Goal: Book appointment/travel/reservation: Book appointment/travel/reservation

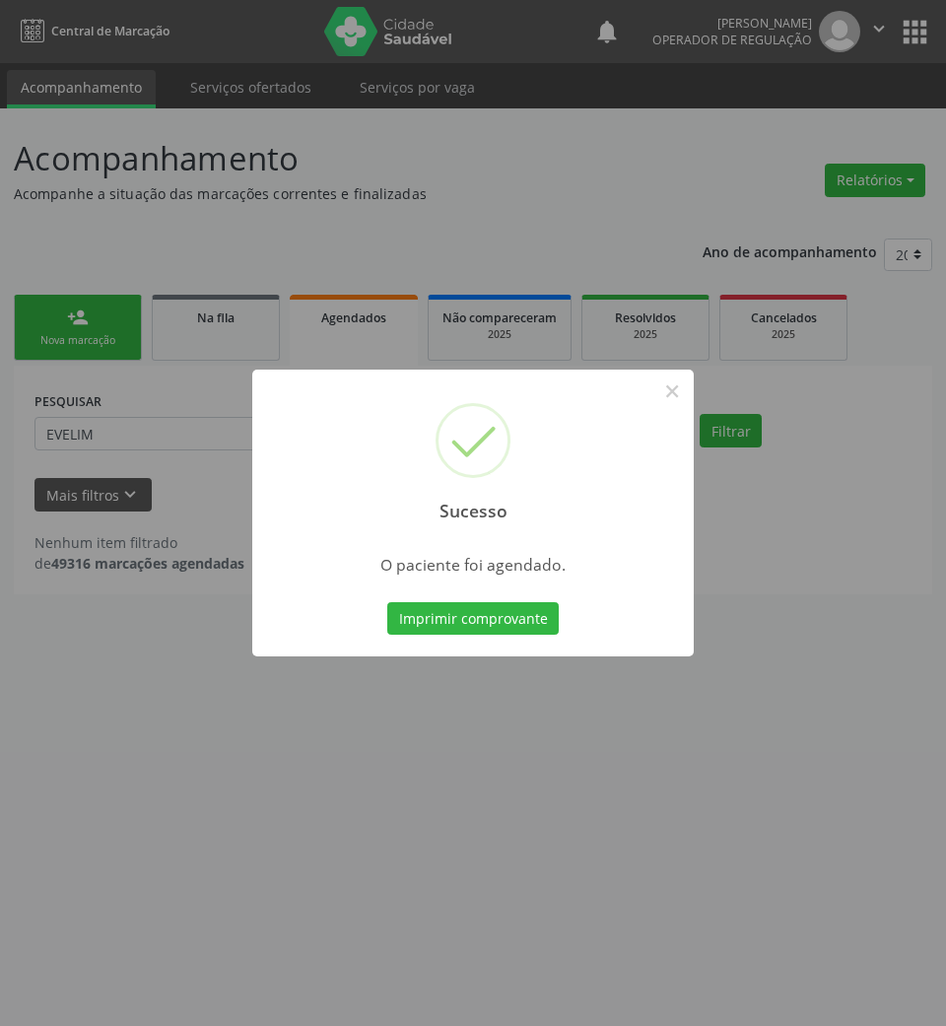
click at [462, 725] on div "Sucesso × O paciente foi agendado. Imprimir comprovante Cancel" at bounding box center [473, 513] width 946 height 1026
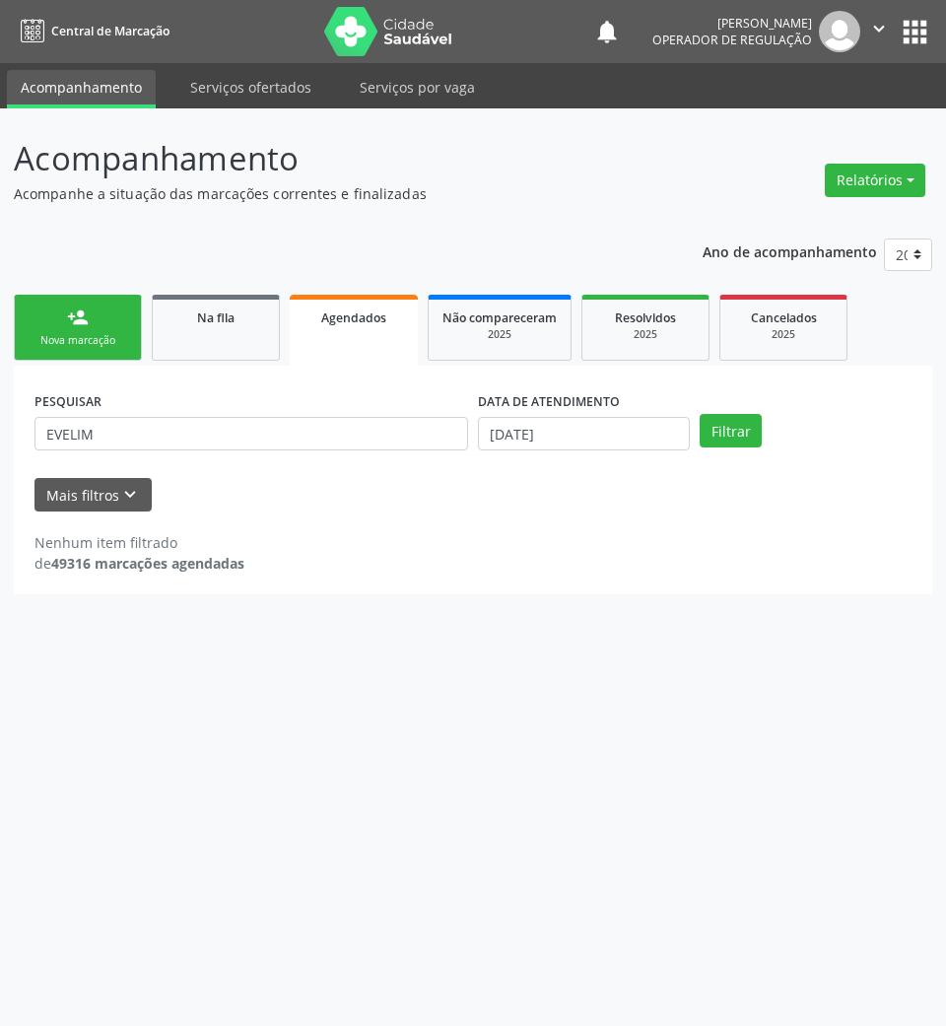
click at [131, 357] on link "person_add Nova marcação" at bounding box center [78, 328] width 128 height 66
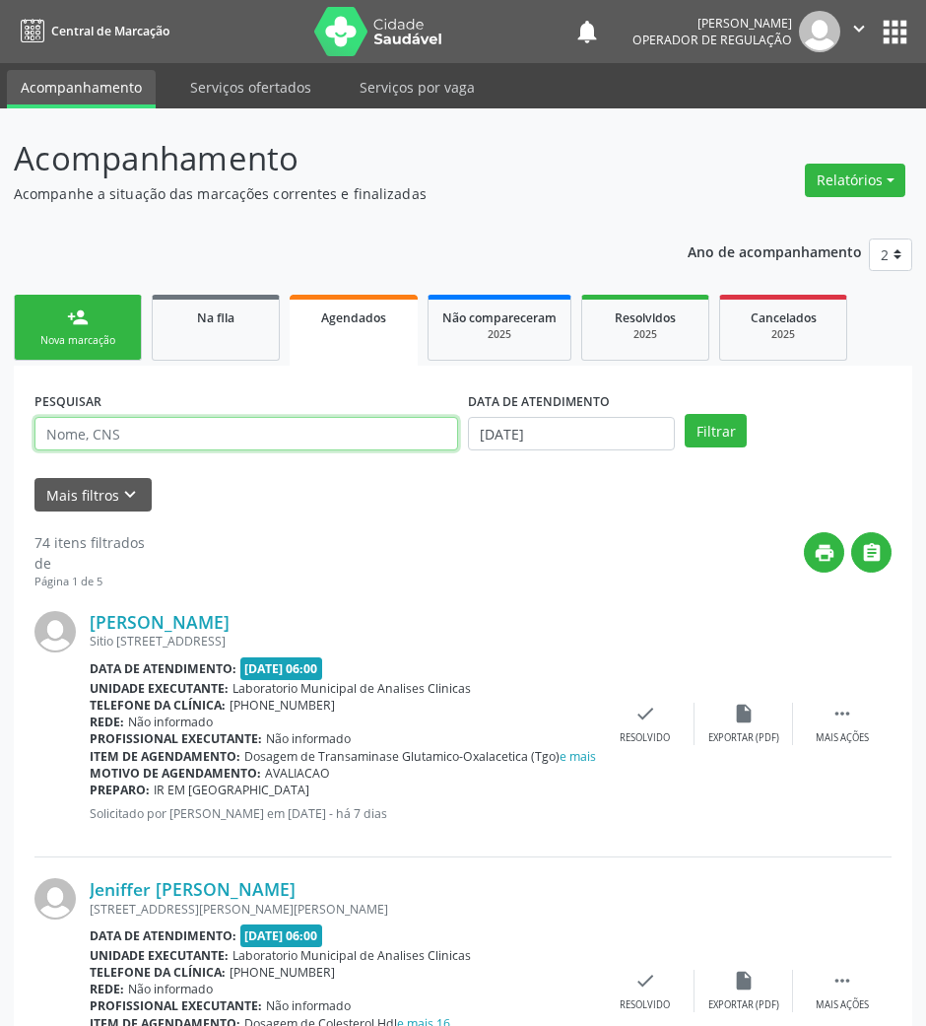
click at [331, 443] on input "text" at bounding box center [246, 433] width 424 height 33
type input "701003893517793"
click at [685, 414] on button "Filtrar" at bounding box center [716, 430] width 62 height 33
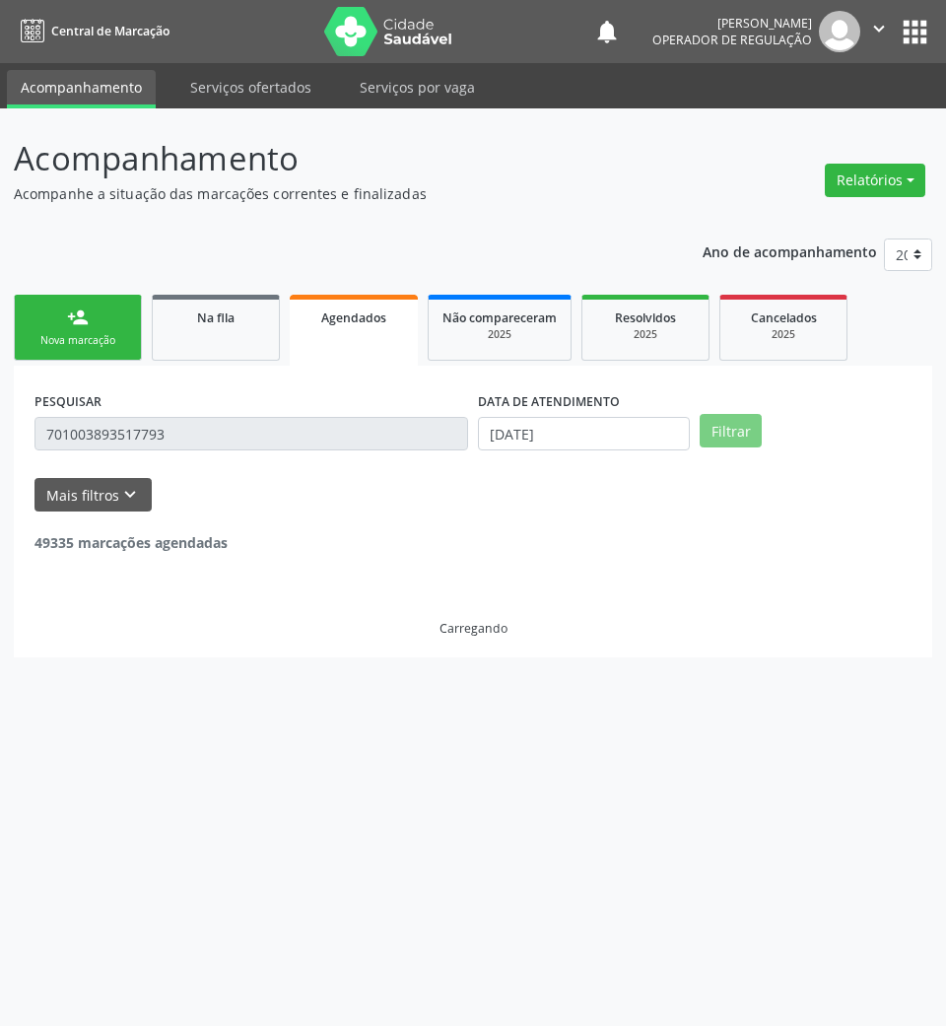
click at [593, 412] on label "DATA DE ATENDIMENTO" at bounding box center [549, 401] width 142 height 31
click at [596, 427] on input "06[DATE]" at bounding box center [584, 433] width 212 height 33
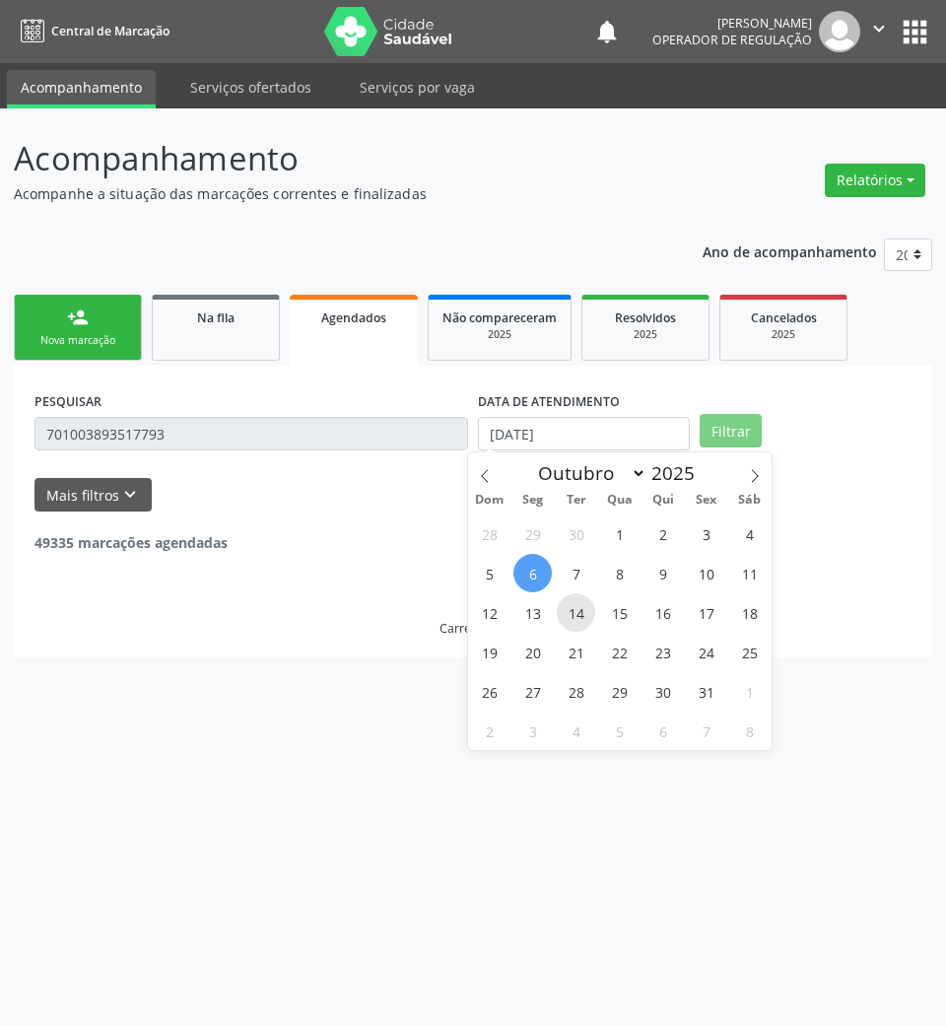
click at [583, 616] on span "14" at bounding box center [576, 612] width 38 height 38
type input "14/10/2025"
click at [678, 615] on span "16" at bounding box center [662, 612] width 38 height 38
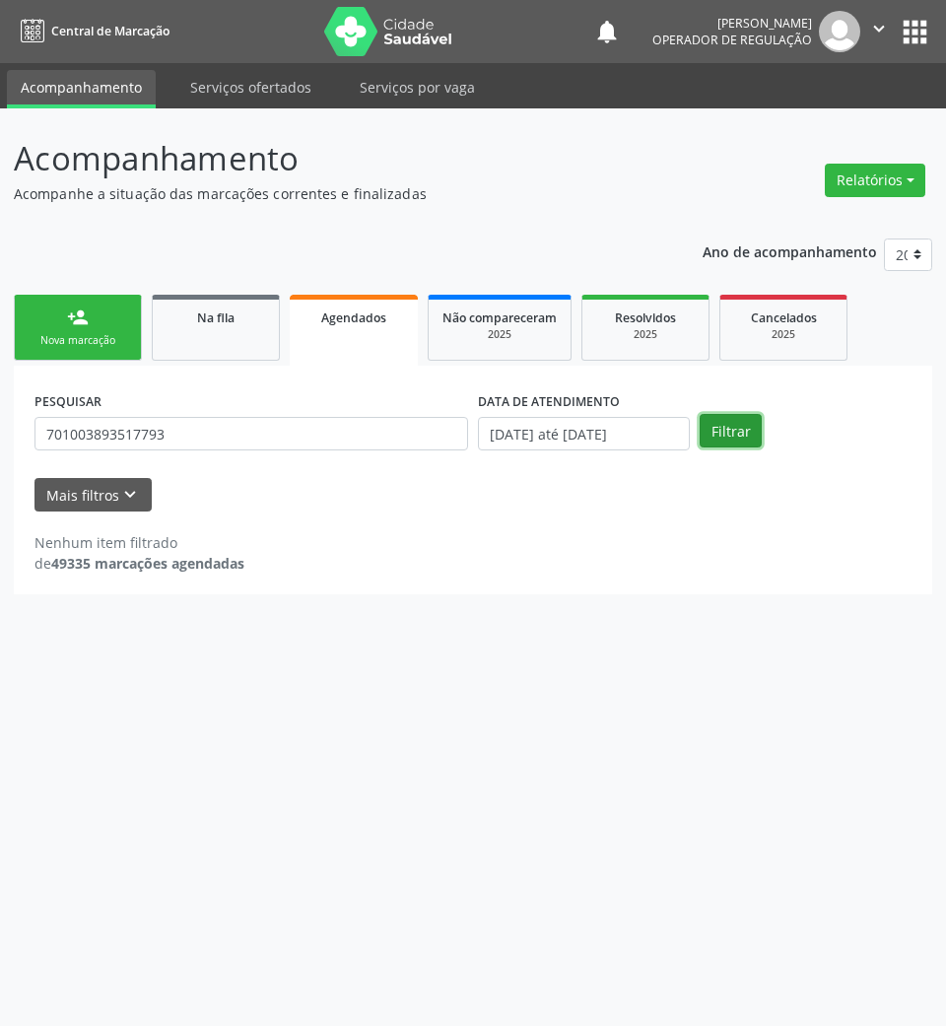
click at [738, 439] on button "Filtrar" at bounding box center [730, 430] width 62 height 33
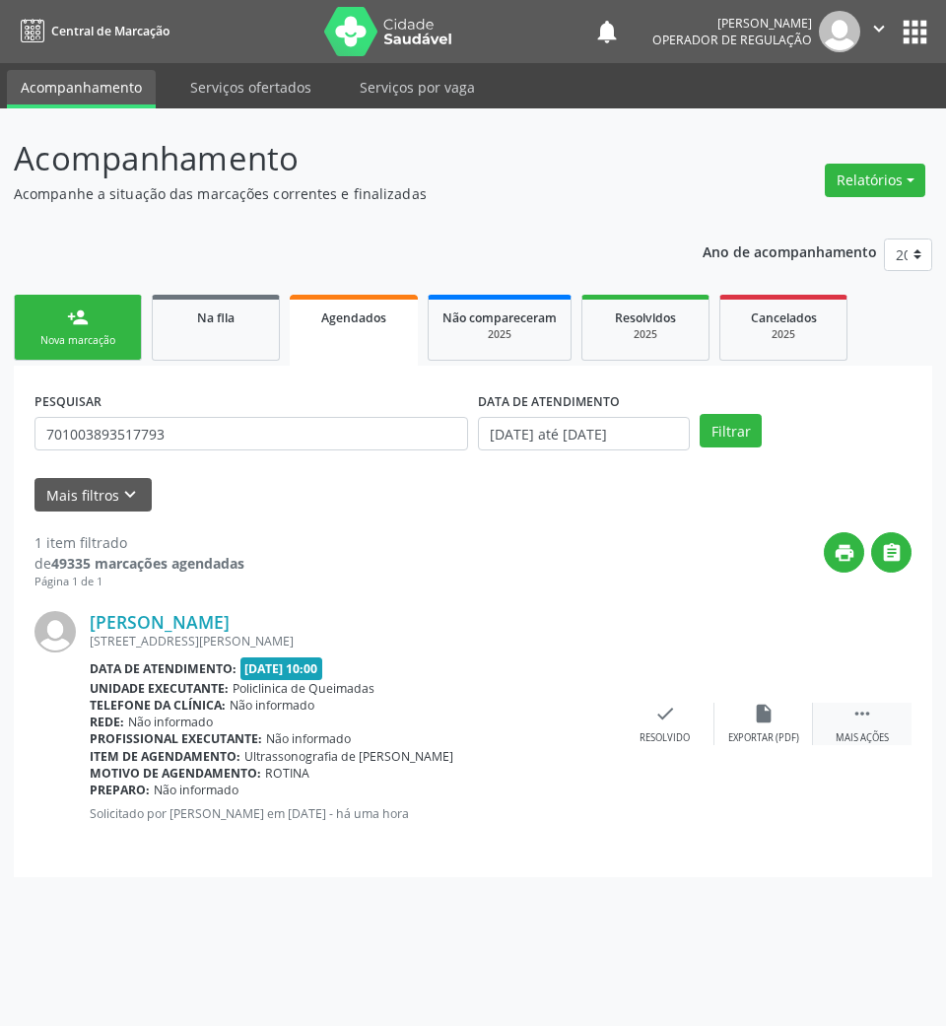
click at [864, 719] on icon "" at bounding box center [862, 713] width 22 height 22
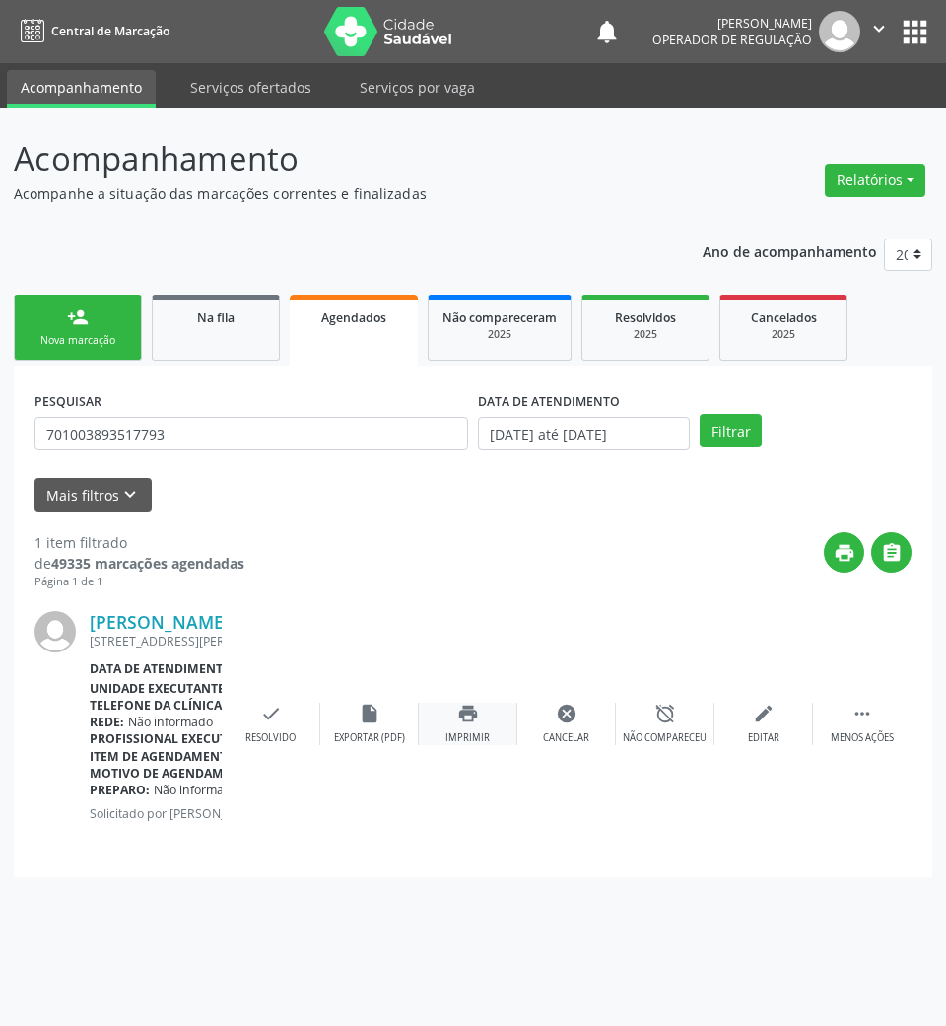
click at [475, 713] on icon "print" at bounding box center [468, 713] width 22 height 22
click at [112, 320] on link "person_add Nova marcação" at bounding box center [78, 328] width 128 height 66
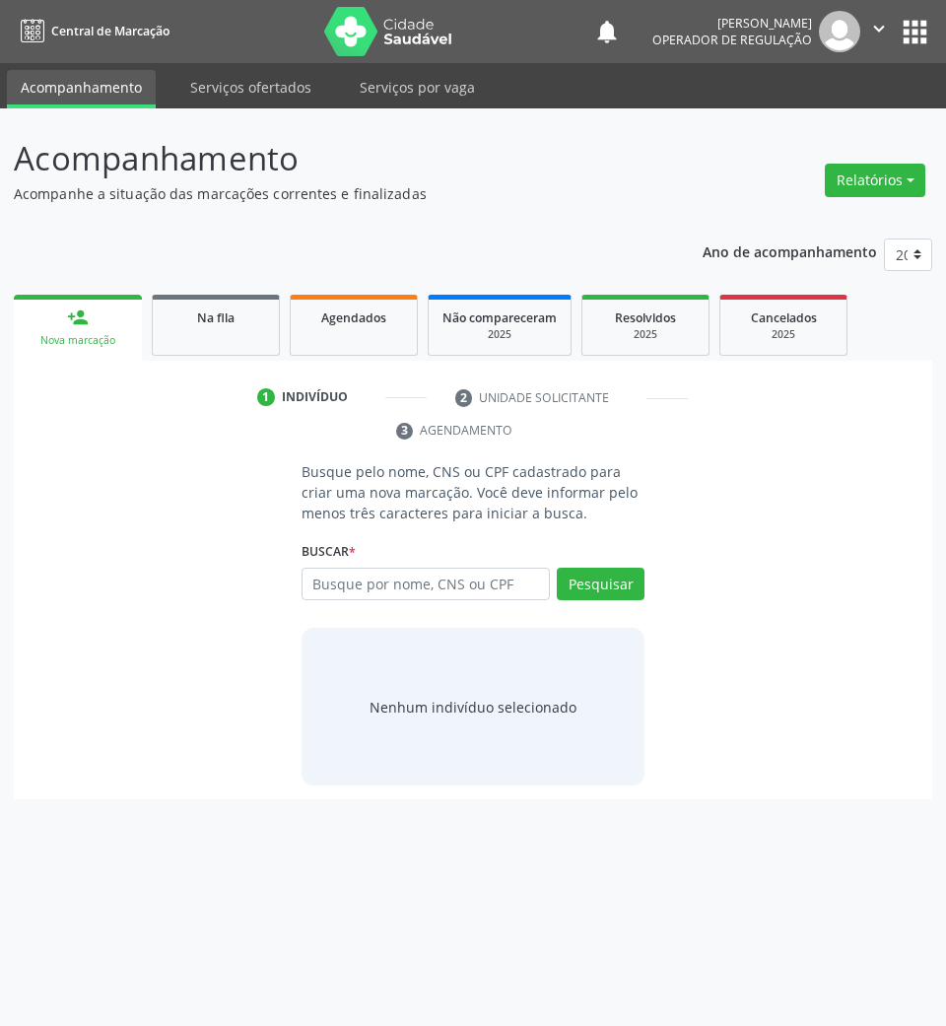
click at [14, 295] on link "person_add Nova marcação" at bounding box center [78, 328] width 128 height 66
click at [465, 579] on input "text" at bounding box center [425, 583] width 249 height 33
type input "700800444046280"
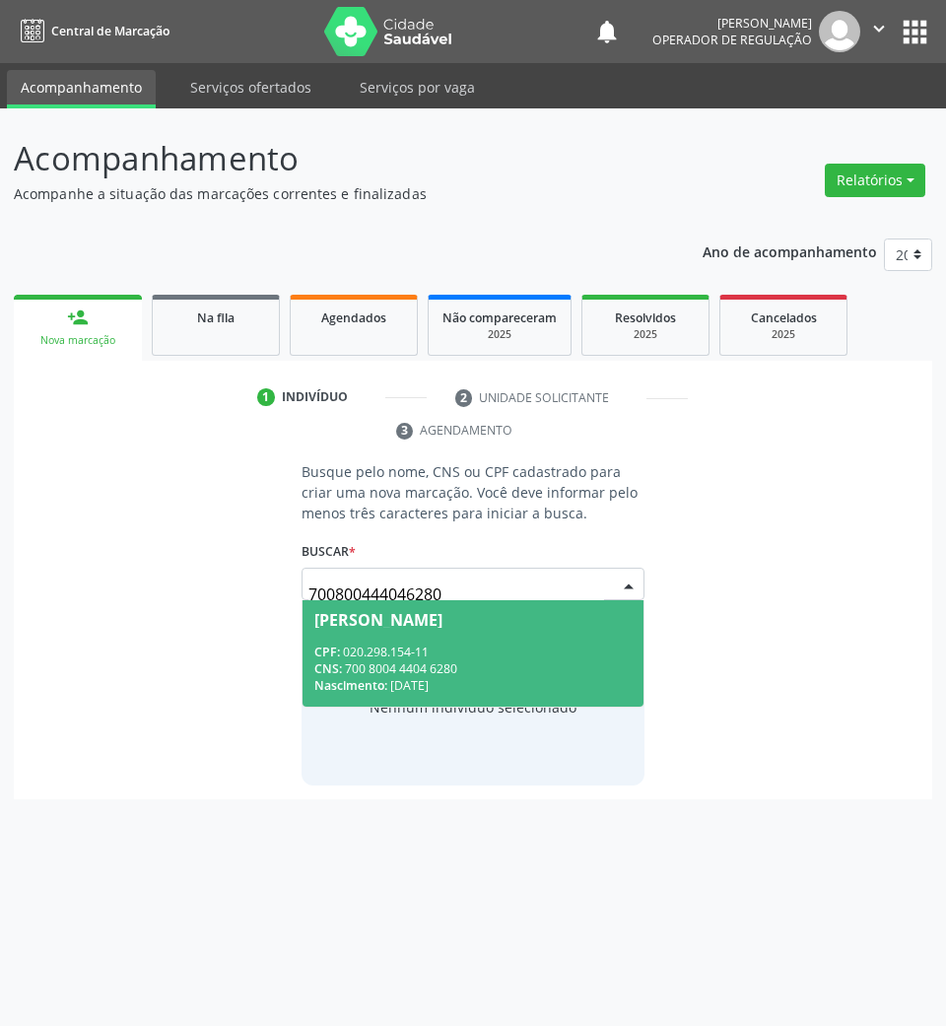
click at [442, 612] on div "Maria José Sabino da Silva" at bounding box center [378, 620] width 128 height 16
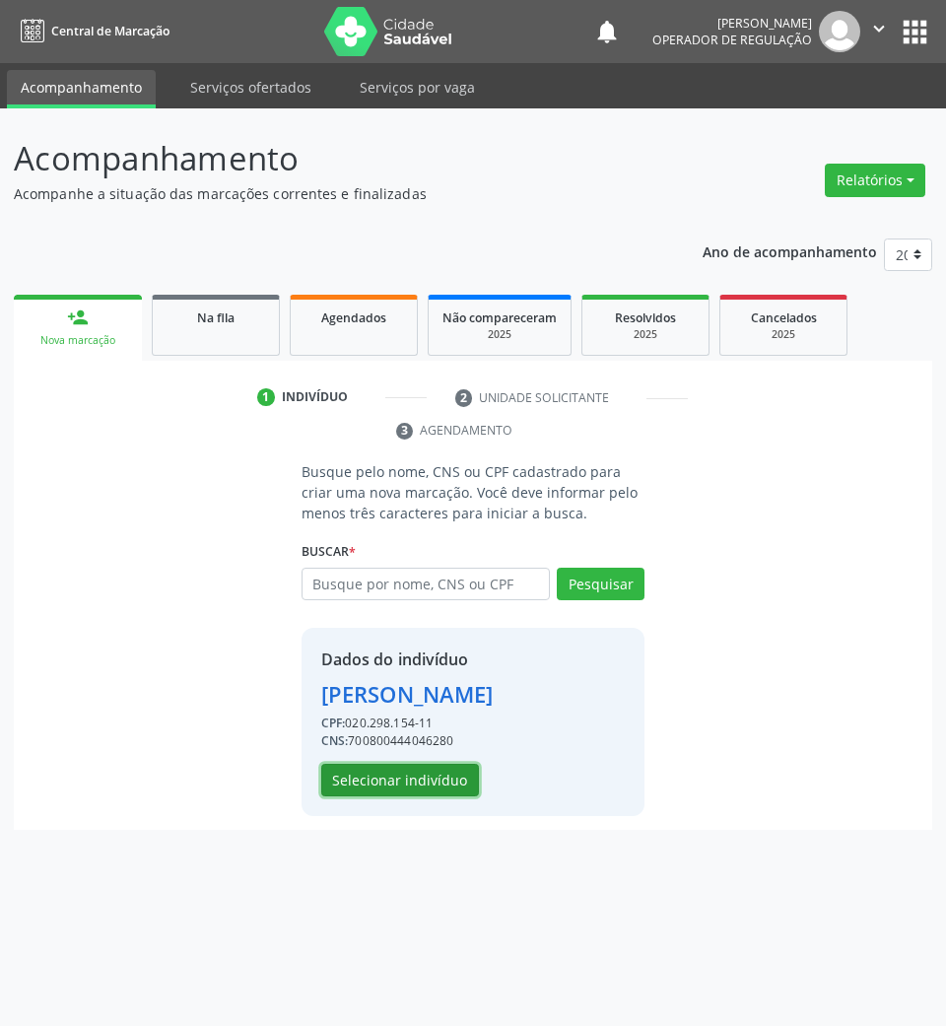
click at [404, 780] on button "Selecionar indivíduo" at bounding box center [400, 780] width 158 height 33
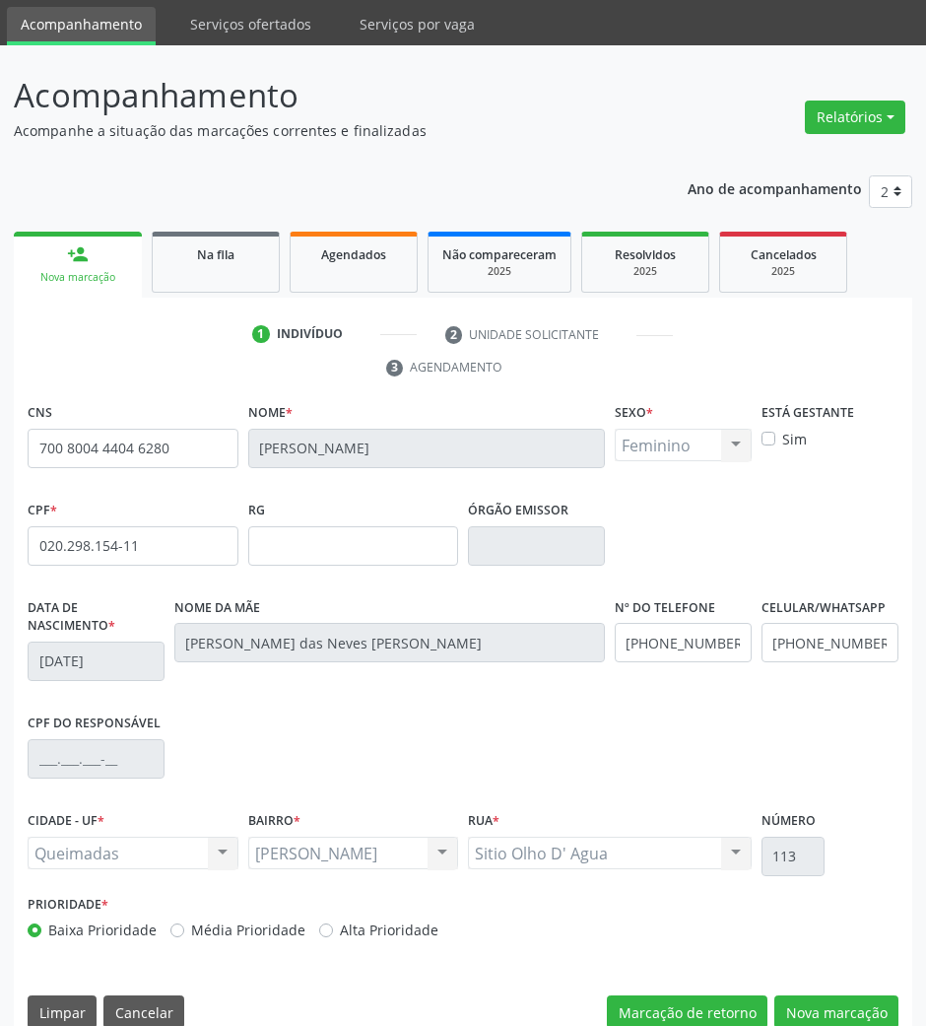
scroll to position [95, 0]
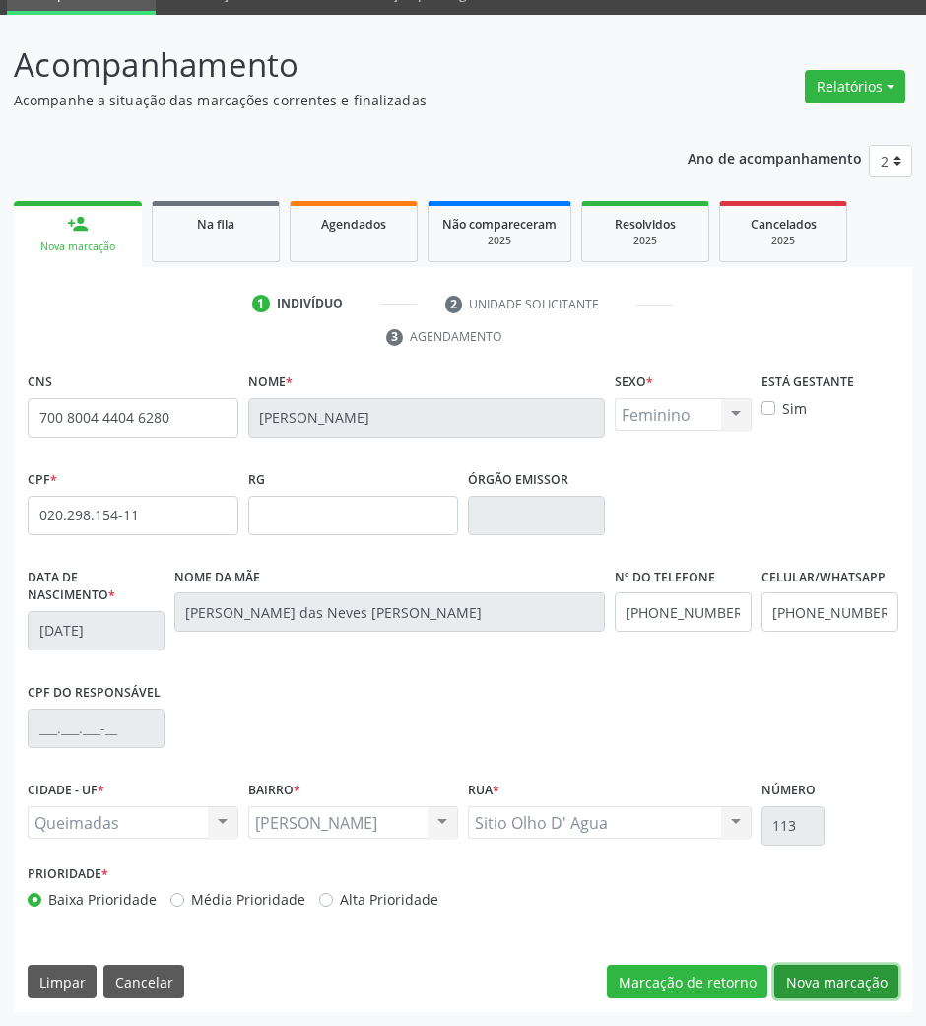
click at [861, 969] on button "Nova marcação" at bounding box center [836, 980] width 124 height 33
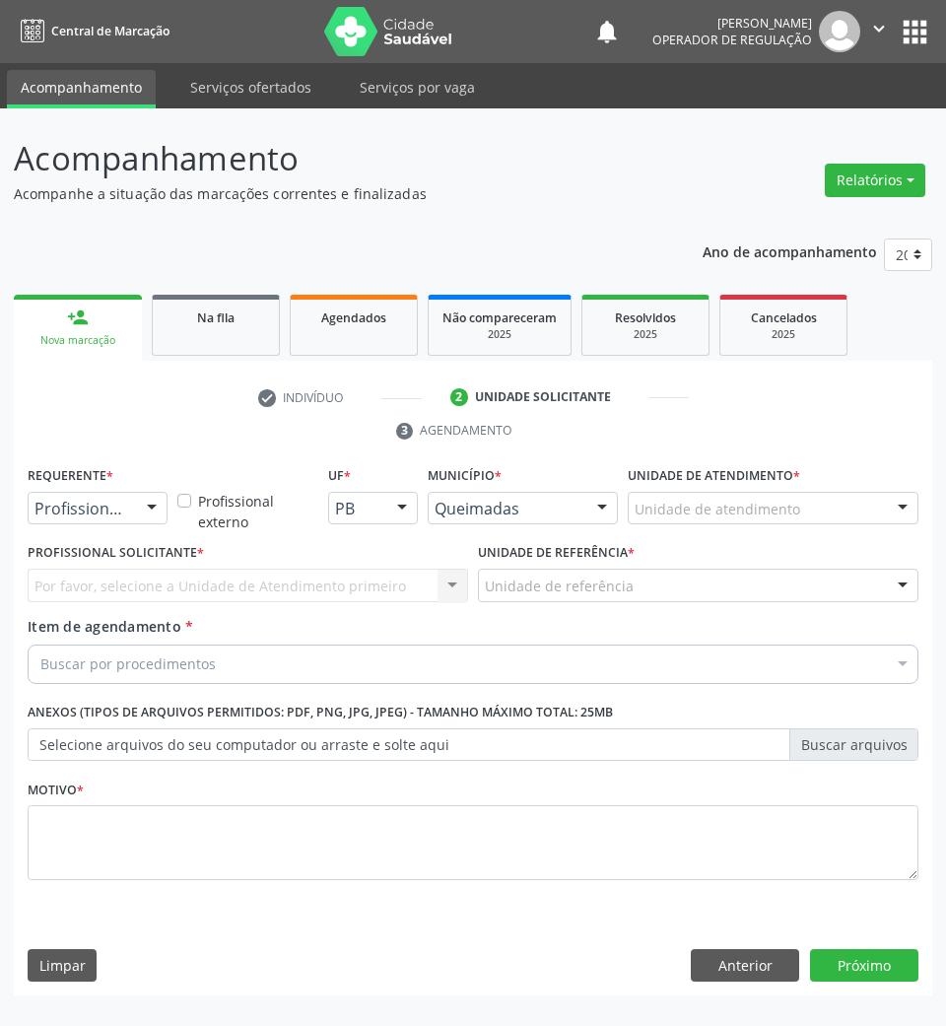
click at [100, 525] on div "Profissional de Saúde Profissional de Saúde Paciente Nenhum resultado encontrad…" at bounding box center [98, 508] width 140 height 33
click at [103, 568] on span "Paciente" at bounding box center [125, 583] width 192 height 39
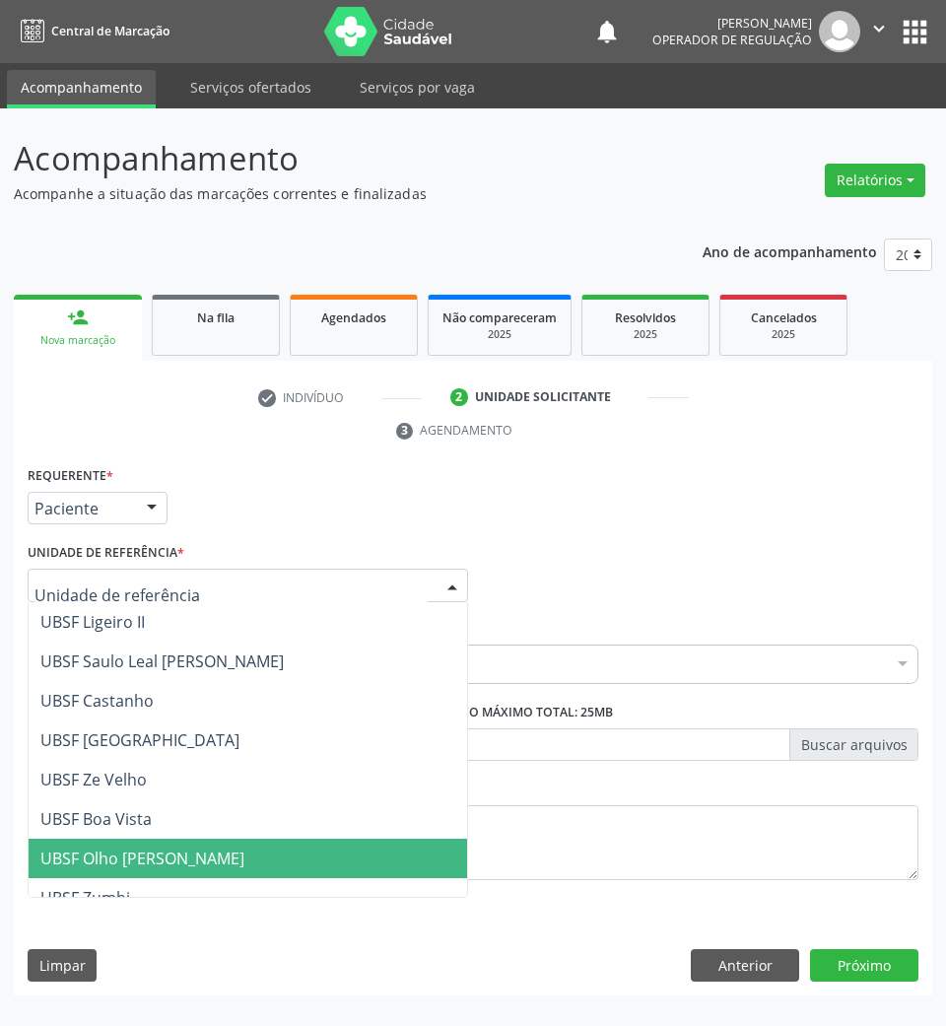
click at [189, 852] on span "UBSF Olho [PERSON_NAME]" at bounding box center [142, 858] width 204 height 22
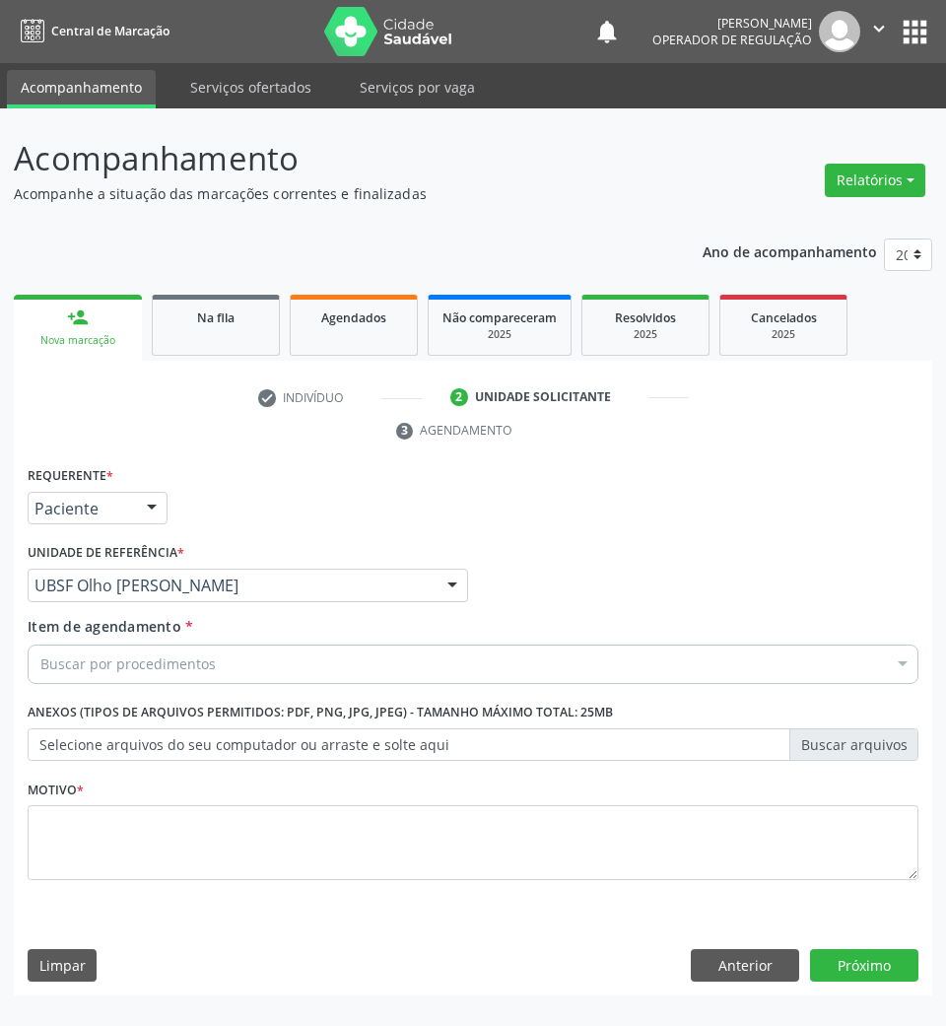
click at [248, 667] on div "Buscar por procedimentos" at bounding box center [473, 663] width 891 height 39
click at [207, 680] on div "Buscar por procedimentos" at bounding box center [473, 663] width 891 height 39
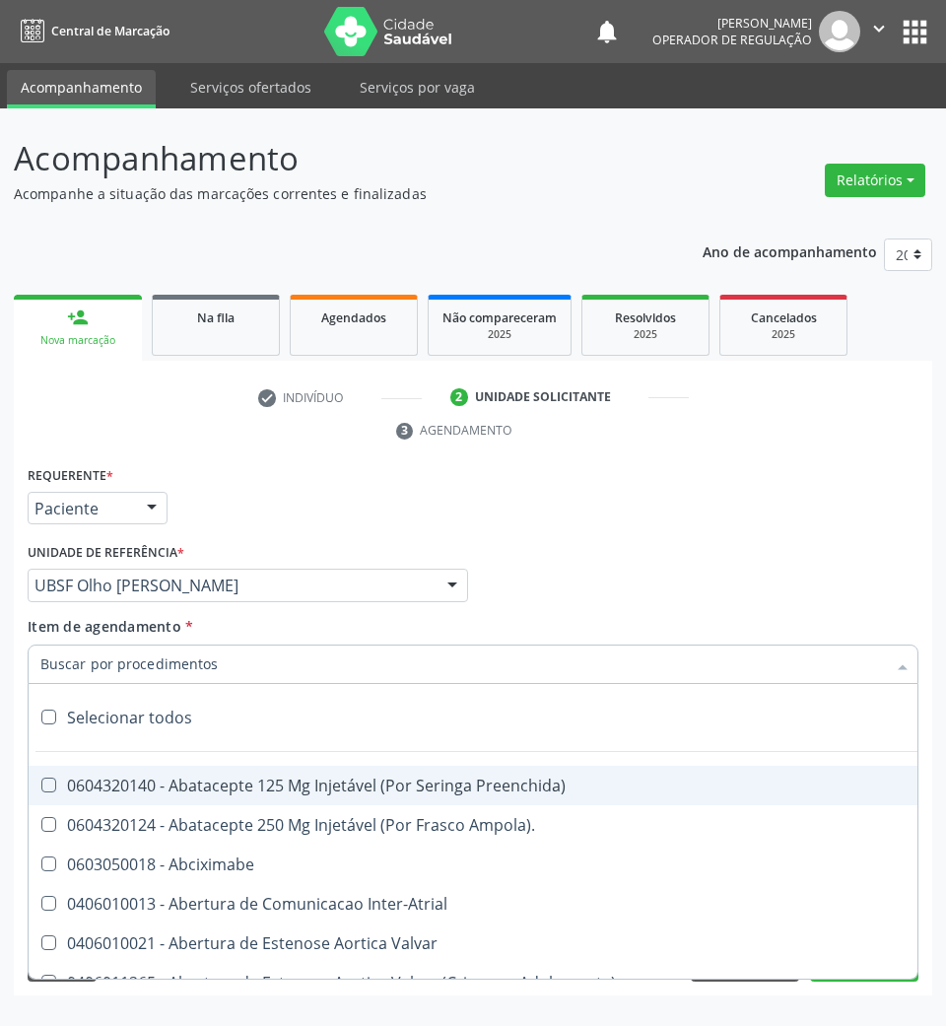
click at [207, 678] on input "Item de agendamento *" at bounding box center [462, 663] width 845 height 39
click at [182, 667] on input "Item de agendamento *" at bounding box center [462, 663] width 845 height 39
paste input "ULTRASSONOGRAFIA DE TIREOIDE"
type input "ULTRASSONOGRAFIA DE TIREOIDE"
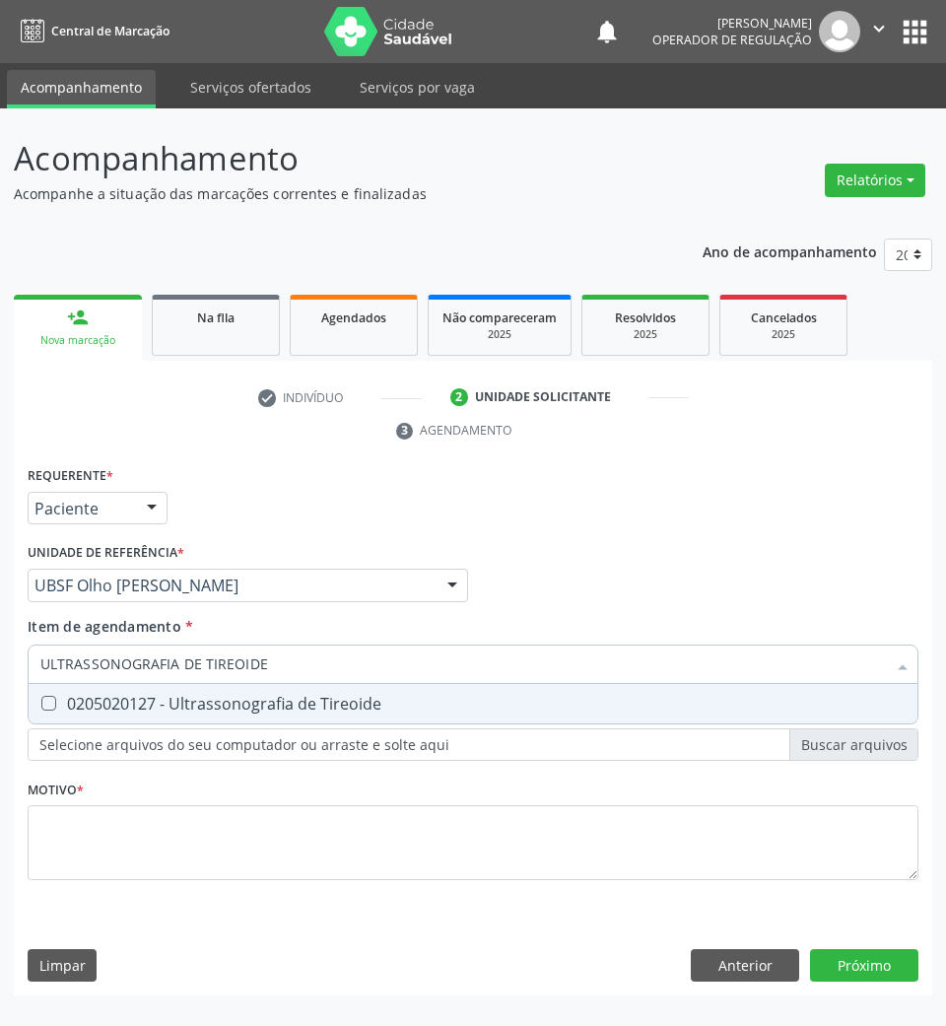
click at [185, 697] on div "0205020127 - Ultrassonografia de Tireoide" at bounding box center [472, 704] width 865 height 16
checkbox Tireoide "true"
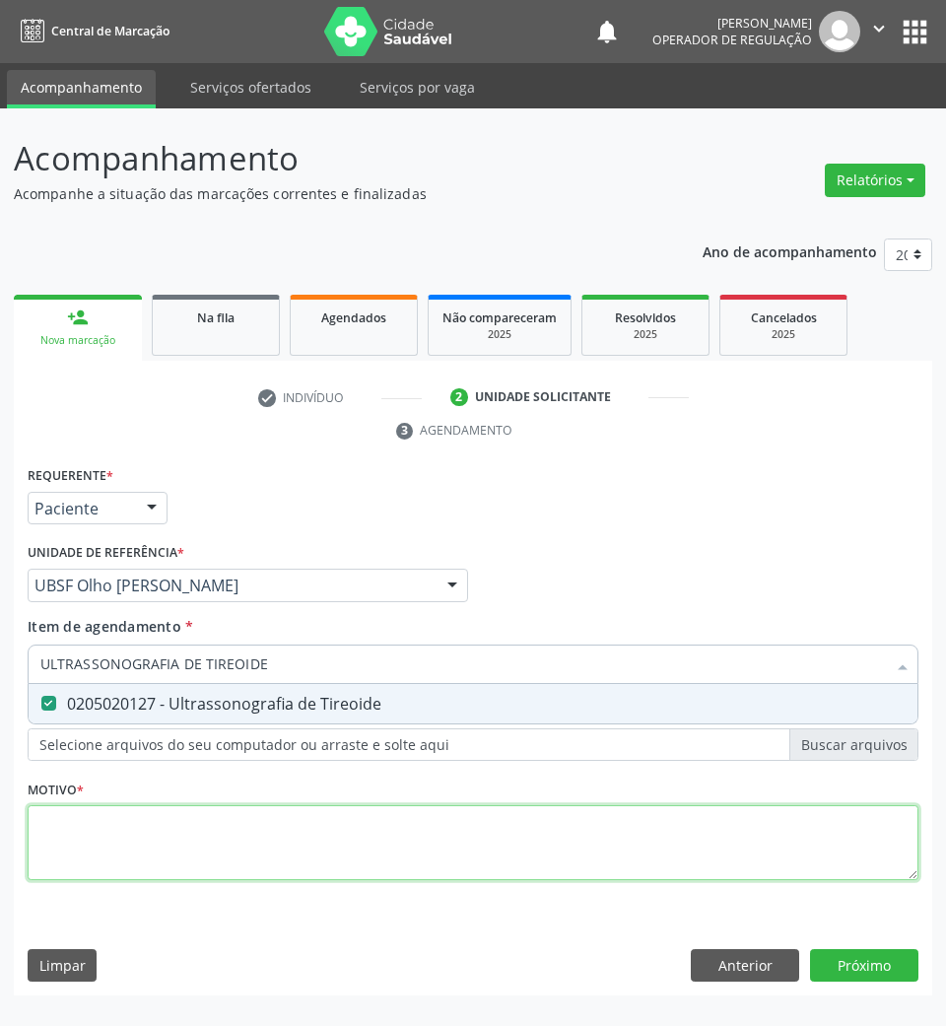
click at [174, 848] on div "Requerente * Paciente Profissional de Saúde Paciente Nenhum resultado encontrad…" at bounding box center [473, 684] width 891 height 446
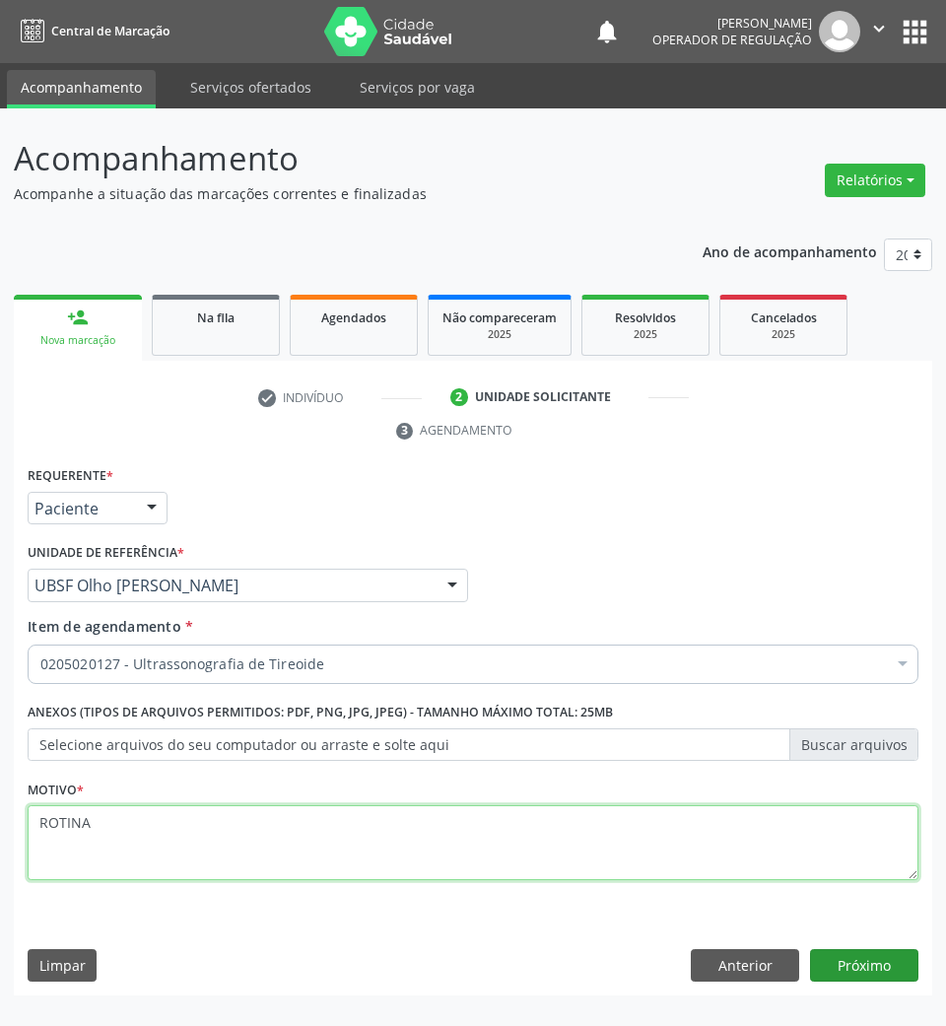
type textarea "ROTINA"
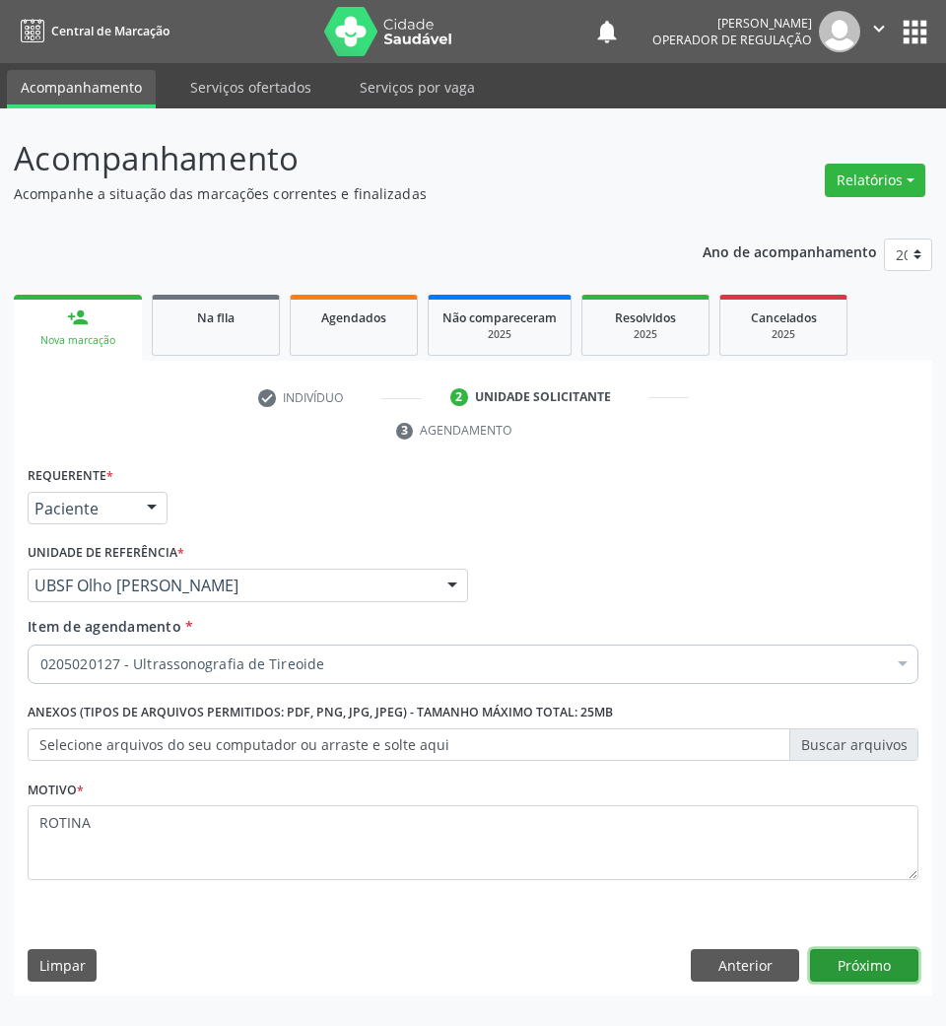
click at [885, 965] on button "Próximo" at bounding box center [864, 965] width 108 height 33
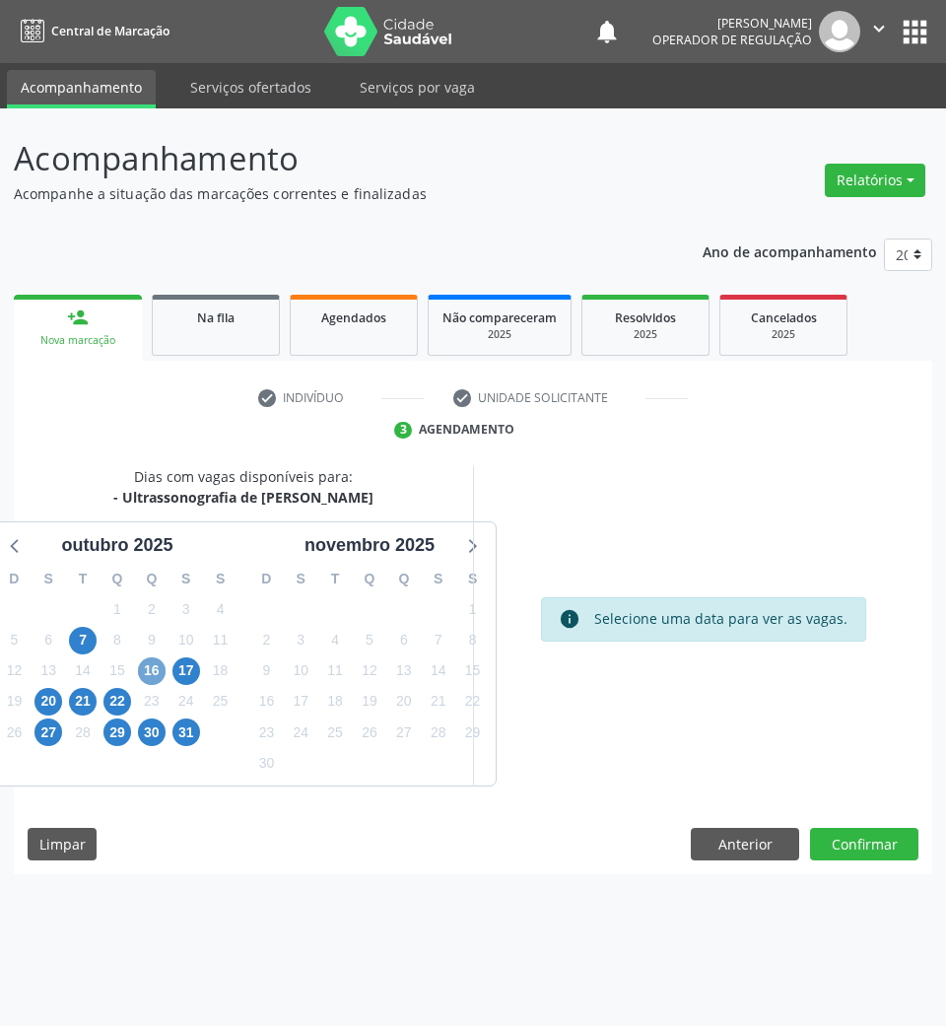
click at [151, 675] on span "16" at bounding box center [152, 671] width 28 height 28
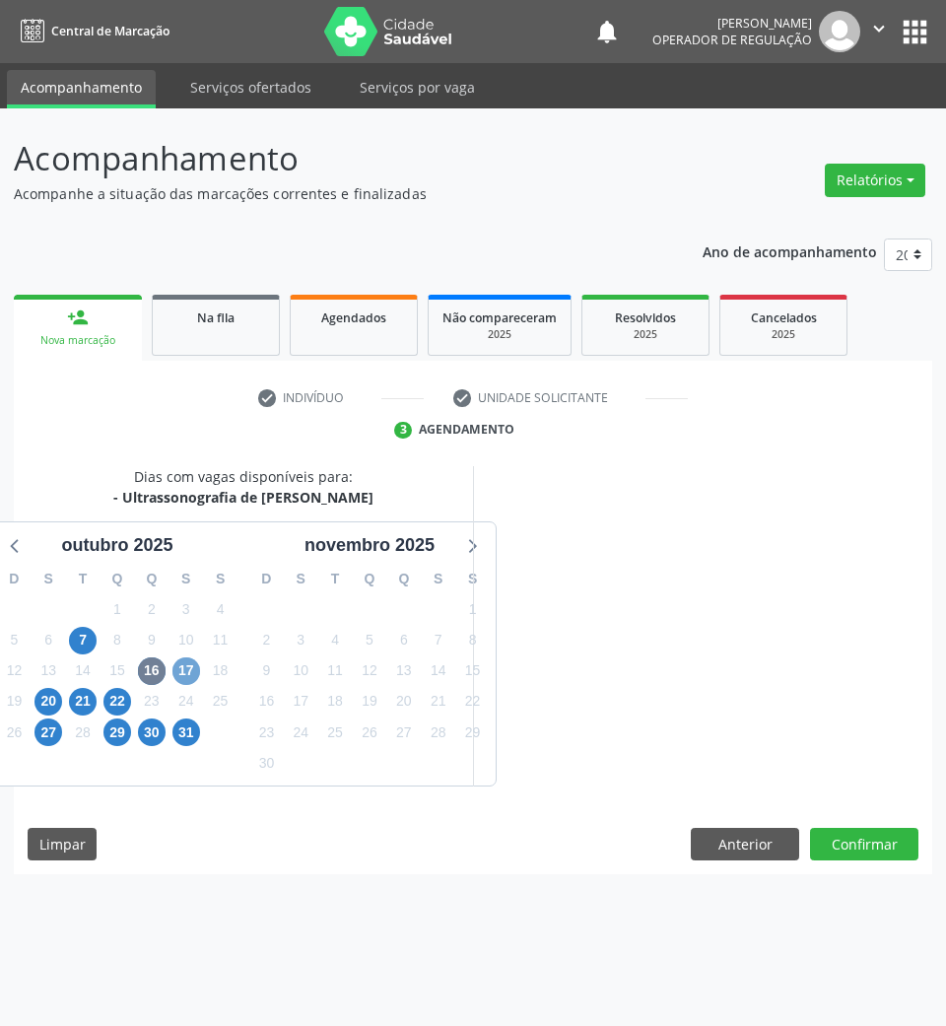
click at [187, 664] on span "17" at bounding box center [186, 671] width 28 height 28
click at [143, 664] on span "16" at bounding box center [152, 671] width 28 height 28
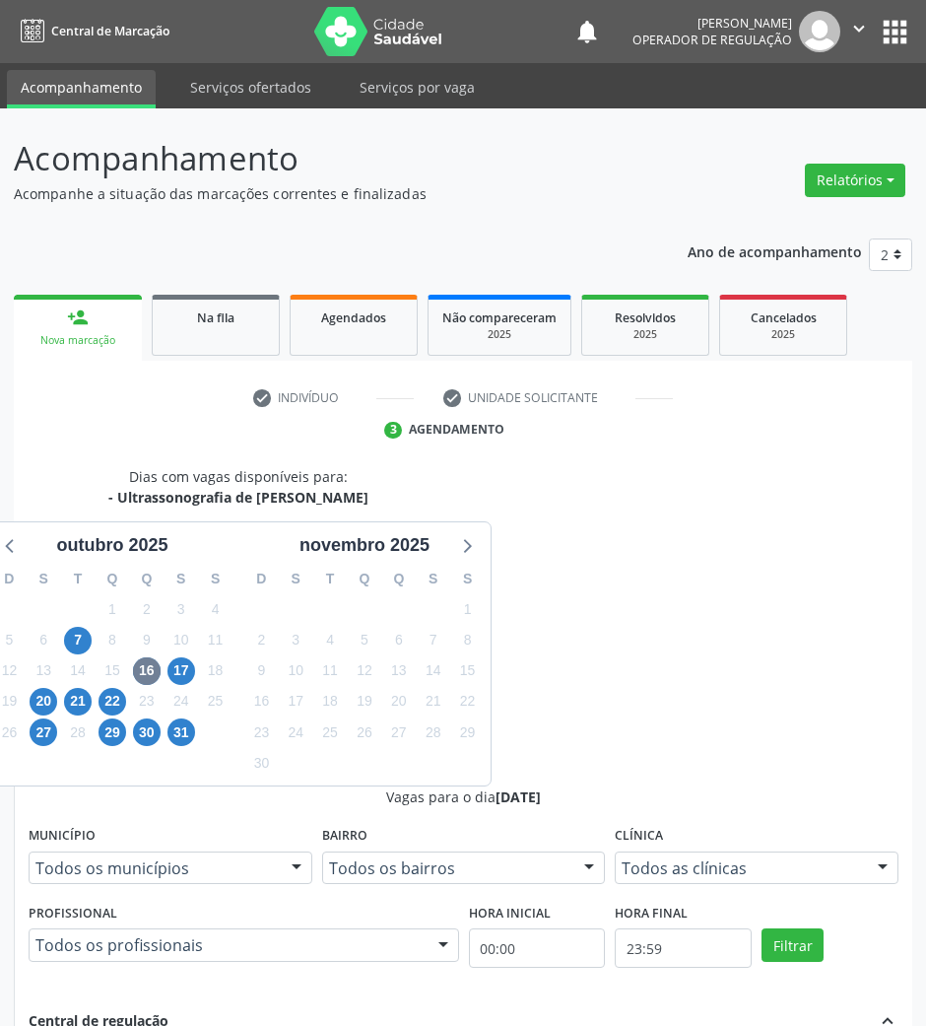
drag, startPoint x: 542, startPoint y: 808, endPoint x: 479, endPoint y: 789, distance: 65.8
radio input "true"
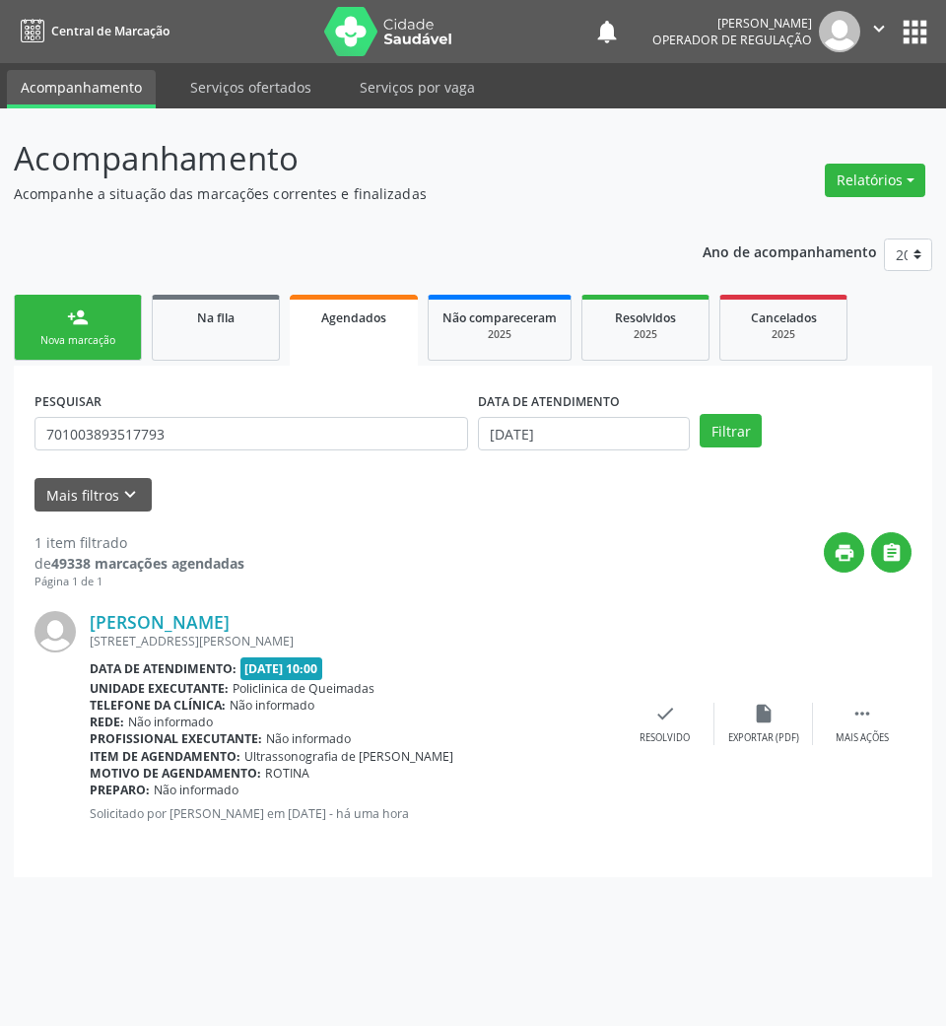
click at [603, 454] on div "DATA DE ATENDIMENTO 06/10/2025" at bounding box center [584, 424] width 222 height 77
drag, startPoint x: 498, startPoint y: 682, endPoint x: 410, endPoint y: 558, distance: 152.0
click at [495, 682] on div "Unidade executante: Policlinica de Queimadas" at bounding box center [353, 688] width 526 height 17
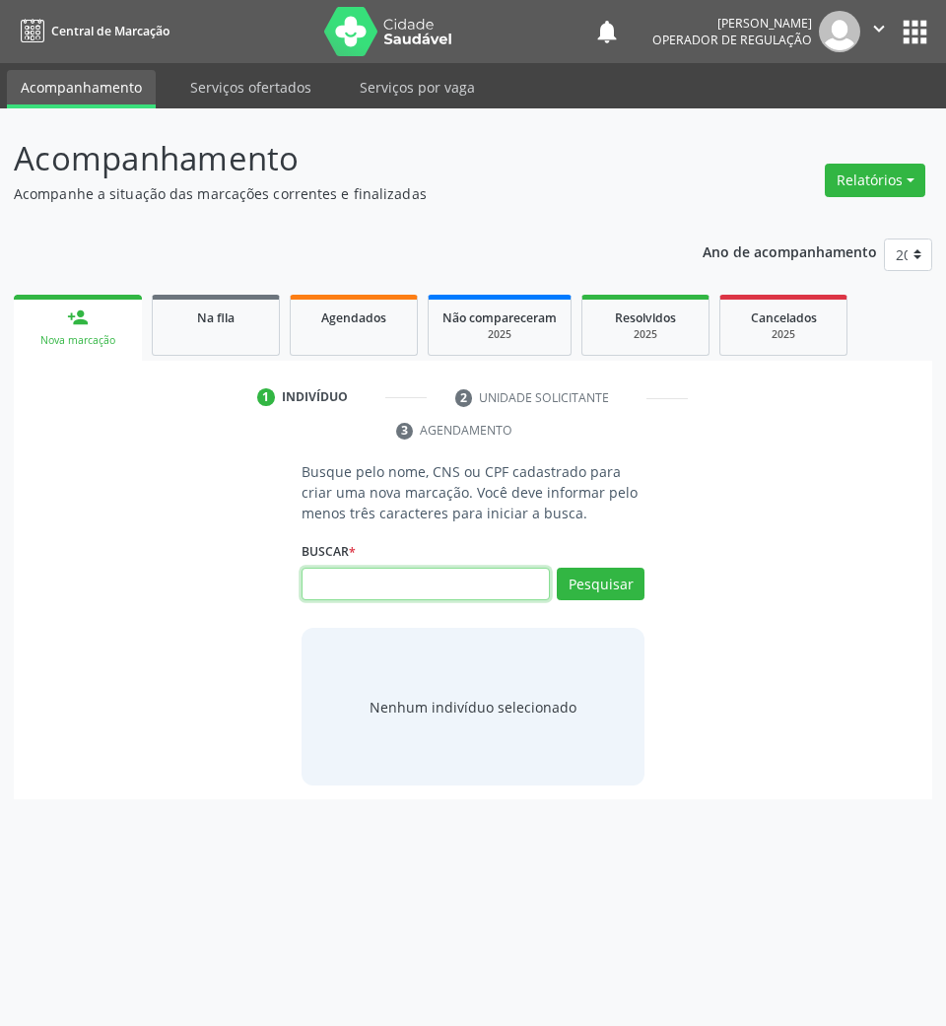
scroll to position [0, 540]
click at [504, 593] on input "text" at bounding box center [425, 583] width 249 height 33
click at [505, 593] on input "text" at bounding box center [425, 583] width 249 height 33
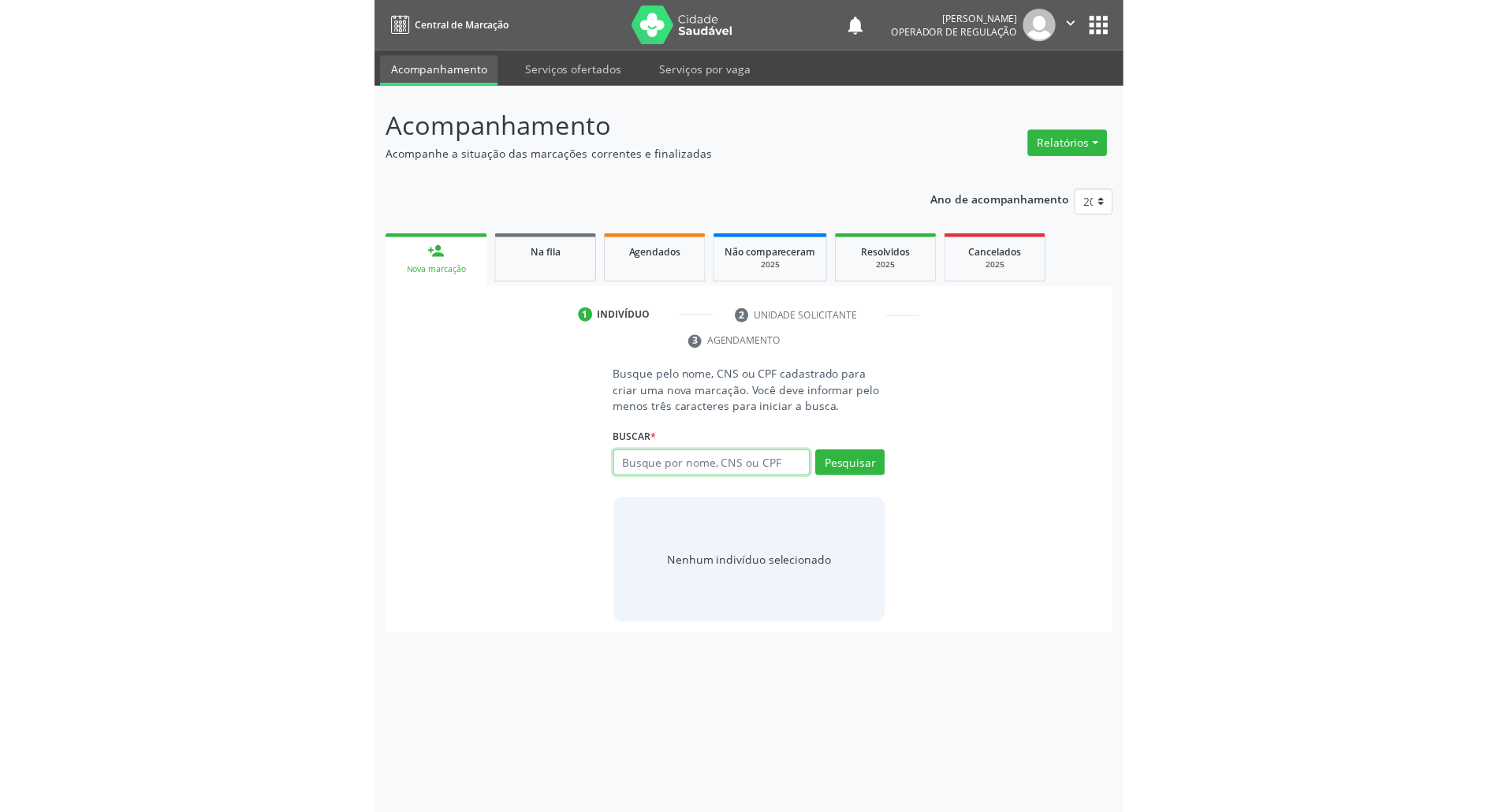
scroll to position [0, 0]
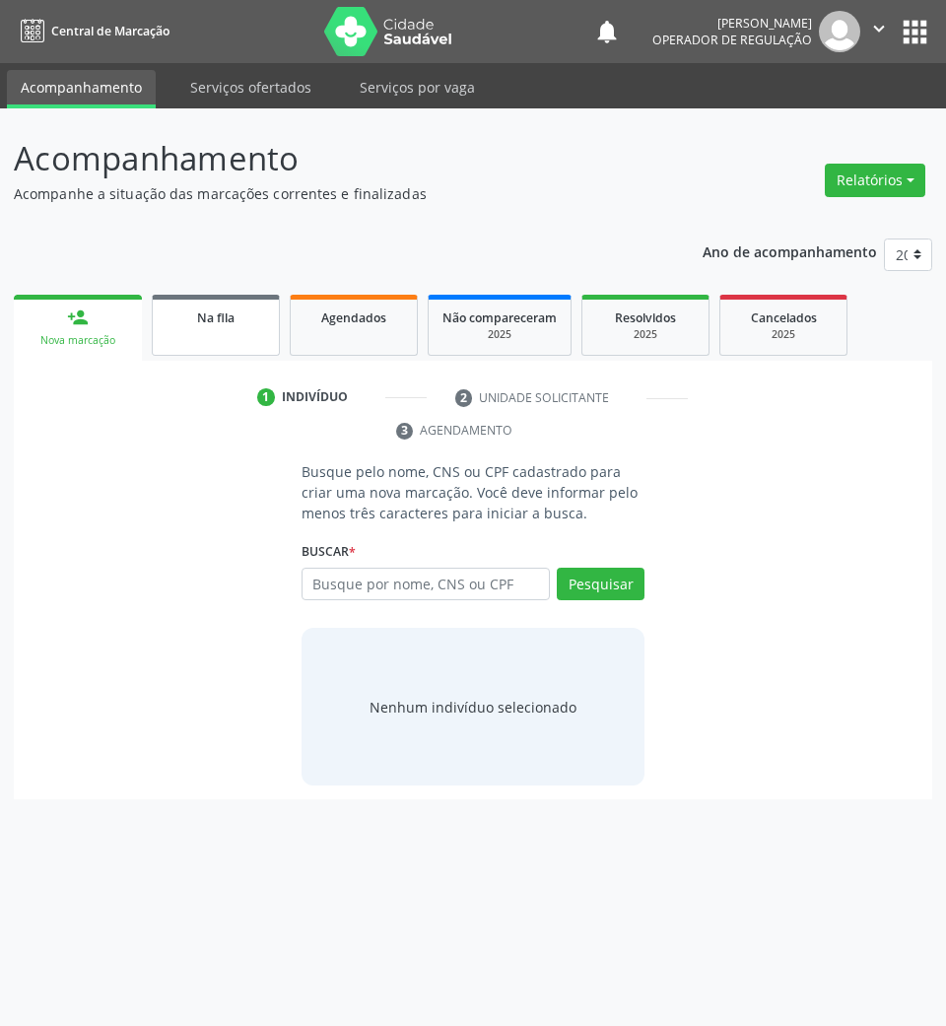
click at [226, 312] on span "Na fila" at bounding box center [215, 317] width 37 height 17
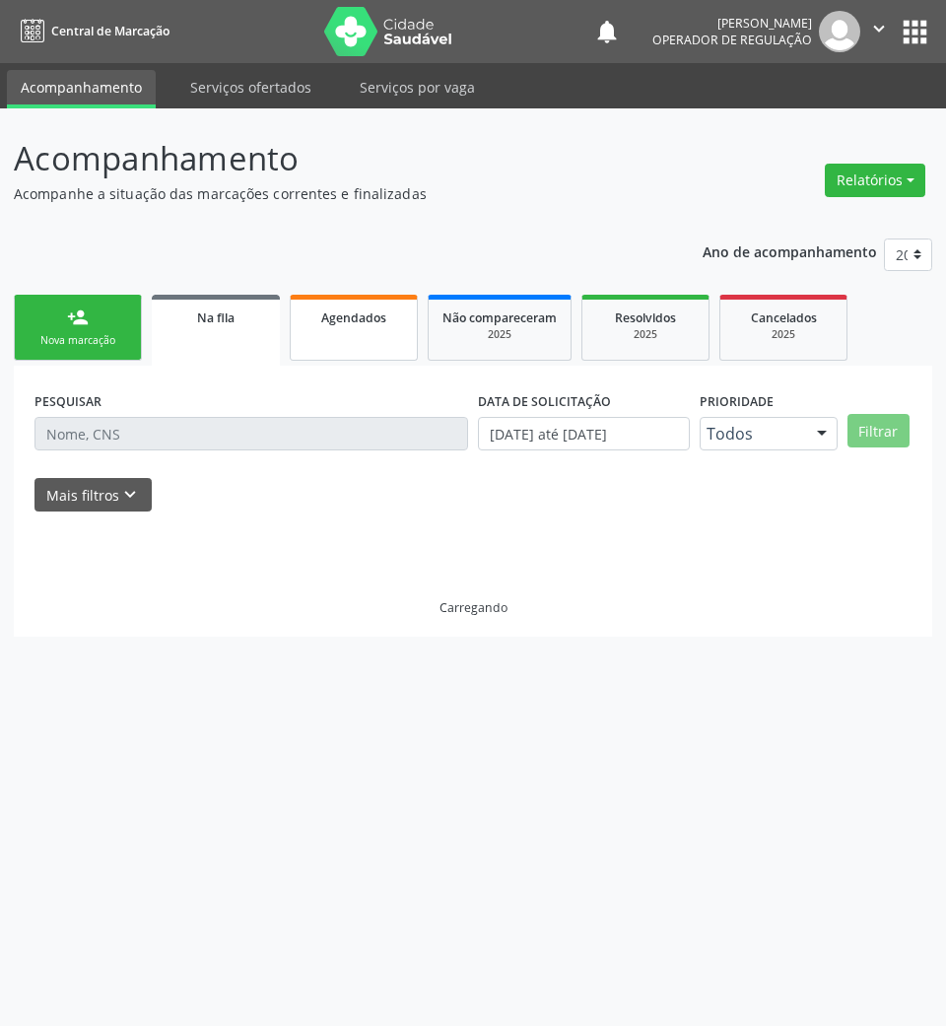
click at [368, 315] on span "Agendados" at bounding box center [353, 317] width 65 height 17
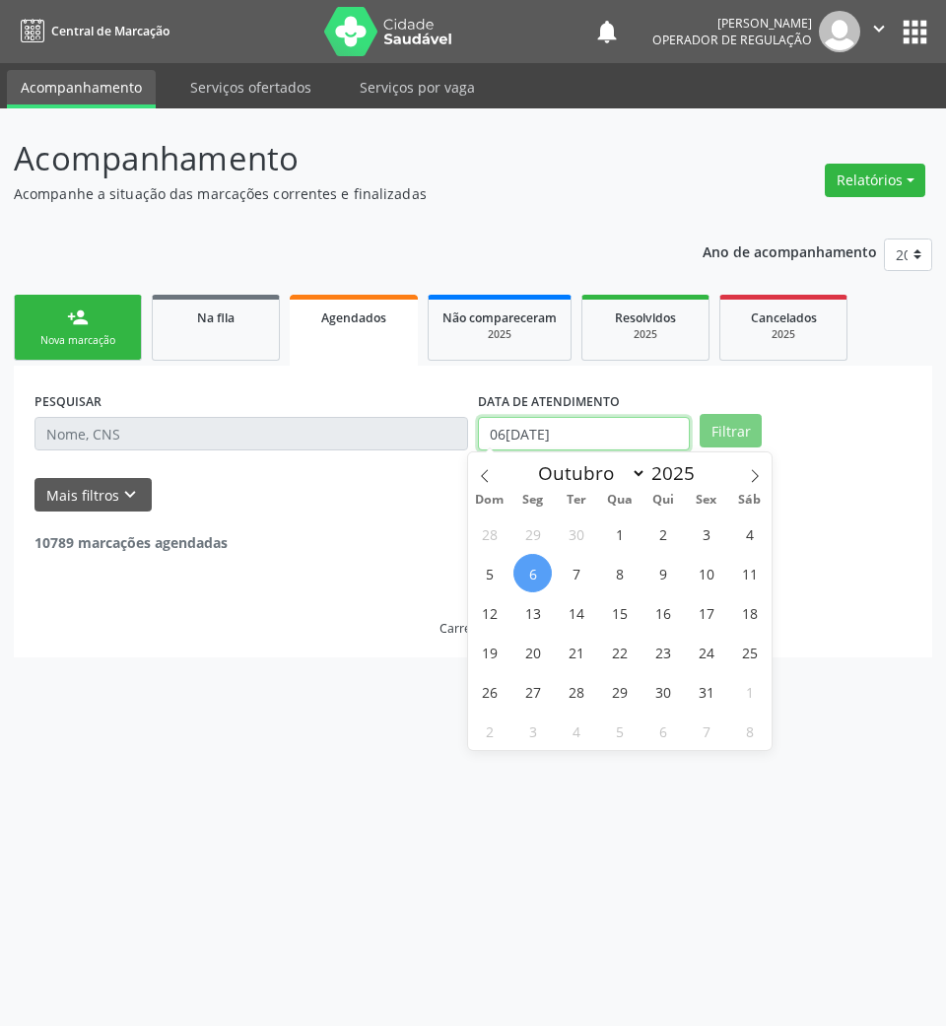
drag, startPoint x: 486, startPoint y: 437, endPoint x: 550, endPoint y: 518, distance: 103.1
click at [487, 438] on input "06[DATE]" at bounding box center [584, 433] width 212 height 33
click at [585, 584] on span "7" at bounding box center [576, 573] width 38 height 38
type input "07/10/2025"
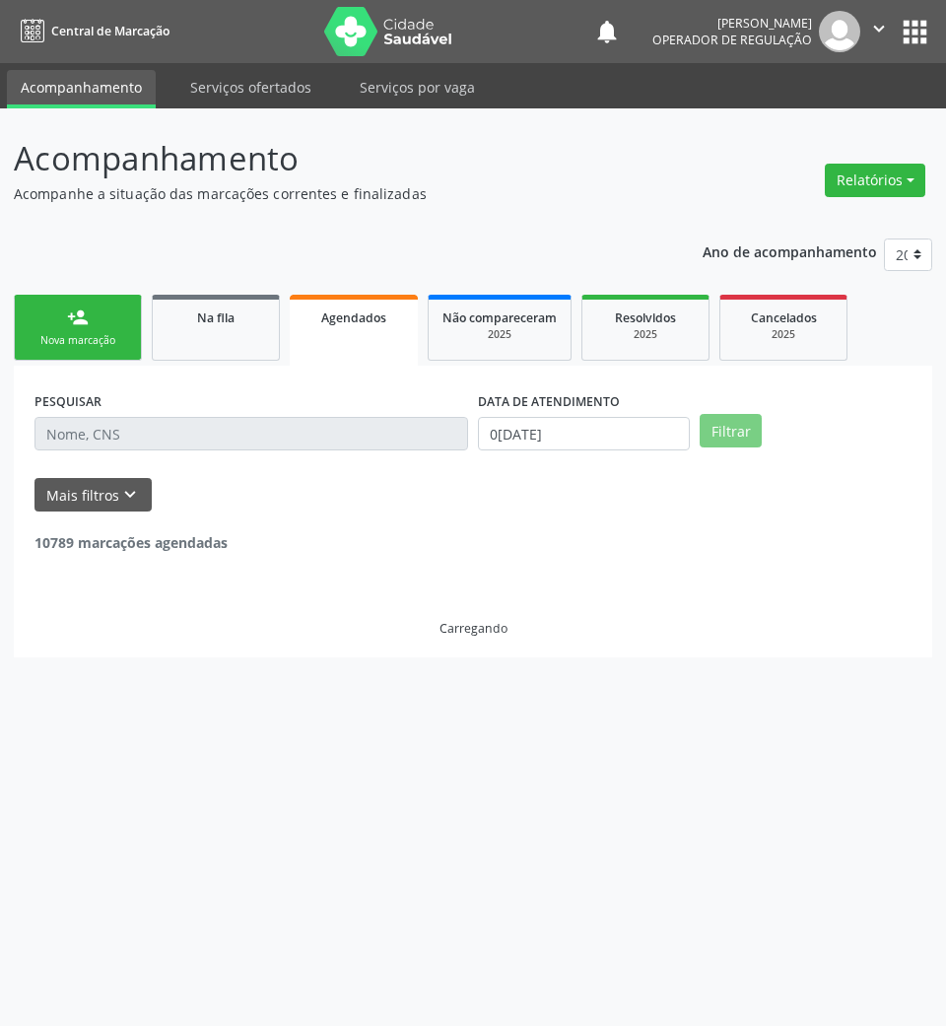
click at [398, 420] on input "text" at bounding box center [250, 433] width 433 height 33
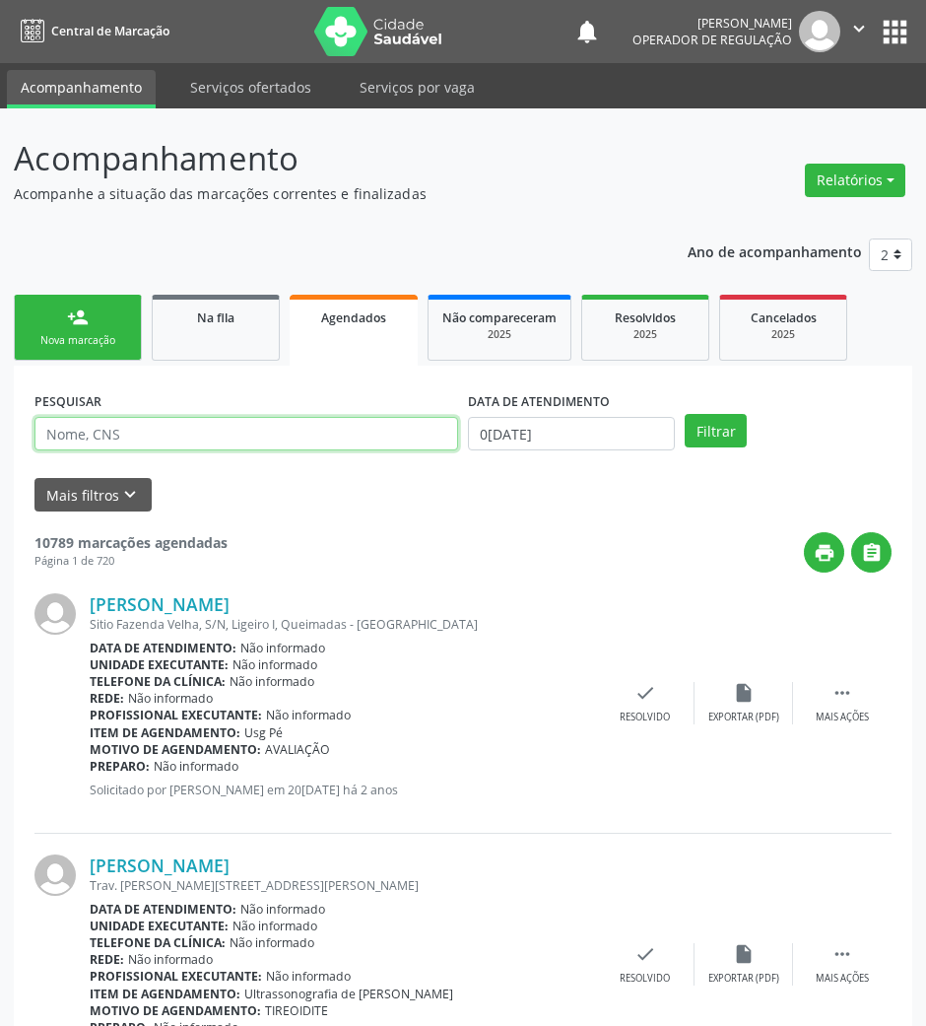
click at [403, 434] on input "text" at bounding box center [246, 433] width 424 height 33
paste input "702 4095 1897 6721"
type input "702 4095 1897 6721"
click at [685, 414] on button "Filtrar" at bounding box center [716, 430] width 62 height 33
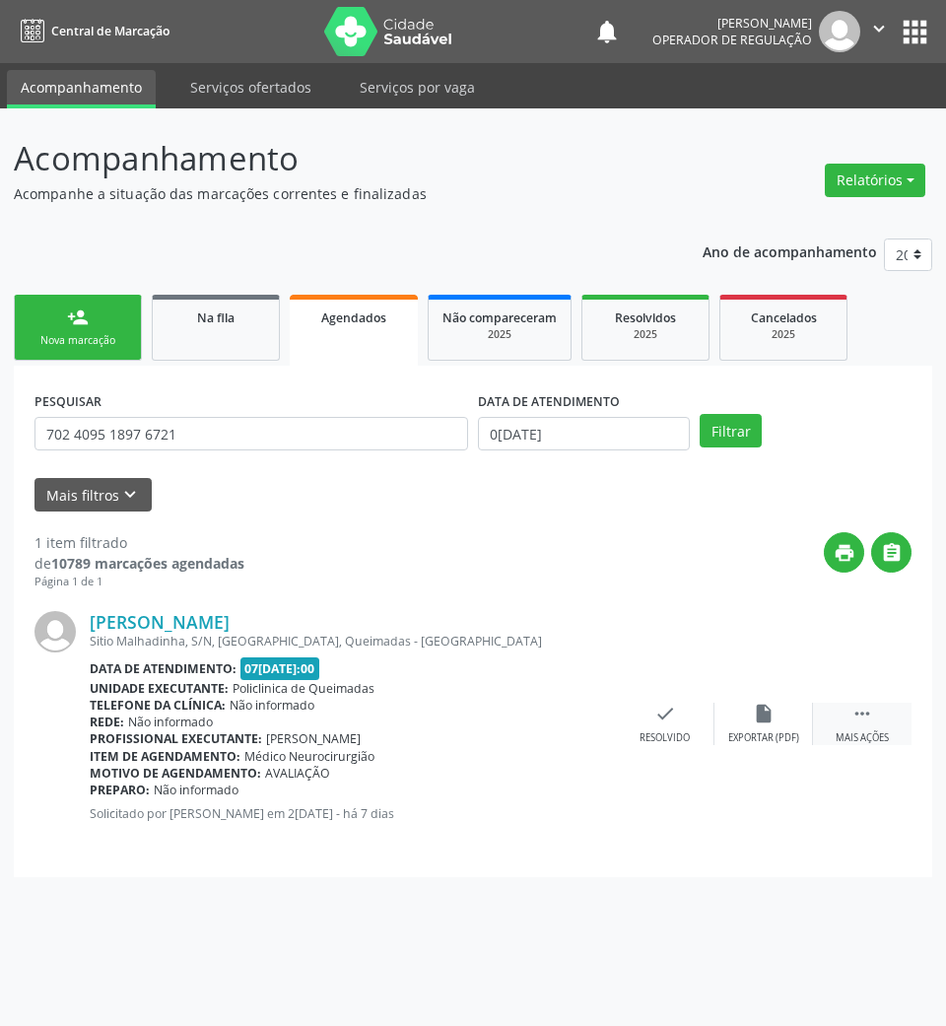
click at [855, 721] on icon "" at bounding box center [862, 713] width 22 height 22
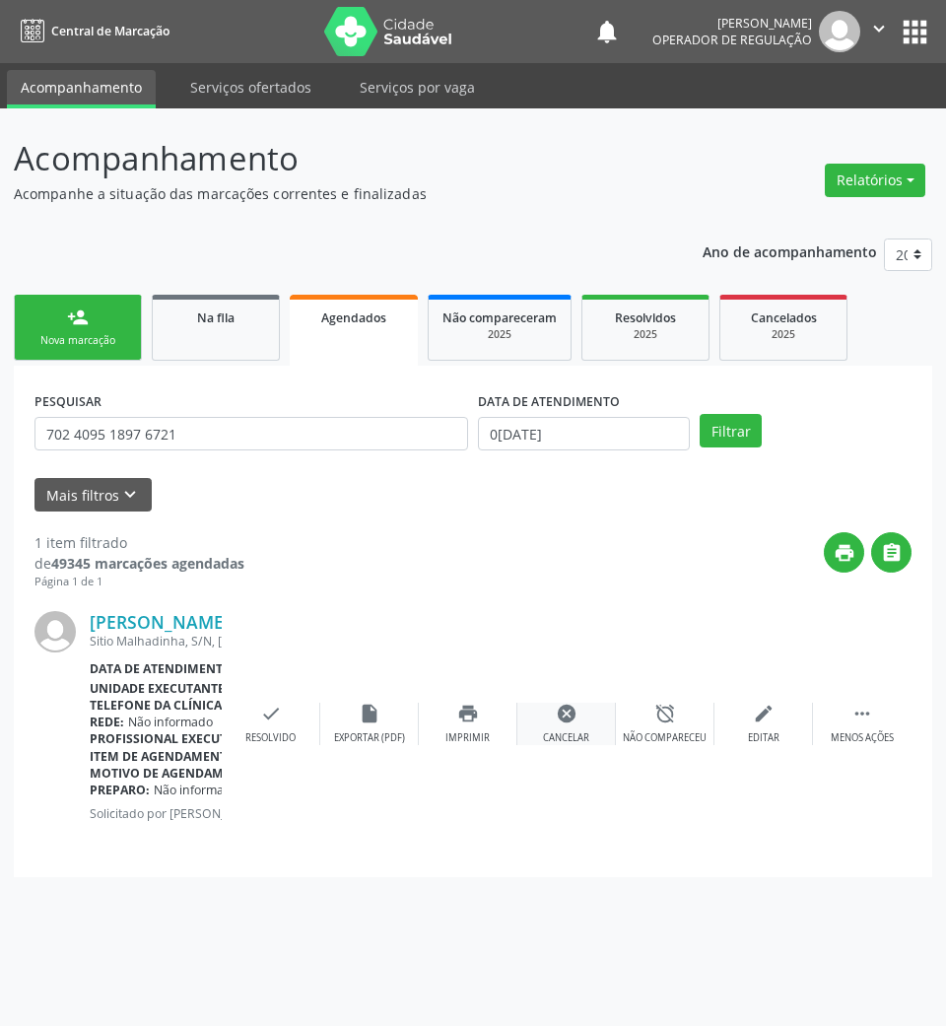
click at [561, 721] on icon "cancel" at bounding box center [567, 713] width 22 height 22
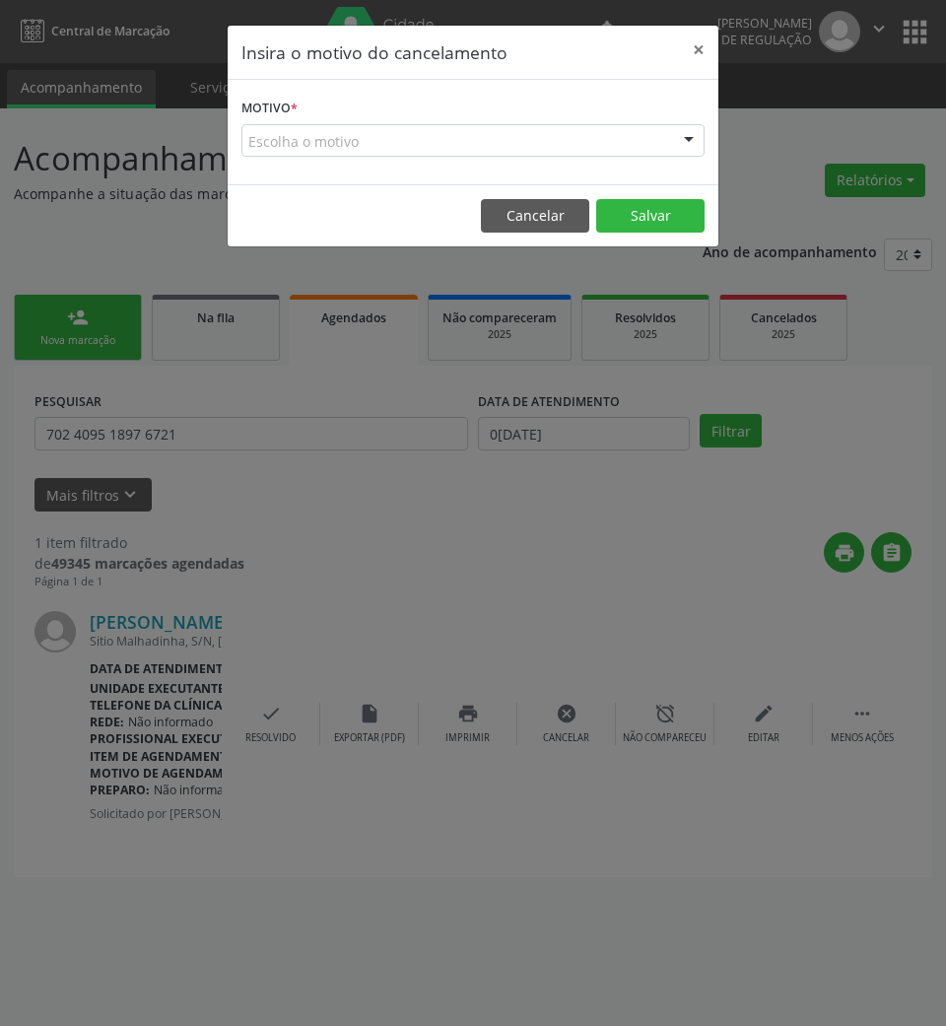
drag, startPoint x: 604, startPoint y: 142, endPoint x: 576, endPoint y: 177, distance: 44.9
click at [603, 148] on div "Escolha o motivo" at bounding box center [472, 140] width 463 height 33
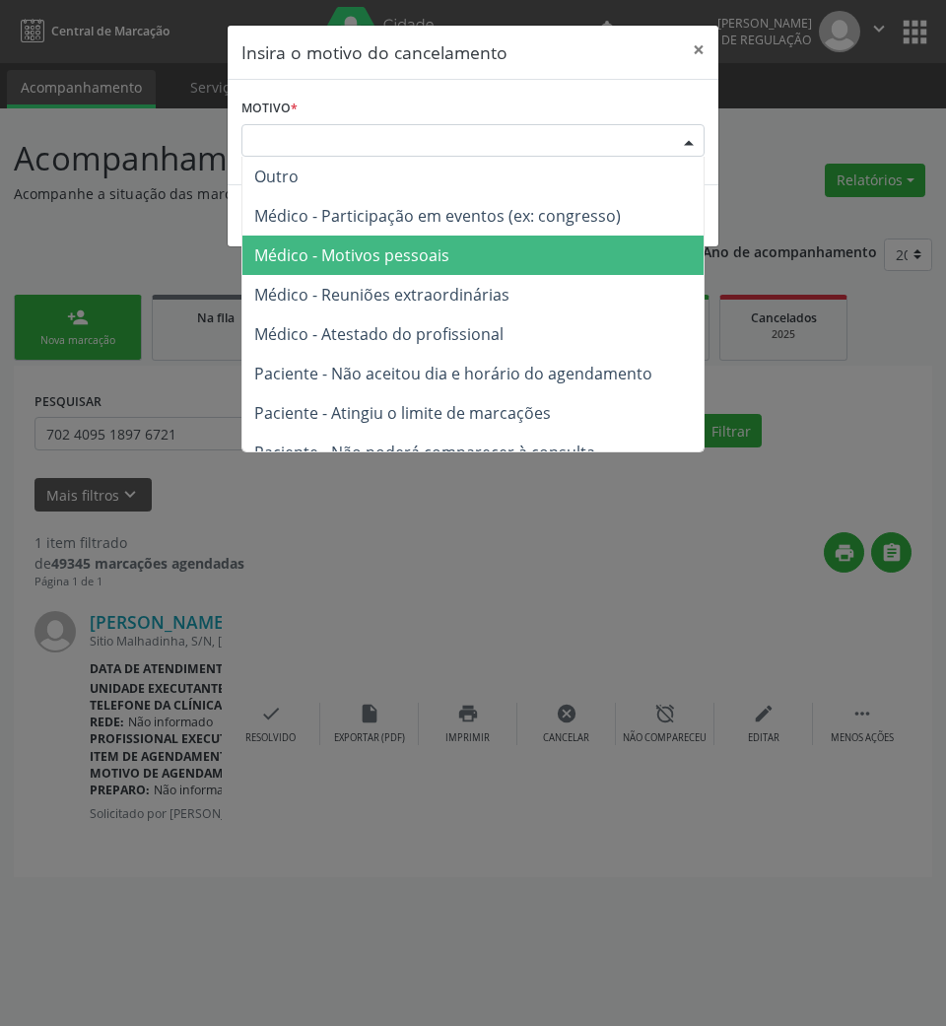
click at [505, 244] on span "Médico - Motivos pessoais" at bounding box center [472, 254] width 461 height 39
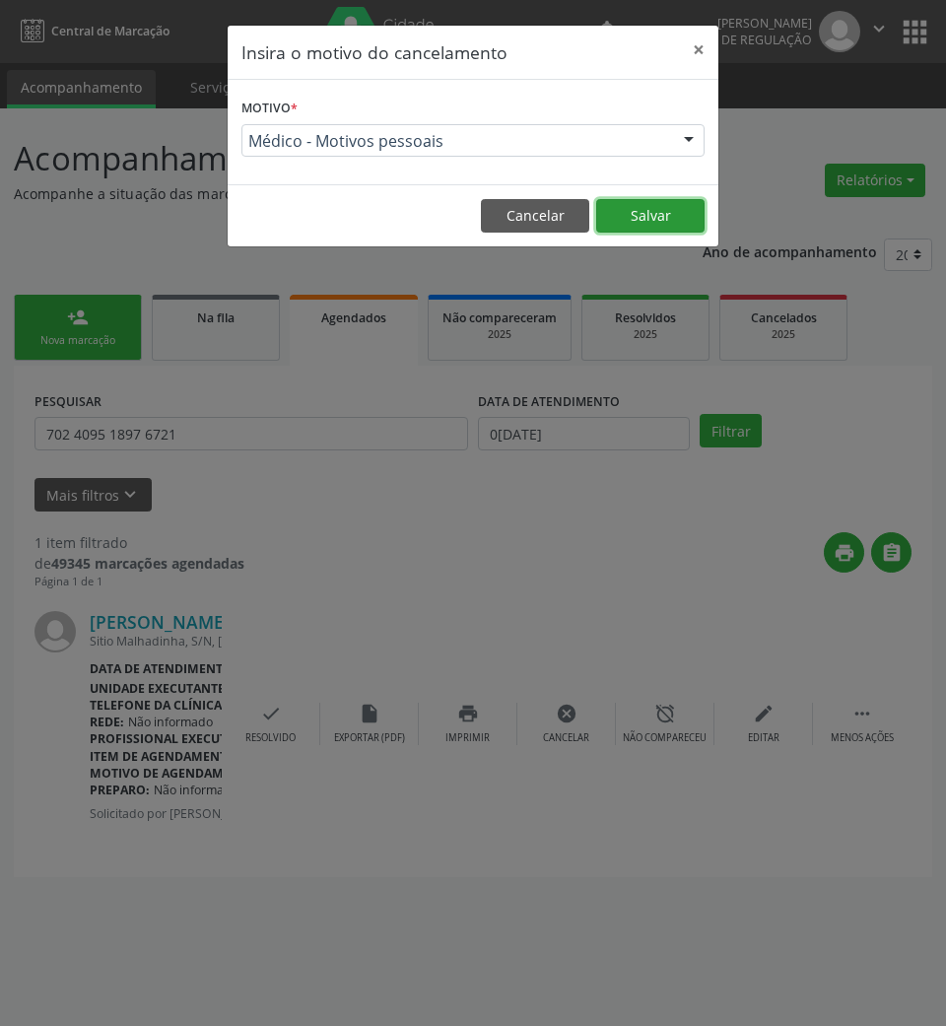
click at [695, 205] on button "Salvar" at bounding box center [650, 215] width 108 height 33
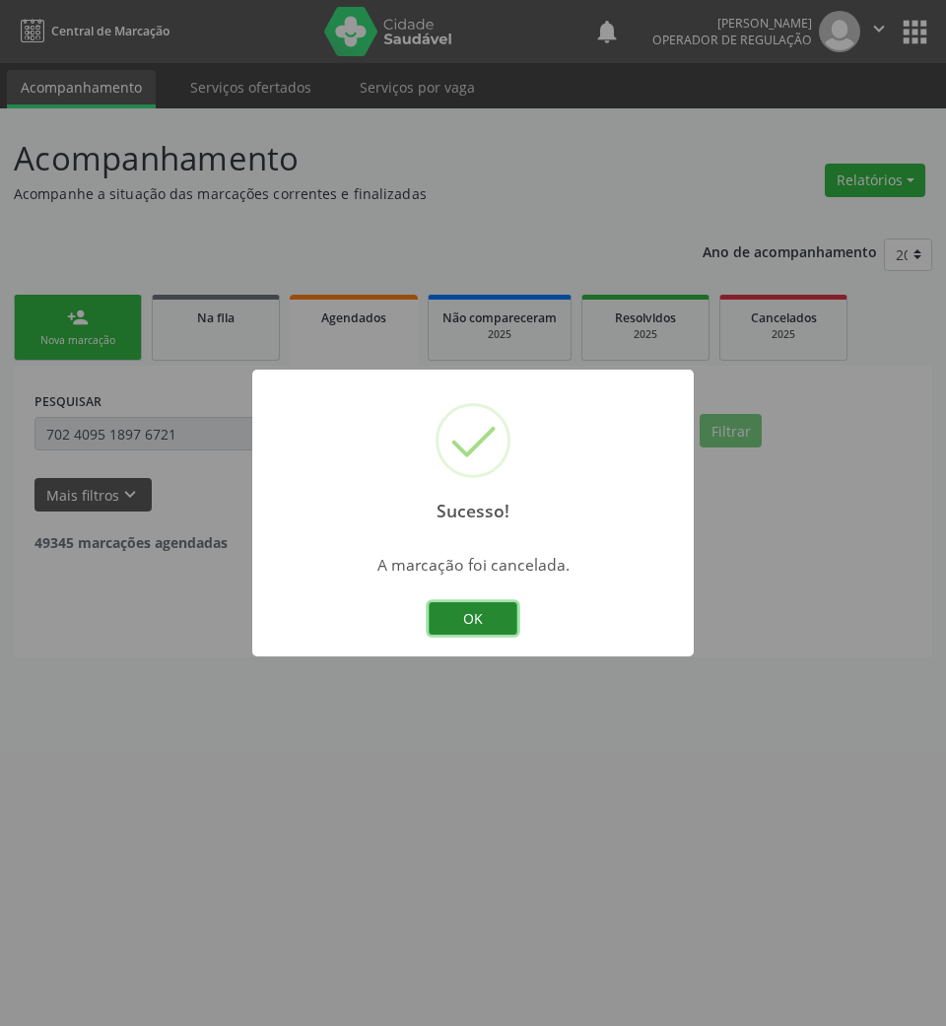
drag, startPoint x: 471, startPoint y: 615, endPoint x: 483, endPoint y: 591, distance: 26.4
click at [471, 612] on button "OK" at bounding box center [473, 618] width 89 height 33
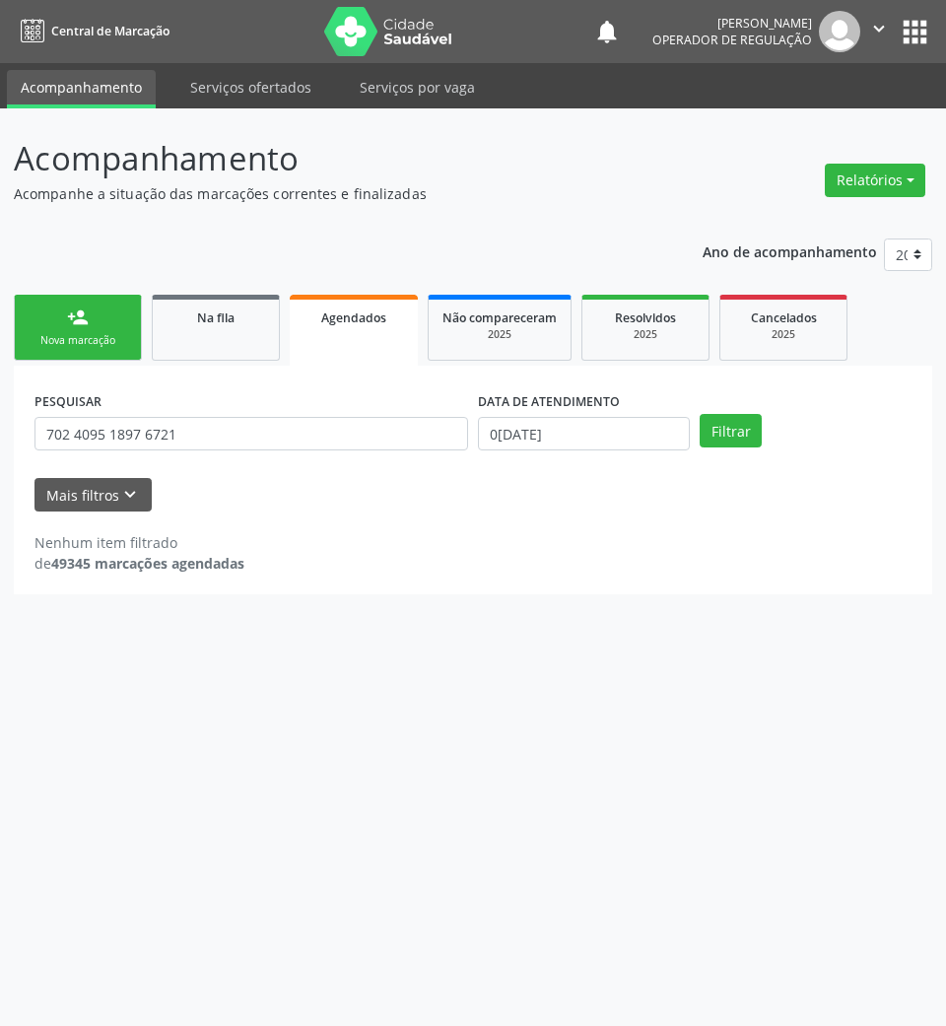
click at [47, 340] on div "Nova marcação" at bounding box center [78, 340] width 99 height 15
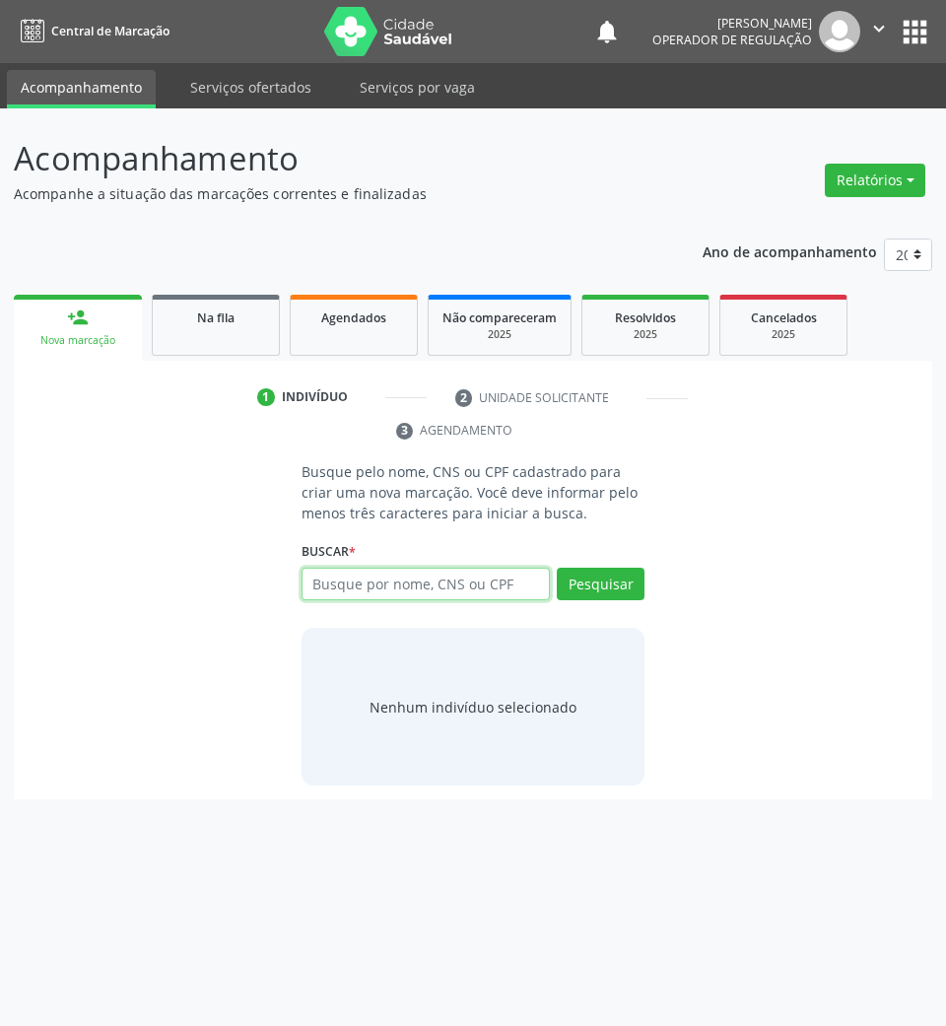
click at [368, 575] on input "text" at bounding box center [425, 583] width 249 height 33
paste input "702 4095 1897 6721"
type input "702 4095 1897 6721"
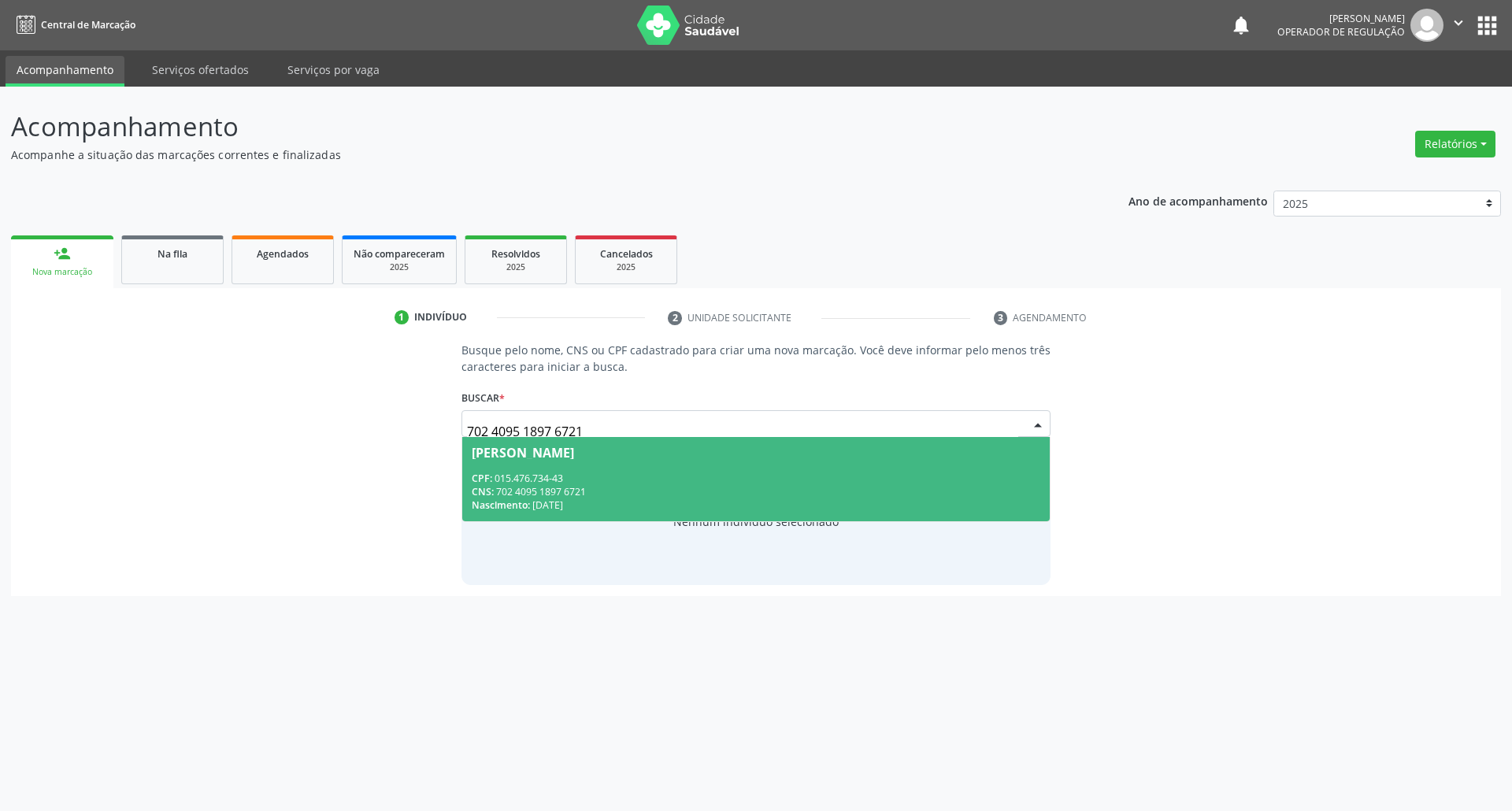
click at [639, 474] on div "CPF: 015.476.734-43" at bounding box center [756, 478] width 569 height 14
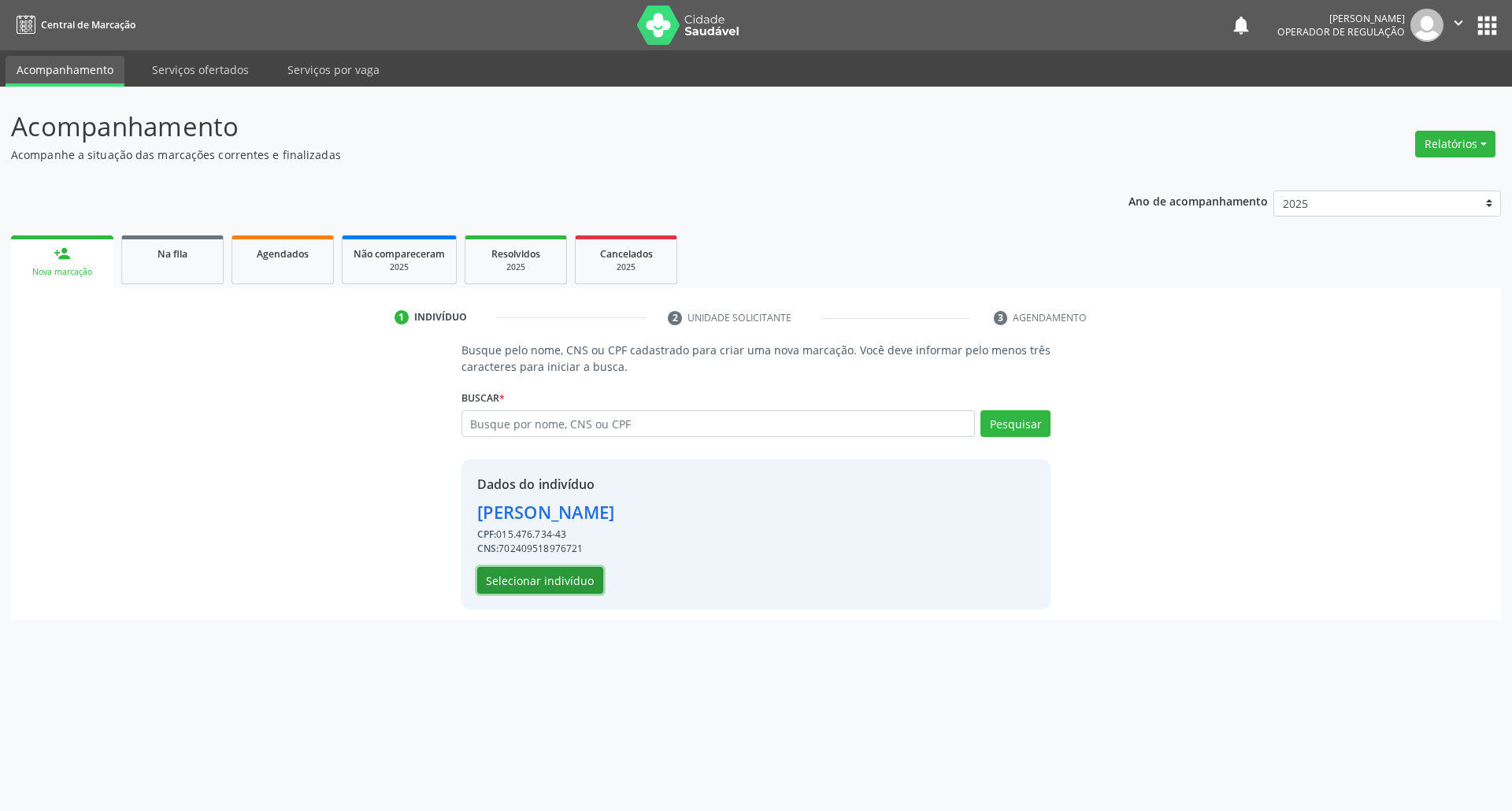
click at [577, 570] on button "Selecionar indivíduo" at bounding box center [540, 579] width 126 height 26
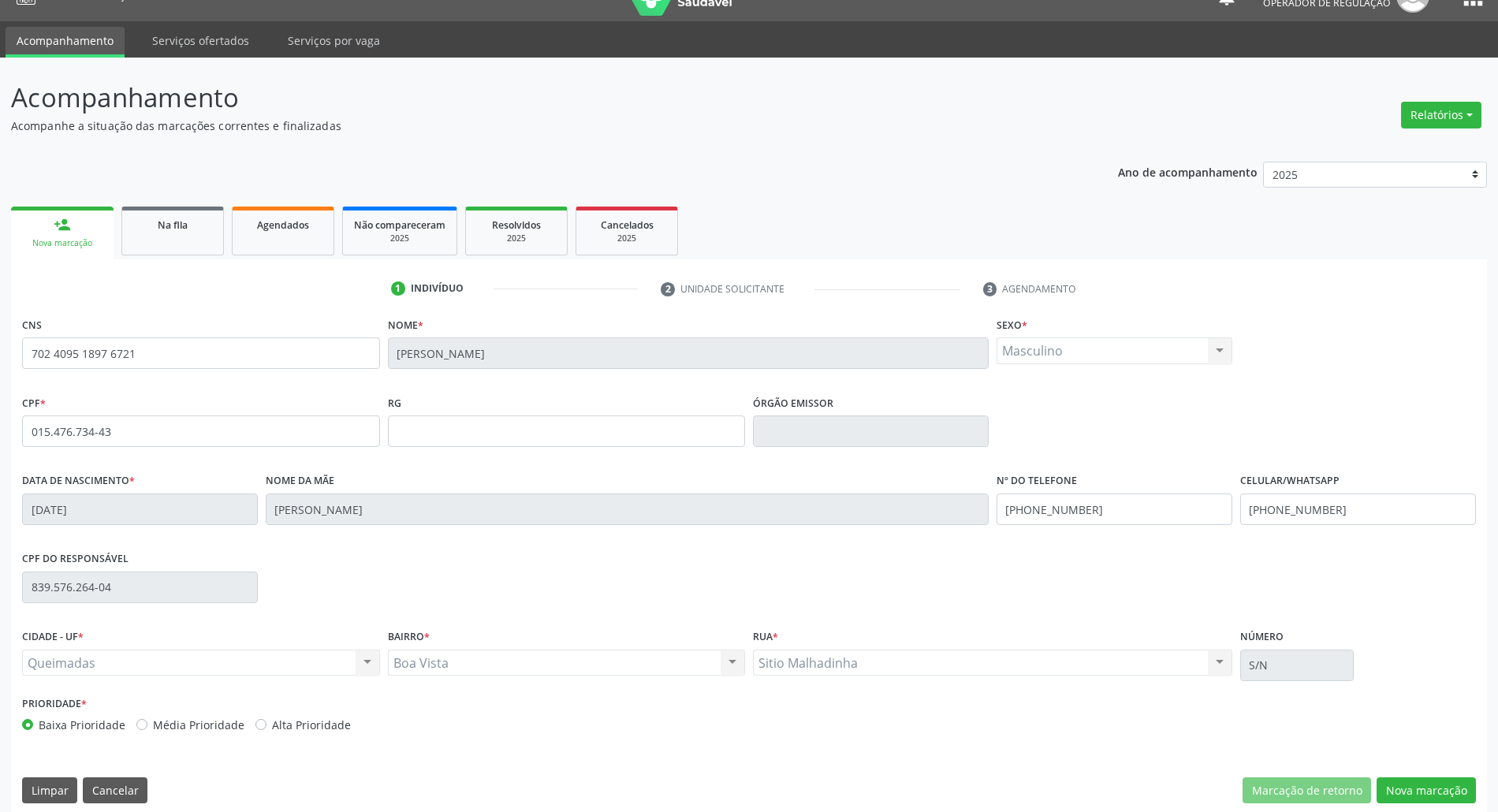
scroll to position [42, 0]
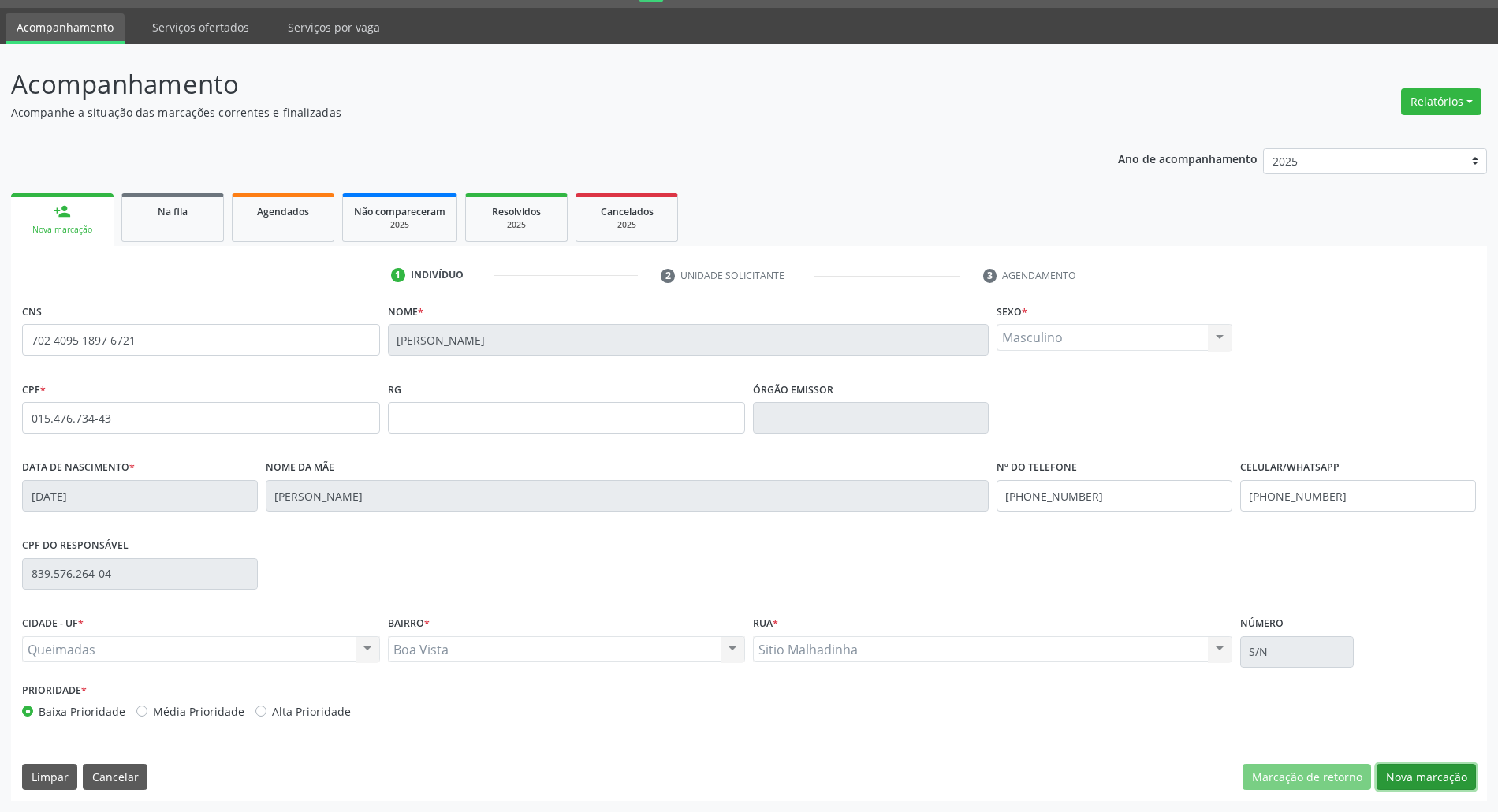
click at [756, 773] on button "Nova marcação" at bounding box center [1426, 777] width 99 height 26
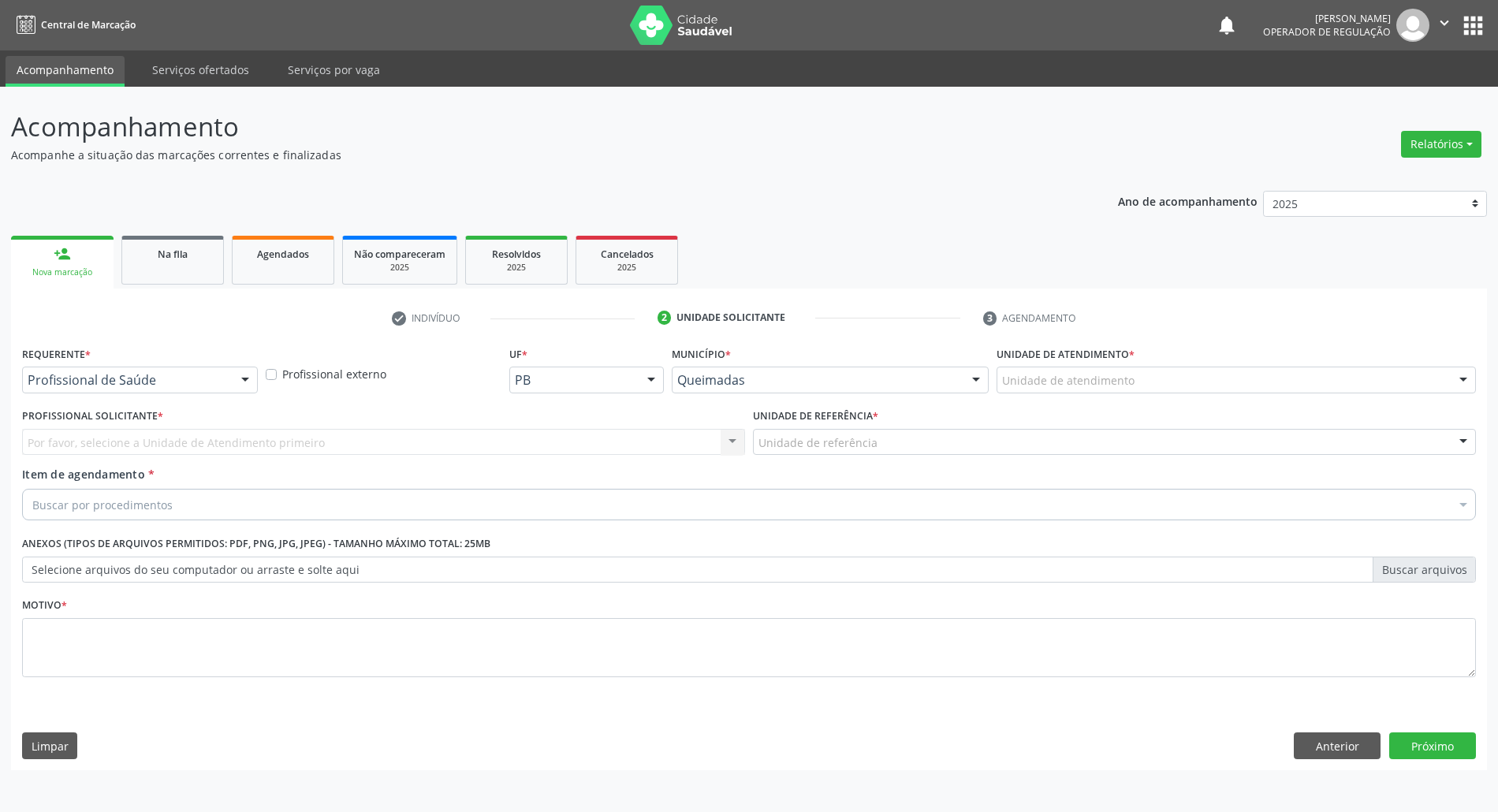
scroll to position [0, 0]
drag, startPoint x: 94, startPoint y: 398, endPoint x: 98, endPoint y: 386, distance: 12.6
click at [94, 398] on div "Requerente * Profissional de Saúde Profissional de Saúde Paciente Nenhum result…" at bounding box center [141, 373] width 246 height 62
drag, startPoint x: 98, startPoint y: 386, endPoint x: 106, endPoint y: 458, distance: 72.4
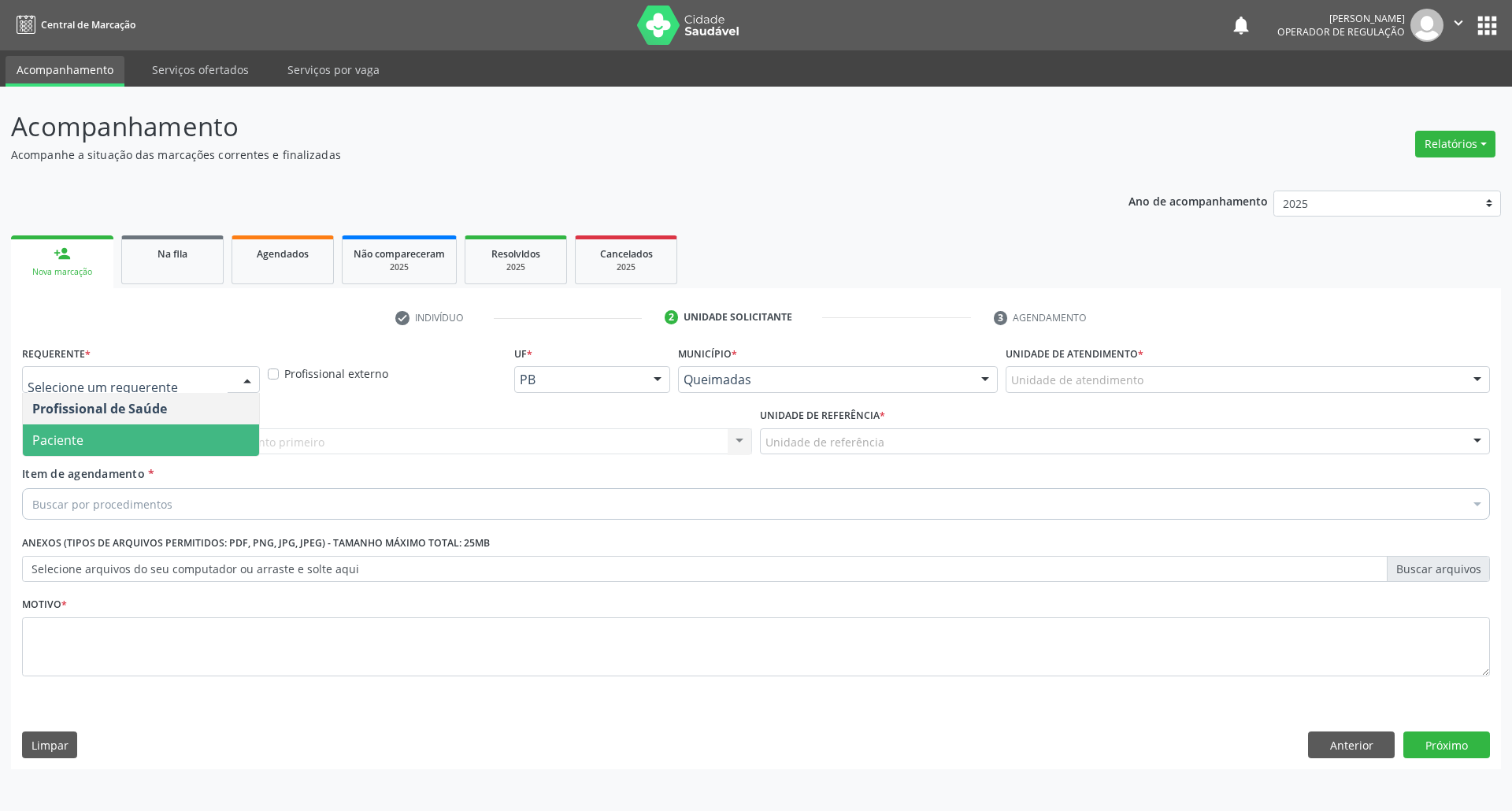
click at [121, 439] on span "Paciente" at bounding box center [141, 439] width 237 height 31
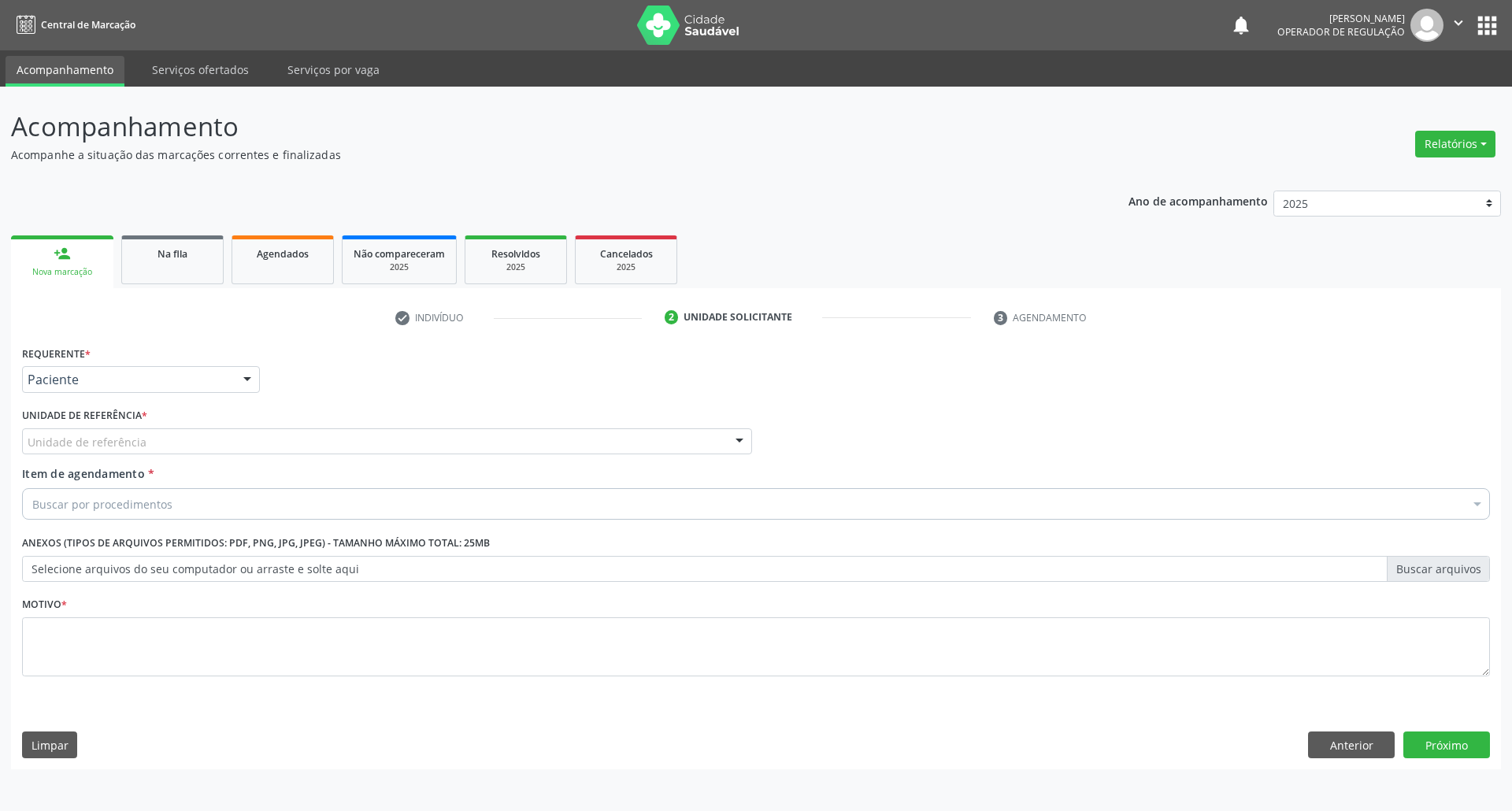
drag, startPoint x: 175, startPoint y: 438, endPoint x: 165, endPoint y: 435, distance: 10.4
click at [167, 435] on div "Unidade de referência" at bounding box center [387, 441] width 730 height 26
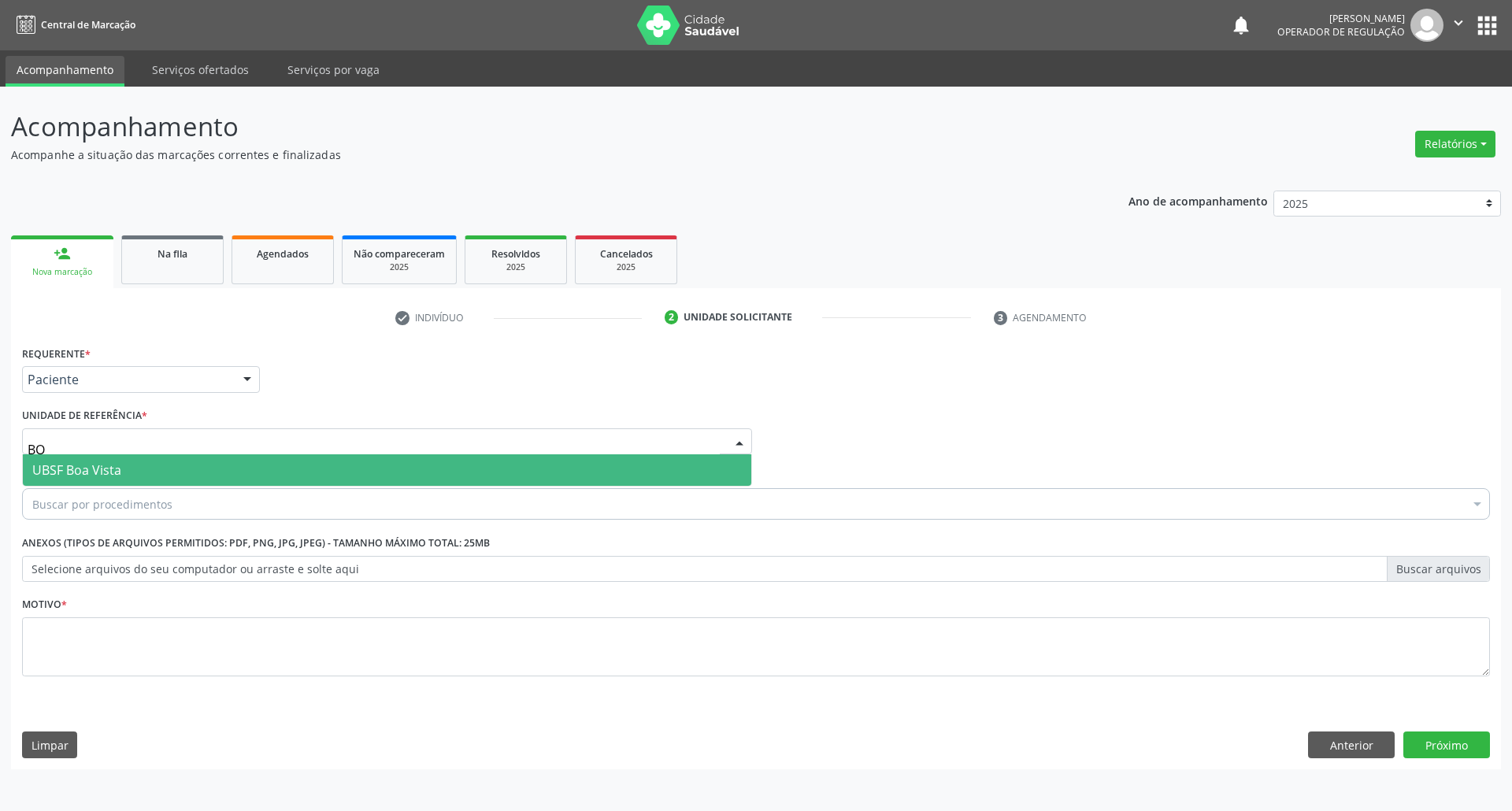
type input "BOA"
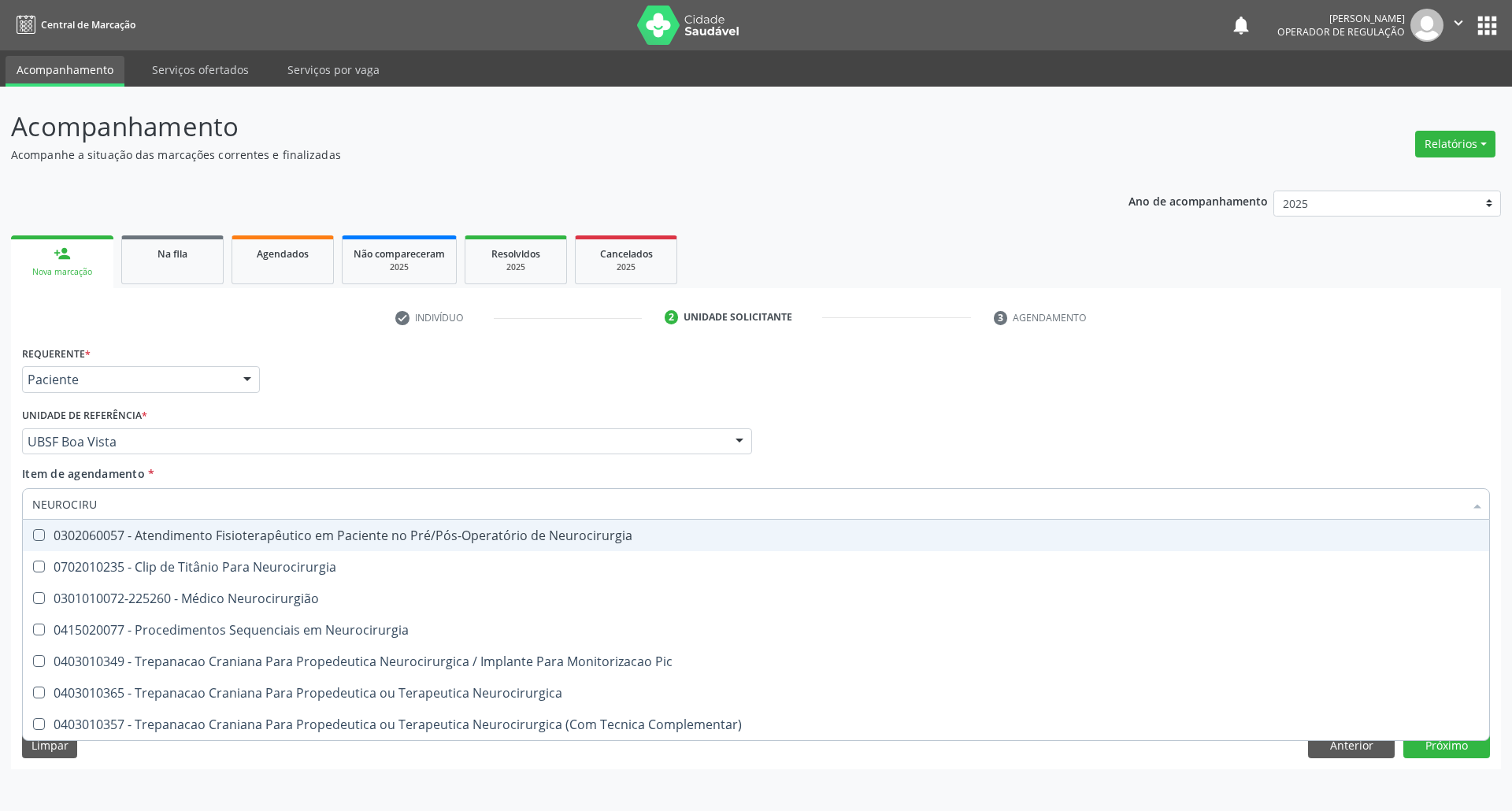
type input "NEUROCIRUR"
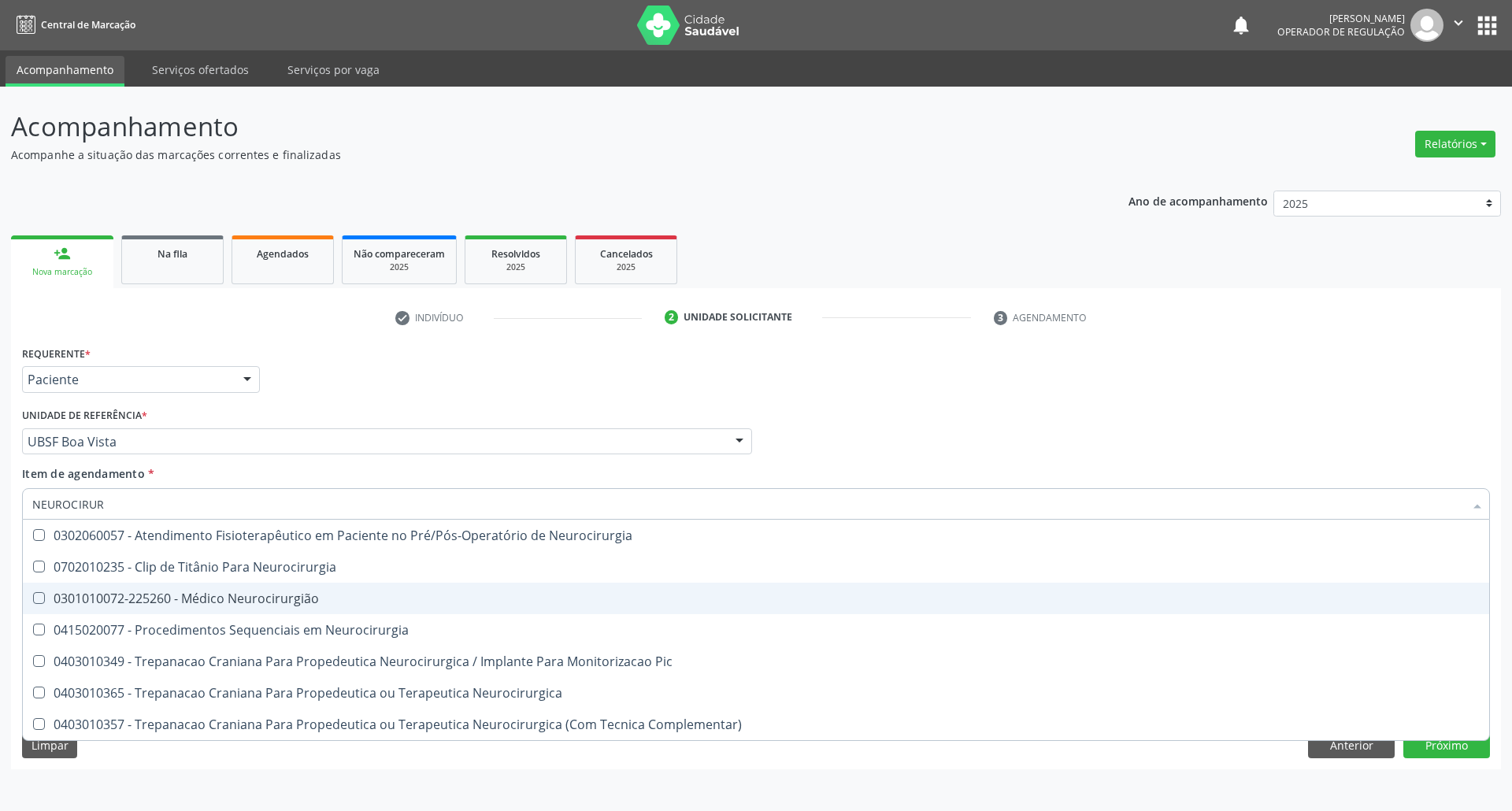
click at [312, 603] on div "0301010072-225260 - Médico Neurocirurgião" at bounding box center [755, 598] width 1447 height 13
checkbox Neurocirurgião "true"
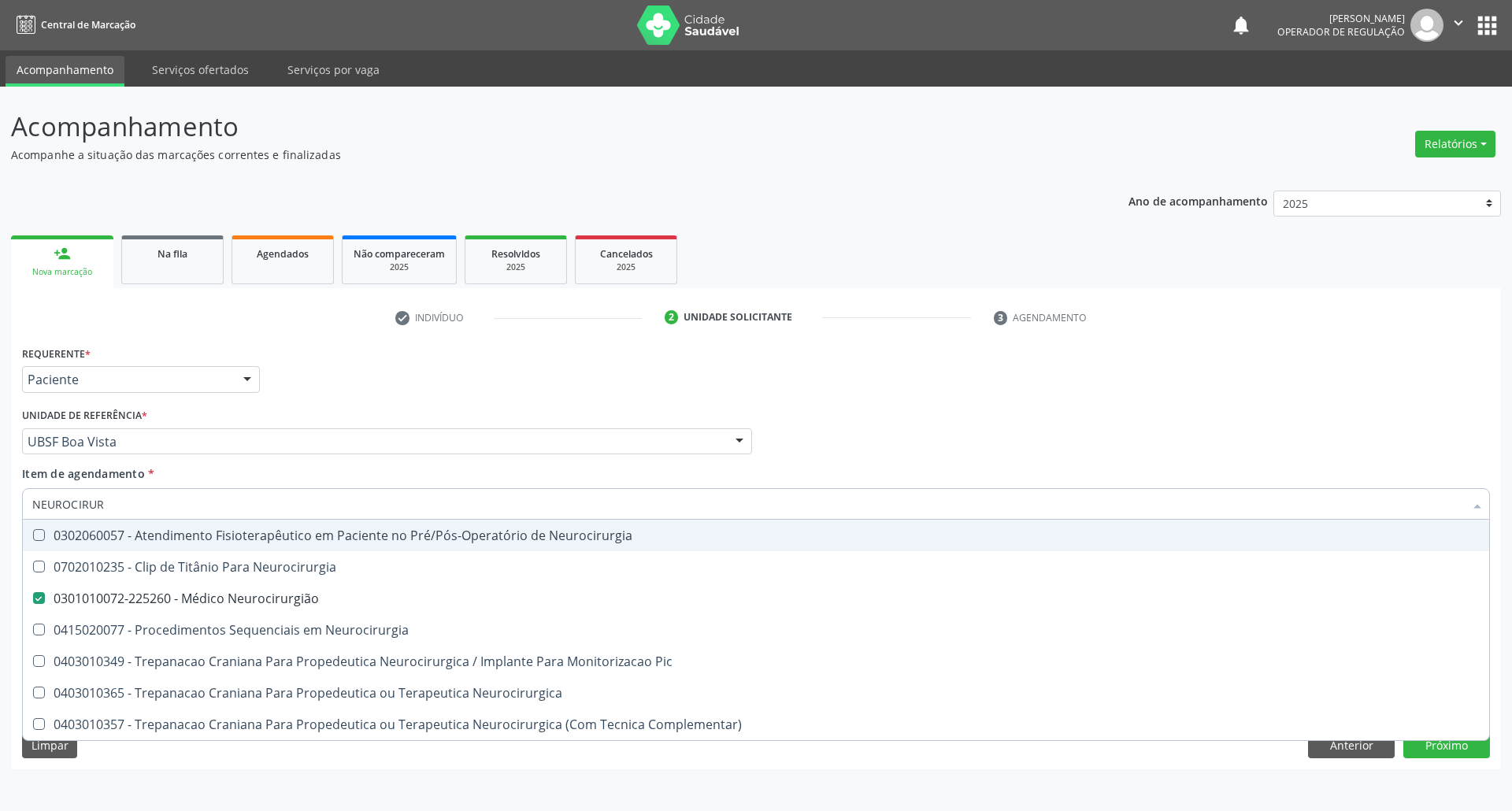
click at [479, 381] on div "Requerente * Paciente Profissional de Saúde Paciente Nenhum resultado encontrad…" at bounding box center [756, 372] width 1475 height 62
checkbox Neurocirurgia "true"
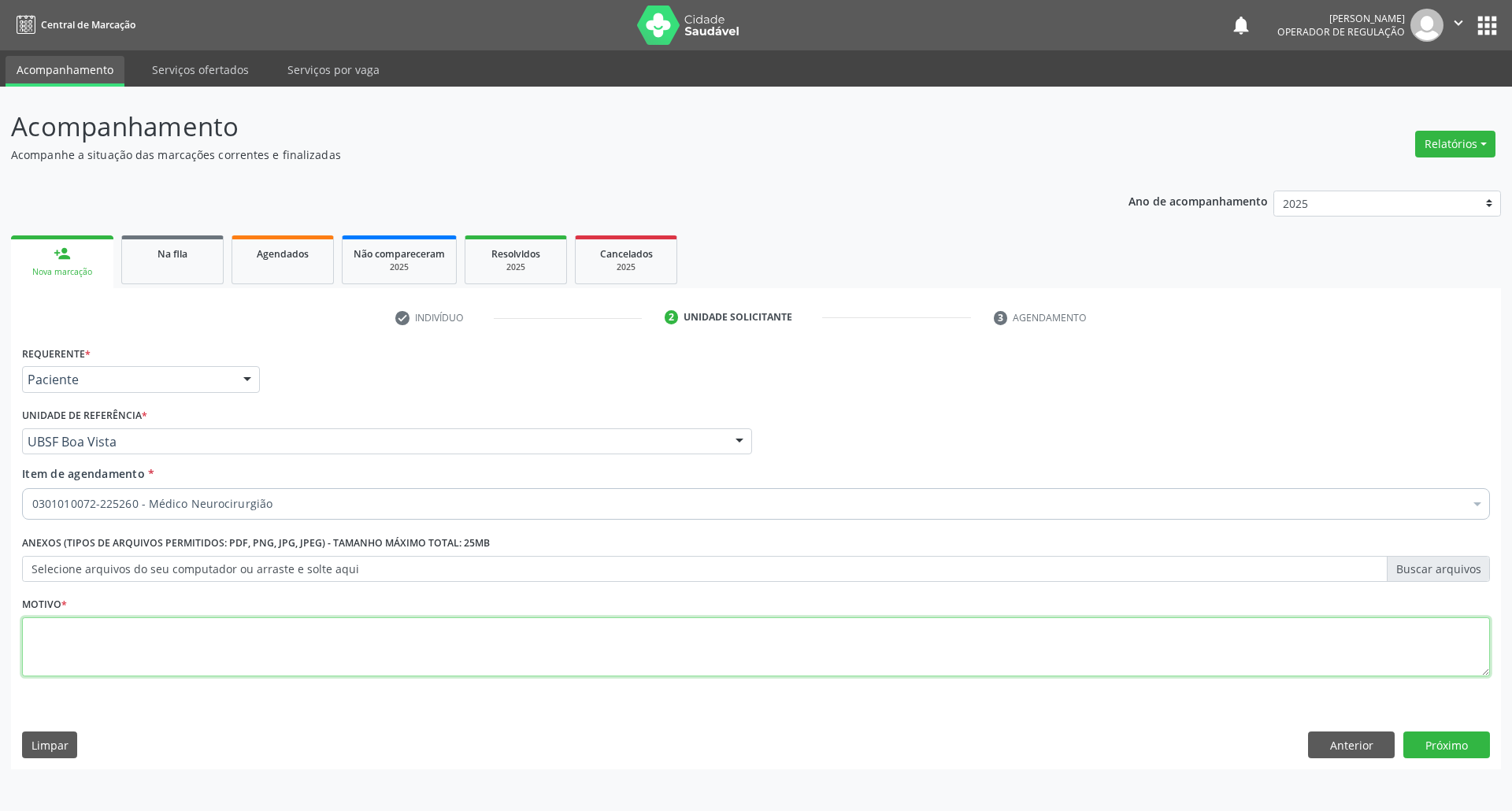
click at [268, 641] on textarea at bounding box center [756, 646] width 1467 height 60
type textarea "AVALIAÇÃO"
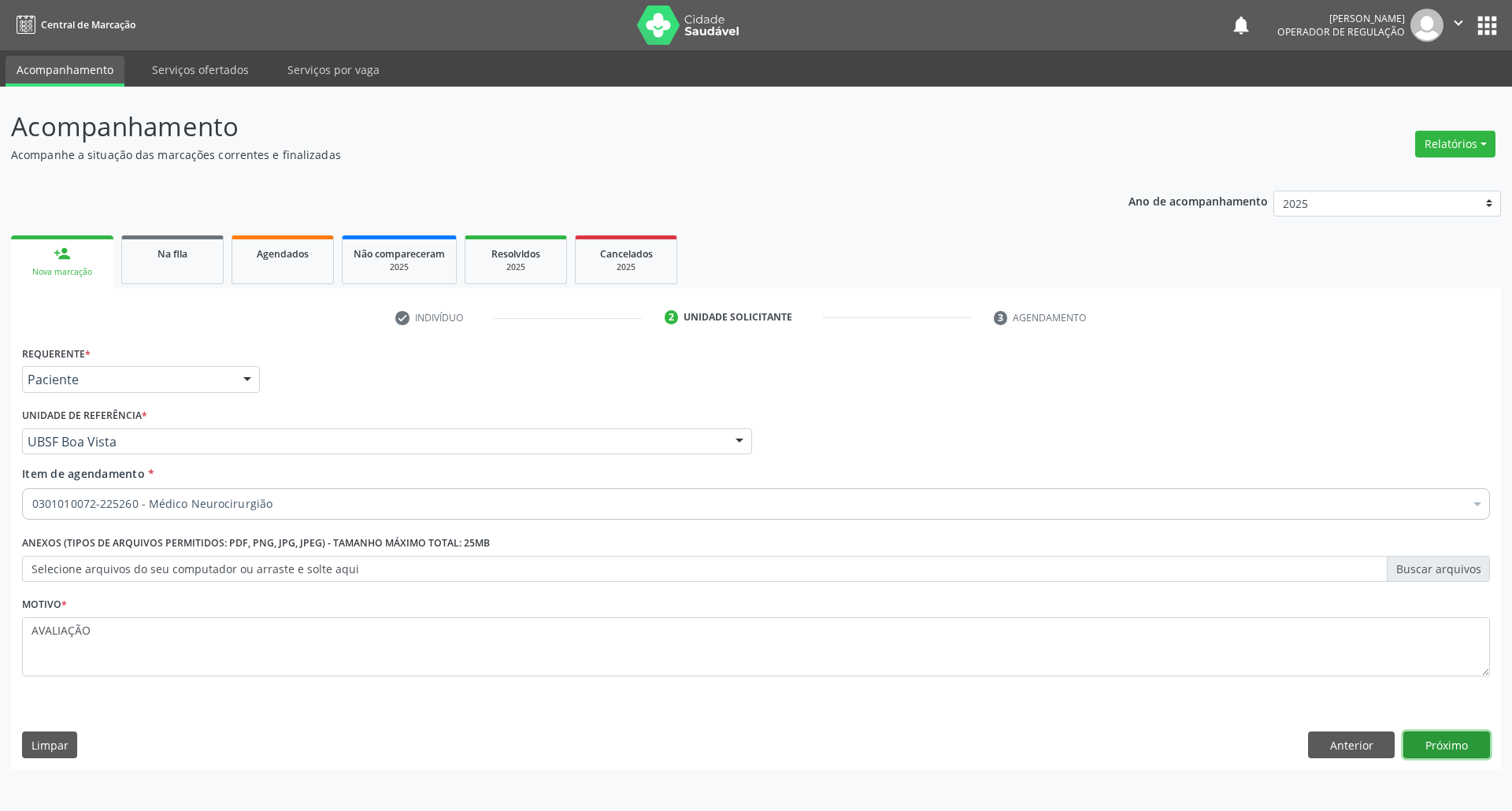
click button "Próximo" at bounding box center [1446, 744] width 86 height 26
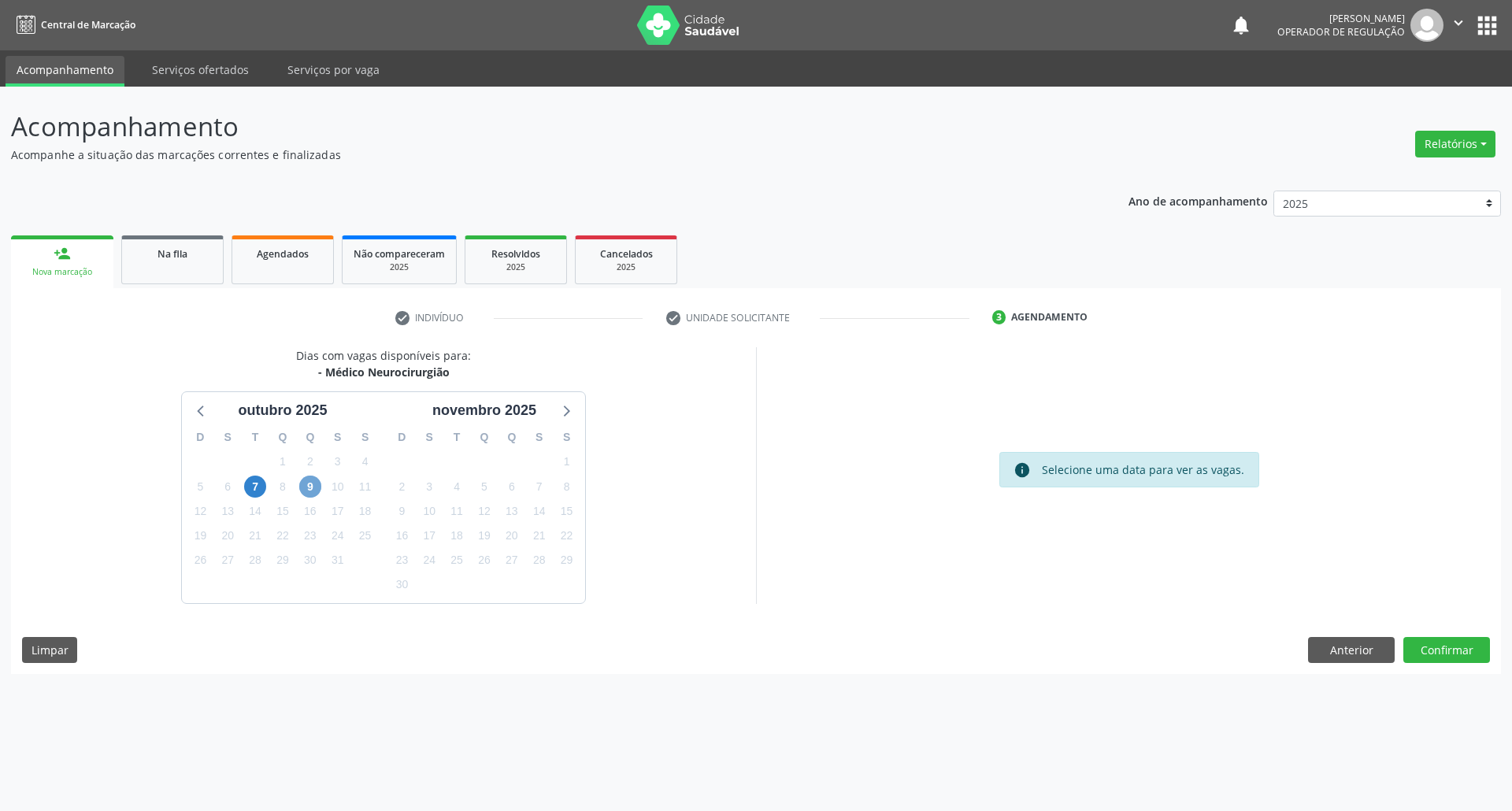
click at [312, 483] on span "9" at bounding box center [310, 487] width 22 height 22
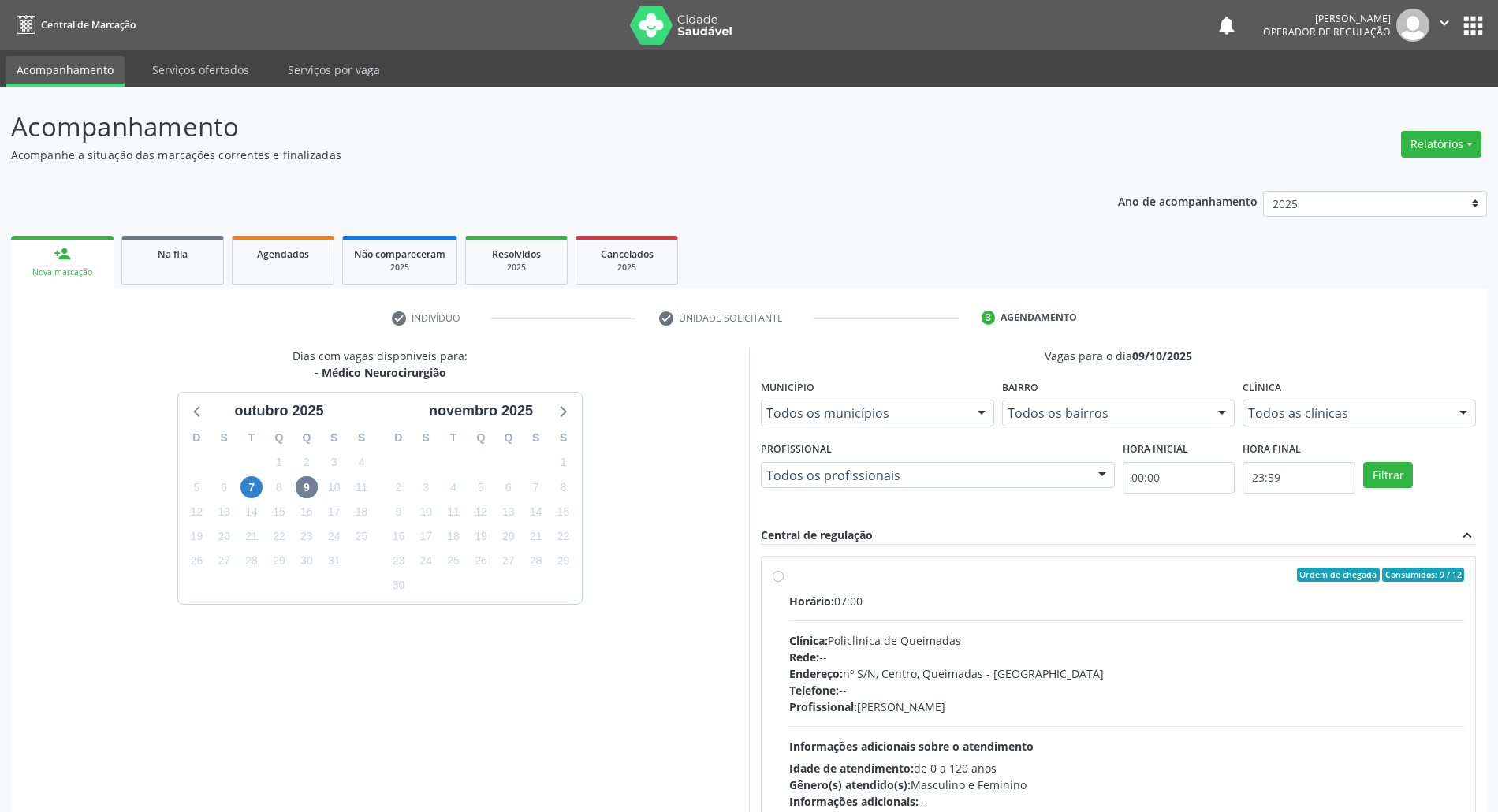
click at [756, 634] on div "Clínica: Policlinica de Queimadas" at bounding box center [1126, 640] width 675 height 17
click at [756, 582] on input "Ordem de chegada Consumidos: 9 / 12 Horário: 07:00 Clínica: Policlinica de Quei…" at bounding box center [778, 574] width 11 height 14
radio input "true"
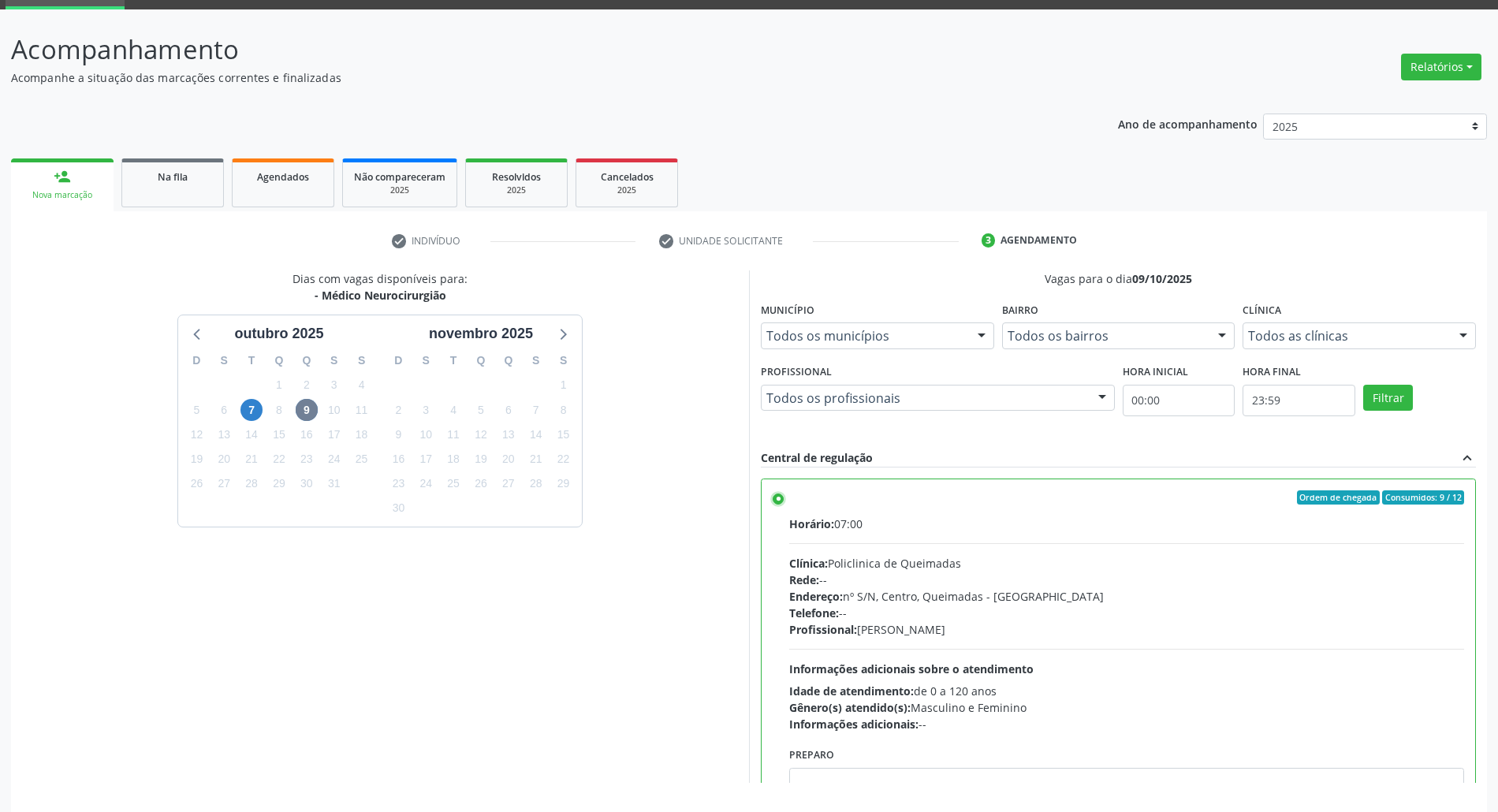
scroll to position [130, 0]
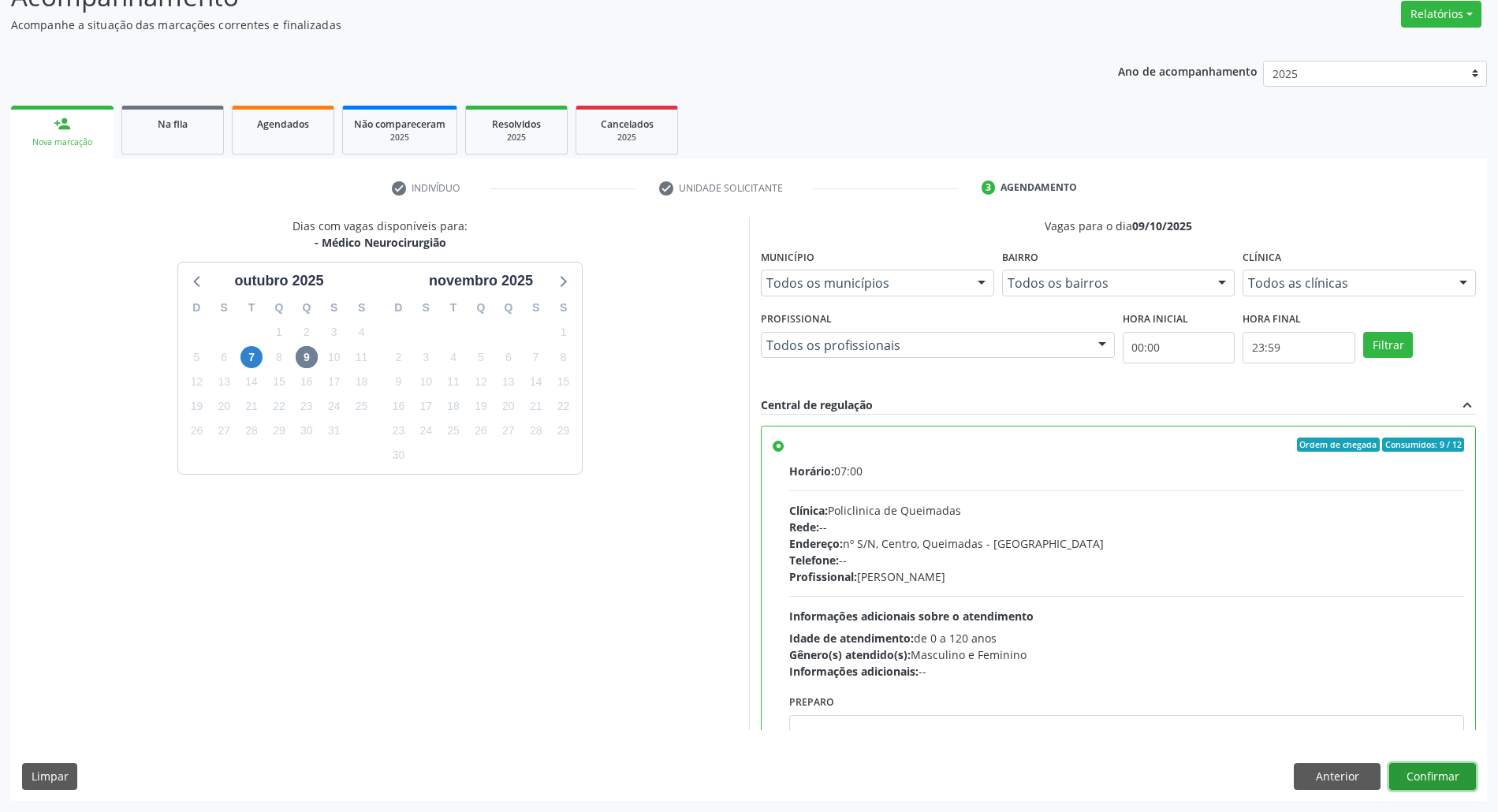
click at [756, 779] on button "Confirmar" at bounding box center [1432, 776] width 86 height 26
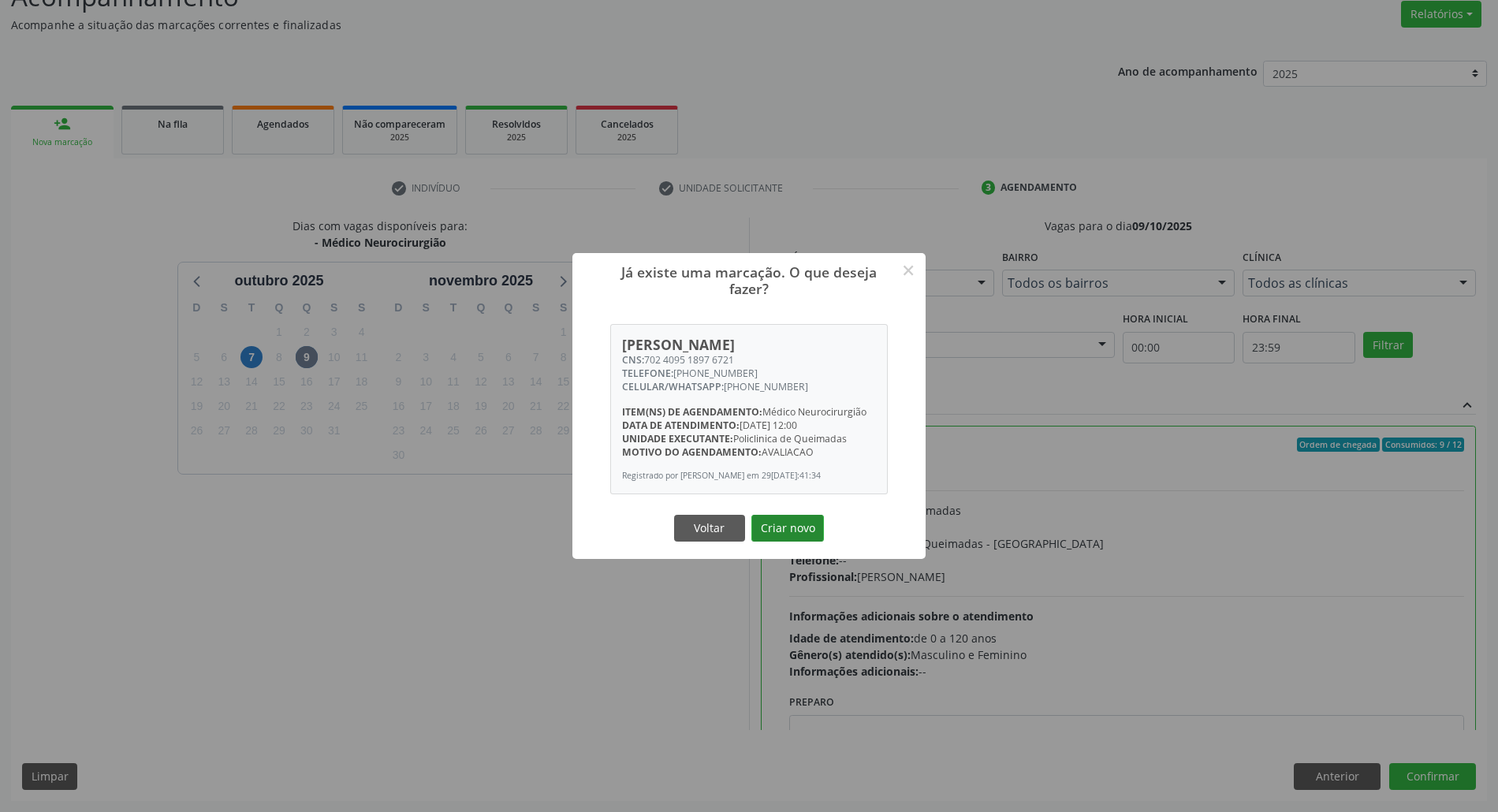
click at [756, 531] on button "Criar novo" at bounding box center [787, 527] width 73 height 26
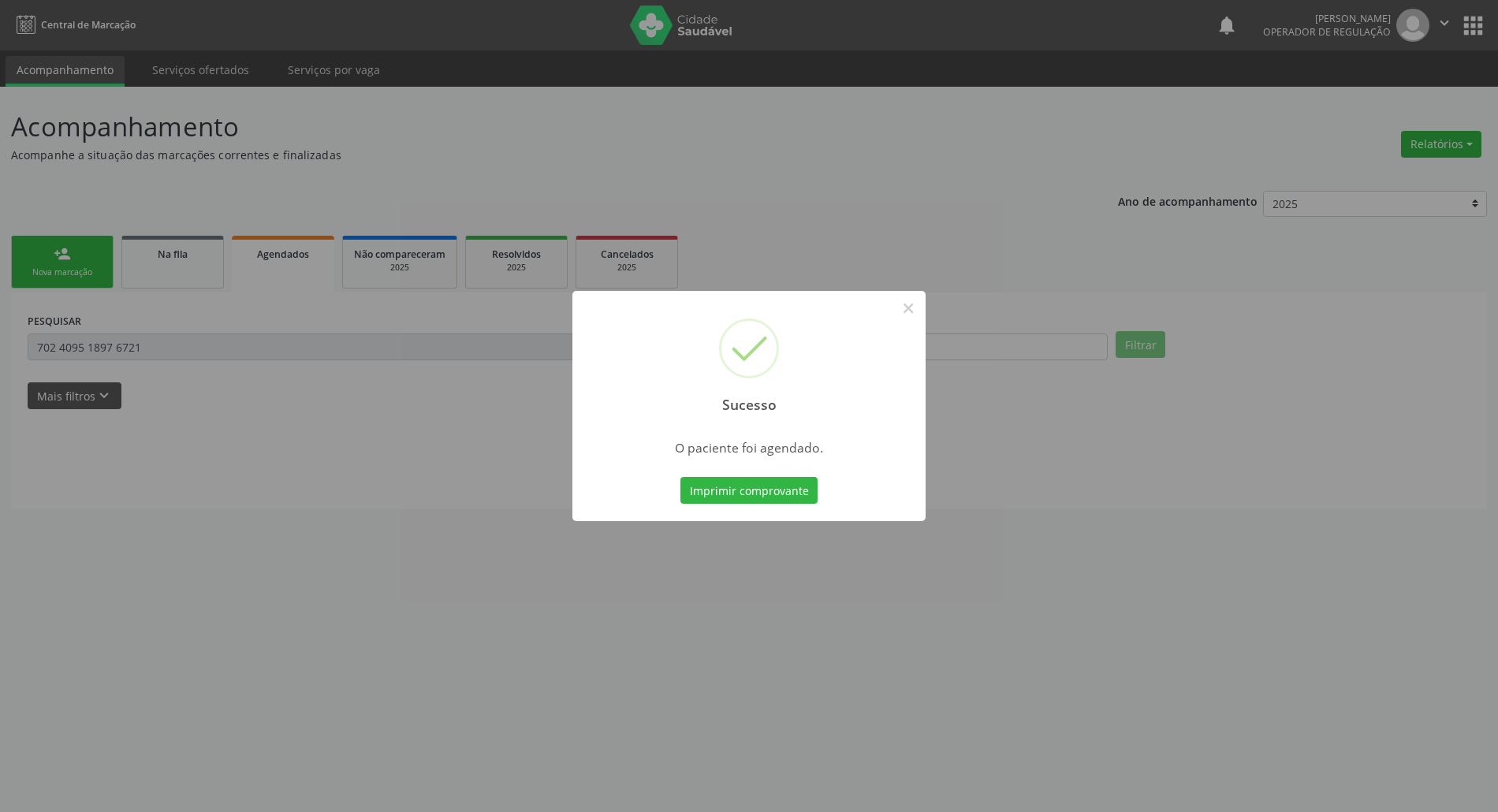
scroll to position [0, 0]
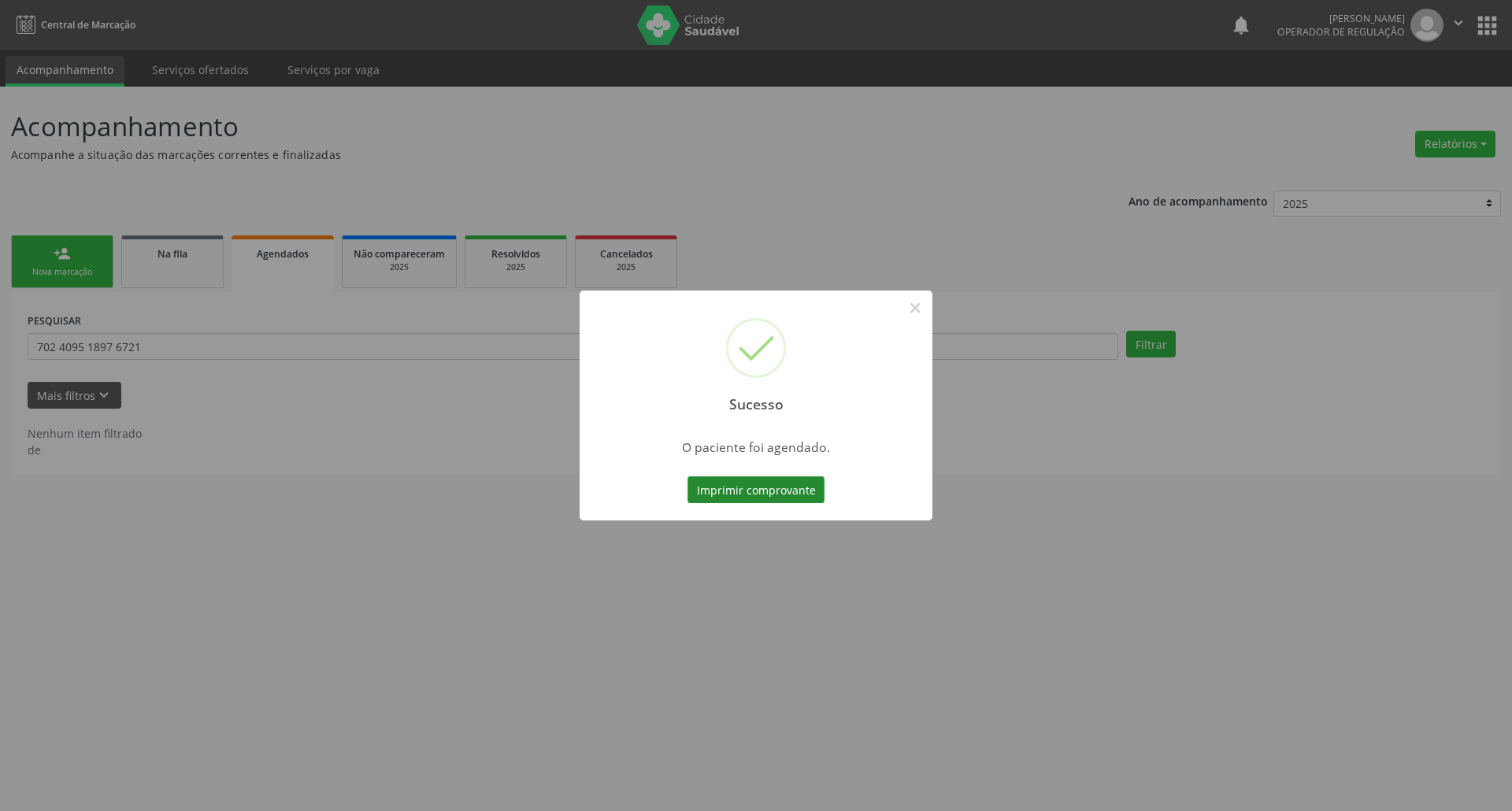
click at [755, 483] on button "Imprimir comprovante" at bounding box center [755, 489] width 137 height 26
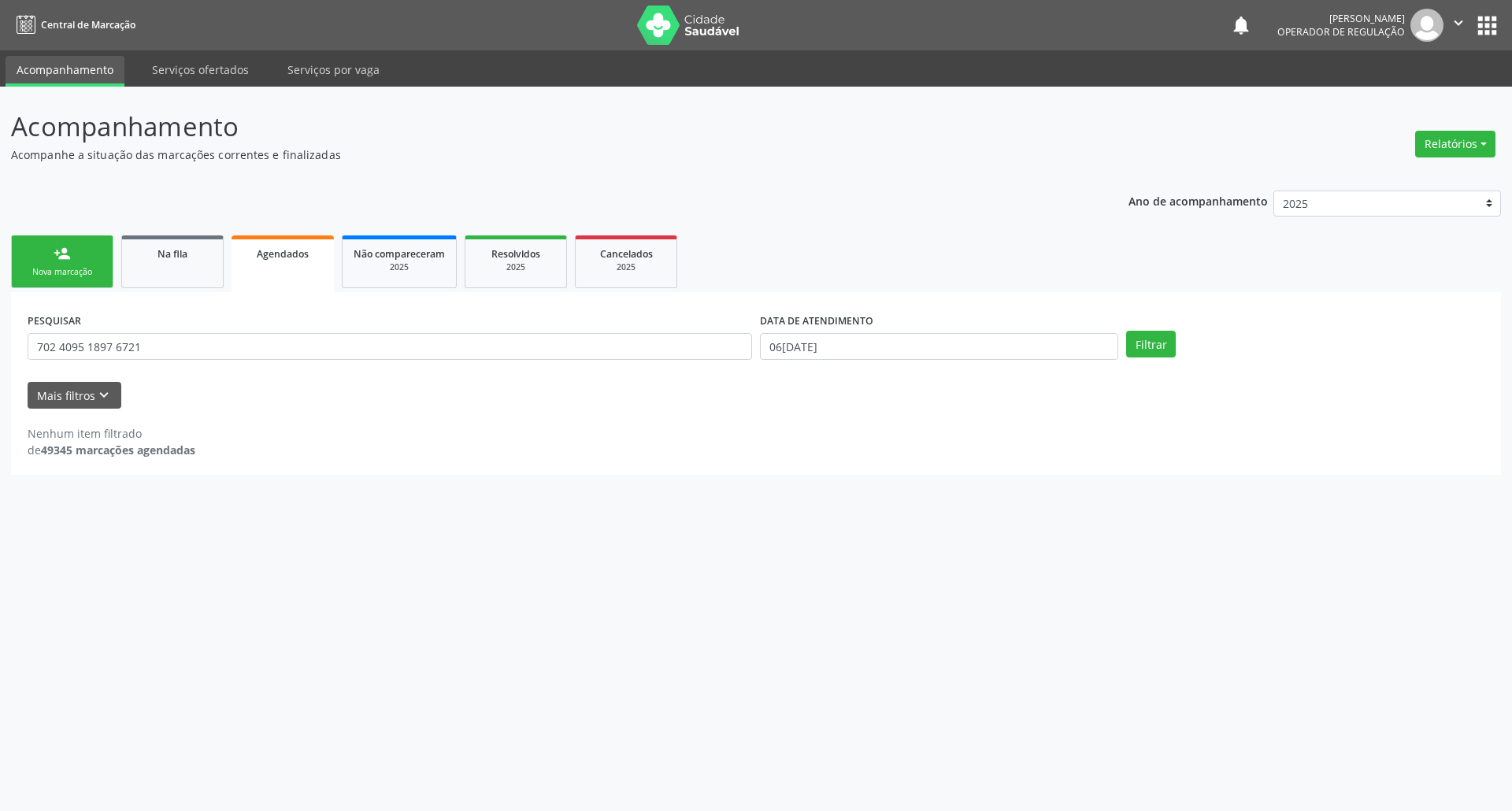
click at [78, 272] on div "Nova marcação" at bounding box center [62, 272] width 79 height 12
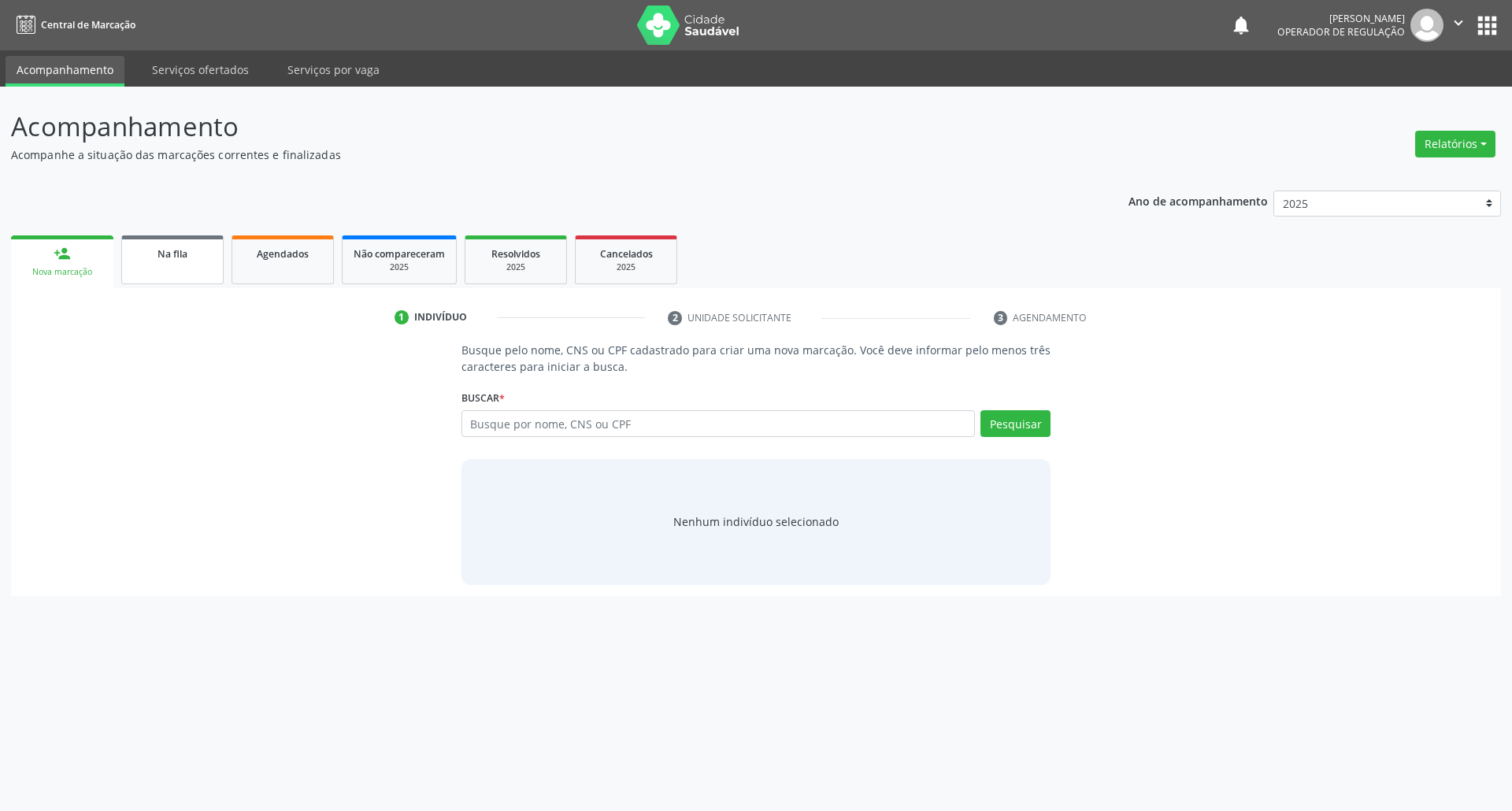
click at [195, 266] on link "Na fila" at bounding box center [173, 260] width 102 height 49
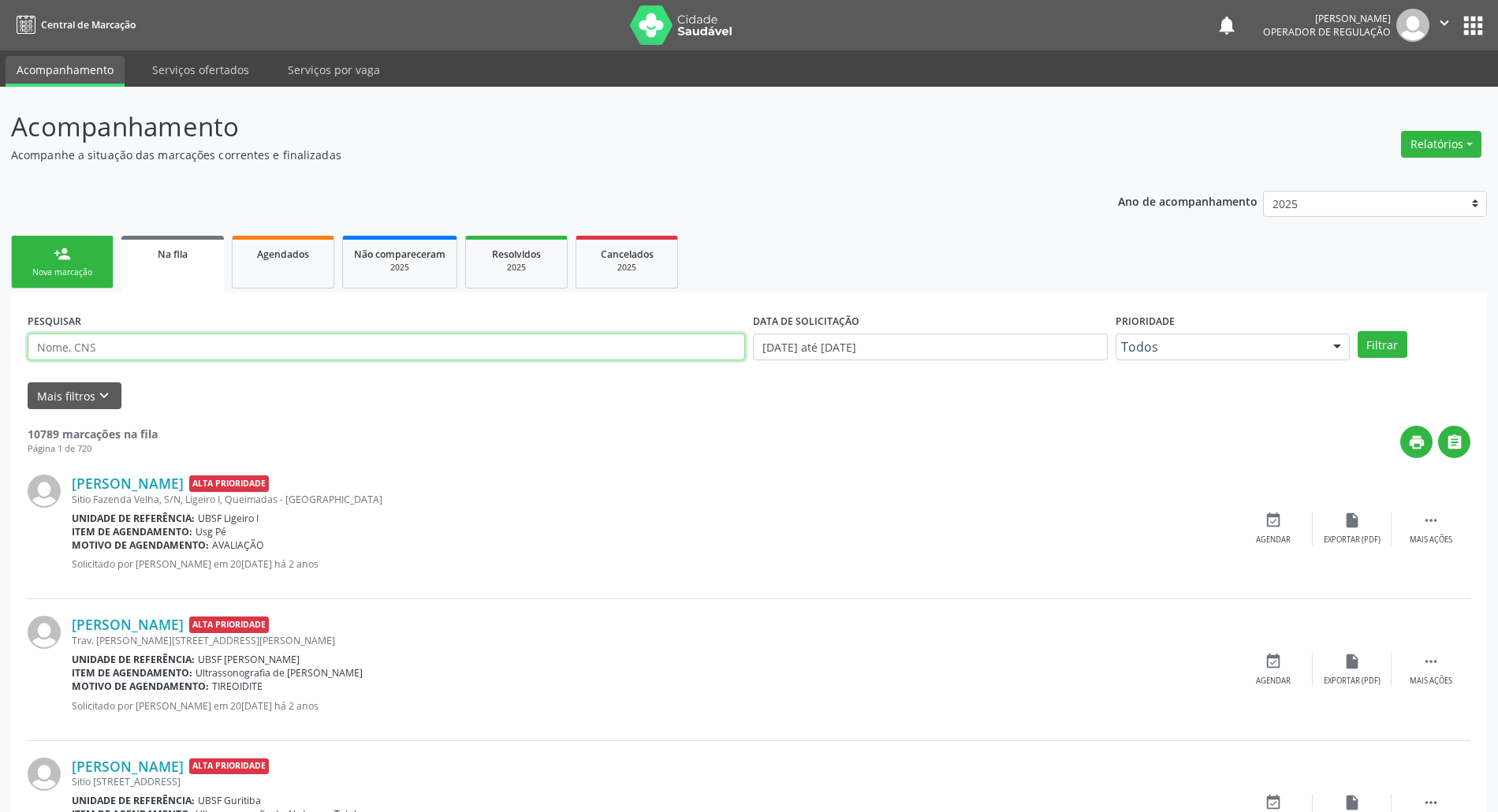
click at [661, 348] on input "text" at bounding box center [386, 346] width 718 height 26
click at [266, 257] on span "Agendados" at bounding box center [282, 254] width 52 height 14
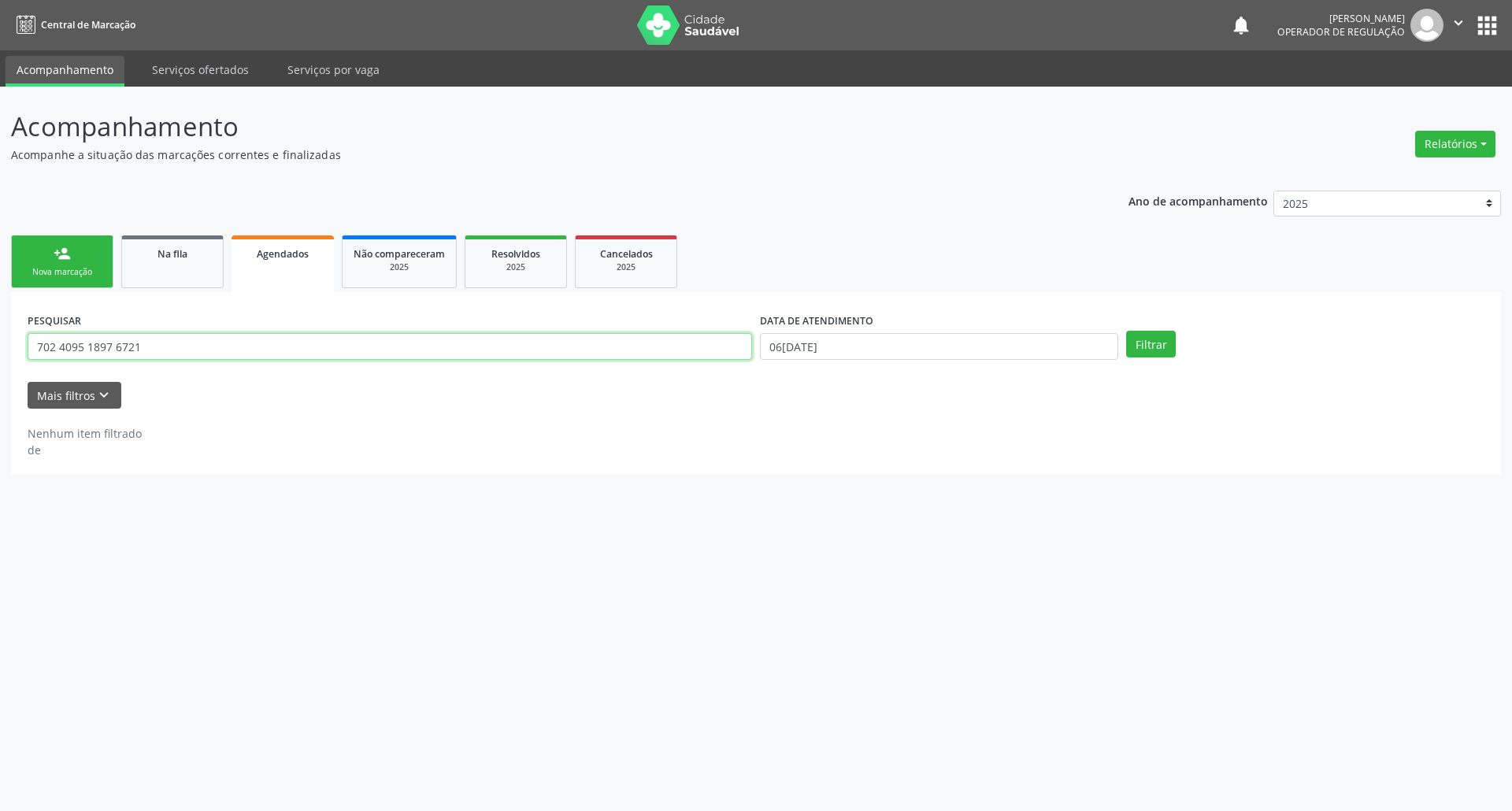
click at [296, 349] on input "702 4095 1897 6721" at bounding box center [389, 346] width 724 height 26
click at [296, 350] on input "702 4095 1897 6721" at bounding box center [389, 346] width 724 height 26
type input "708509024755080"
click at [755, 331] on button "Filtrar" at bounding box center [1151, 344] width 50 height 26
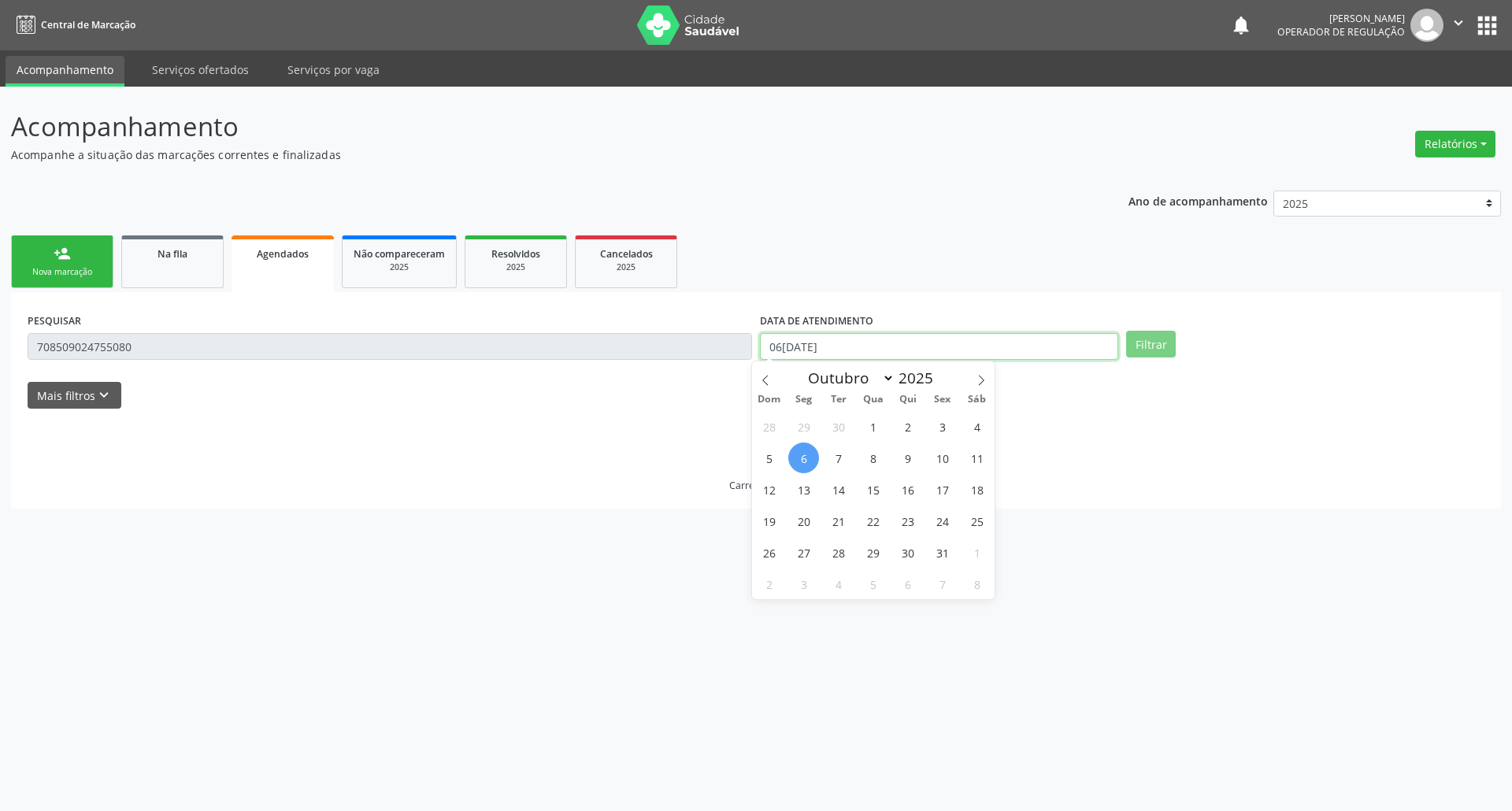
click at [755, 352] on input "06[DATE]" at bounding box center [939, 346] width 358 height 26
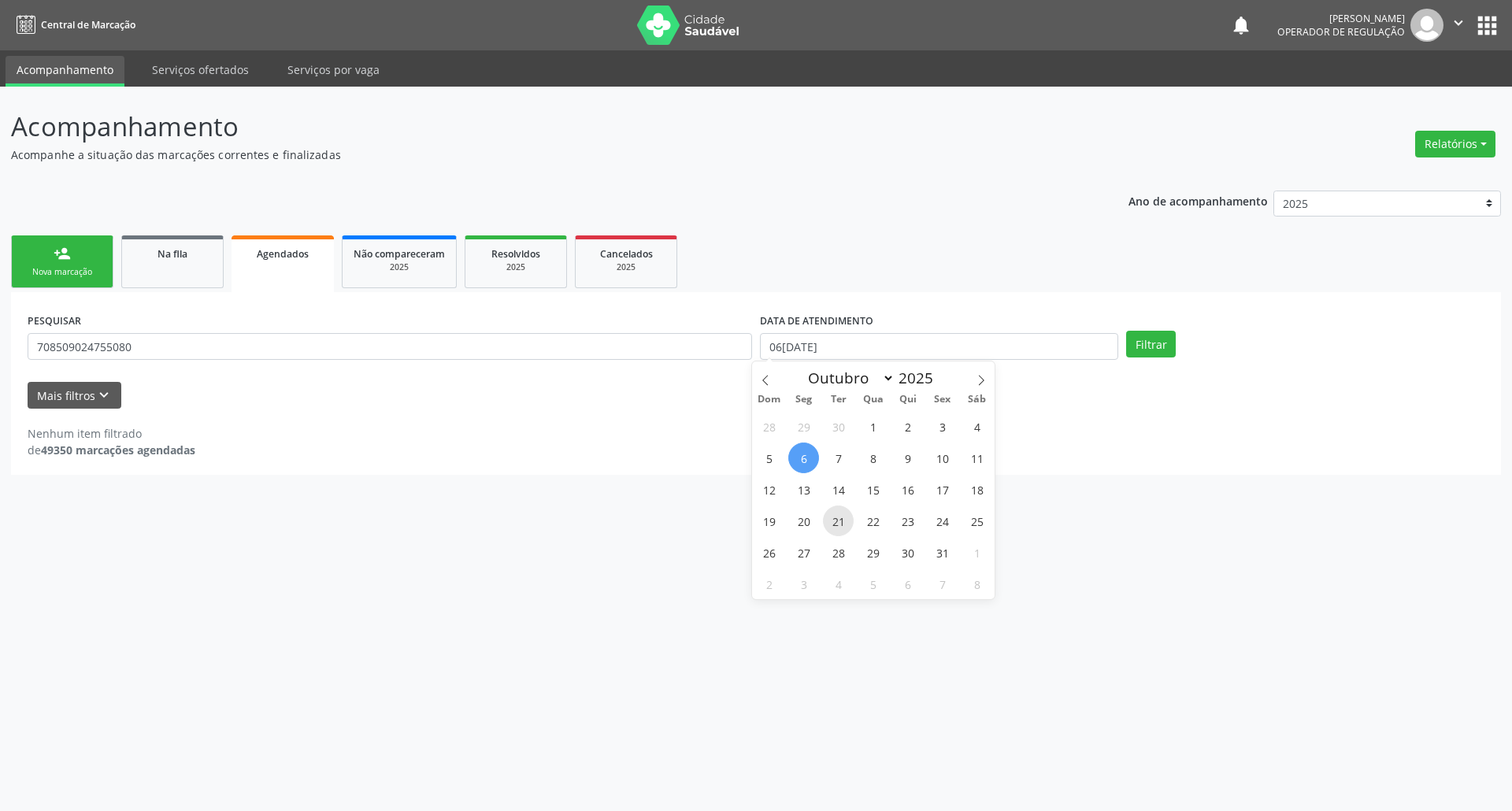
click at [755, 523] on span "21" at bounding box center [838, 520] width 30 height 30
type input "21/10/2025"
click at [755, 345] on button "Filtrar" at bounding box center [1151, 344] width 50 height 26
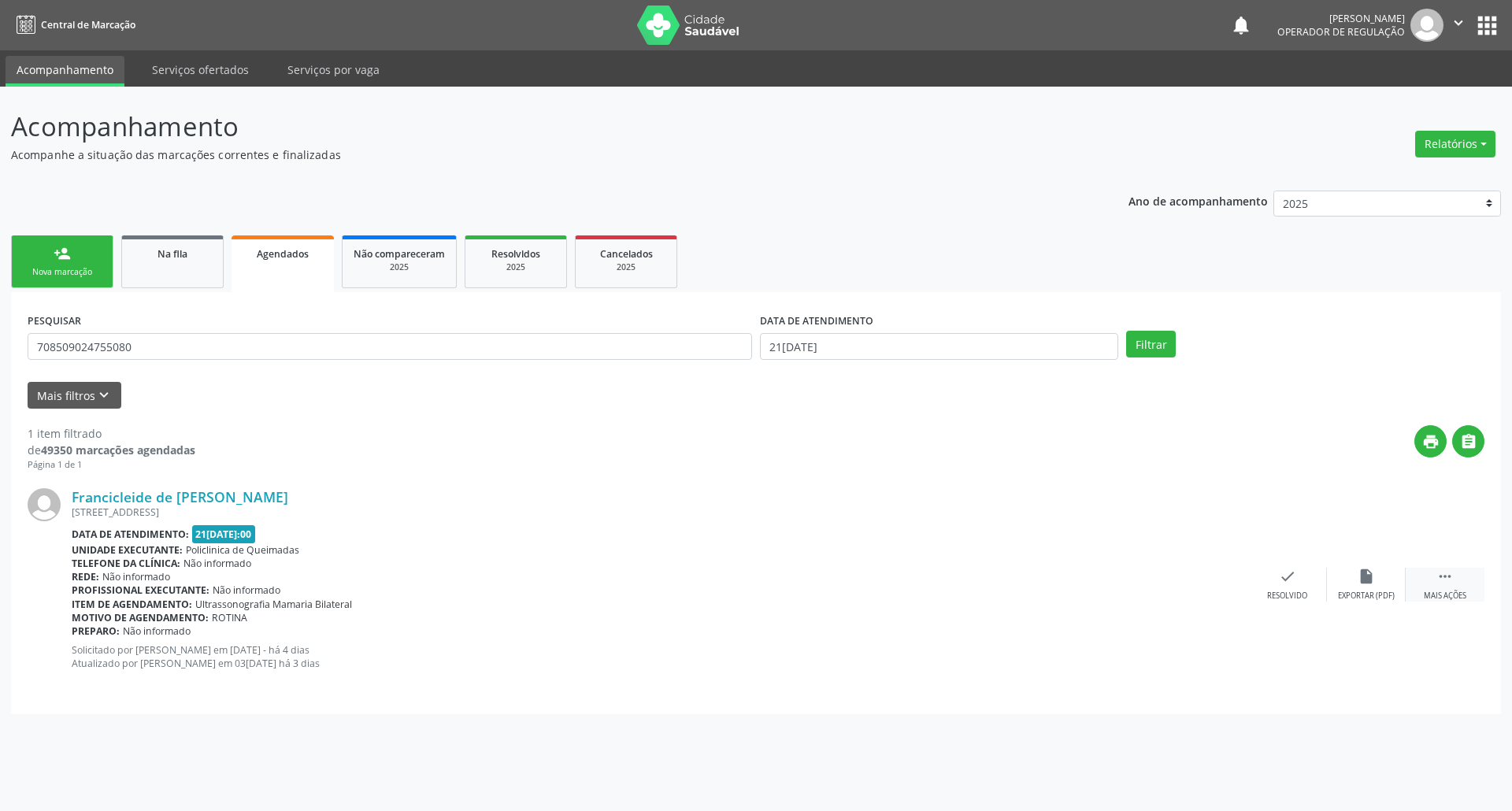
click at [755, 578] on div " Mais ações" at bounding box center [1445, 584] width 79 height 34
click at [755, 579] on div "edit Editar" at bounding box center [1366, 584] width 79 height 34
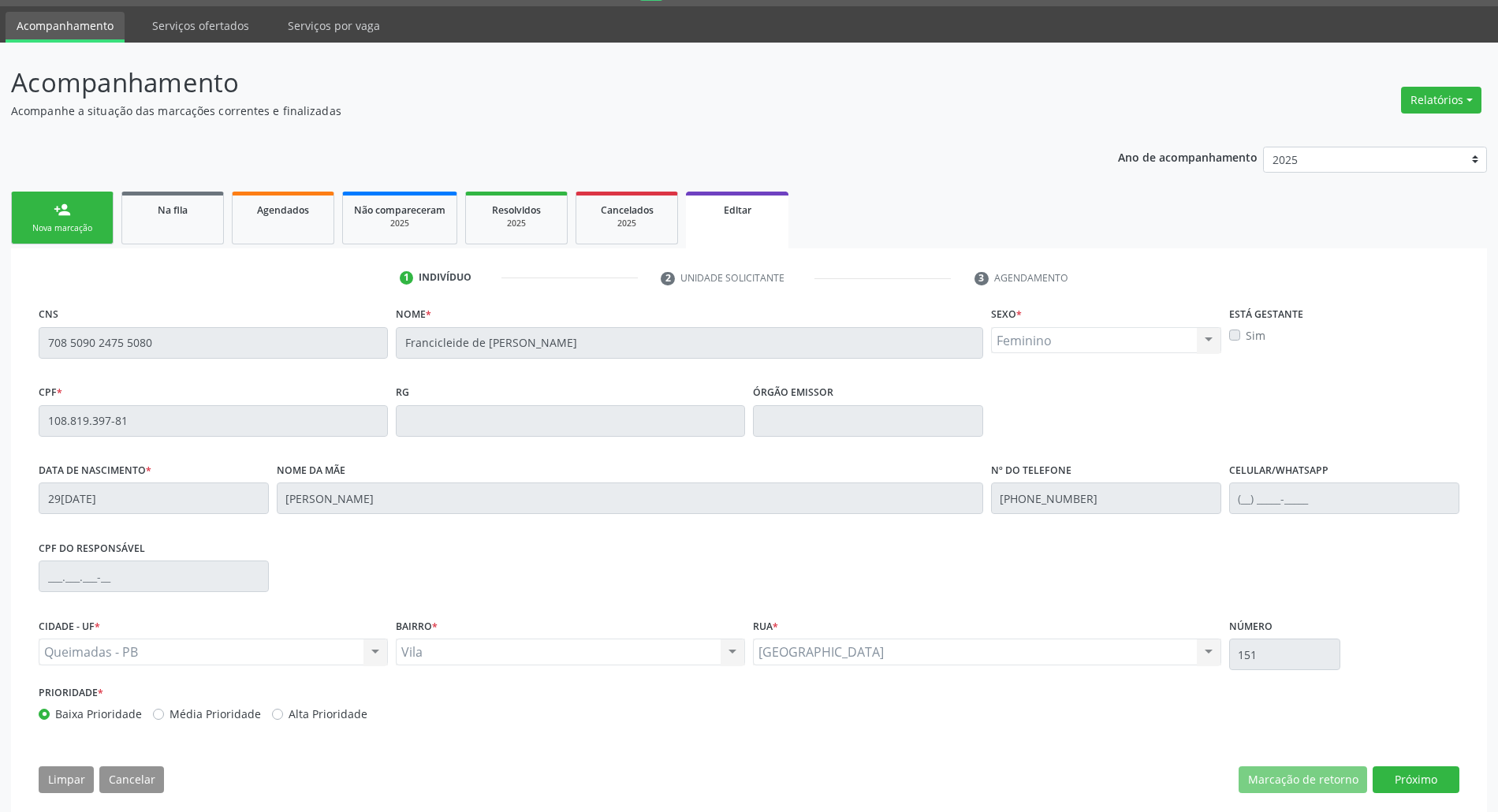
scroll to position [64, 0]
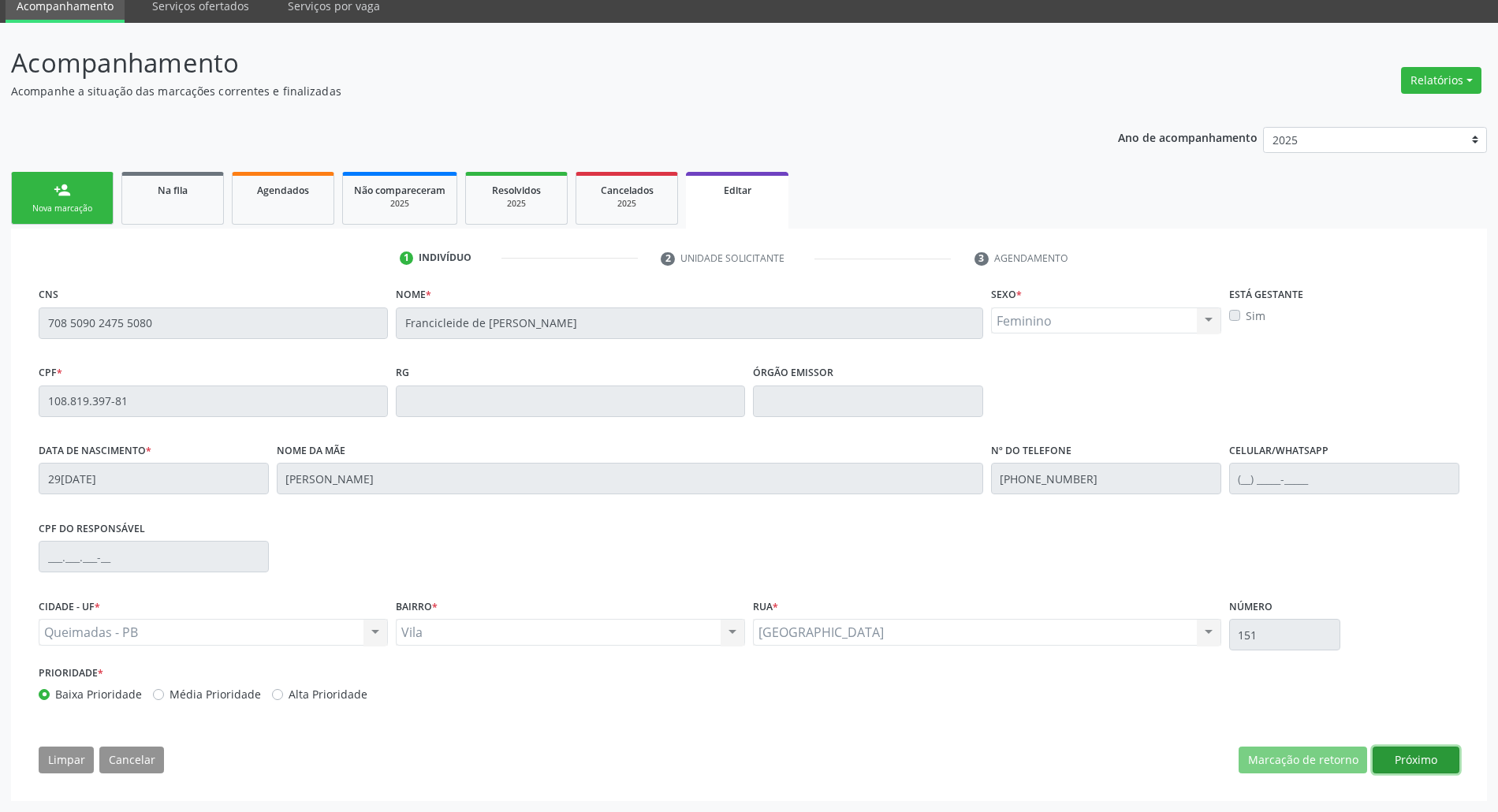
click at [756, 773] on button "Próximo" at bounding box center [1416, 759] width 86 height 26
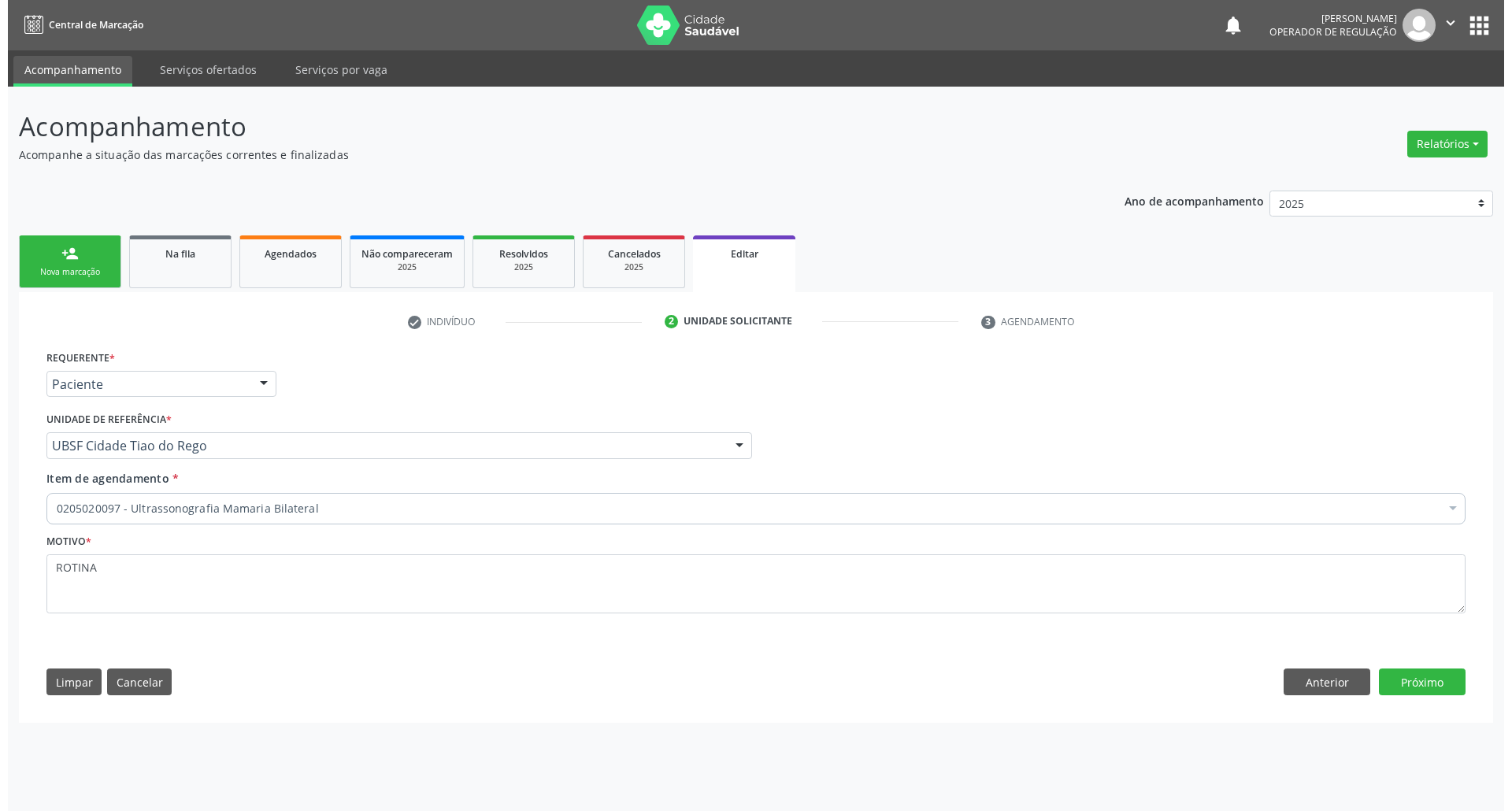
scroll to position [0, 0]
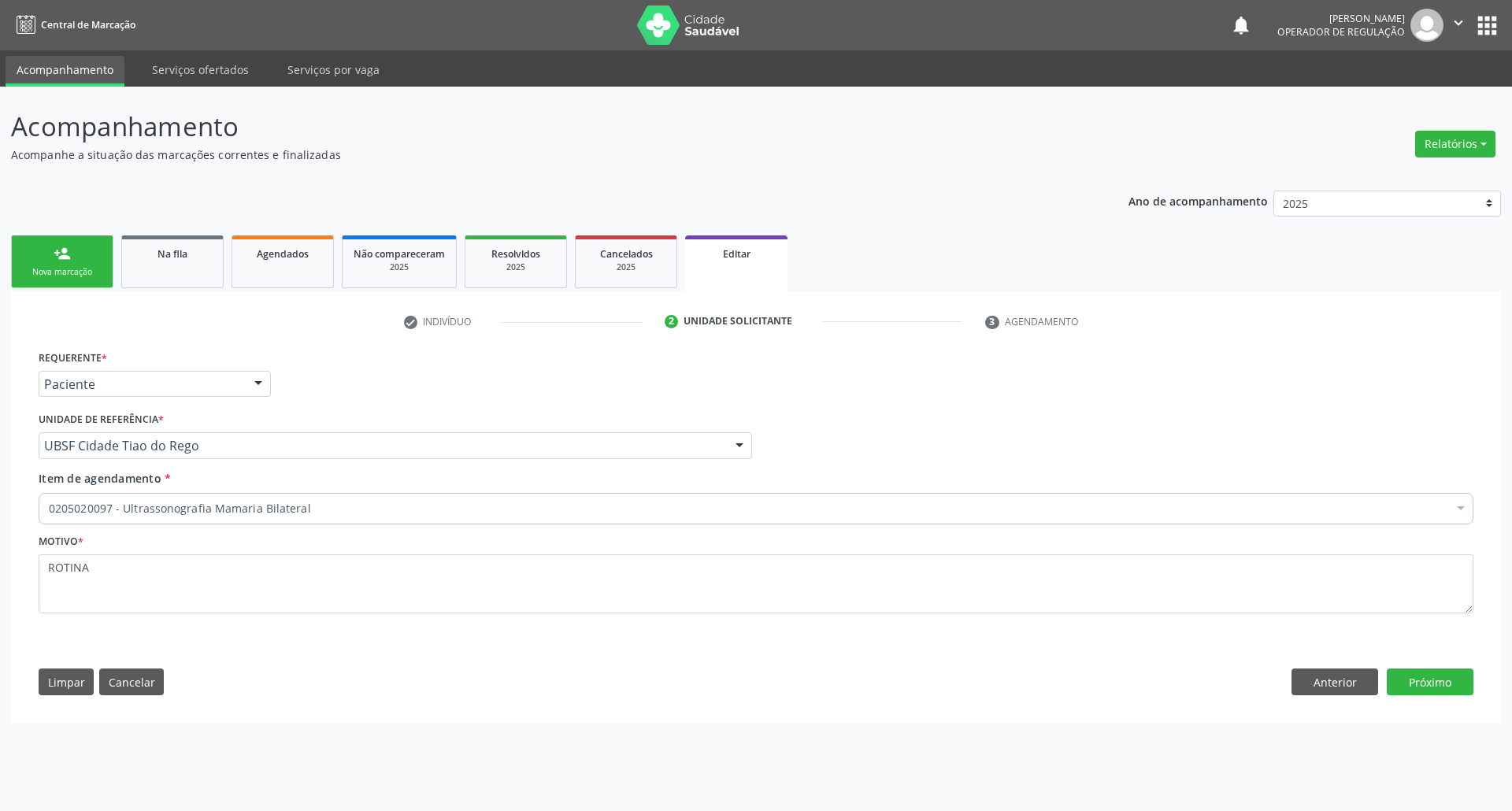
click at [146, 499] on div "0205020097 - Ultrassonografia Mamaria Bilateral" at bounding box center [755, 508] width 1434 height 31
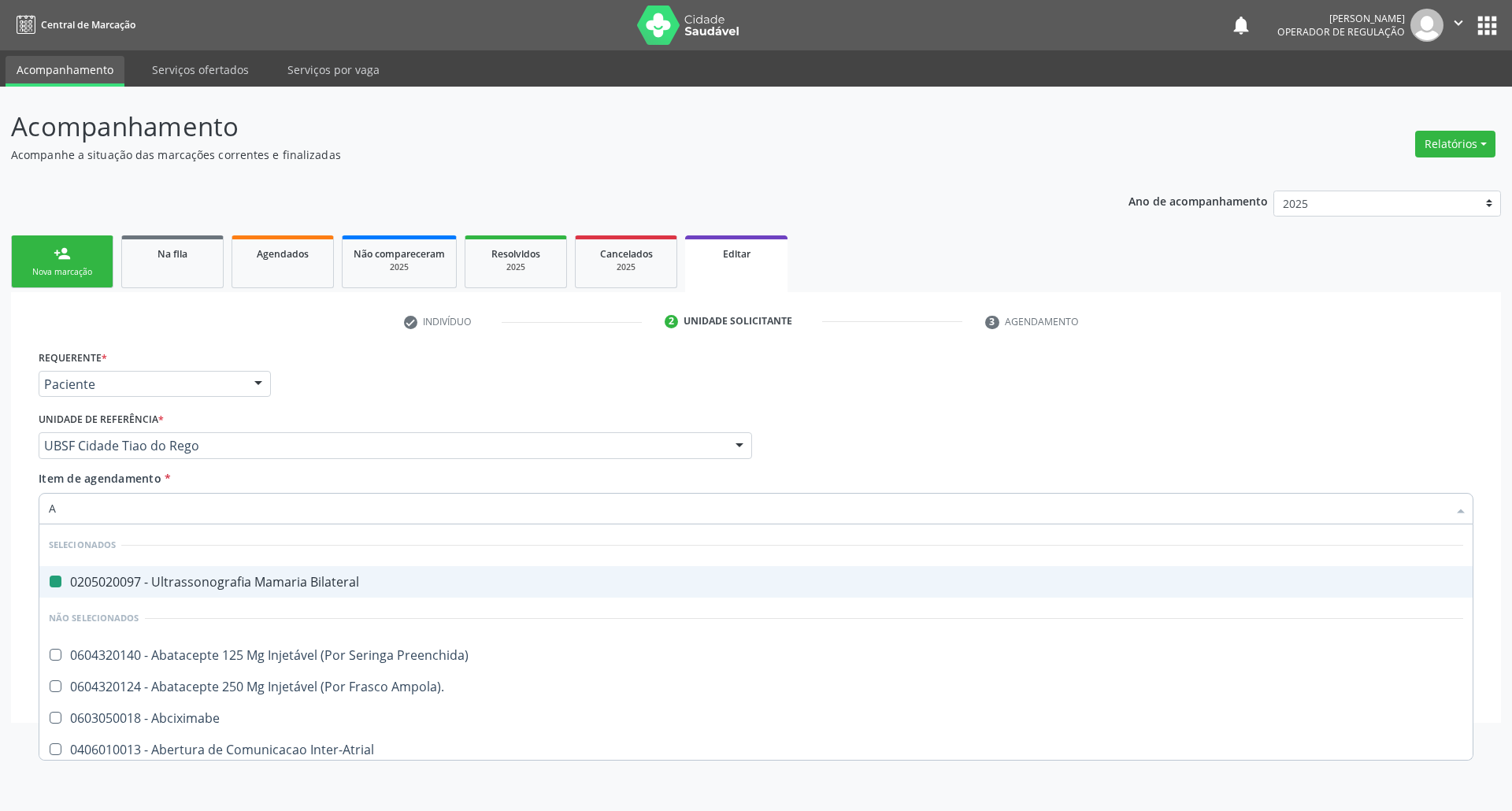
type input "AX"
checkbox Bilateral "false"
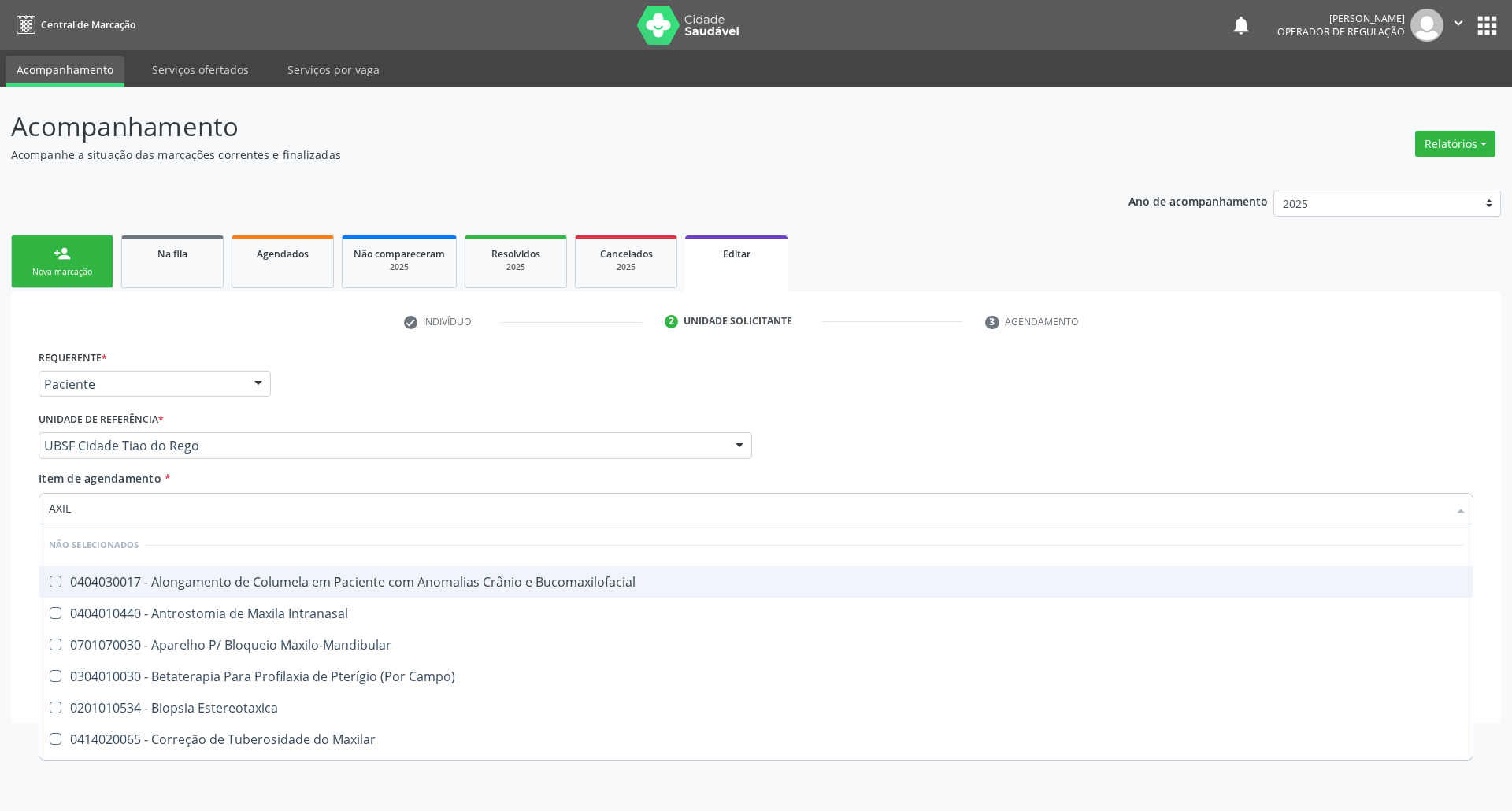
type input "AXILA"
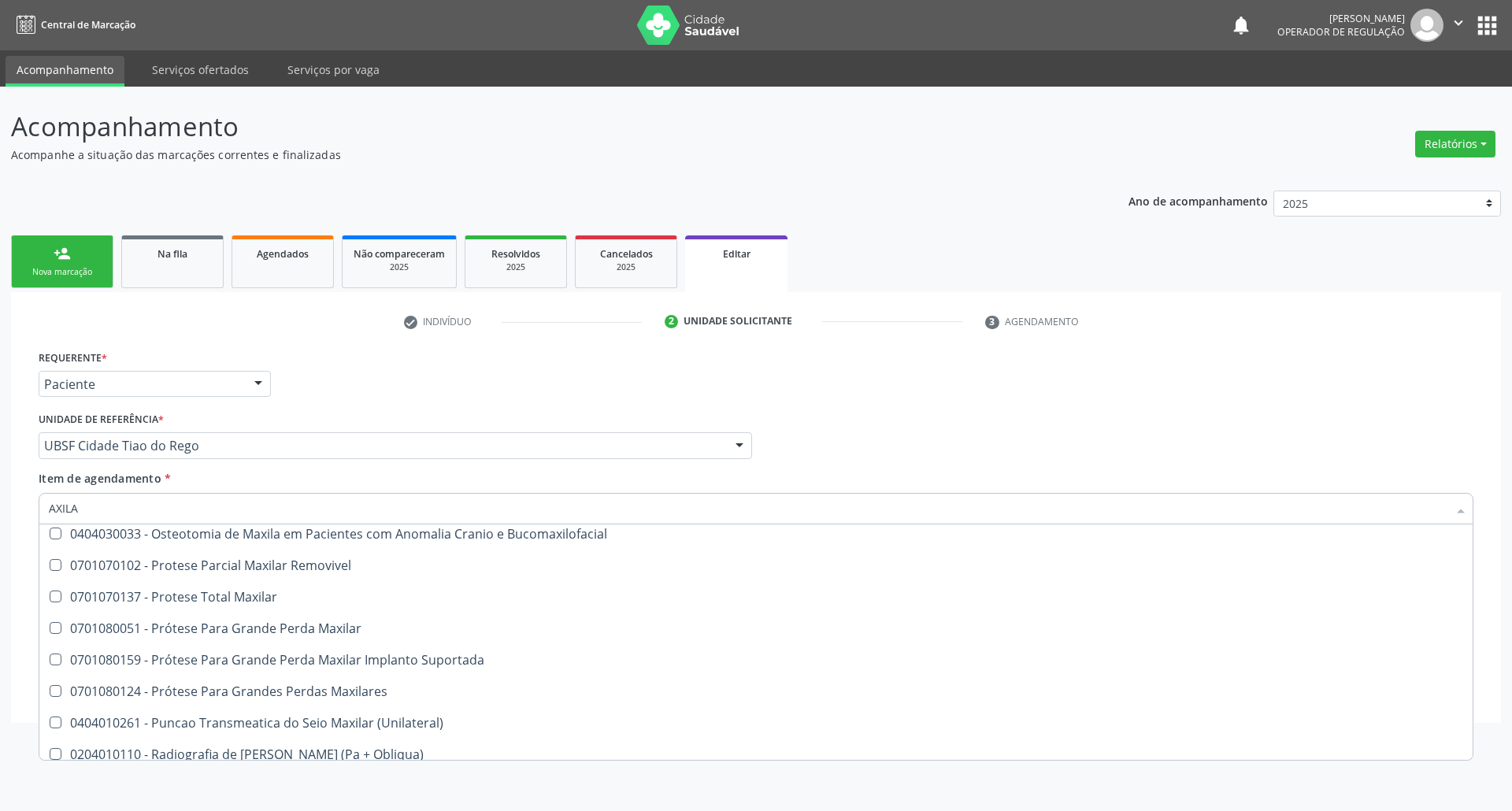
scroll to position [688, 0]
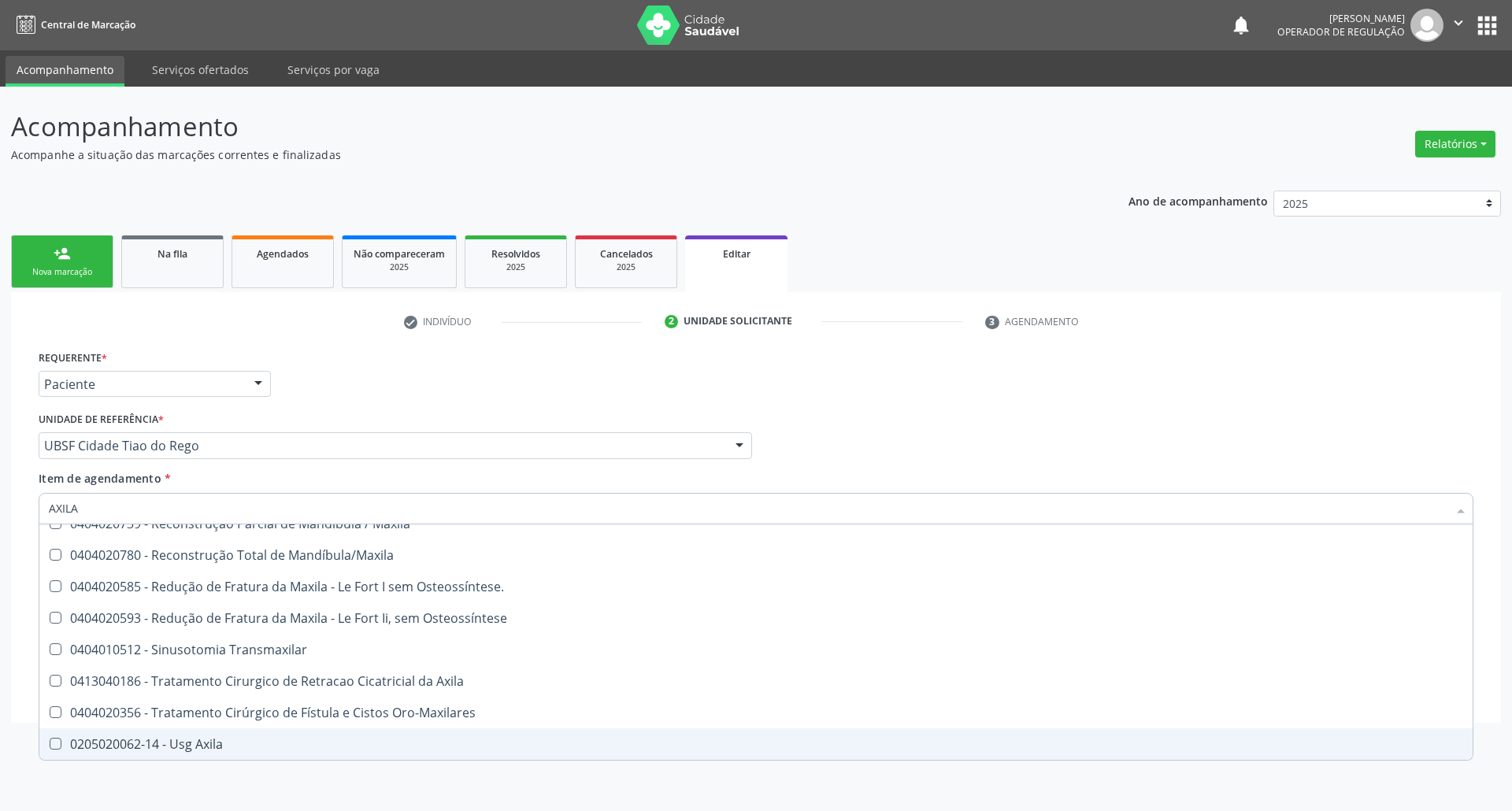
click at [237, 733] on span "0205020062-14 - Usg Axila" at bounding box center [755, 743] width 1433 height 31
checkbox Axila "true"
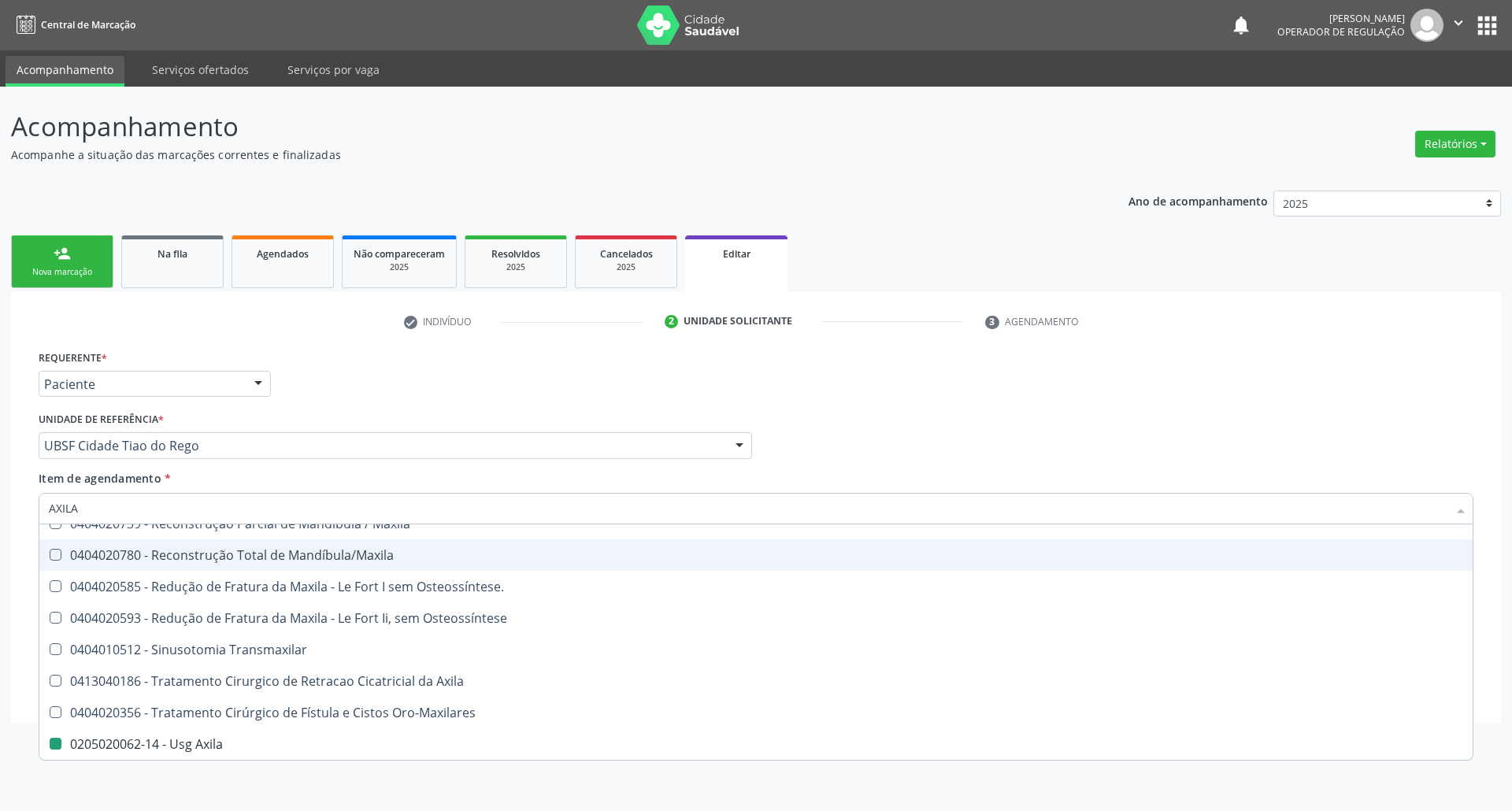
click at [385, 404] on div "Requerente * Paciente Profissional de Saúde Paciente Nenhum resultado encontrad…" at bounding box center [755, 376] width 1442 height 62
checkbox Intranasal "true"
checkbox Axila "false"
checkbox Maxilar "true"
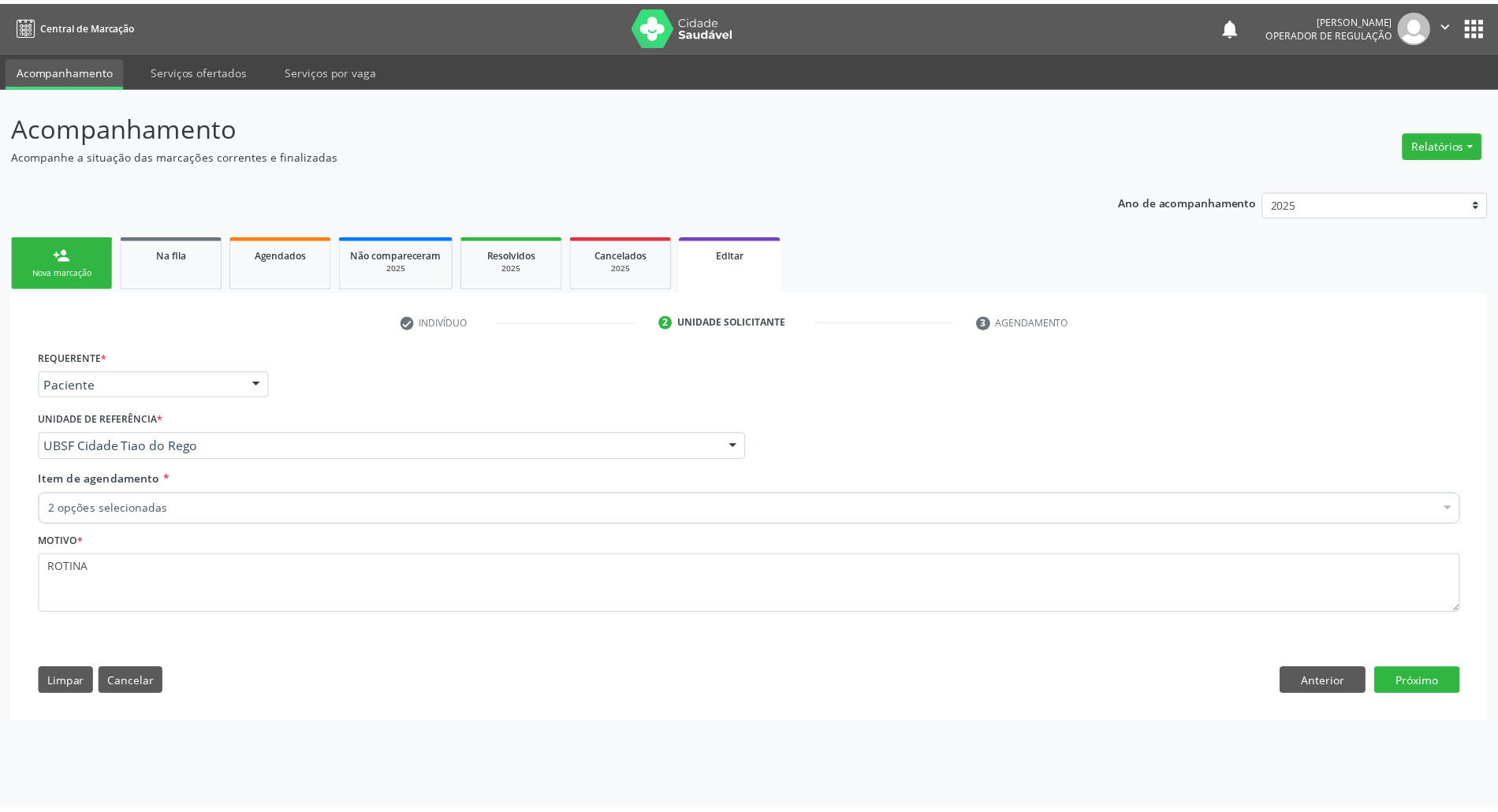
scroll to position [0, 0]
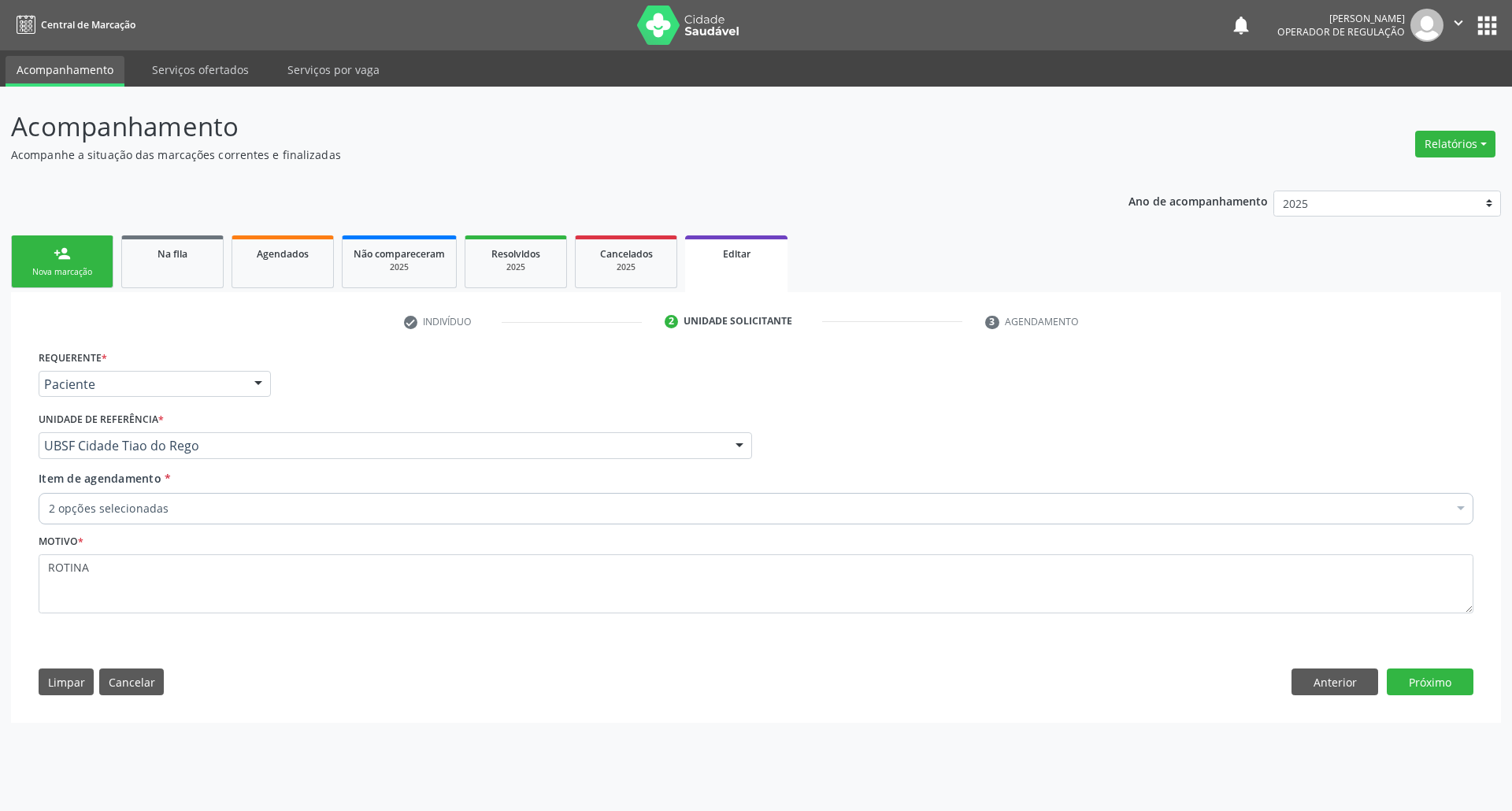
click at [67, 519] on div "2 opções selecionadas" at bounding box center [755, 508] width 1434 height 31
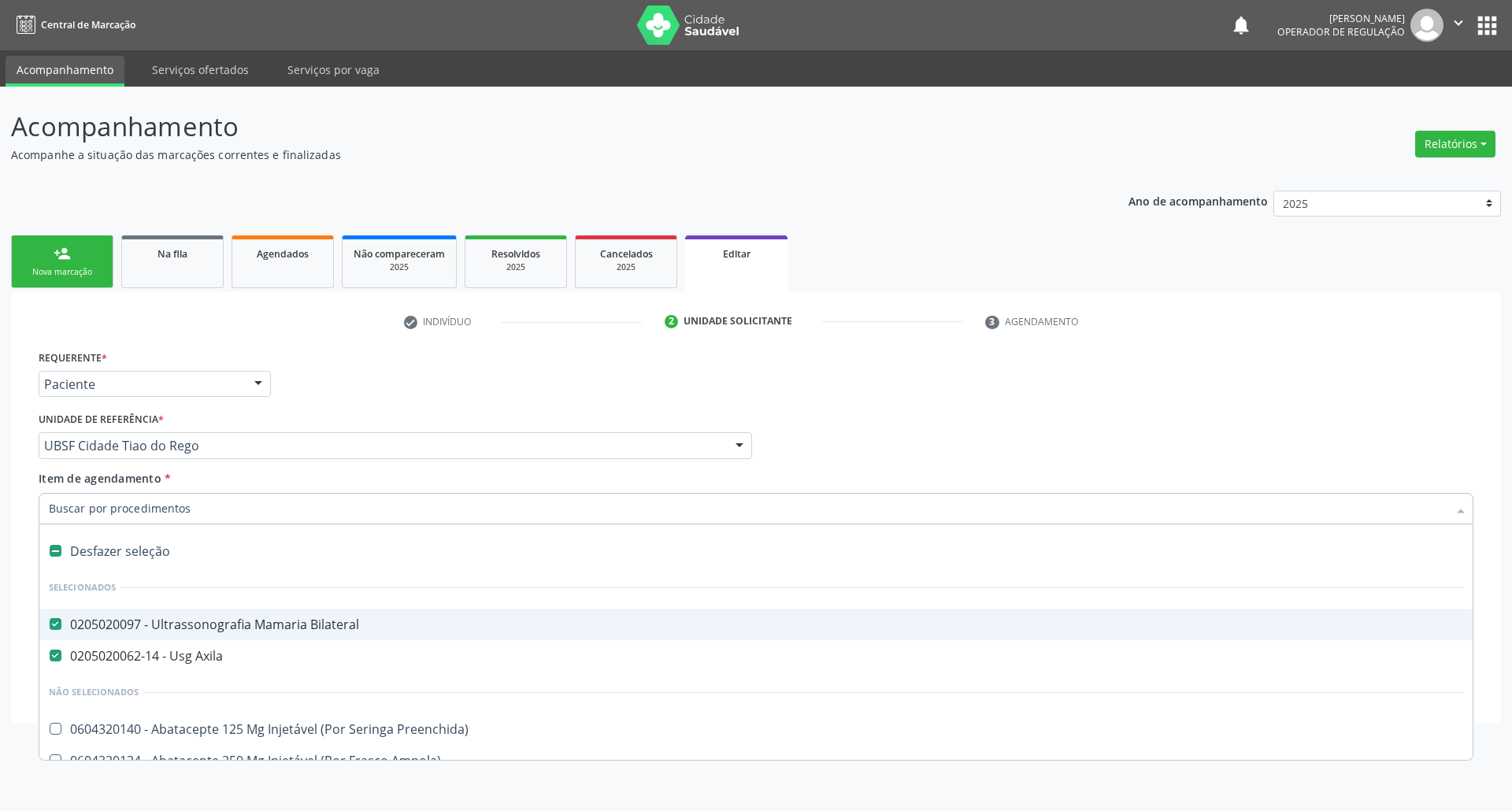
drag, startPoint x: 130, startPoint y: 620, endPoint x: 413, endPoint y: 420, distance: 346.5
click at [131, 620] on div "0205020097 - Ultrassonografia Mamaria Bilateral" at bounding box center [755, 624] width 1414 height 13
click at [574, 376] on div "Requerente * Paciente Profissional de Saúde Paciente Nenhum resultado encontrad…" at bounding box center [755, 376] width 1442 height 62
checkbox Bilateral "true"
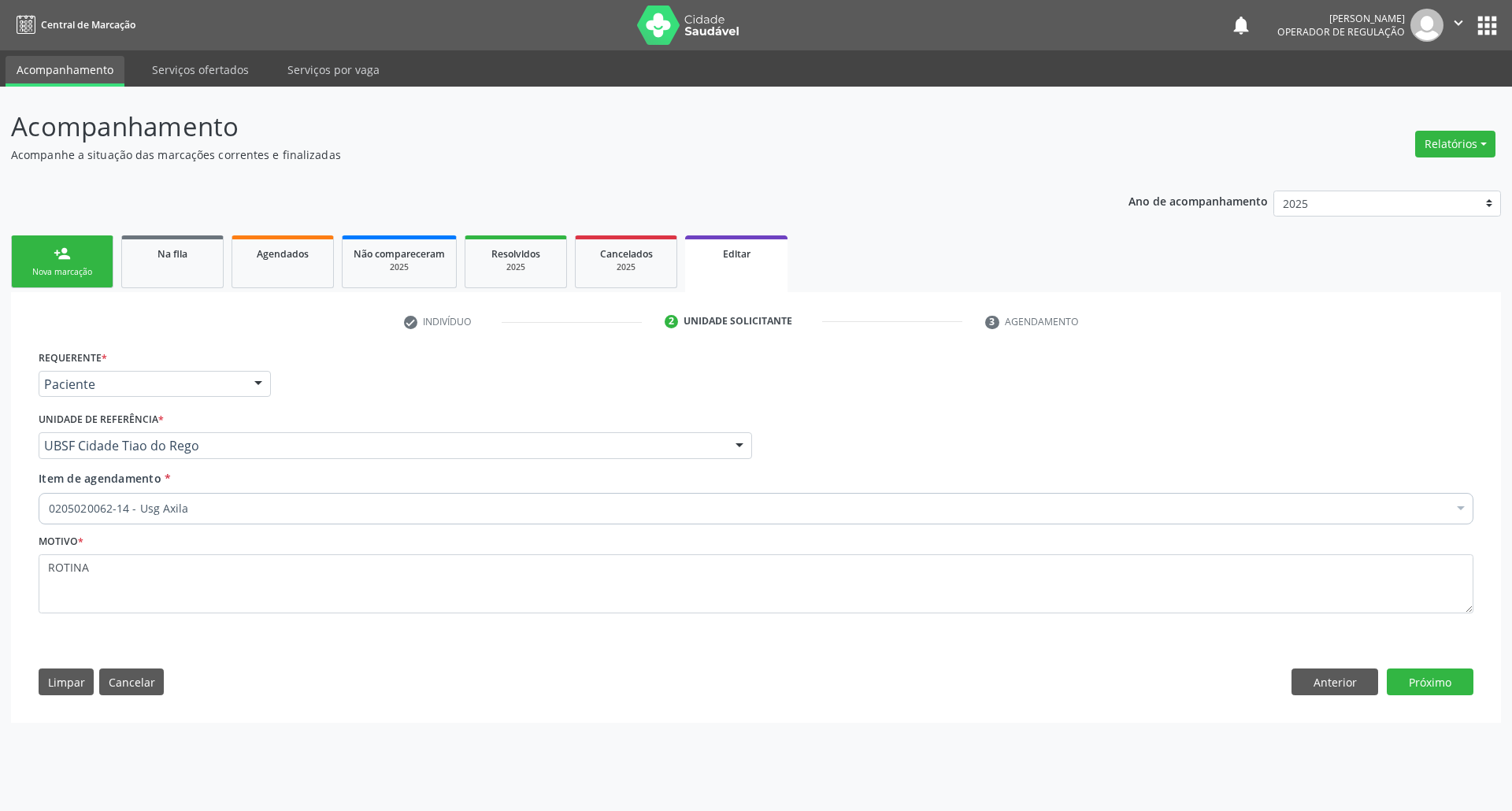
click at [755, 700] on div "Requerente * Paciente Profissional de Saúde Paciente Nenhum resultado encontrad…" at bounding box center [755, 526] width 1457 height 360
click at [755, 687] on button "Próximo" at bounding box center [1430, 681] width 86 height 26
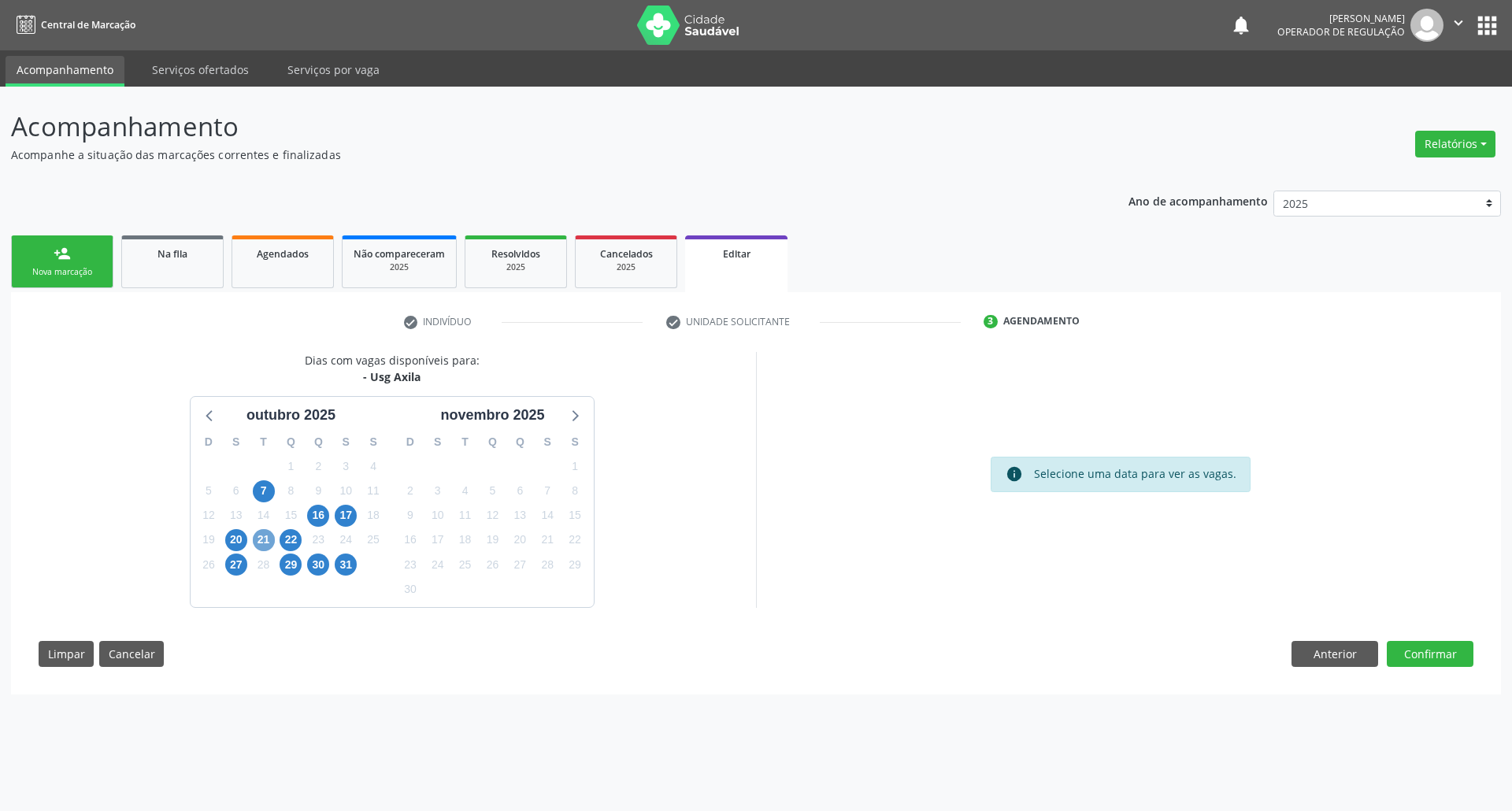
click at [260, 543] on span "21" at bounding box center [264, 540] width 22 height 22
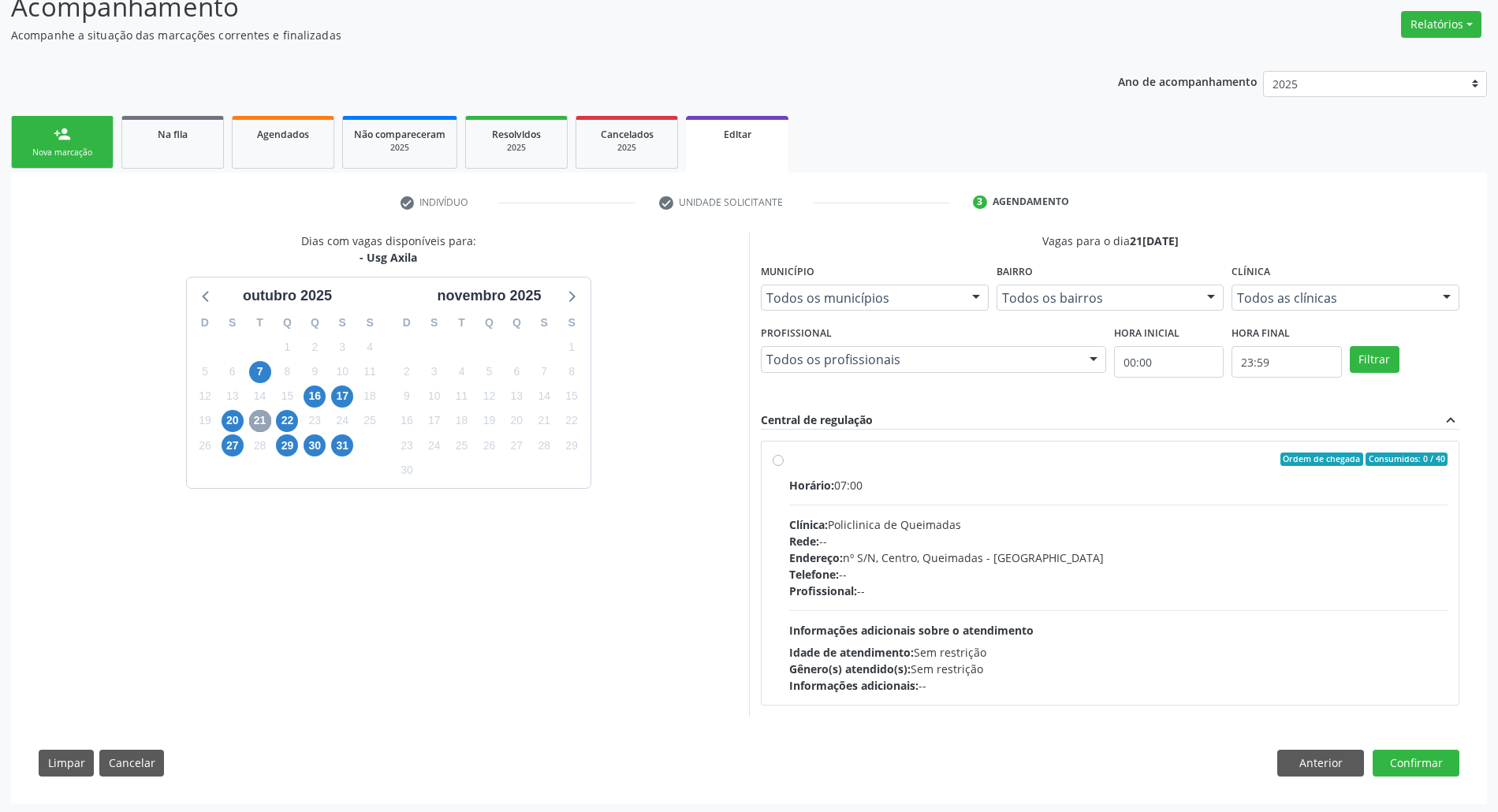
scroll to position [124, 0]
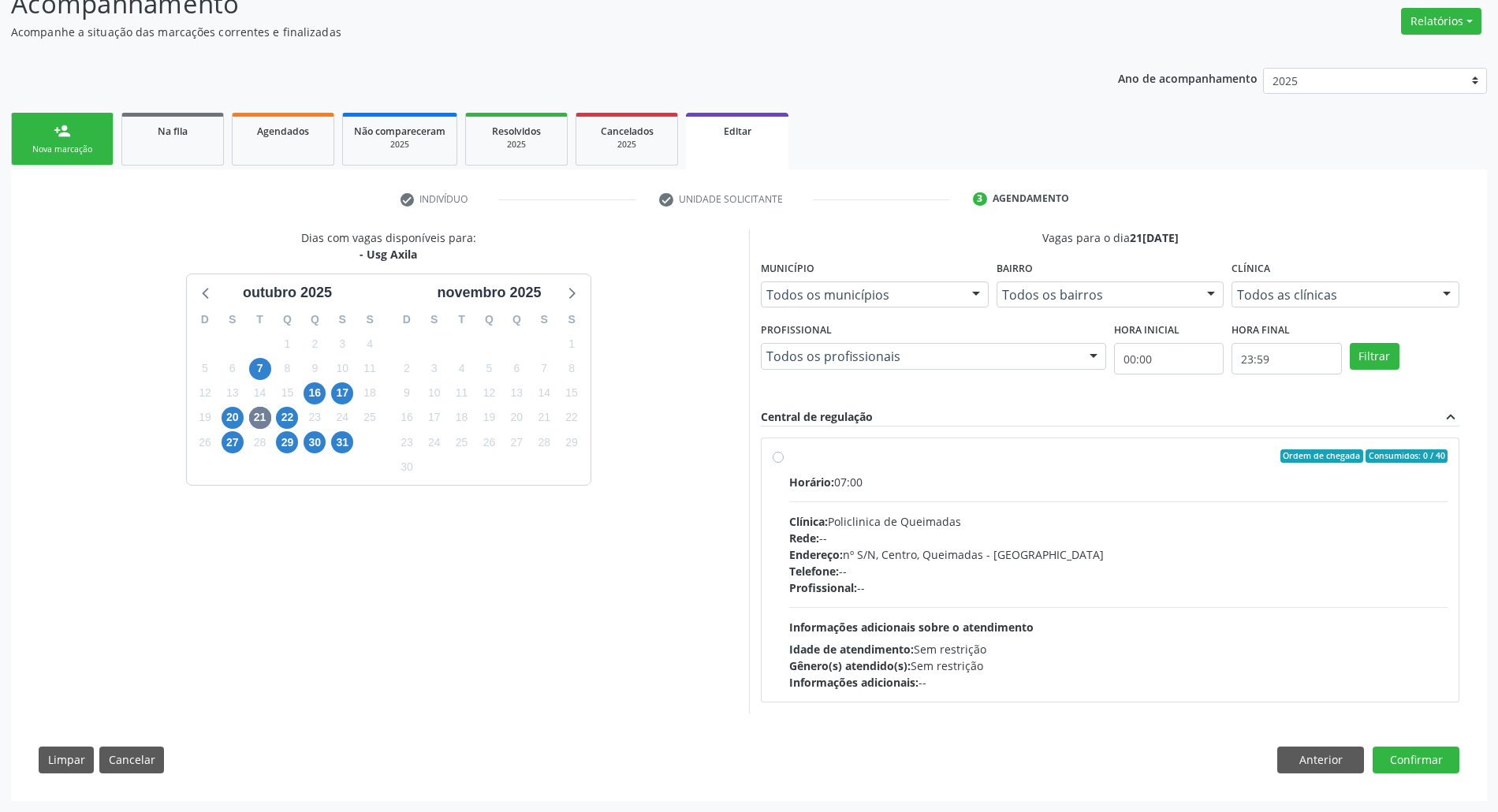
click at [76, 282] on div "Dias com vagas disponíveis para: - Usg Axila outubro 2025 D S T Q Q S S 28 29 3…" at bounding box center [387, 471] width 721 height 484
click at [76, 140] on link "person_add Nova marcação" at bounding box center [62, 139] width 102 height 53
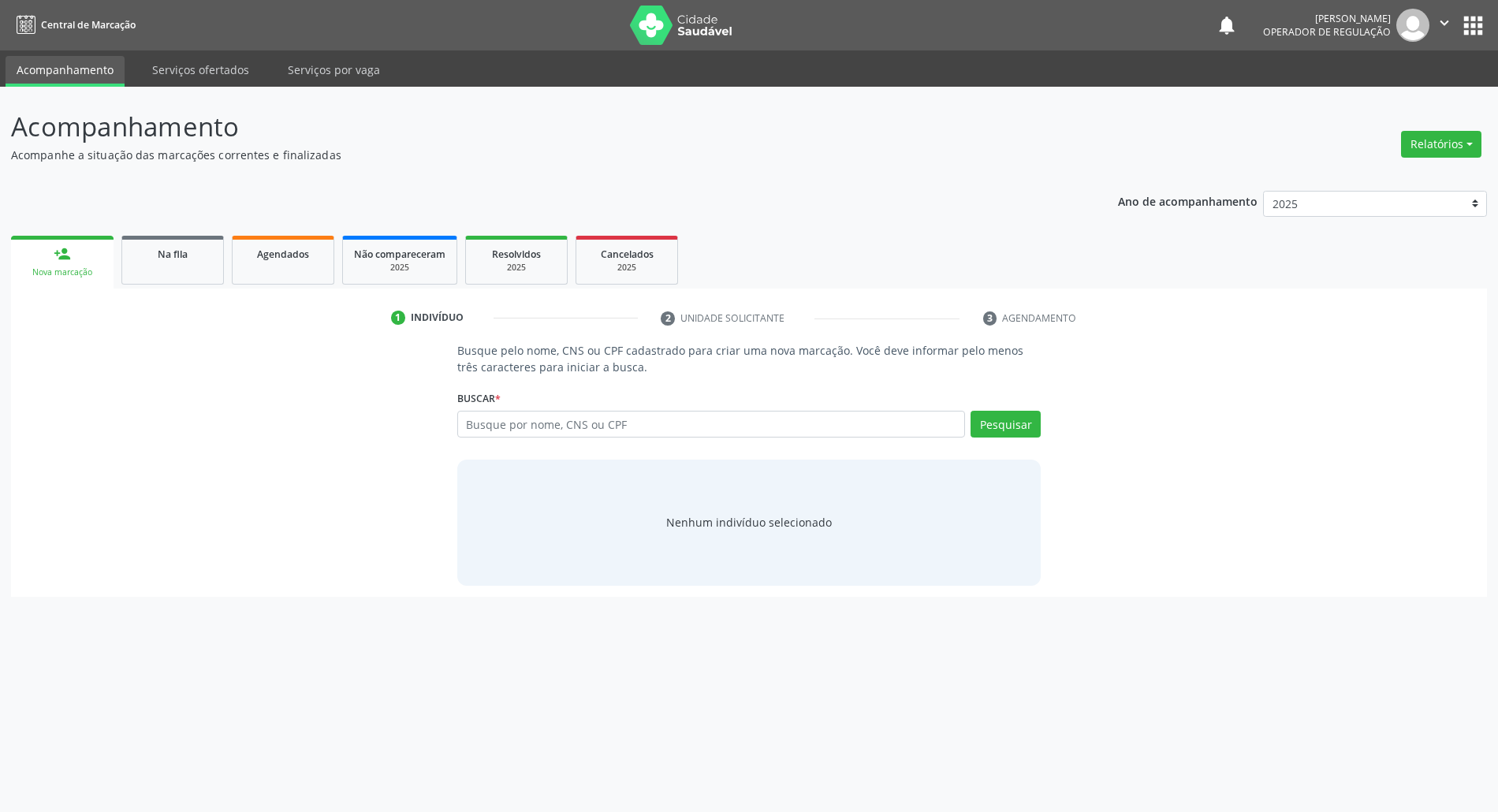
scroll to position [0, 0]
click at [546, 426] on input "text" at bounding box center [719, 423] width 515 height 26
click at [294, 259] on div "Agendados" at bounding box center [282, 253] width 79 height 17
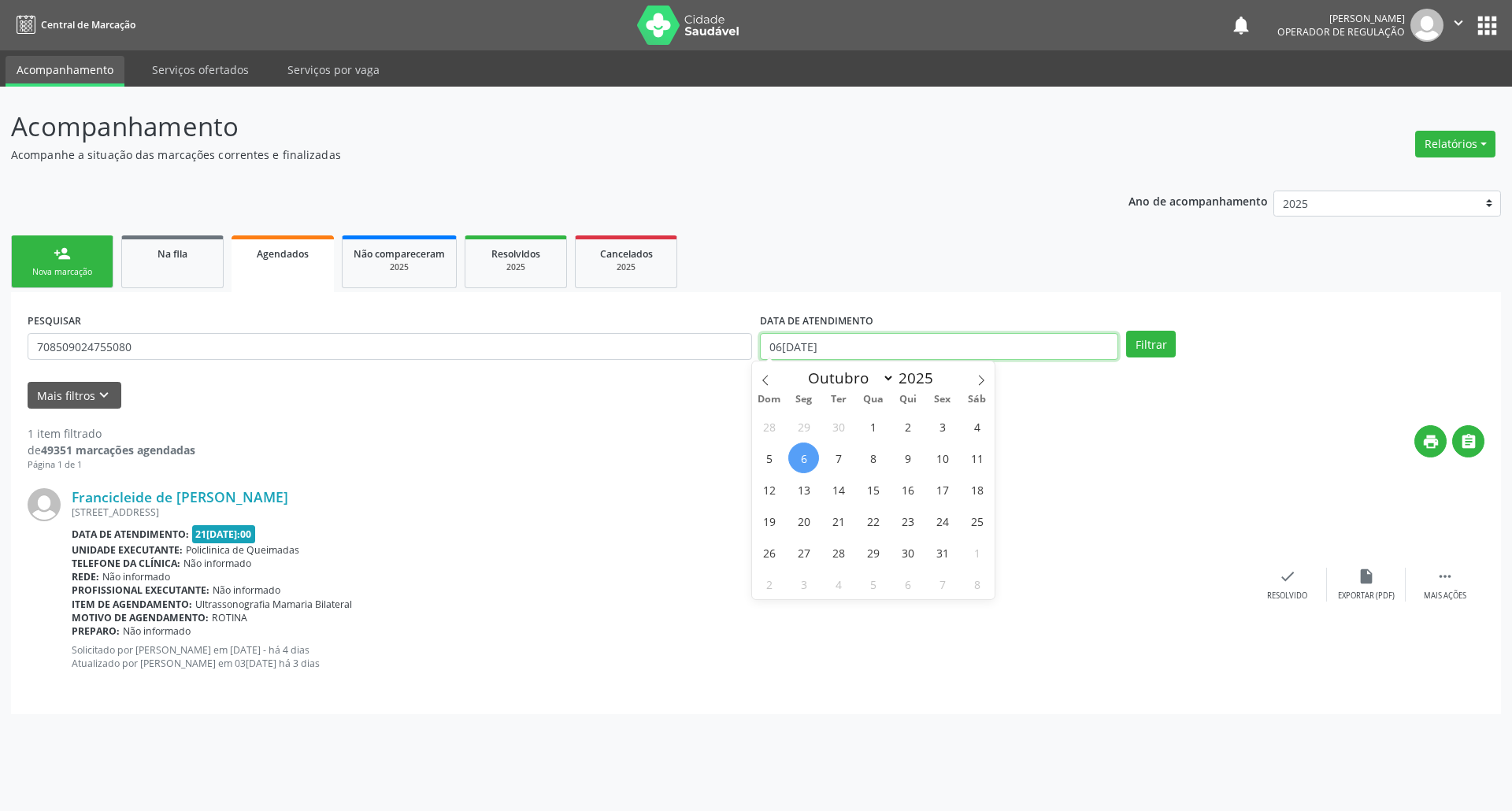
click at [755, 349] on input "06[DATE]" at bounding box center [939, 346] width 358 height 26
click at [755, 515] on span "20" at bounding box center [803, 520] width 30 height 30
type input "20/10/2025"
click at [755, 530] on span "22" at bounding box center [873, 520] width 30 height 30
click at [755, 346] on button "Filtrar" at bounding box center [1151, 344] width 50 height 26
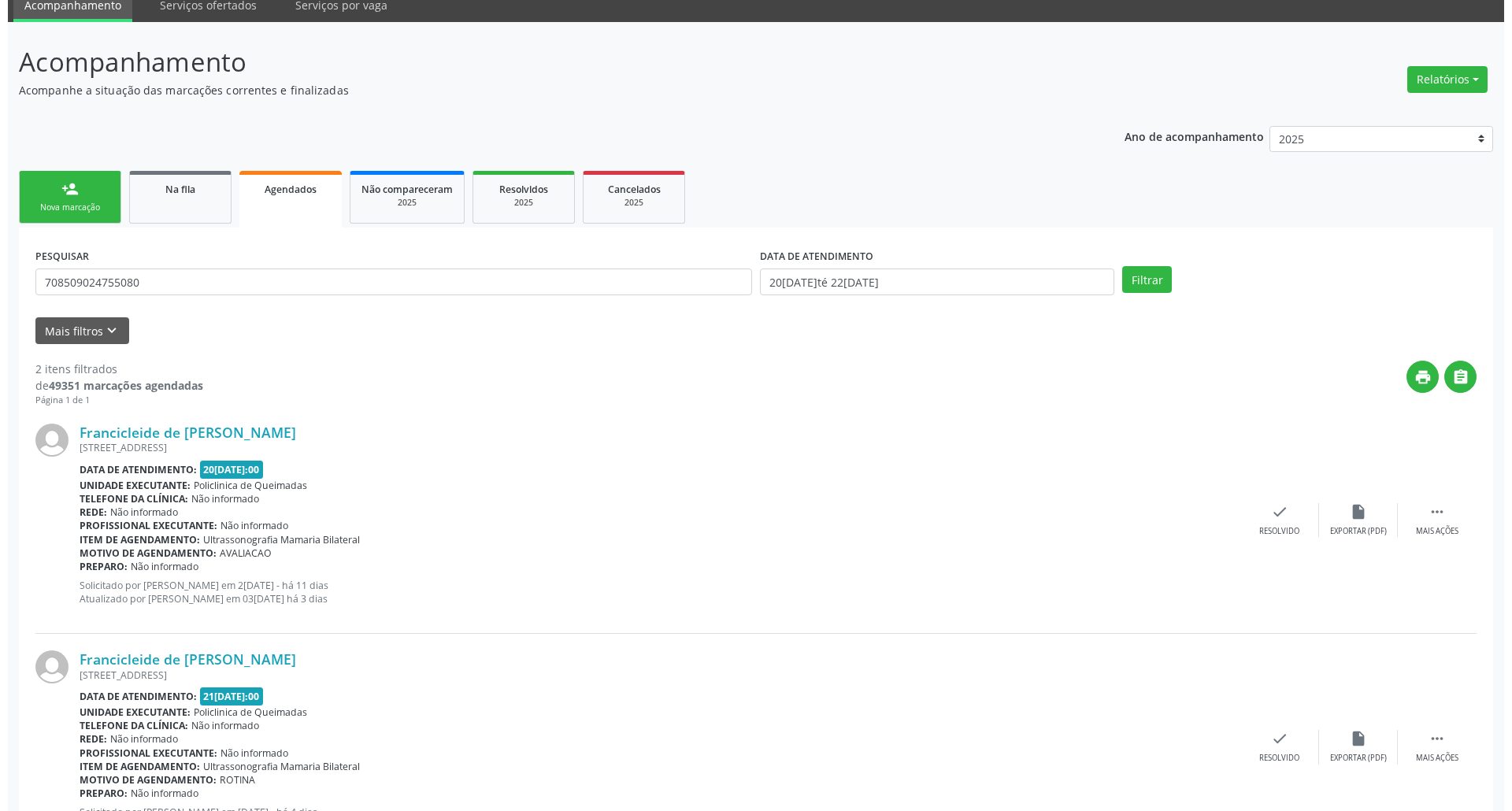
scroll to position [141, 0]
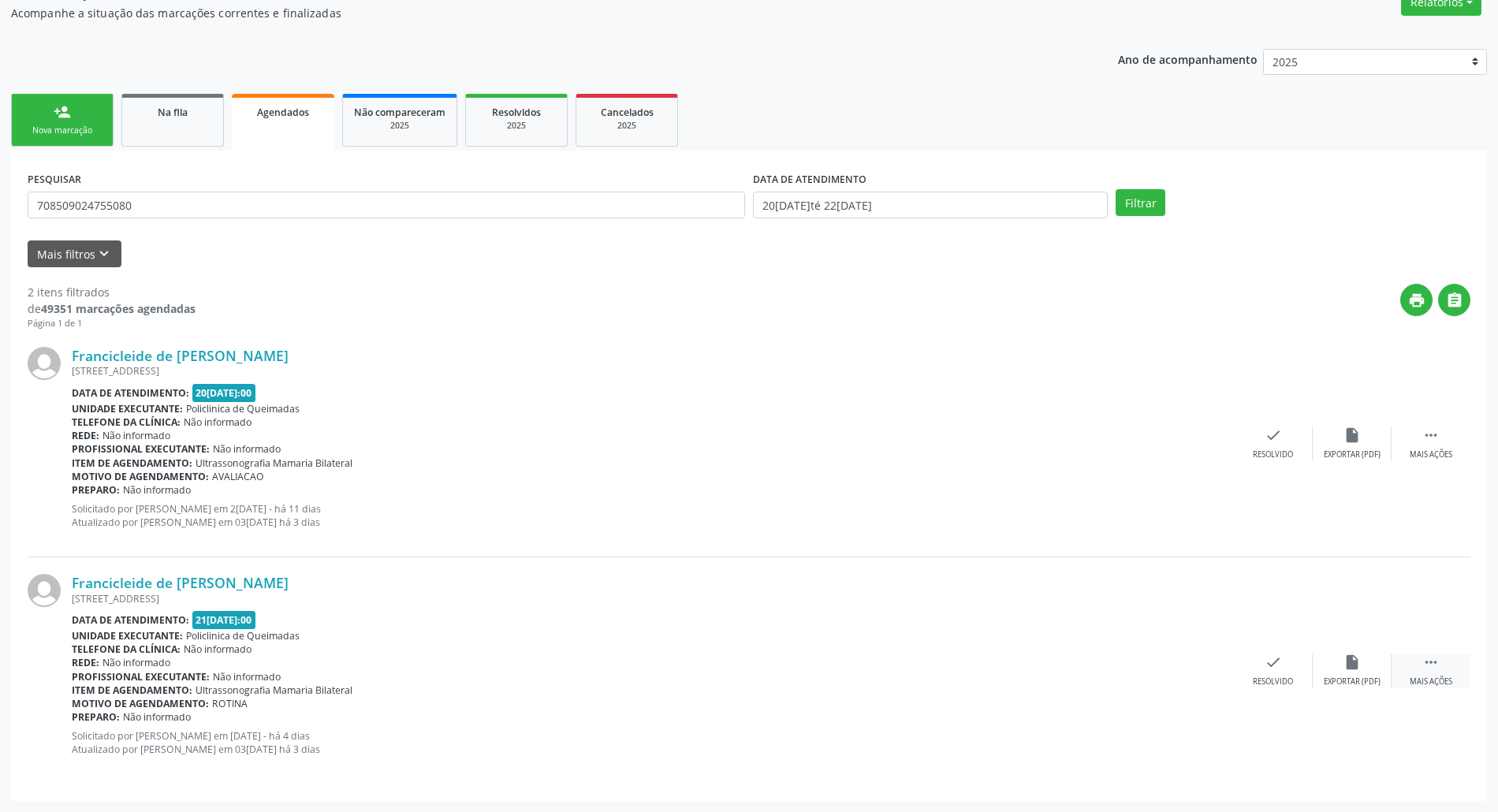
click at [756, 673] on div " Mais ações" at bounding box center [1431, 670] width 79 height 34
click at [756, 678] on div "Cancelar" at bounding box center [1194, 682] width 37 height 11
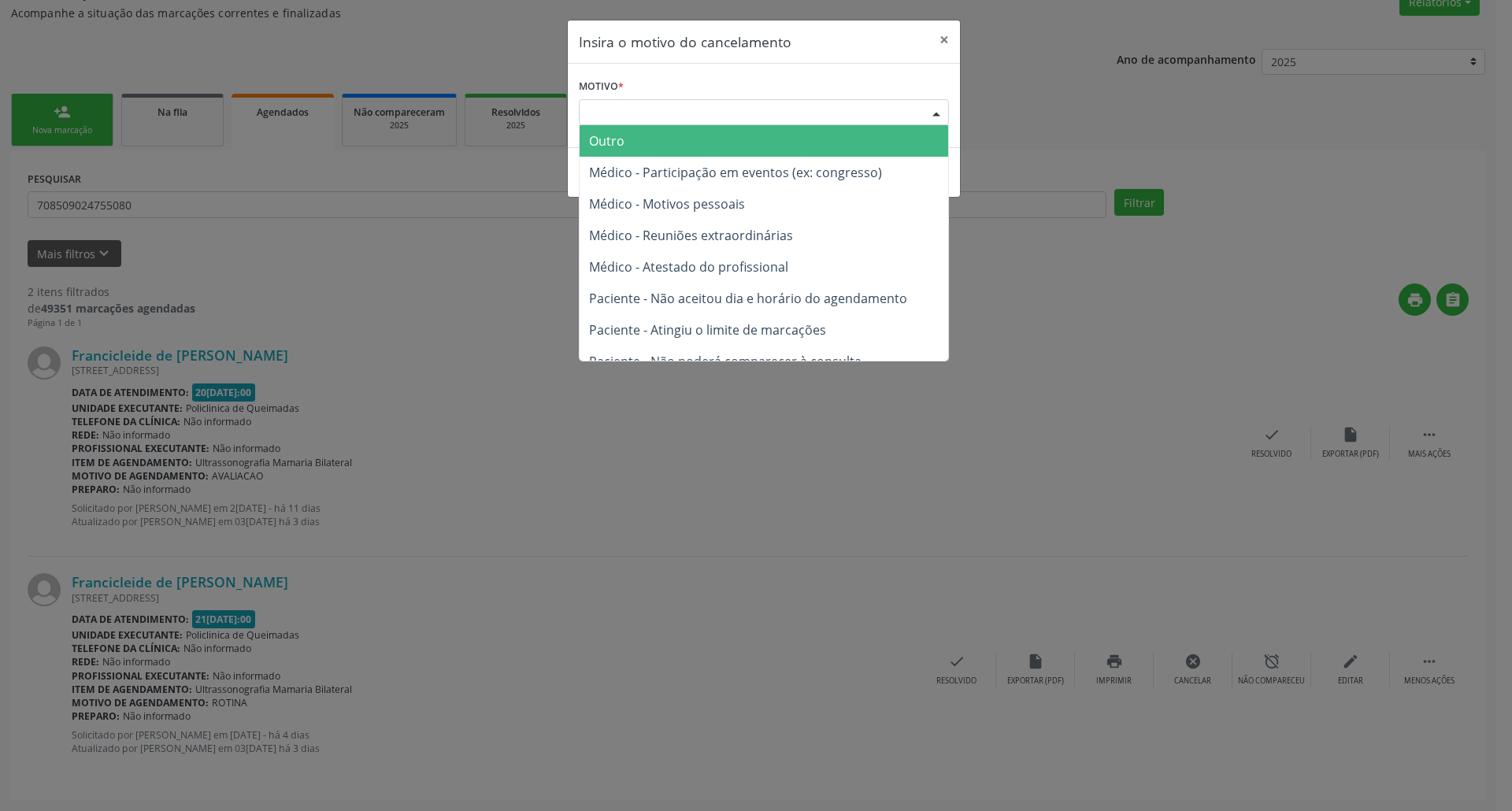
drag, startPoint x: 744, startPoint y: 113, endPoint x: 712, endPoint y: 185, distance: 78.8
click at [743, 113] on div "Escolha o motivo" at bounding box center [763, 112] width 370 height 26
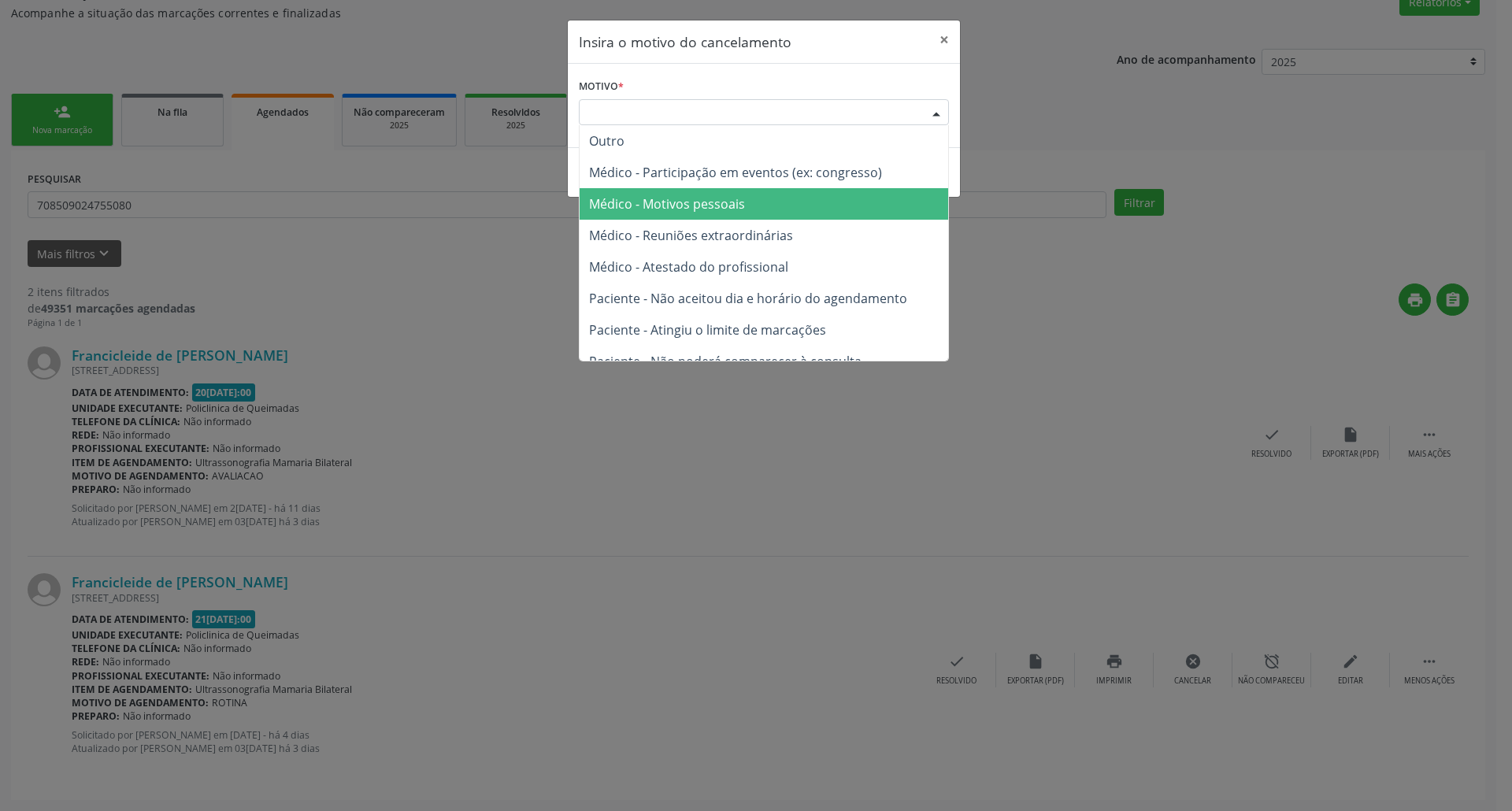
click at [701, 206] on span "Médico - Motivos pessoais" at bounding box center [666, 204] width 156 height 18
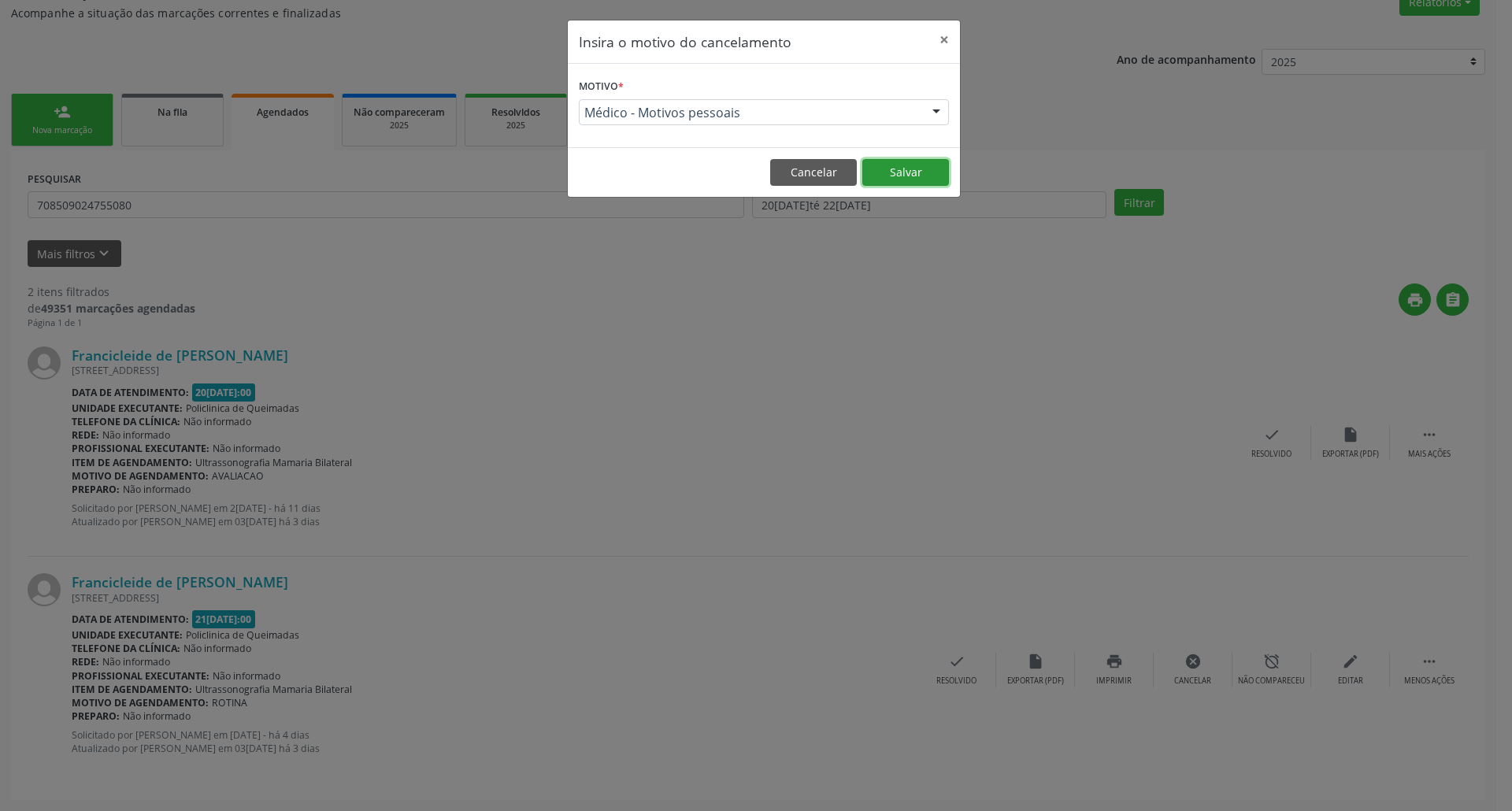
click at [755, 168] on button "Salvar" at bounding box center [905, 172] width 86 height 26
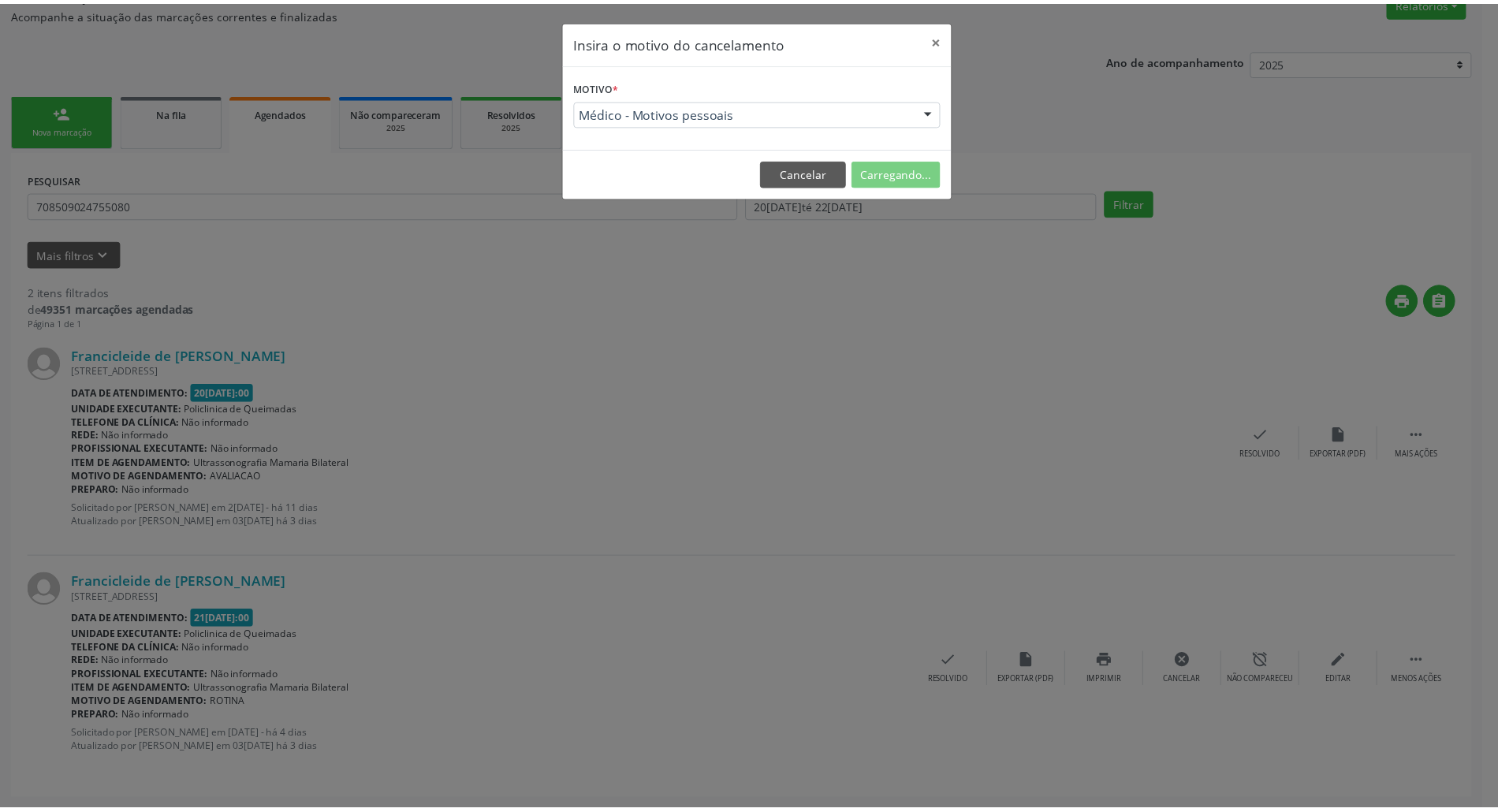
scroll to position [0, 0]
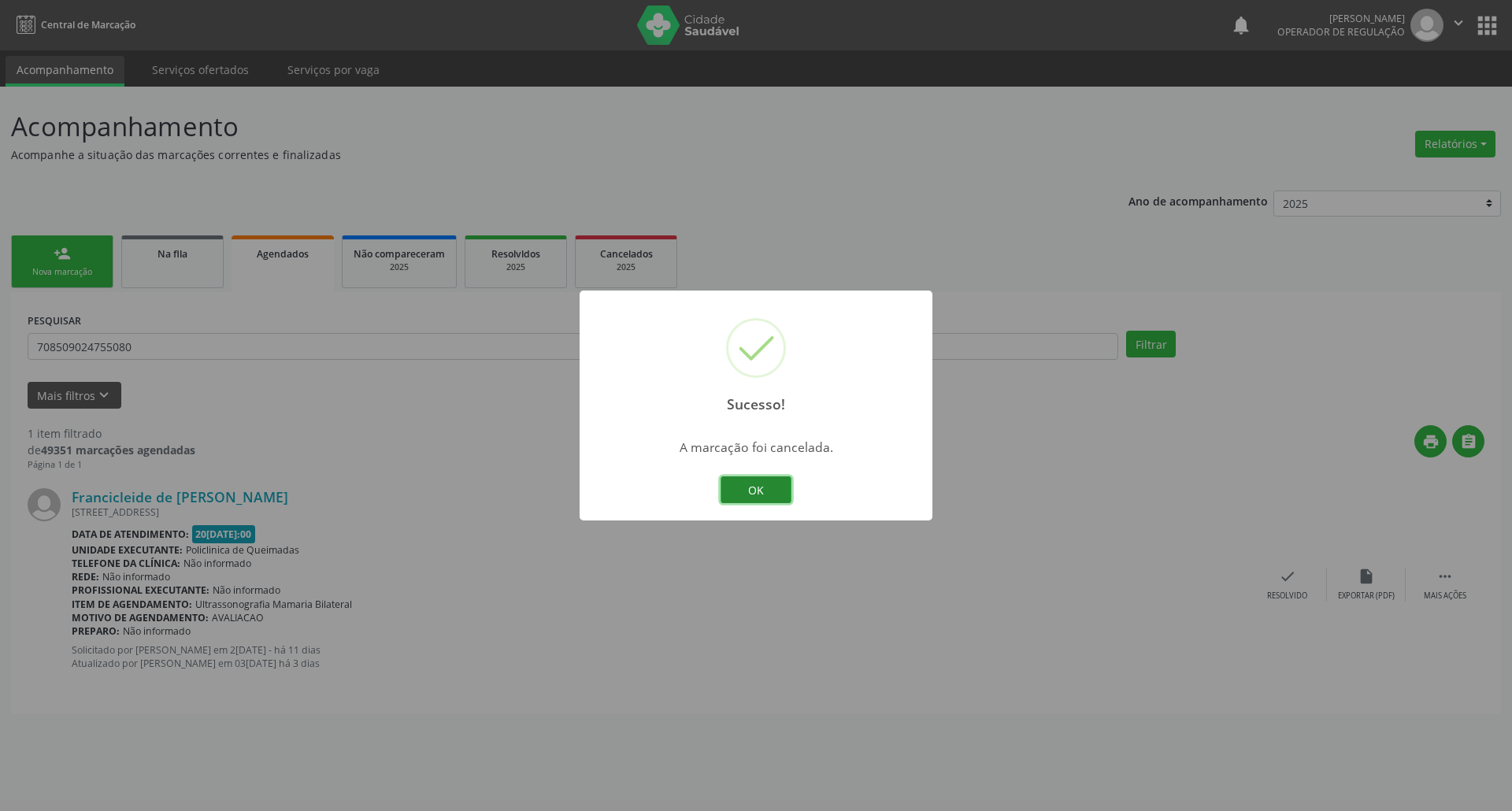
click at [754, 490] on button "OK" at bounding box center [755, 489] width 71 height 26
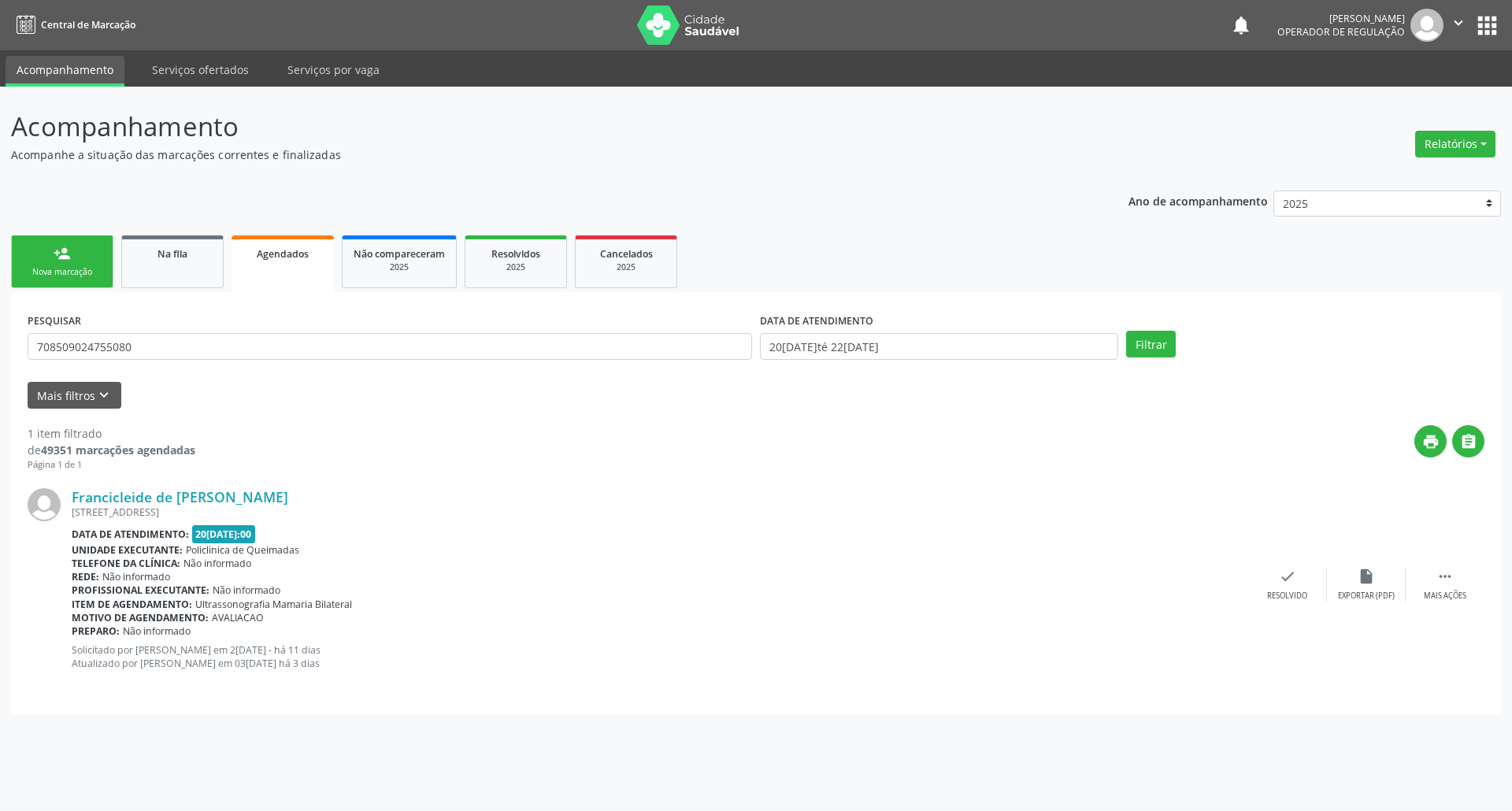
click at [60, 261] on link "person_add Nova marcação" at bounding box center [62, 262] width 102 height 53
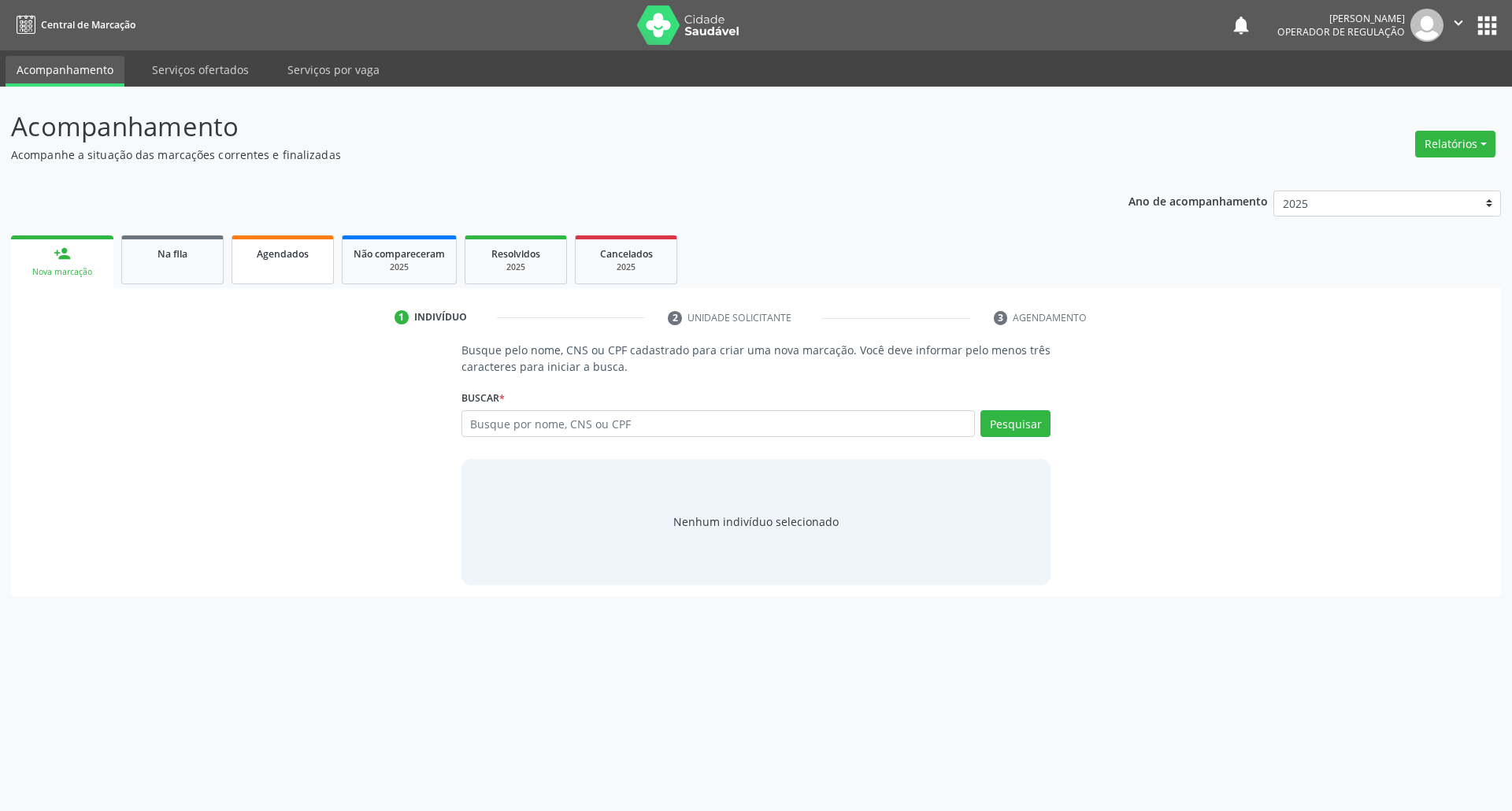
click at [253, 264] on link "Agendados" at bounding box center [283, 260] width 102 height 49
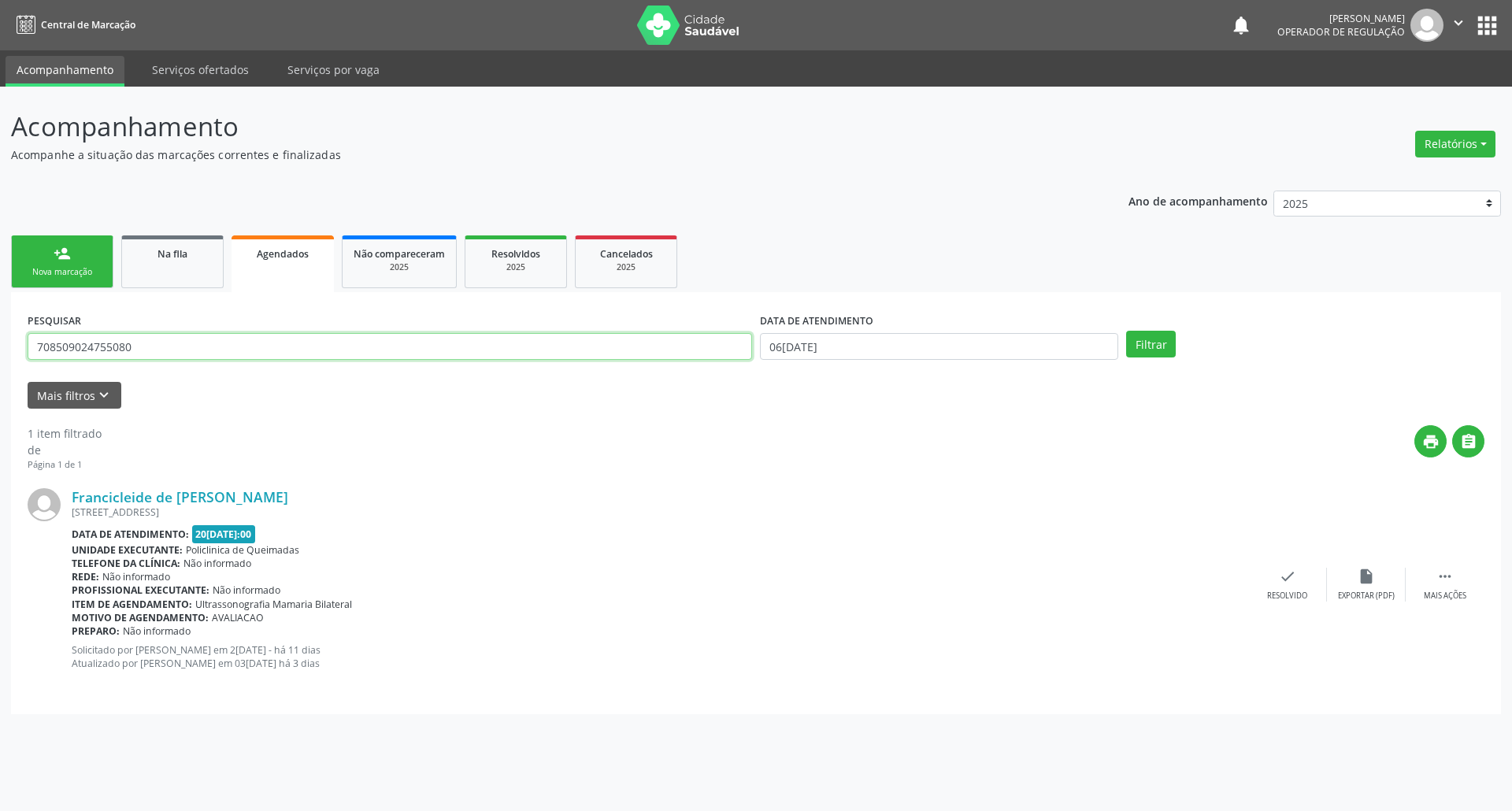
click at [332, 341] on input "708509024755080" at bounding box center [389, 346] width 724 height 26
type input "700800444046280"
click at [755, 331] on button "Filtrar" at bounding box center [1151, 344] width 50 height 26
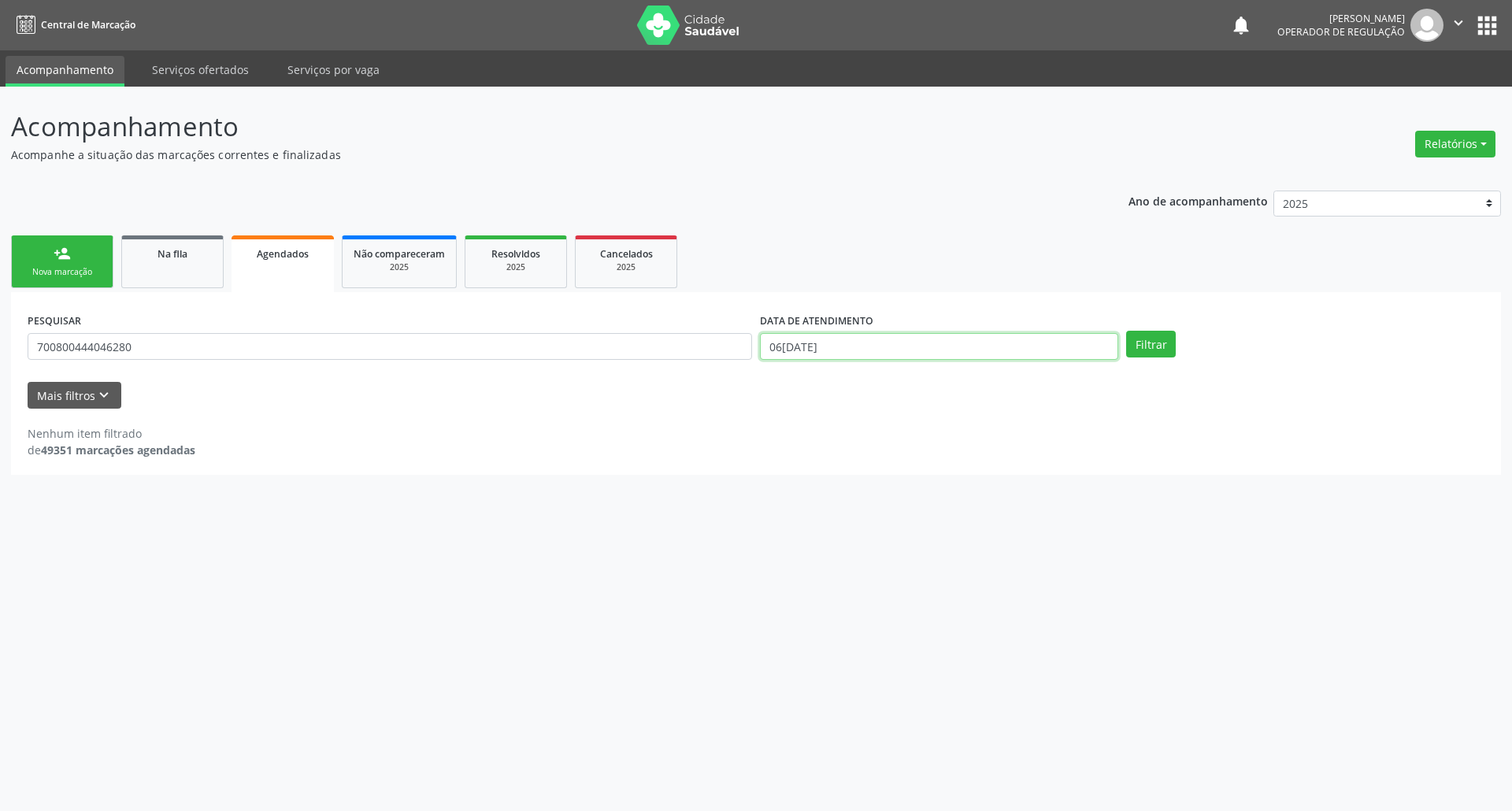
click at [755, 346] on input "06[DATE]" at bounding box center [939, 346] width 358 height 26
click at [755, 457] on span "6" at bounding box center [803, 458] width 30 height 30
type input "06[DATE]"
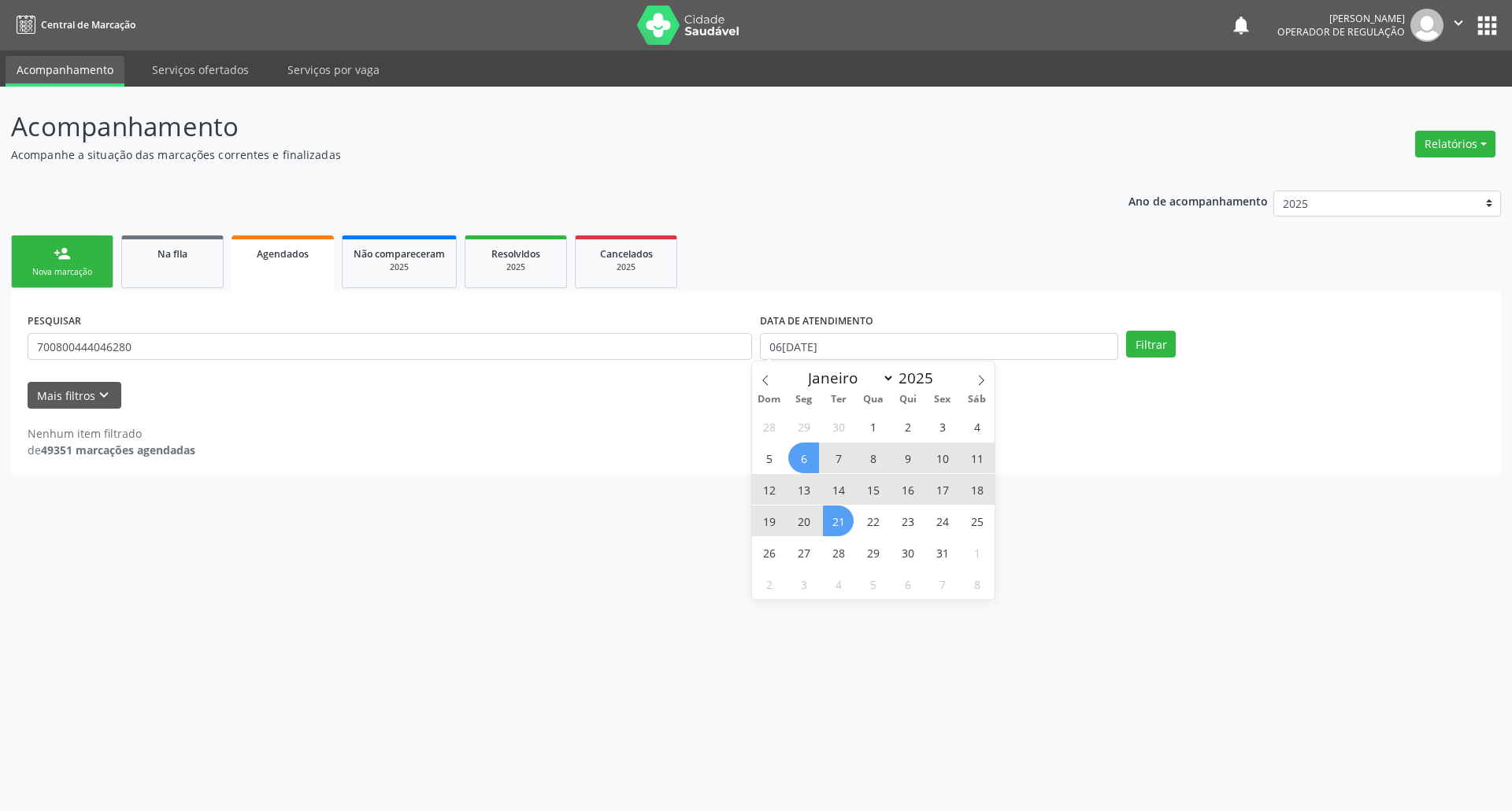
click at [755, 519] on span "21" at bounding box center [838, 520] width 30 height 30
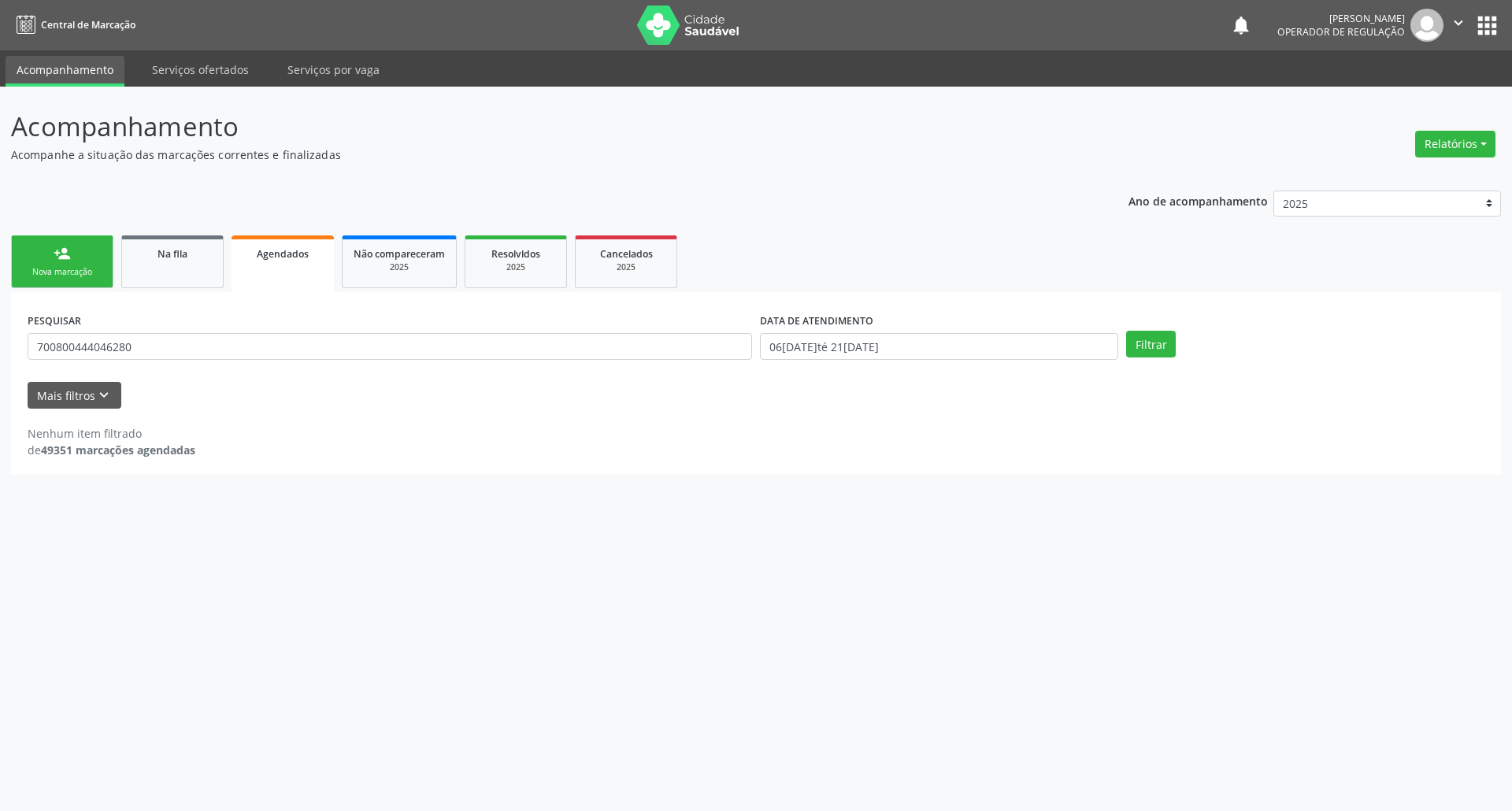
click at [755, 356] on div "Filtrar" at bounding box center [1305, 344] width 366 height 26
click at [755, 350] on button "Filtrar" at bounding box center [1151, 344] width 50 height 26
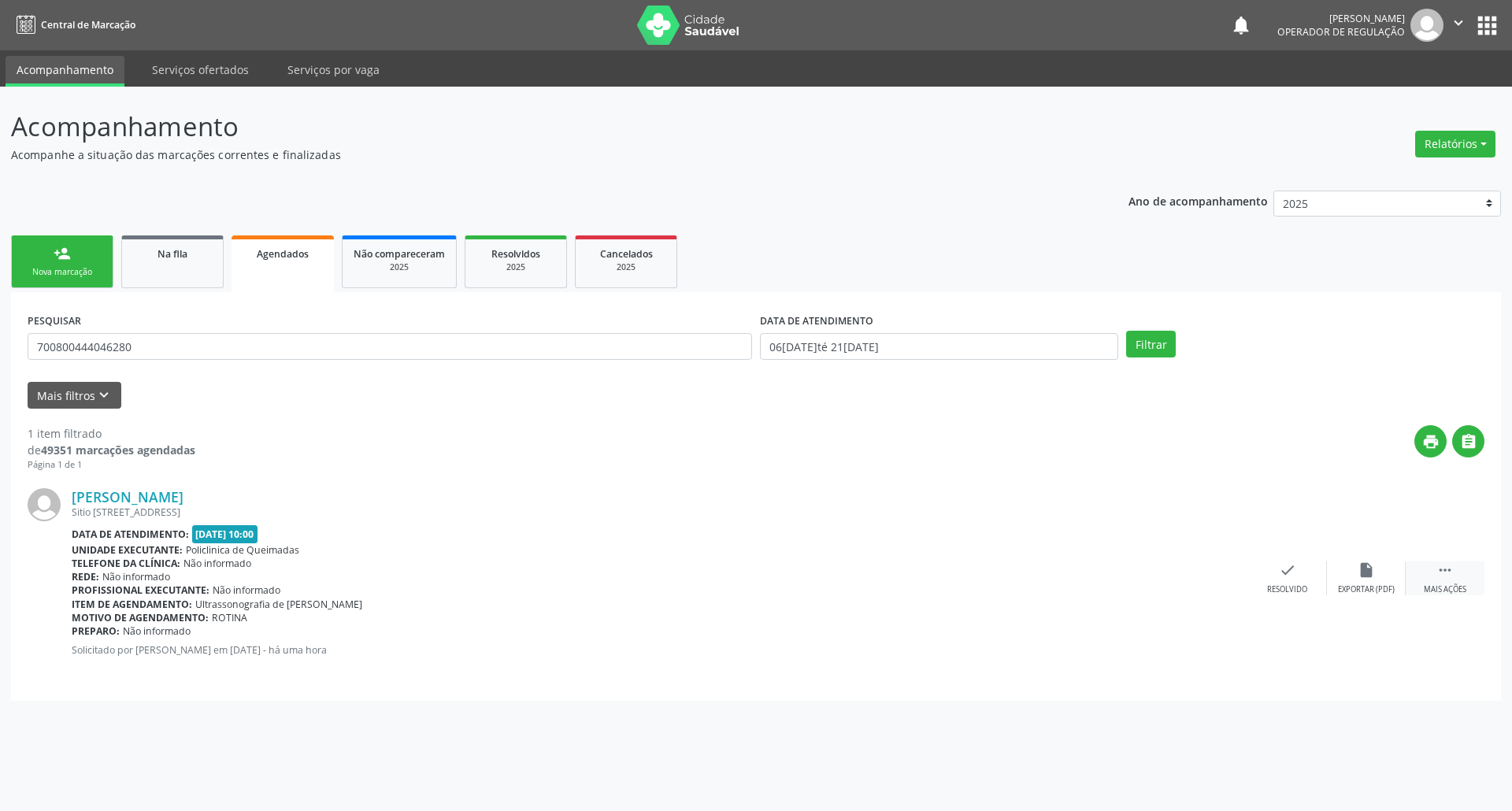
click at [755, 567] on icon "" at bounding box center [1445, 570] width 18 height 18
click at [755, 565] on div "print Imprimir" at bounding box center [1129, 578] width 79 height 34
click at [225, 356] on input "700800444046280" at bounding box center [389, 346] width 724 height 26
click at [224, 356] on input "700800444046280" at bounding box center [389, 346] width 724 height 26
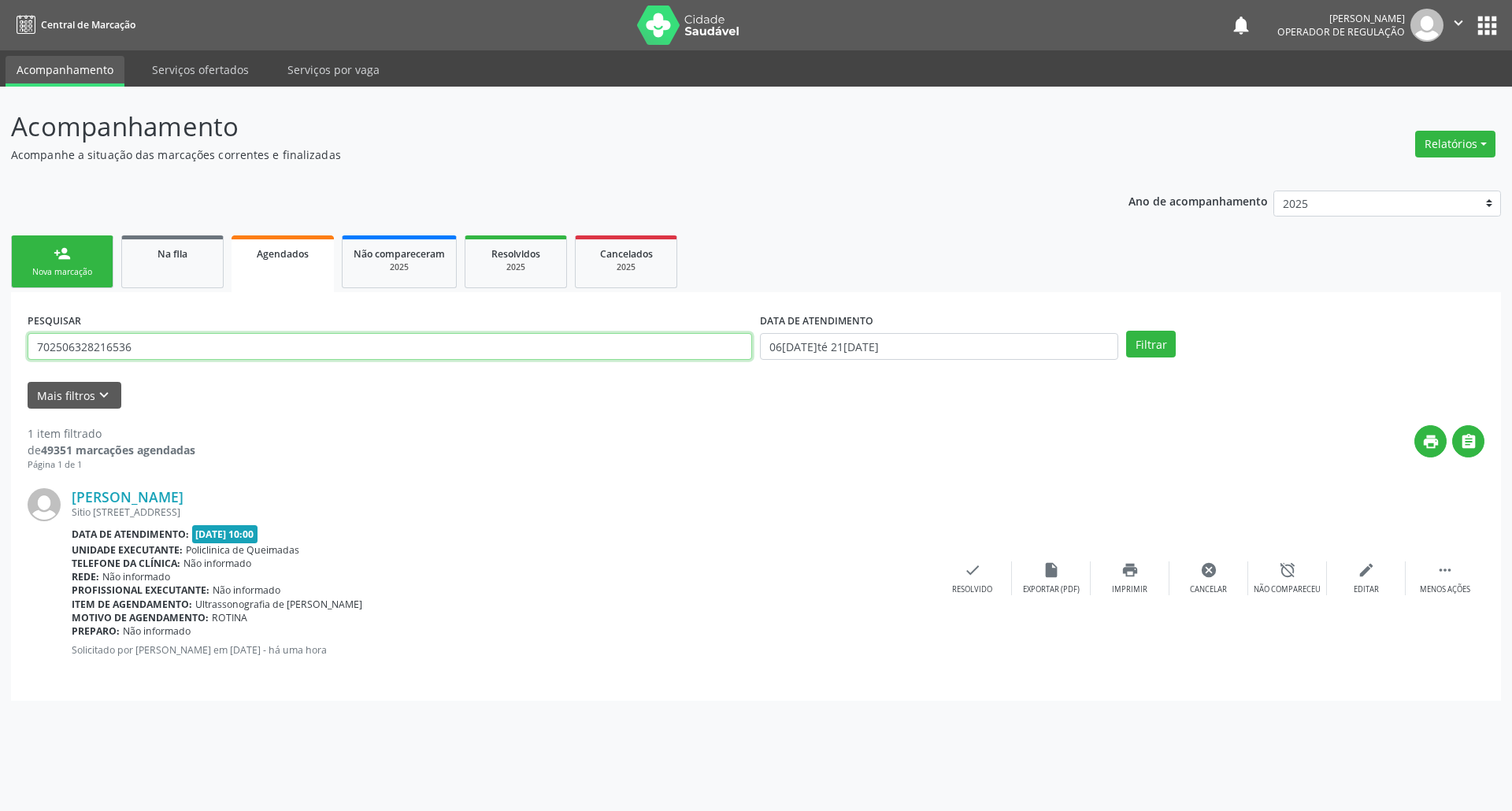
type input "702506328216536"
click at [755, 331] on button "Filtrar" at bounding box center [1151, 344] width 50 height 26
click at [24, 239] on link "person_add Nova marcação" at bounding box center [62, 262] width 102 height 53
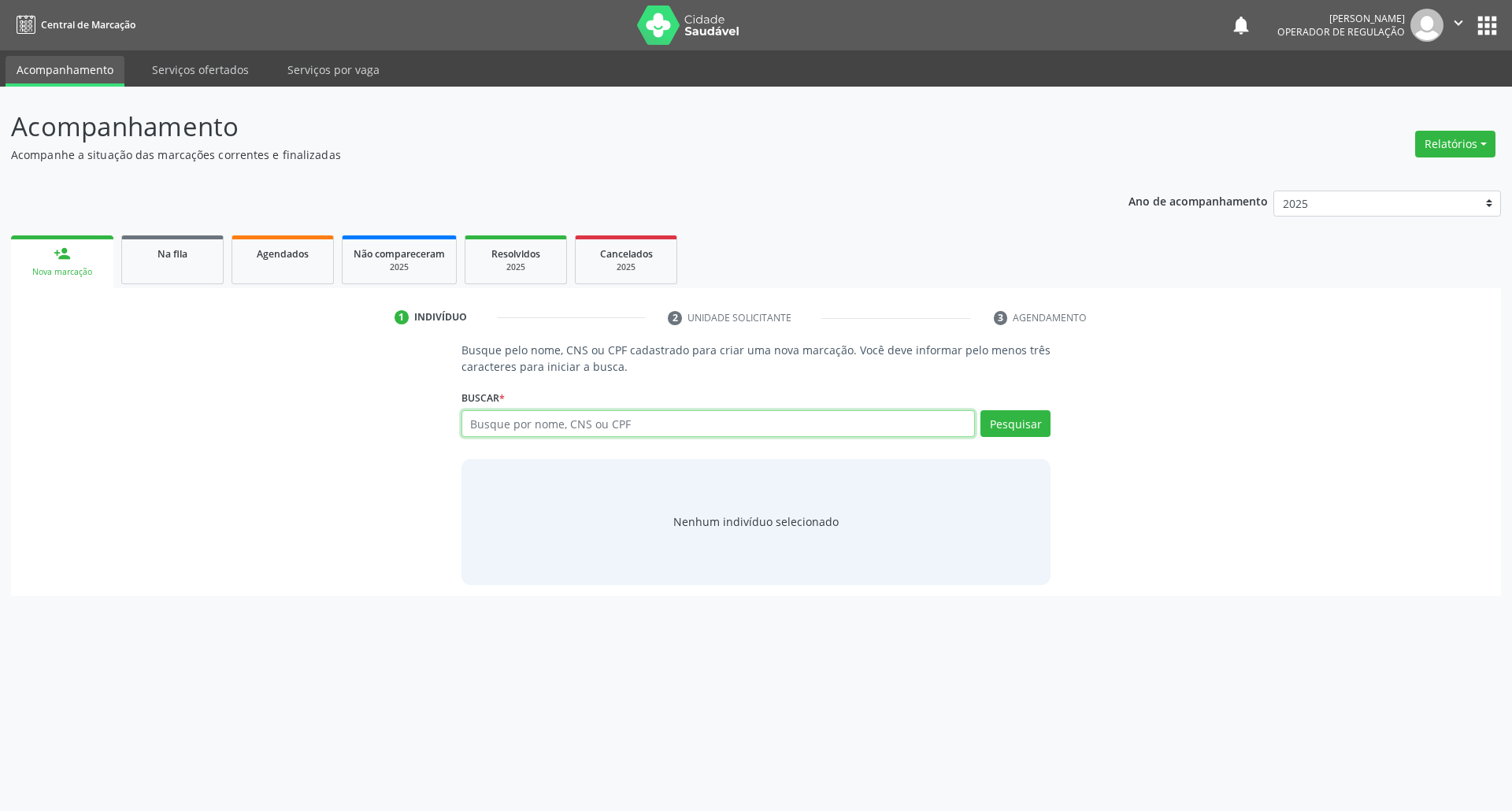
click at [469, 423] on input "text" at bounding box center [718, 423] width 514 height 26
type input "708009301259739"
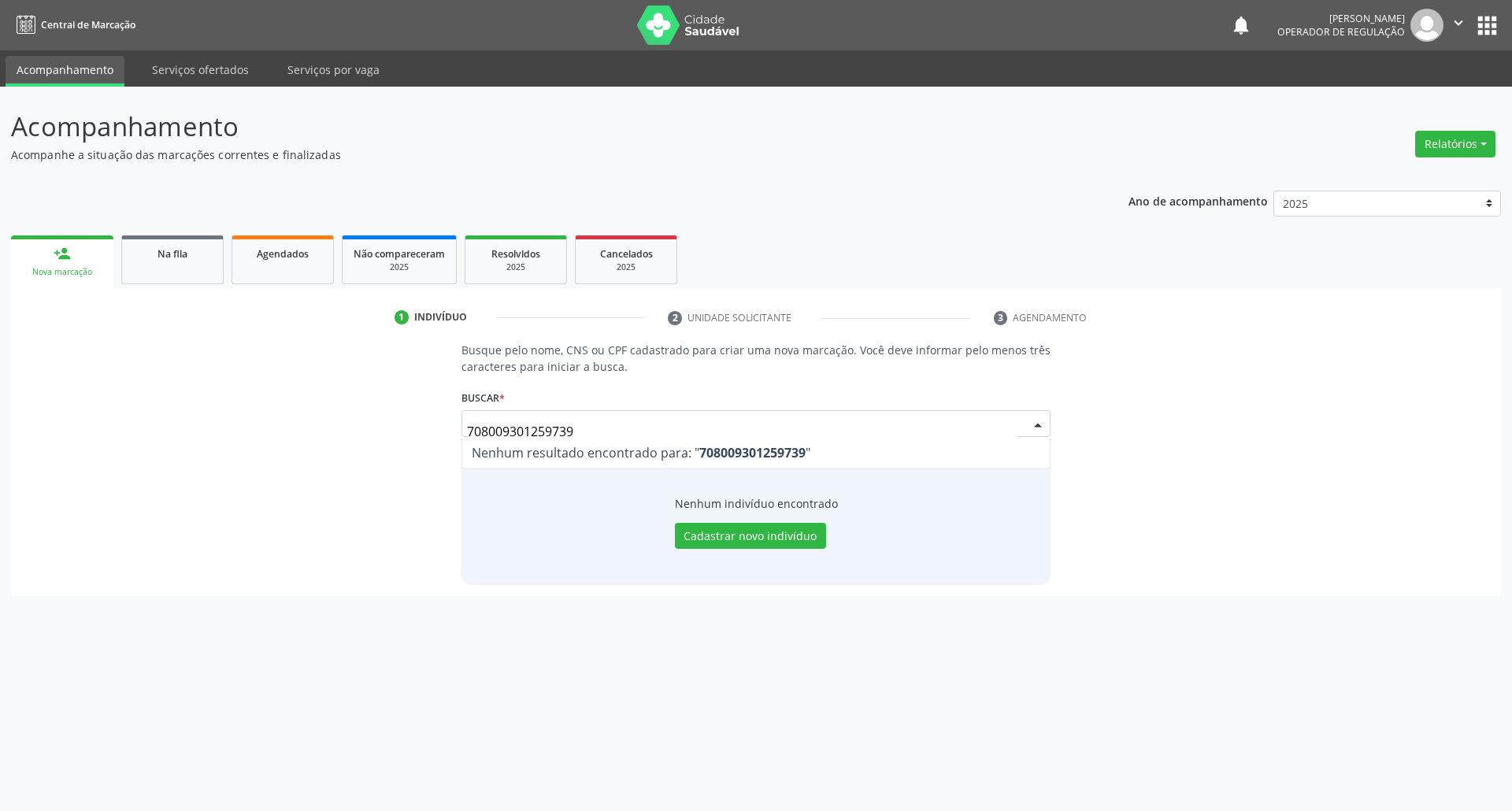
drag, startPoint x: 517, startPoint y: 435, endPoint x: 543, endPoint y: 439, distance: 26.3
click at [543, 435] on input "708009301259739" at bounding box center [742, 431] width 552 height 31
click at [564, 435] on input "708009301259739" at bounding box center [742, 431] width 552 height 31
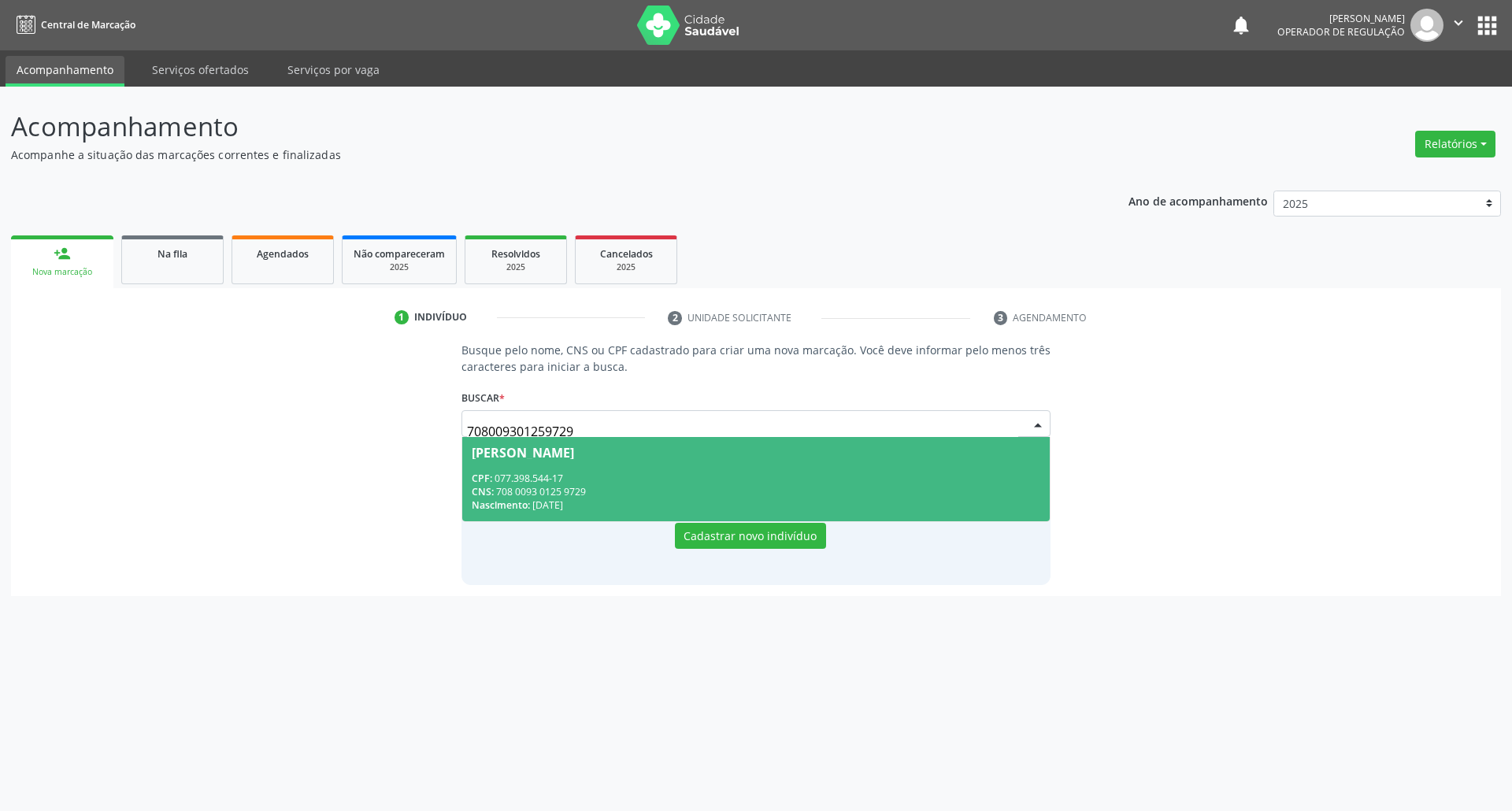
click at [583, 464] on span "Jailson Oliveira Nunes CPF: 077.398.544-17 CNS: 708 0093 0125 9729 Nascimento: …" at bounding box center [756, 479] width 588 height 84
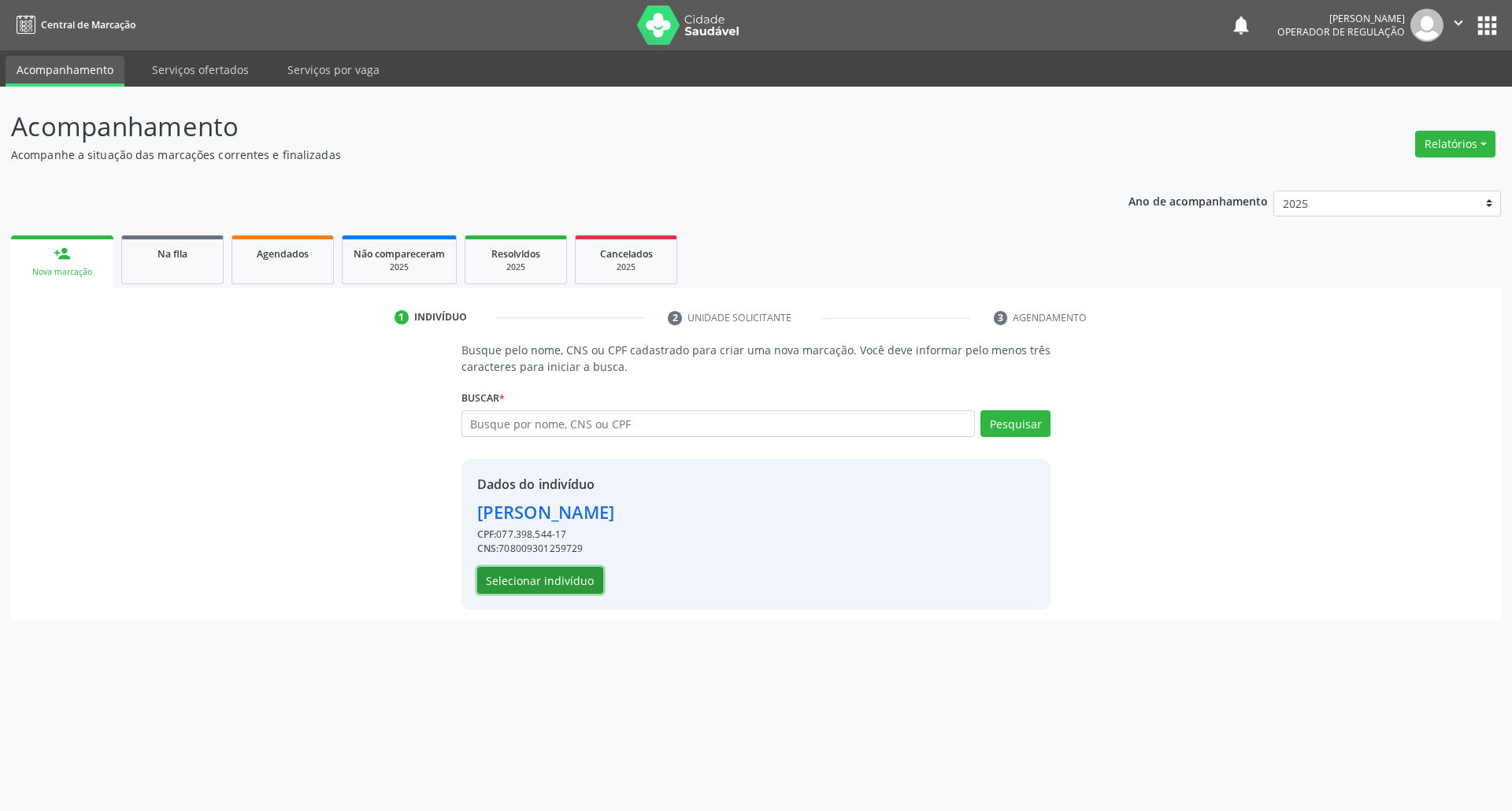
click at [539, 583] on button "Selecionar indivíduo" at bounding box center [540, 579] width 126 height 26
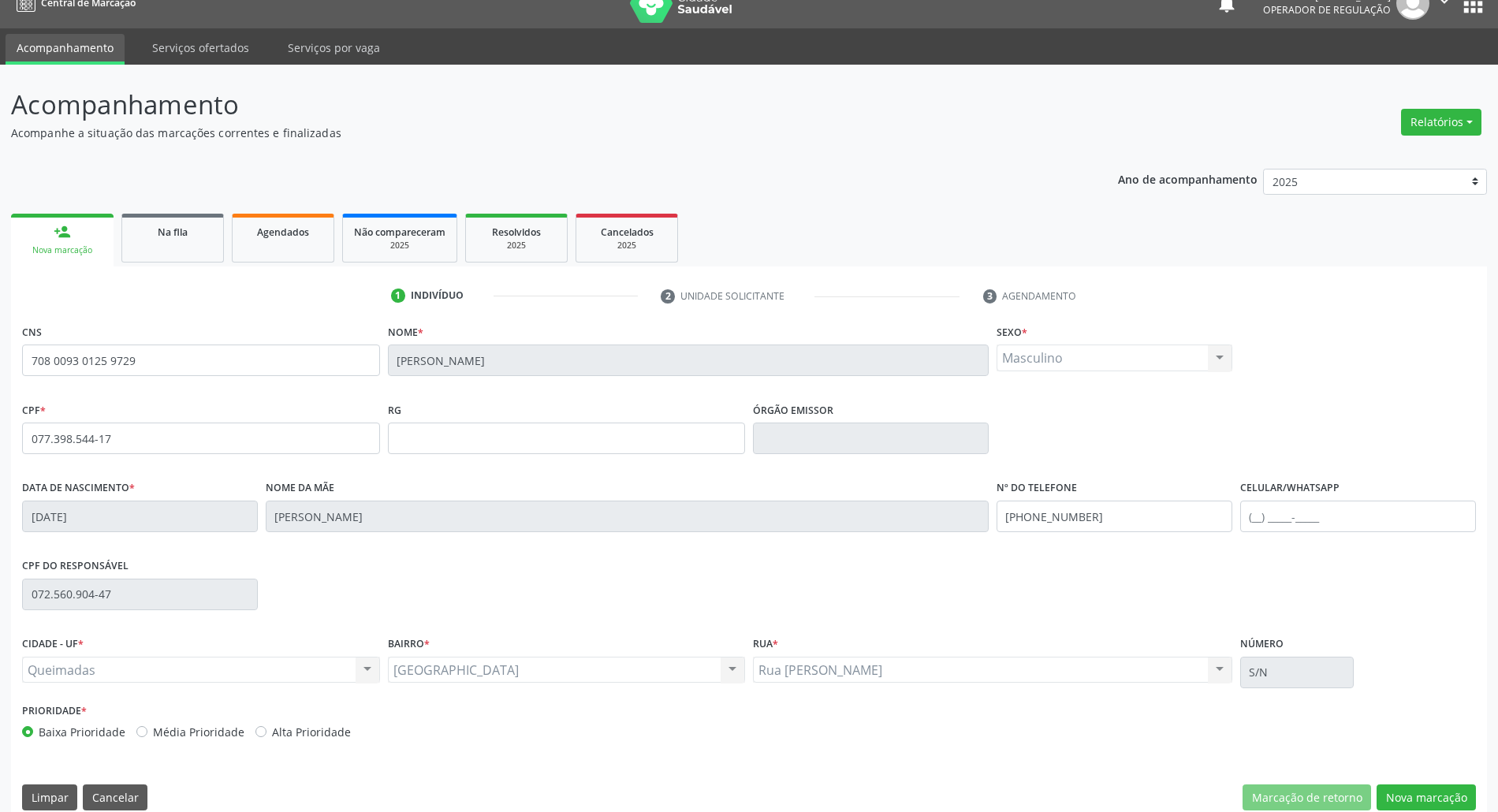
scroll to position [42, 0]
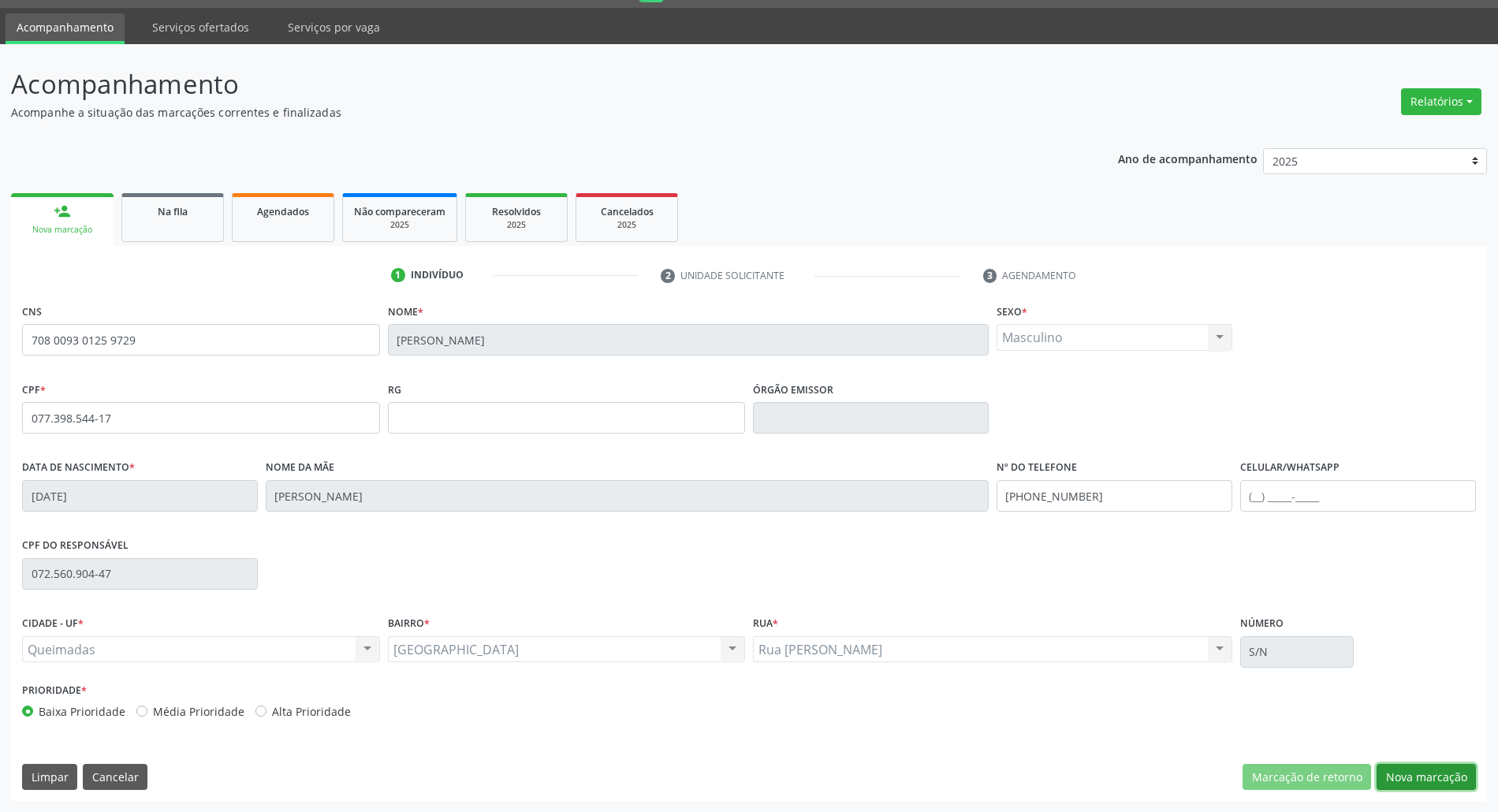
click at [756, 774] on button "Nova marcação" at bounding box center [1426, 777] width 99 height 26
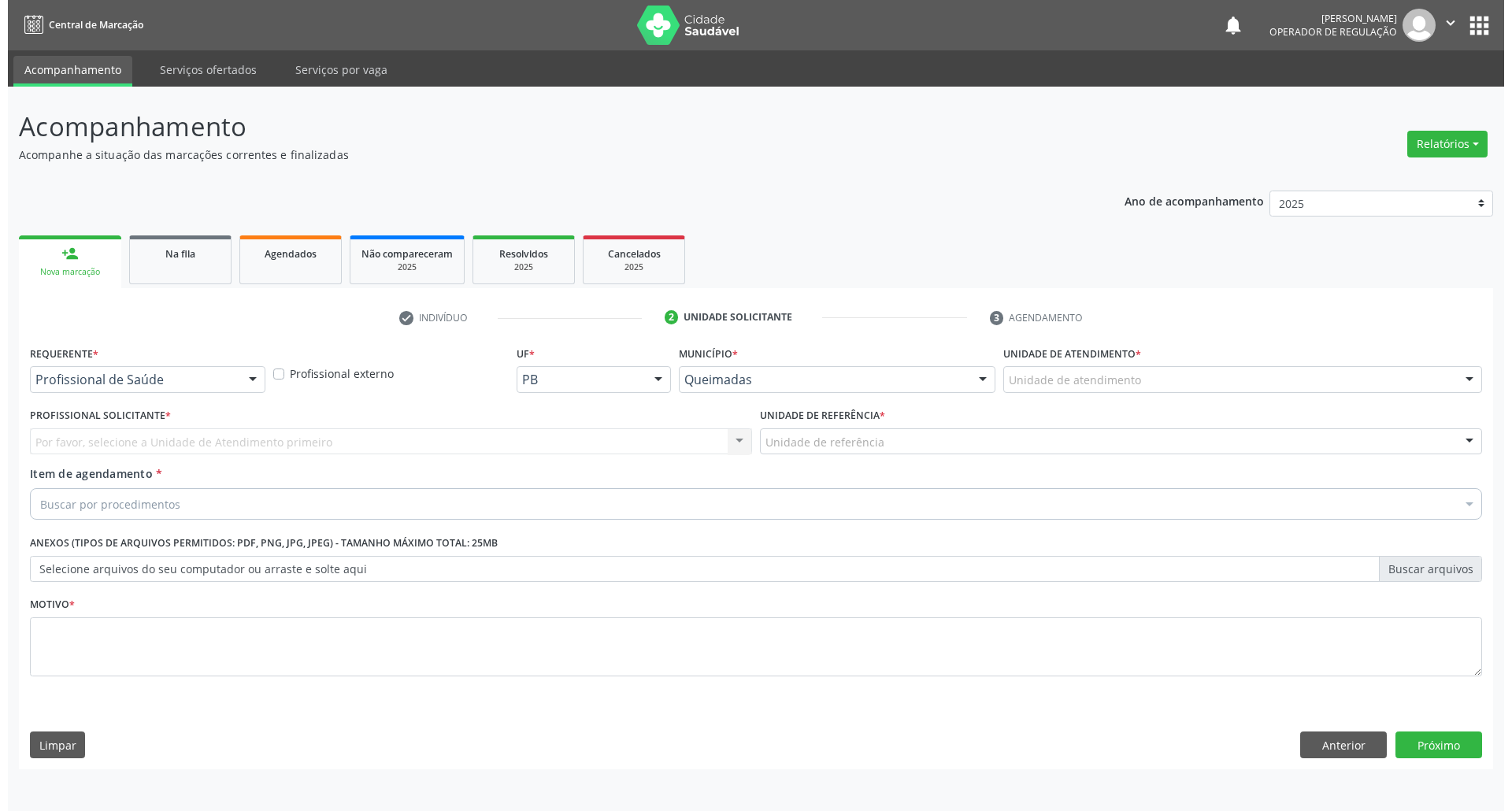
scroll to position [0, 0]
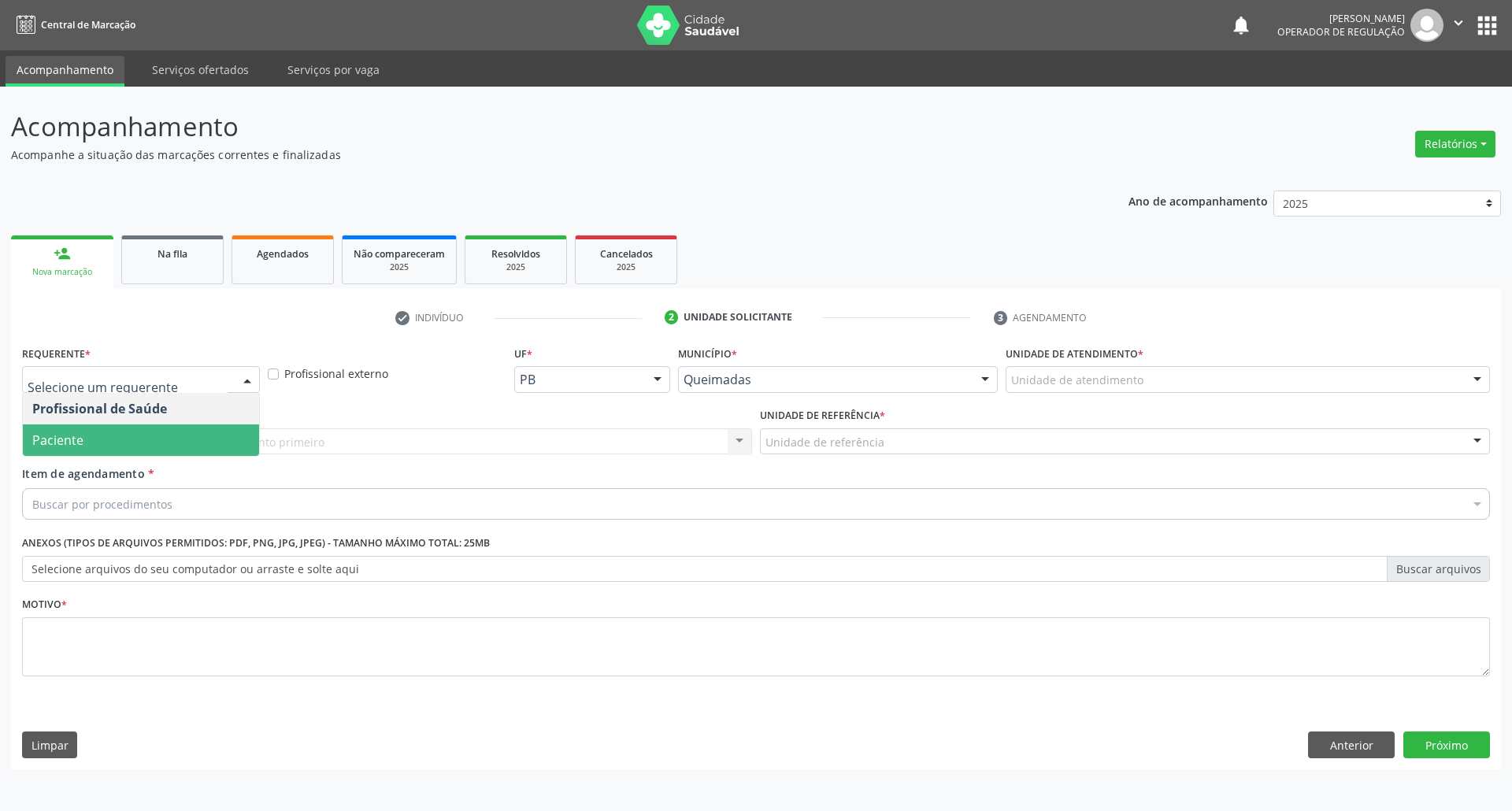
click at [112, 439] on span "Paciente" at bounding box center [141, 439] width 237 height 31
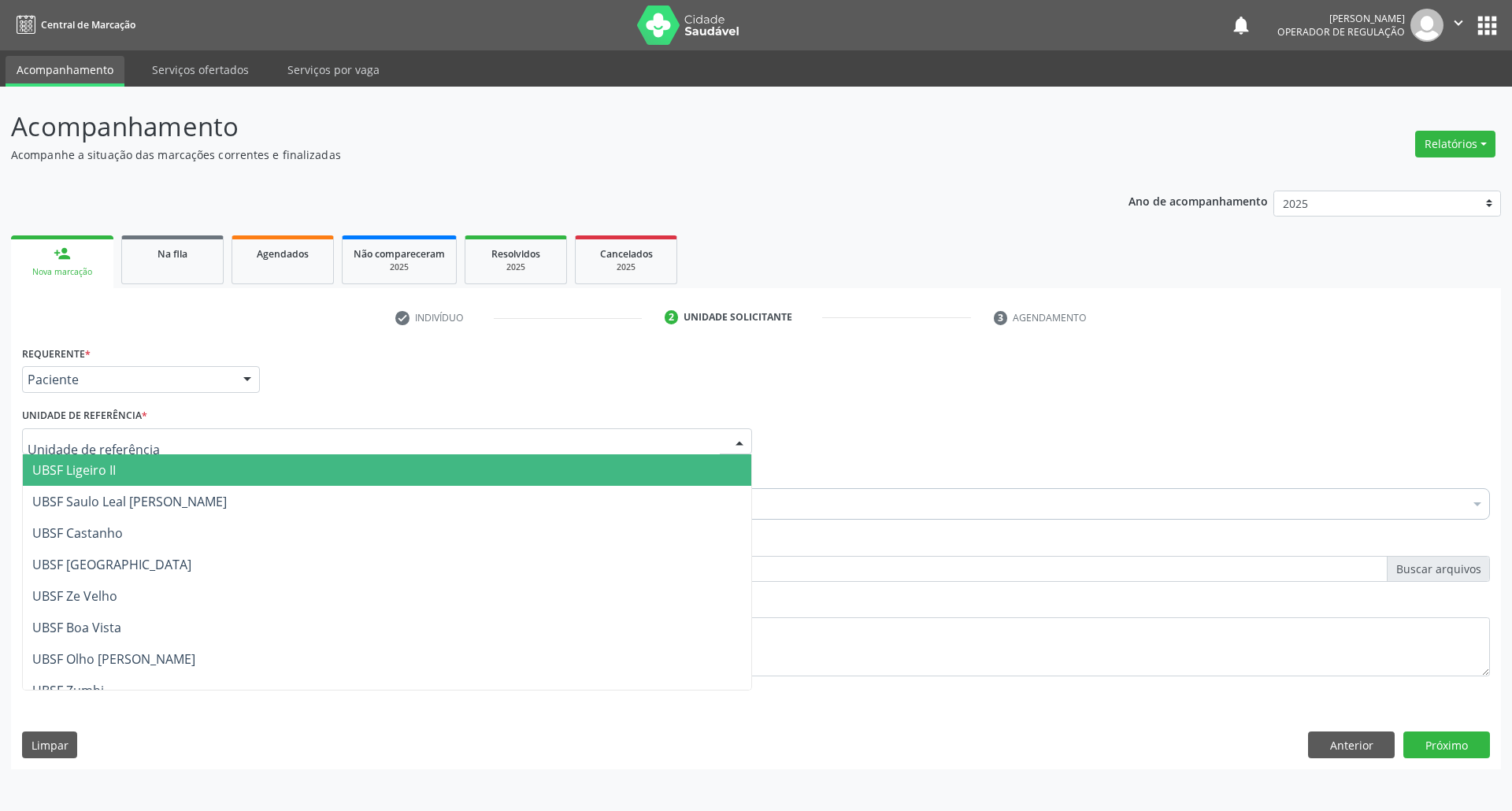
click at [185, 429] on div at bounding box center [387, 441] width 730 height 26
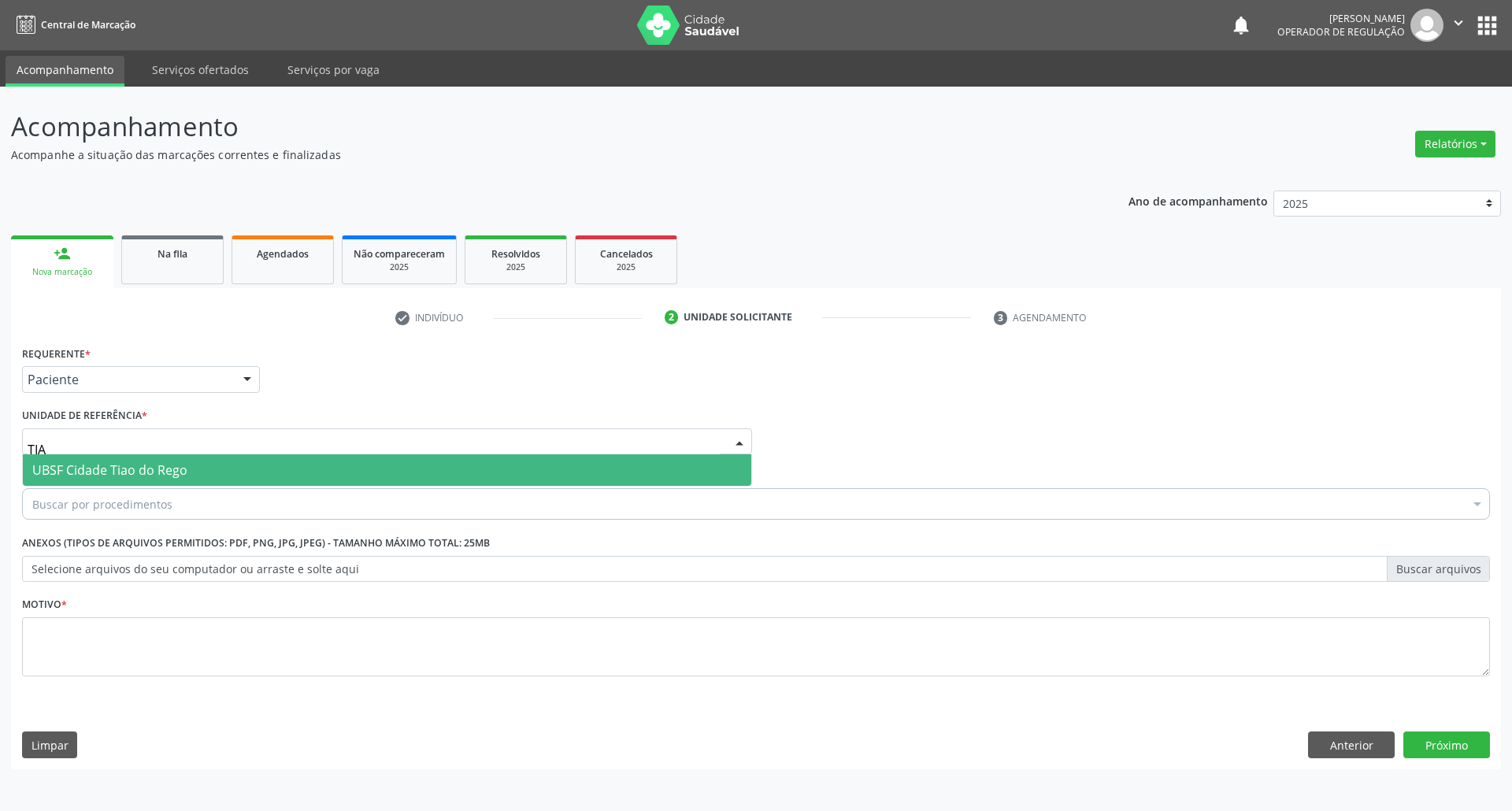
type input "TIAO"
click at [657, 469] on span "UBSF Cidade Tiao do Rego" at bounding box center [387, 469] width 728 height 31
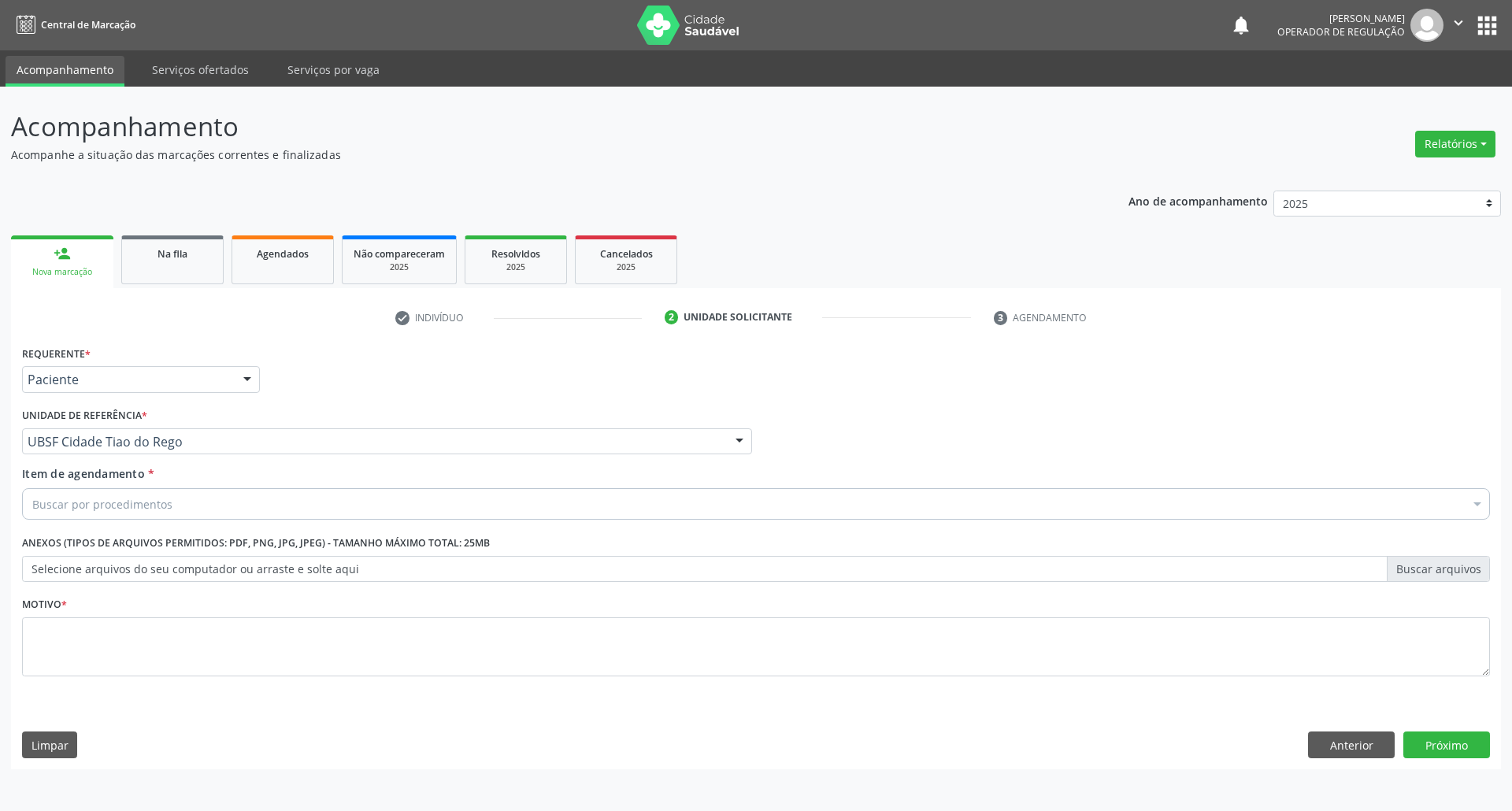
click at [615, 503] on div "Buscar por procedimentos" at bounding box center [756, 503] width 1467 height 31
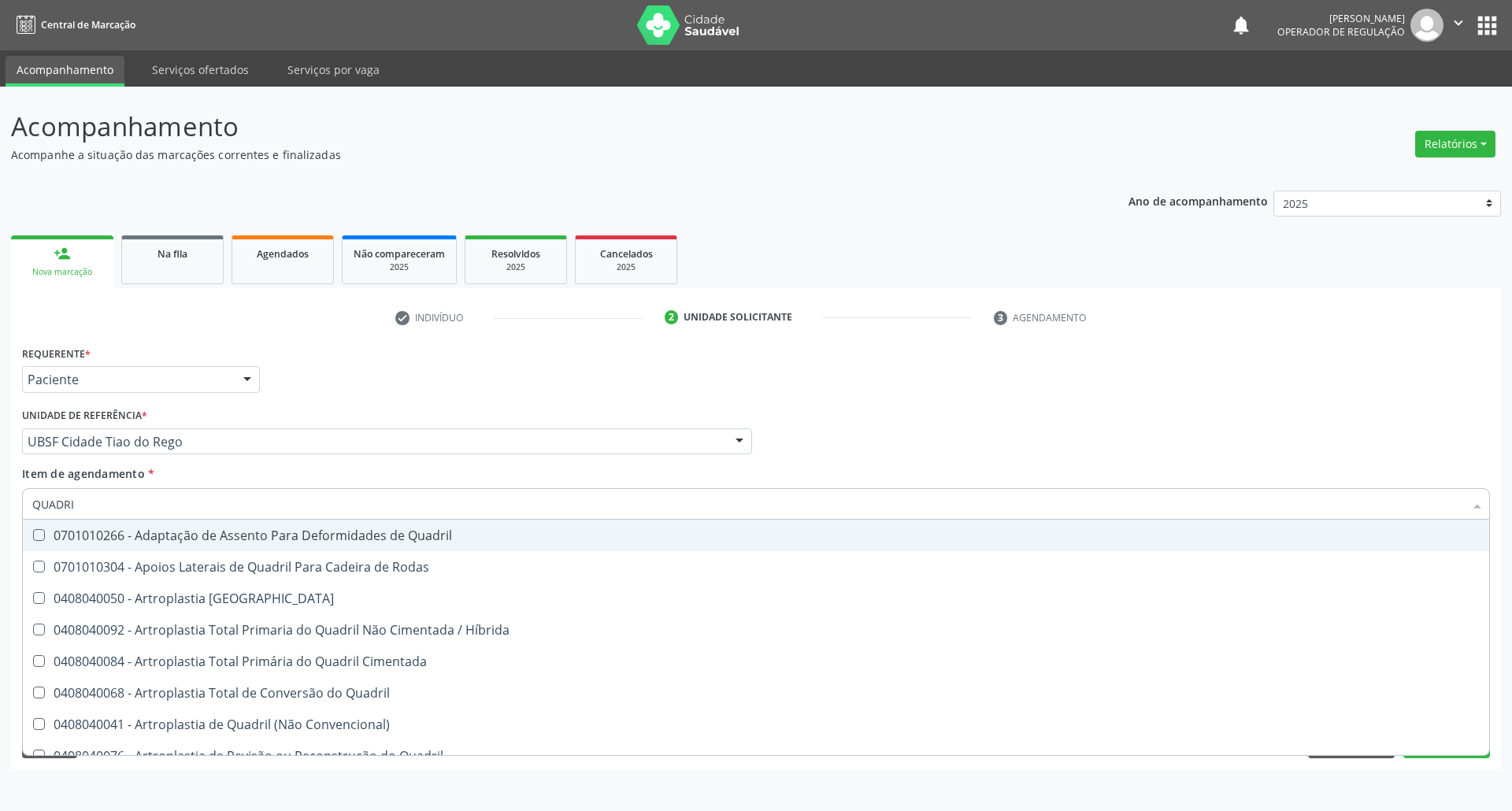
type input "QUADRIL"
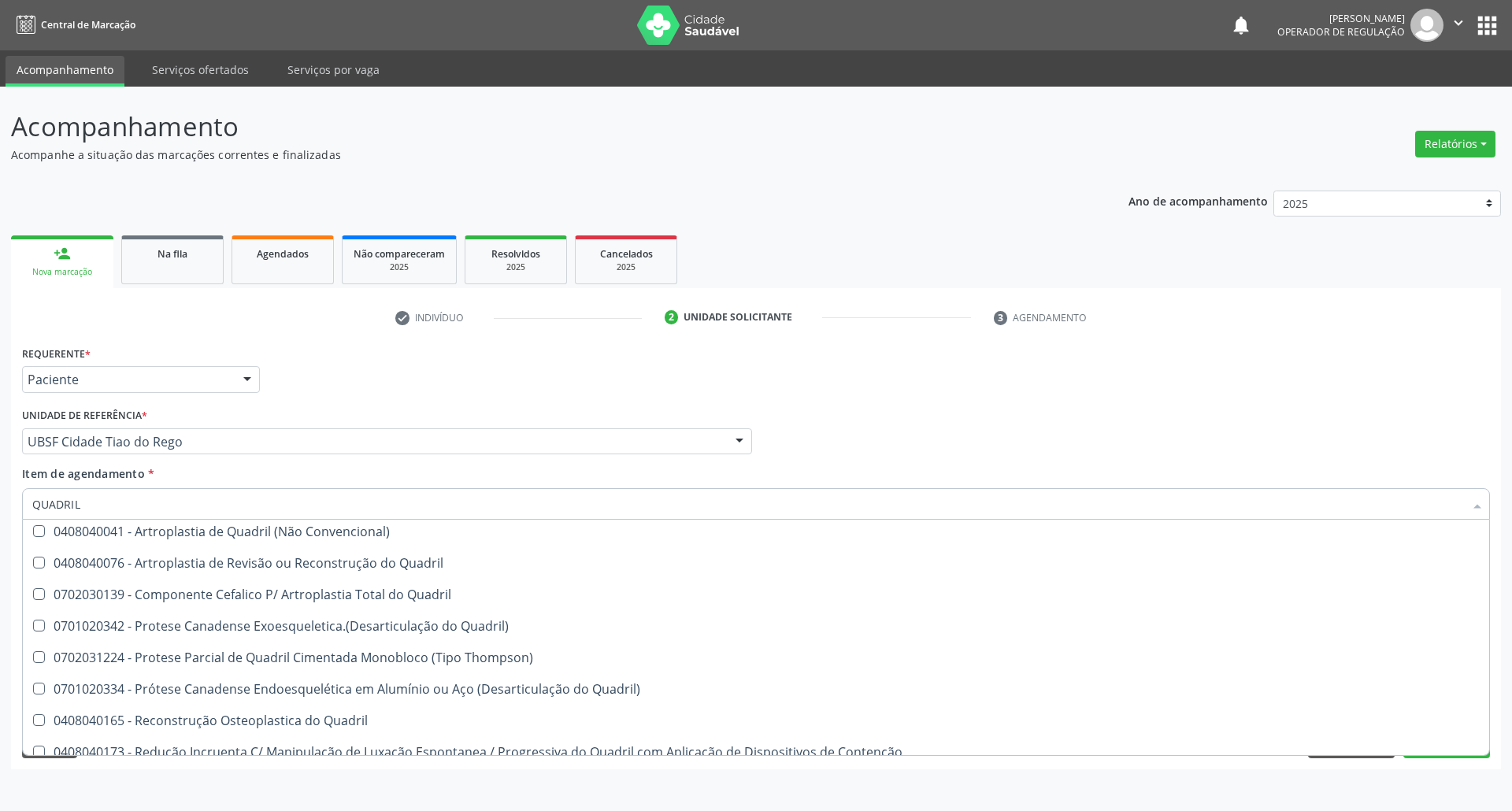
scroll to position [332, 0]
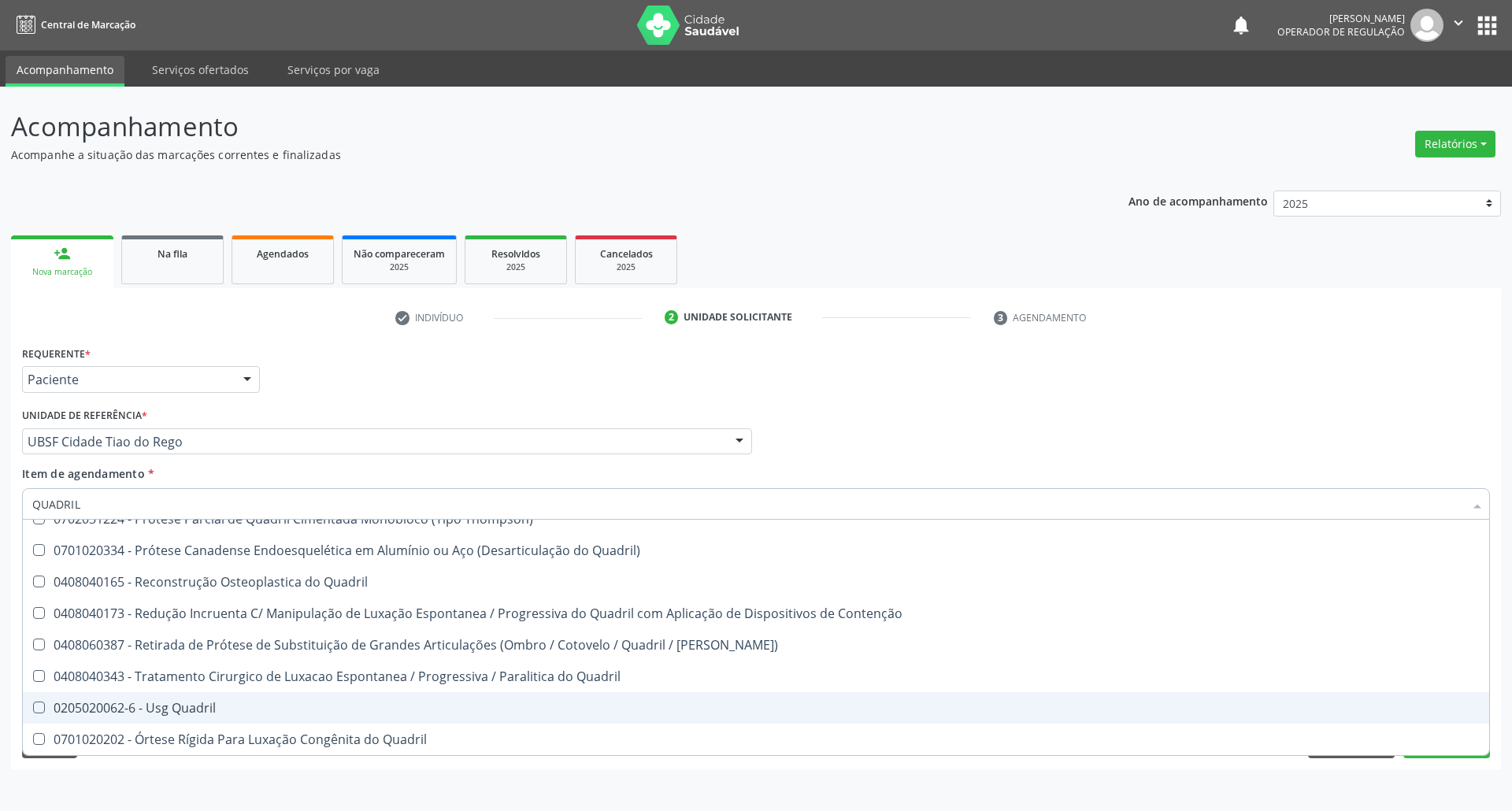
click at [339, 717] on span "0205020062-6 - Usg Quadril" at bounding box center [756, 707] width 1466 height 31
checkbox Quadril "true"
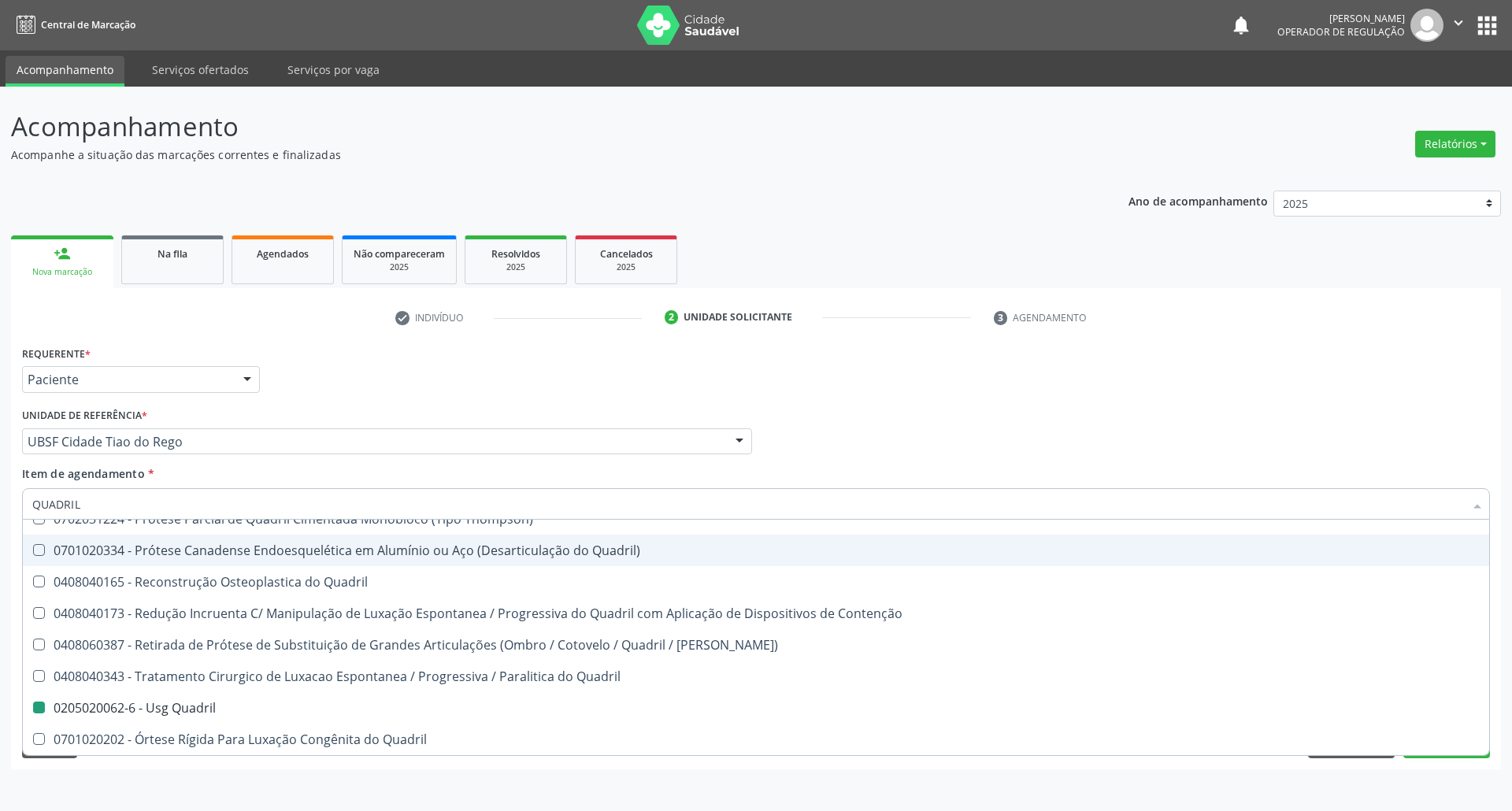
drag, startPoint x: 553, startPoint y: 388, endPoint x: 324, endPoint y: 580, distance: 298.8
click at [552, 388] on div "Requerente * Paciente Profissional de Saúde Paciente Nenhum resultado encontrad…" at bounding box center [756, 372] width 1475 height 62
checkbox Rodas "true"
checkbox Quadril "false"
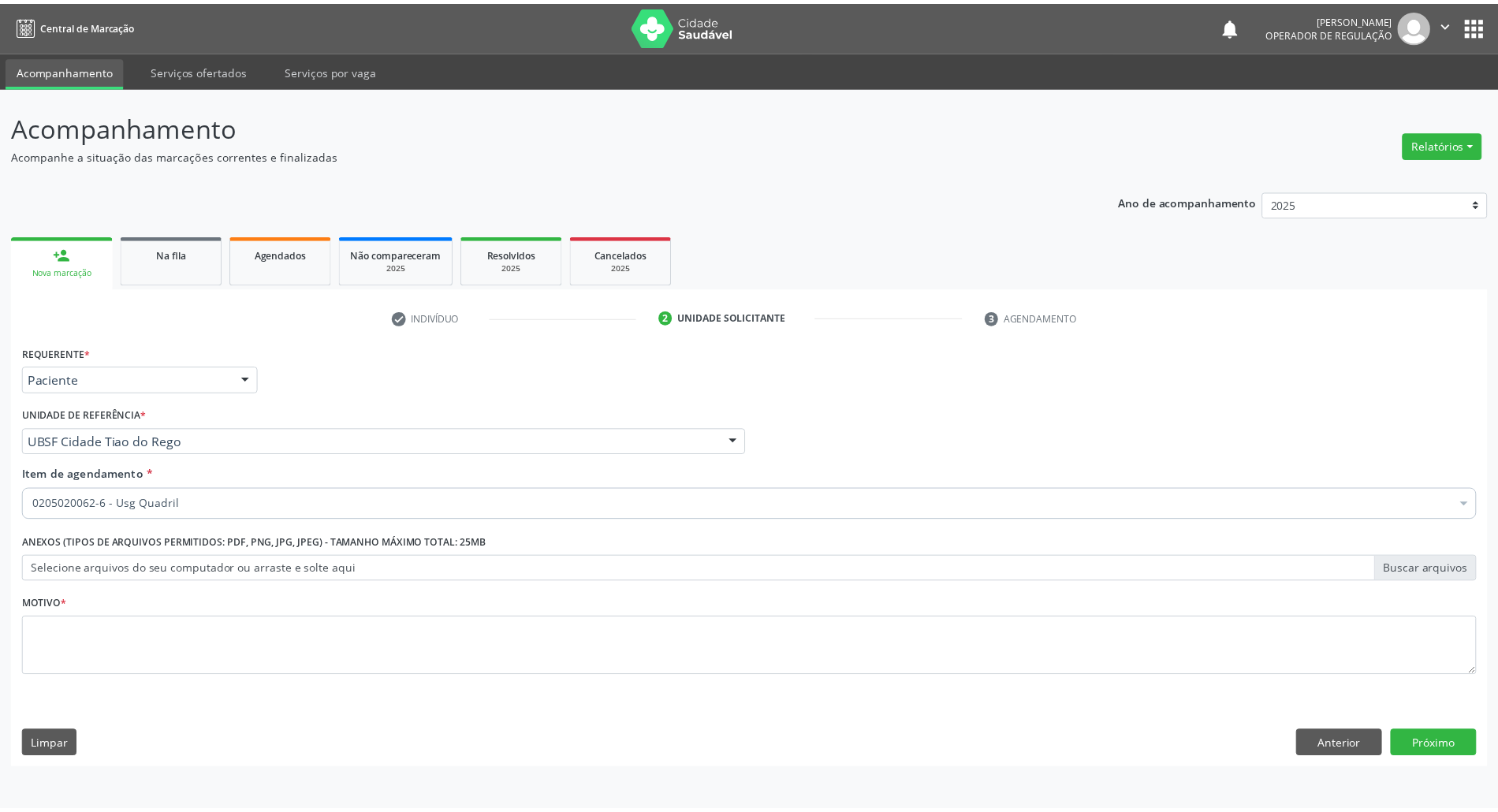
scroll to position [0, 0]
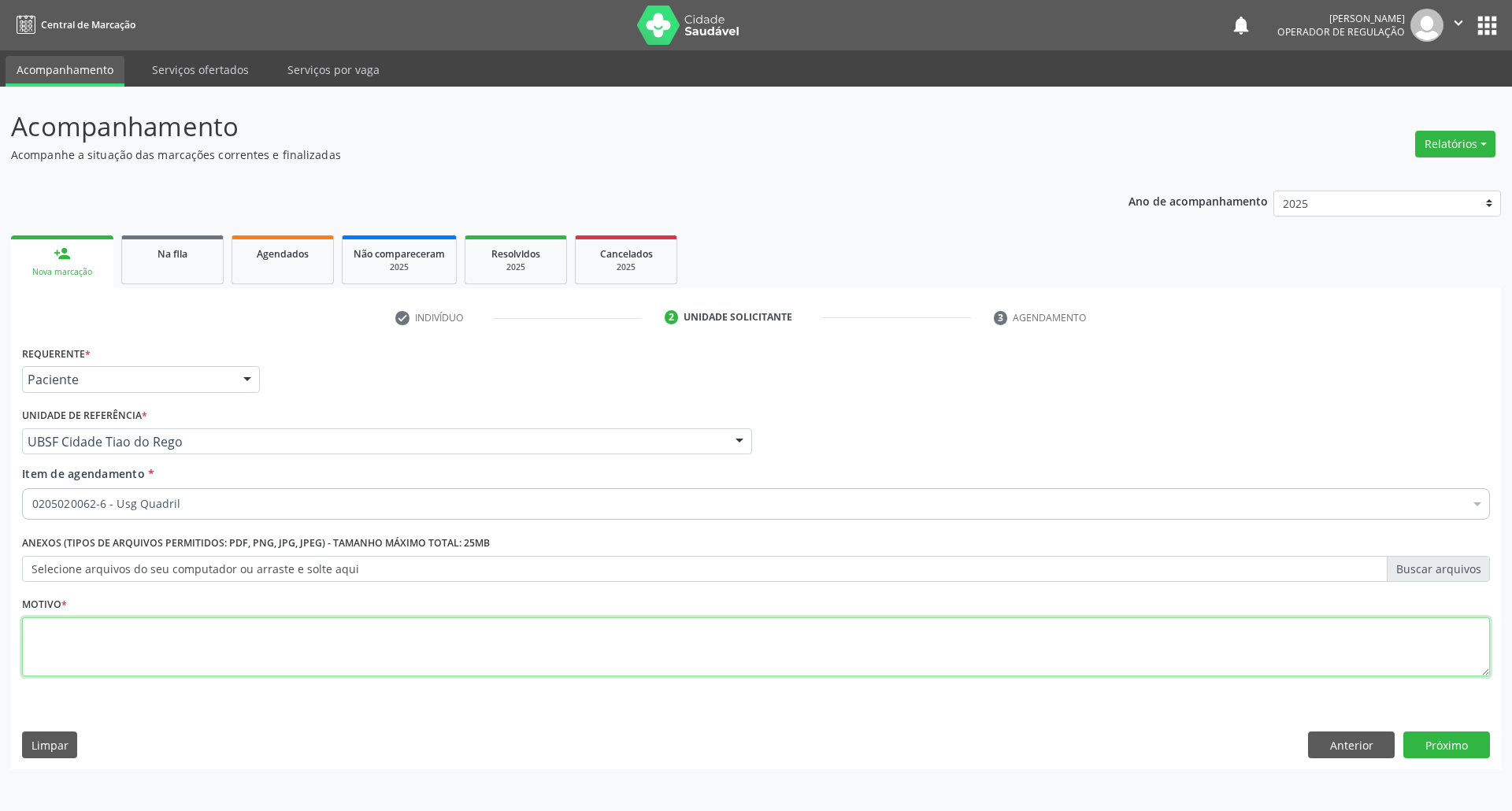
click at [285, 625] on textarea at bounding box center [756, 646] width 1467 height 60
type textarea "DOR"
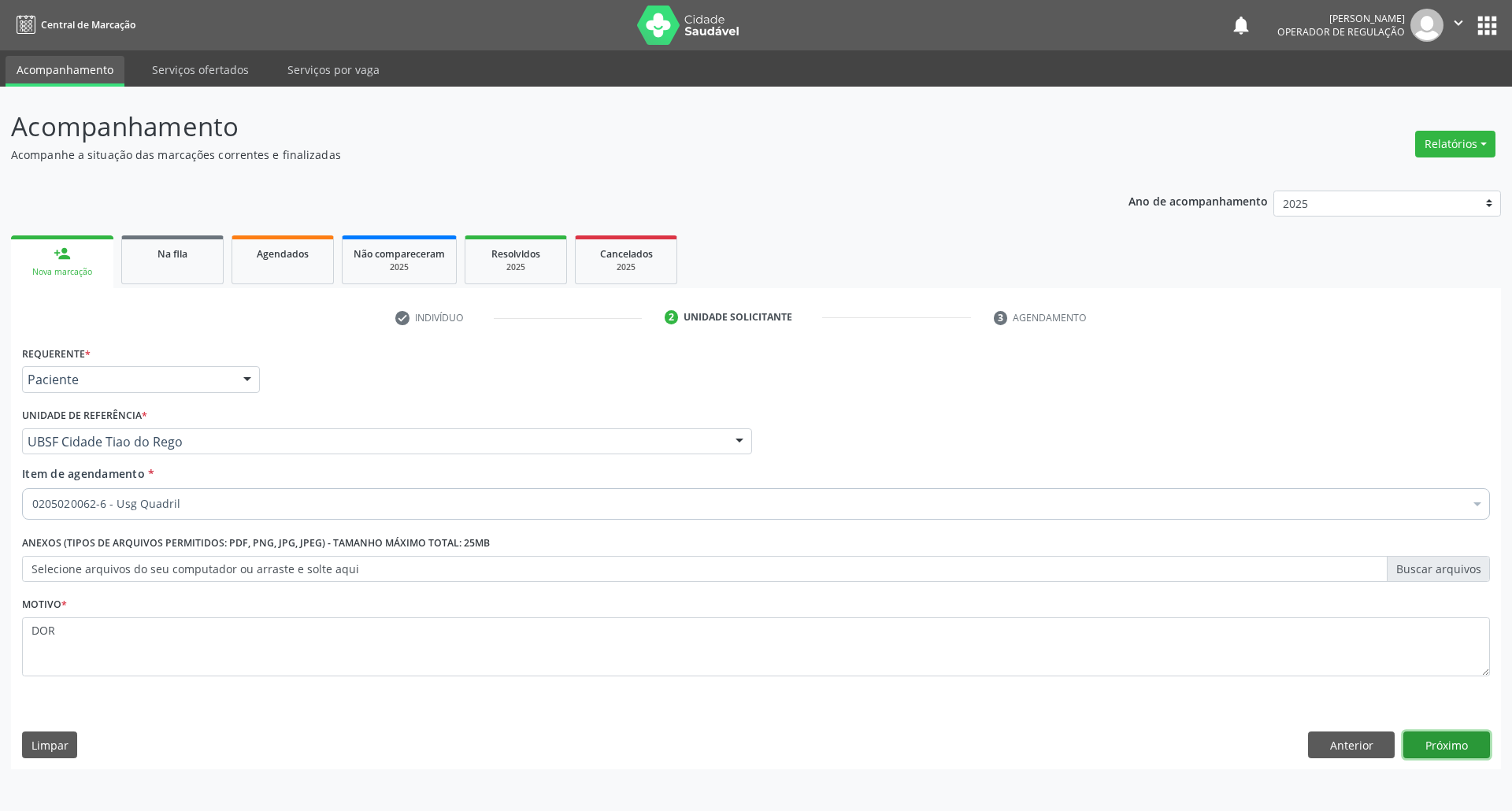
click button "Próximo" at bounding box center [1446, 744] width 86 height 26
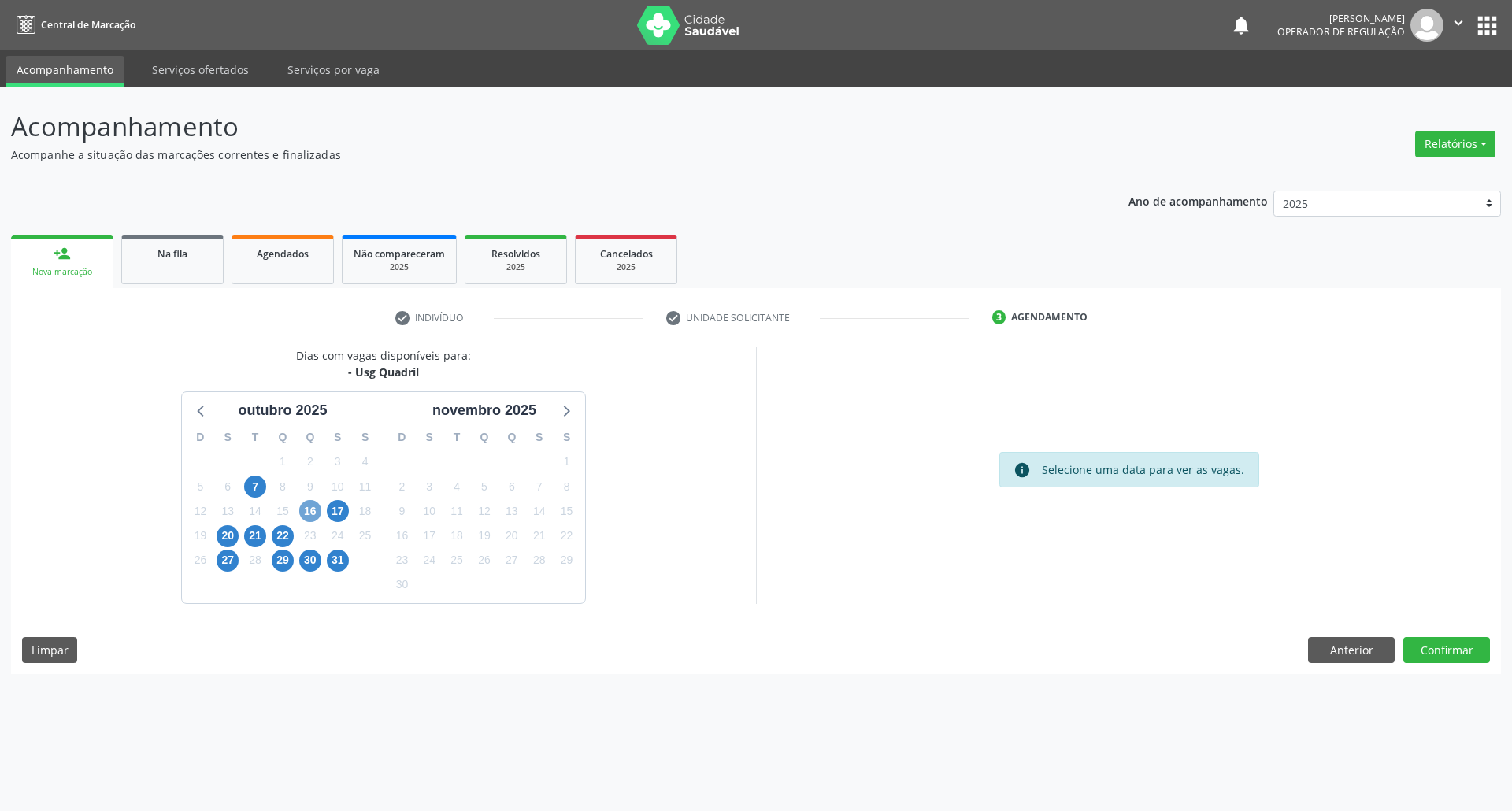
click at [307, 511] on span "16" at bounding box center [310, 511] width 22 height 22
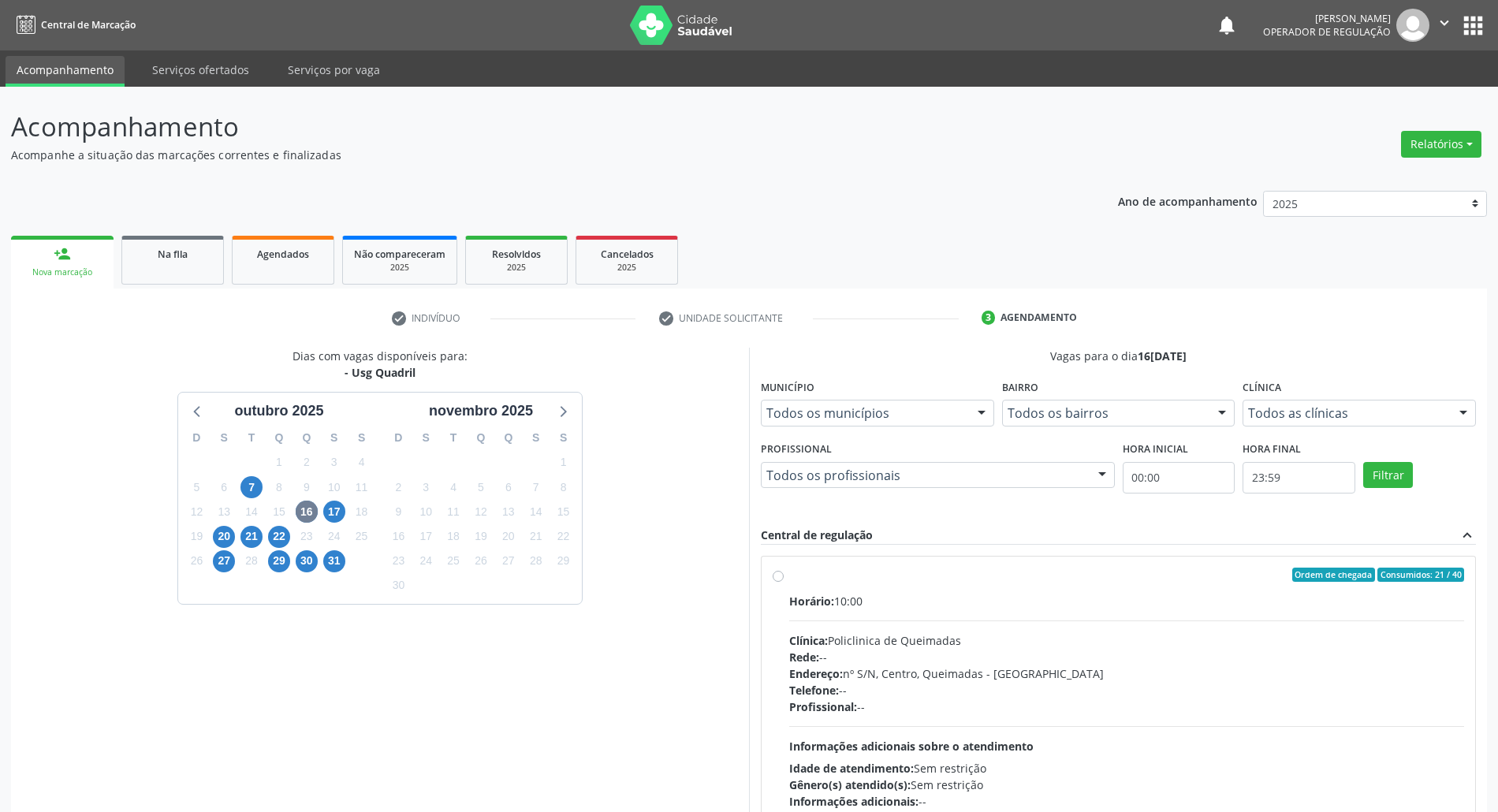
click at [756, 637] on div "Clínica: Policlinica de Queimadas" at bounding box center [1126, 640] width 675 height 17
click at [756, 582] on input "Ordem de chegada Consumidos: 21 / 40 Horário: 10:00 Clínica: Policlinica de Que…" at bounding box center [778, 574] width 11 height 14
radio input "true"
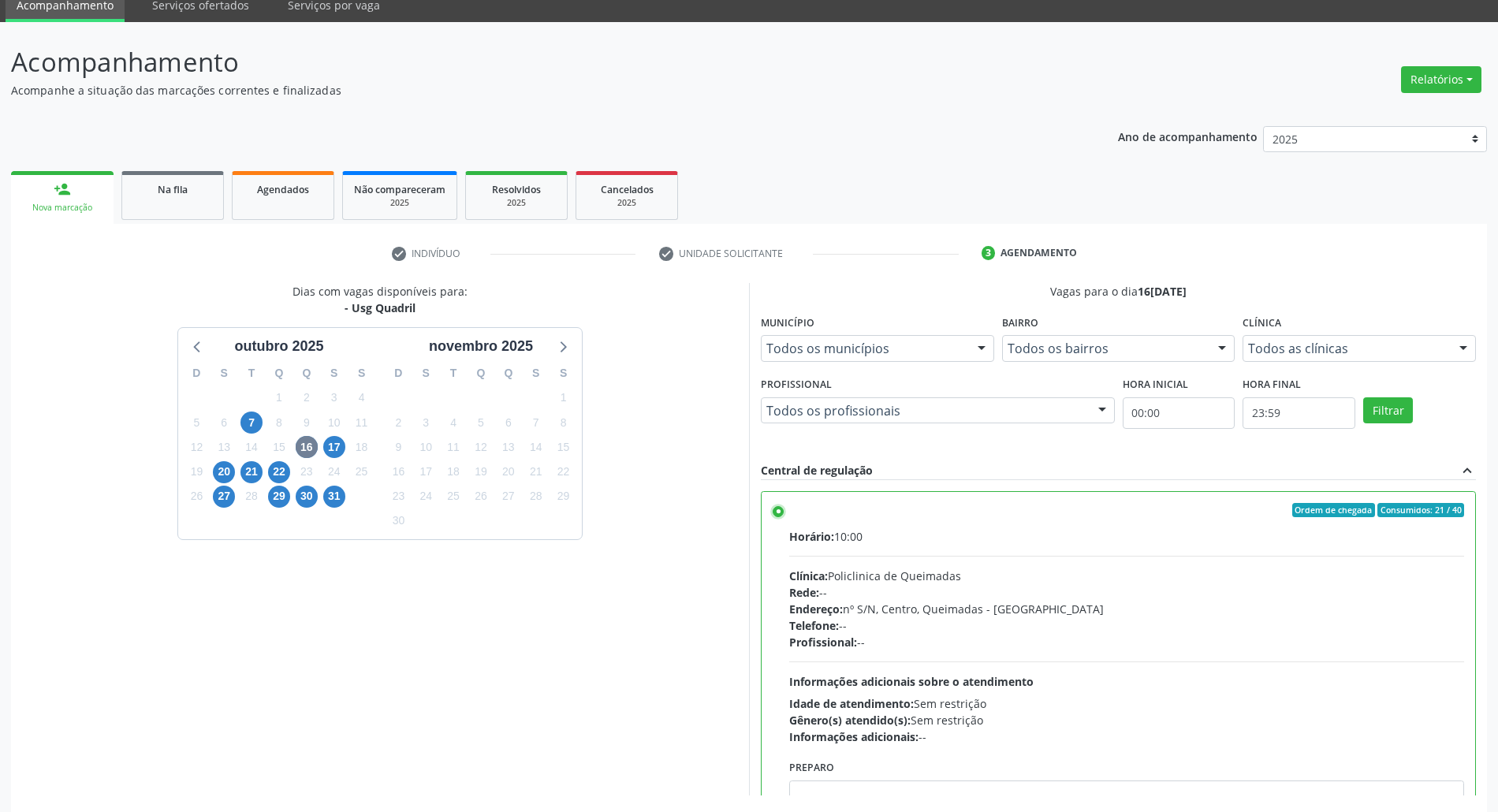
scroll to position [130, 0]
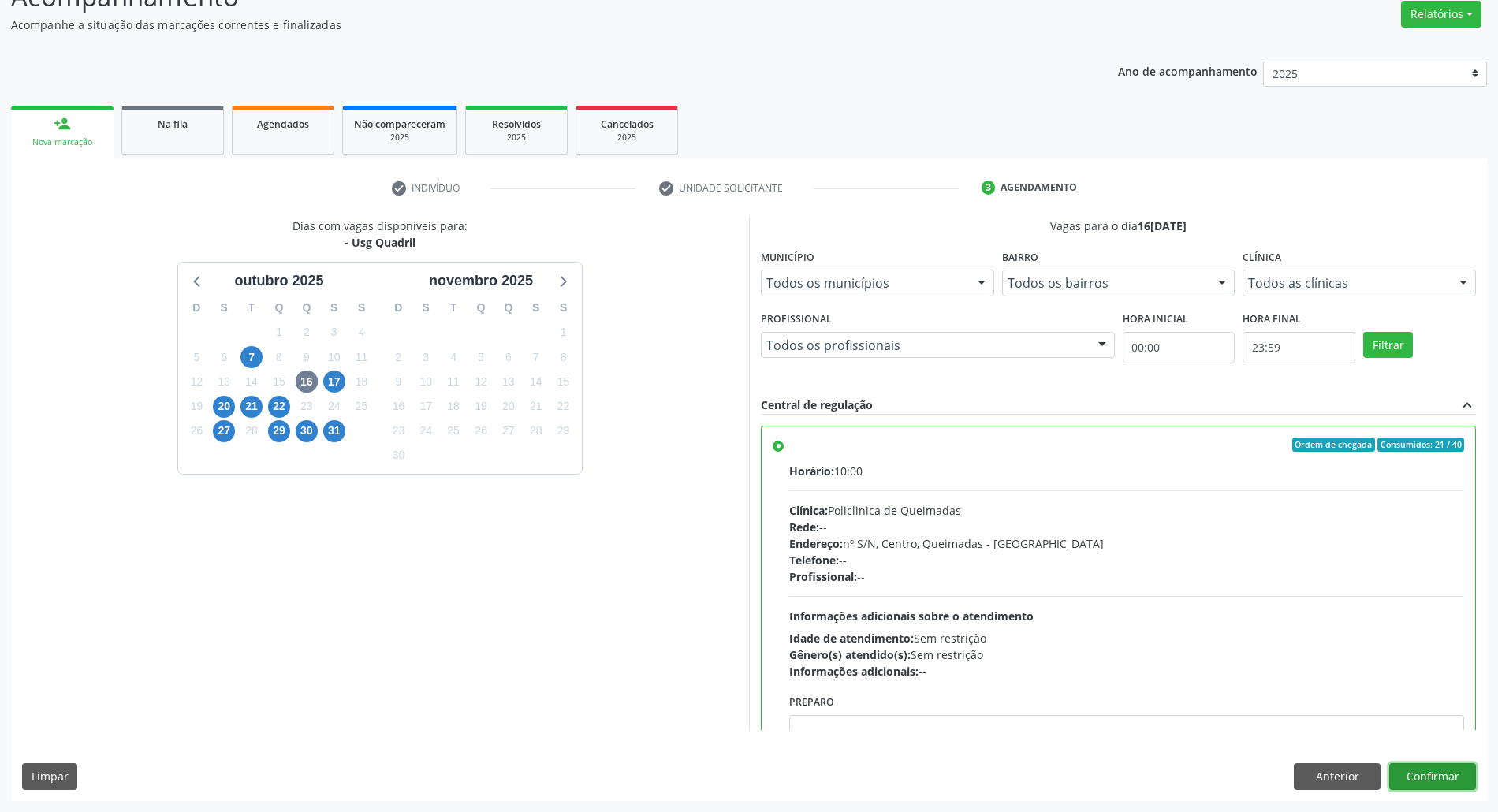
click at [756, 772] on button "Confirmar" at bounding box center [1432, 776] width 86 height 26
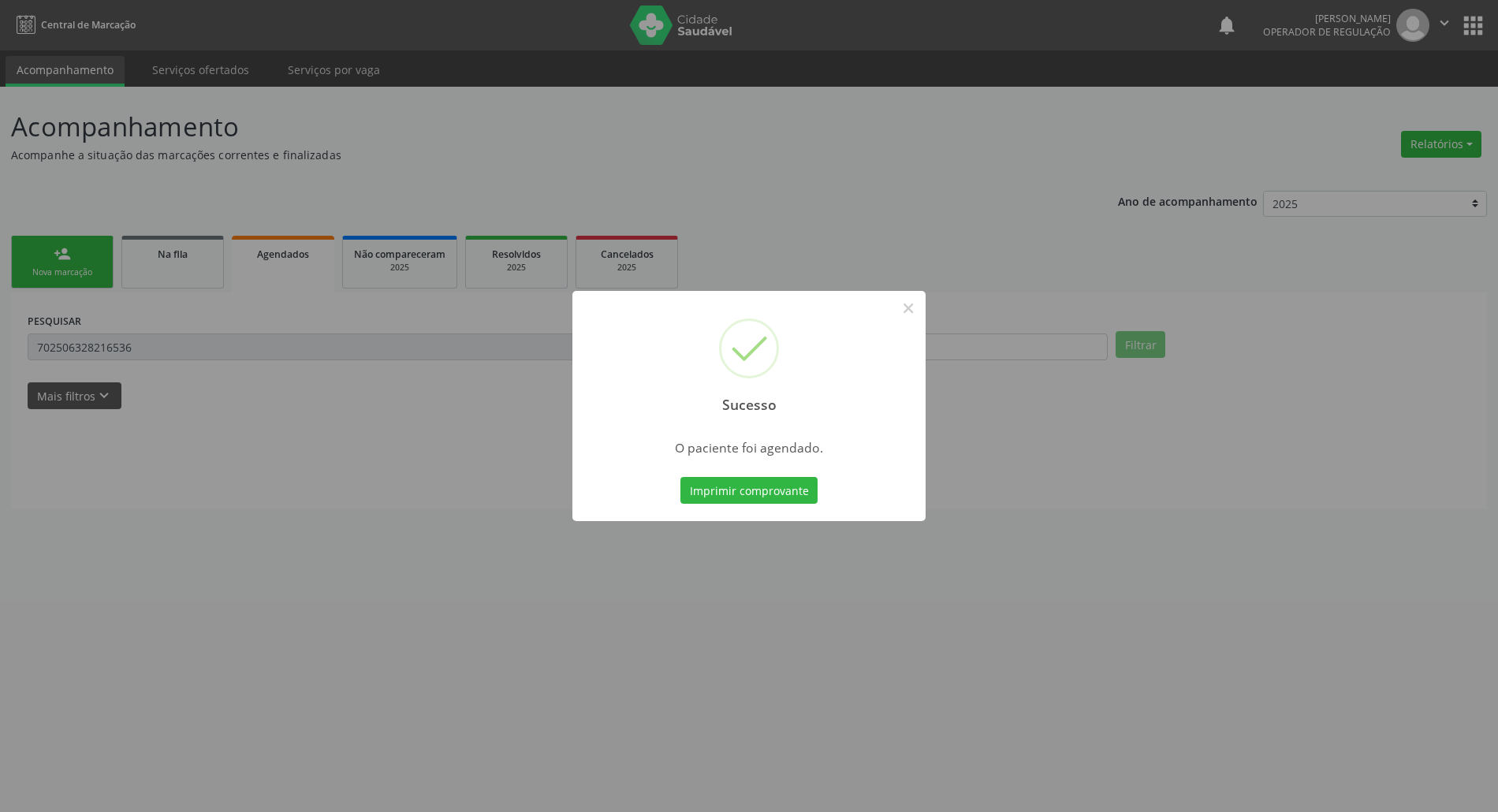
scroll to position [0, 0]
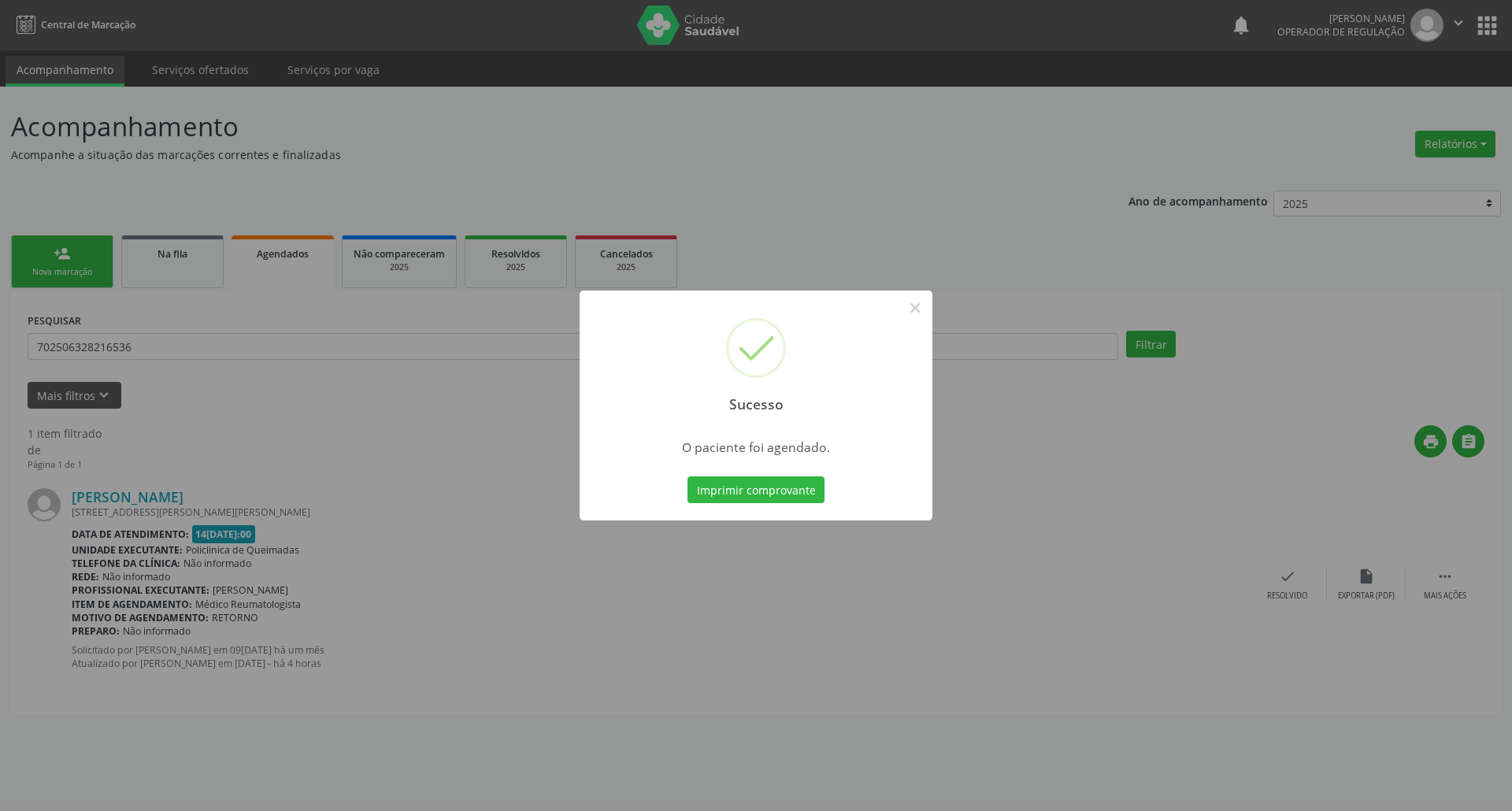
click at [687, 476] on button "Imprimir comprovante" at bounding box center [755, 489] width 137 height 26
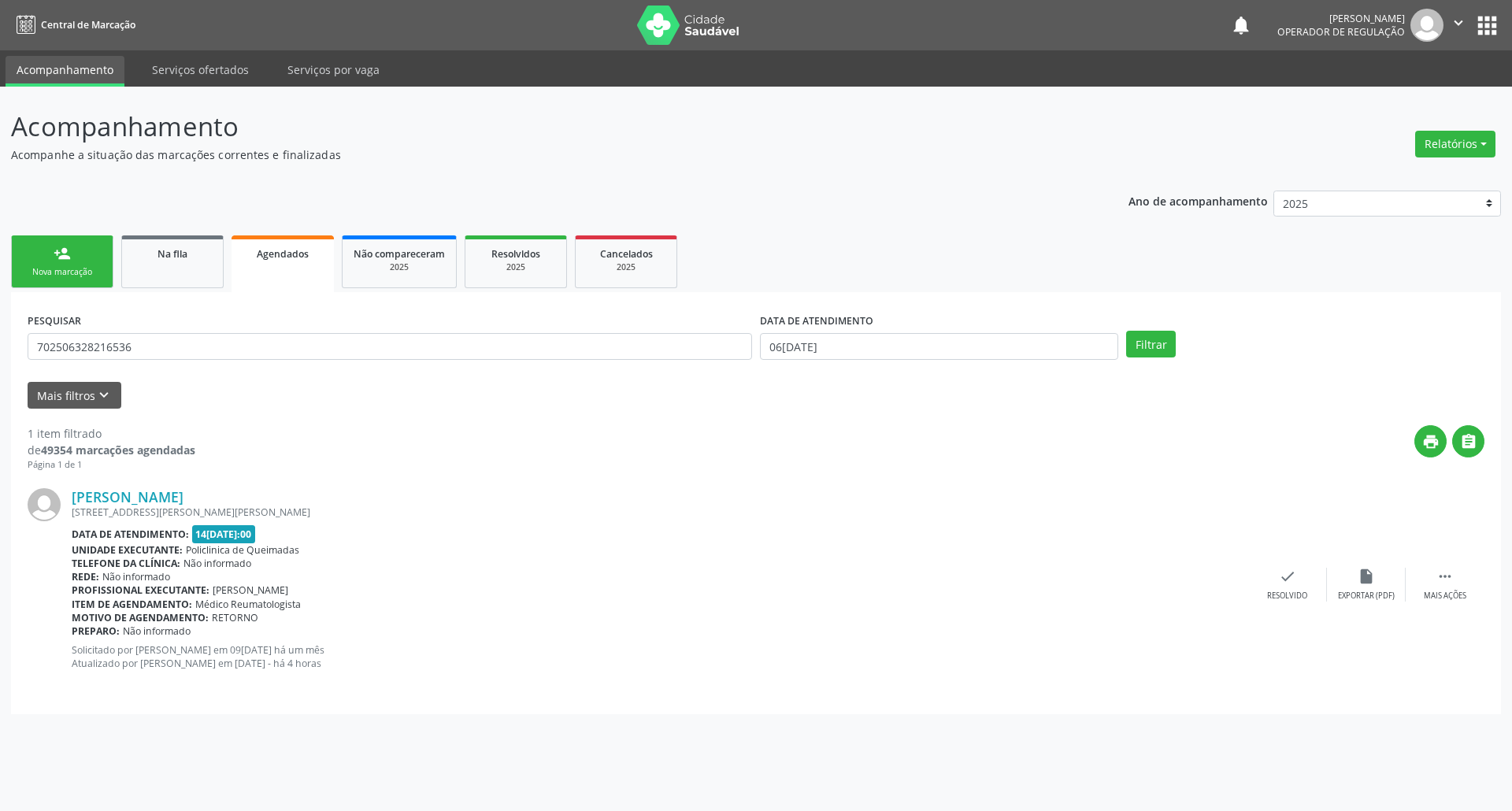
drag, startPoint x: 4, startPoint y: 287, endPoint x: 20, endPoint y: 280, distance: 17.5
click at [6, 285] on div "Acompanhamento Acompanhe a situação das marcações correntes e finalizadas Relat…" at bounding box center [756, 448] width 1512 height 724
click at [35, 275] on div "Nova marcação" at bounding box center [62, 272] width 79 height 12
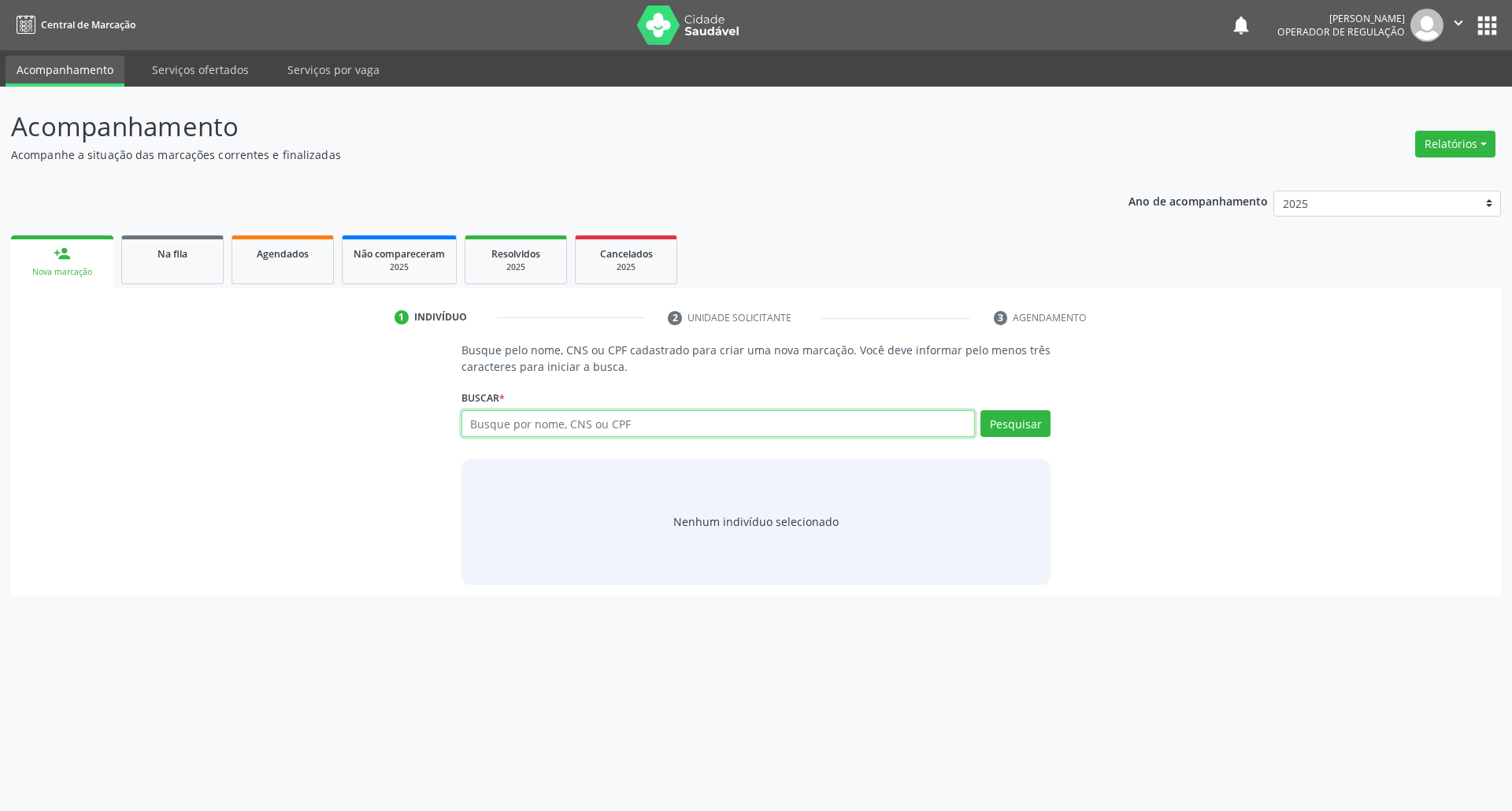
click at [755, 419] on input "text" at bounding box center [718, 423] width 514 height 26
type input "700307918042540"
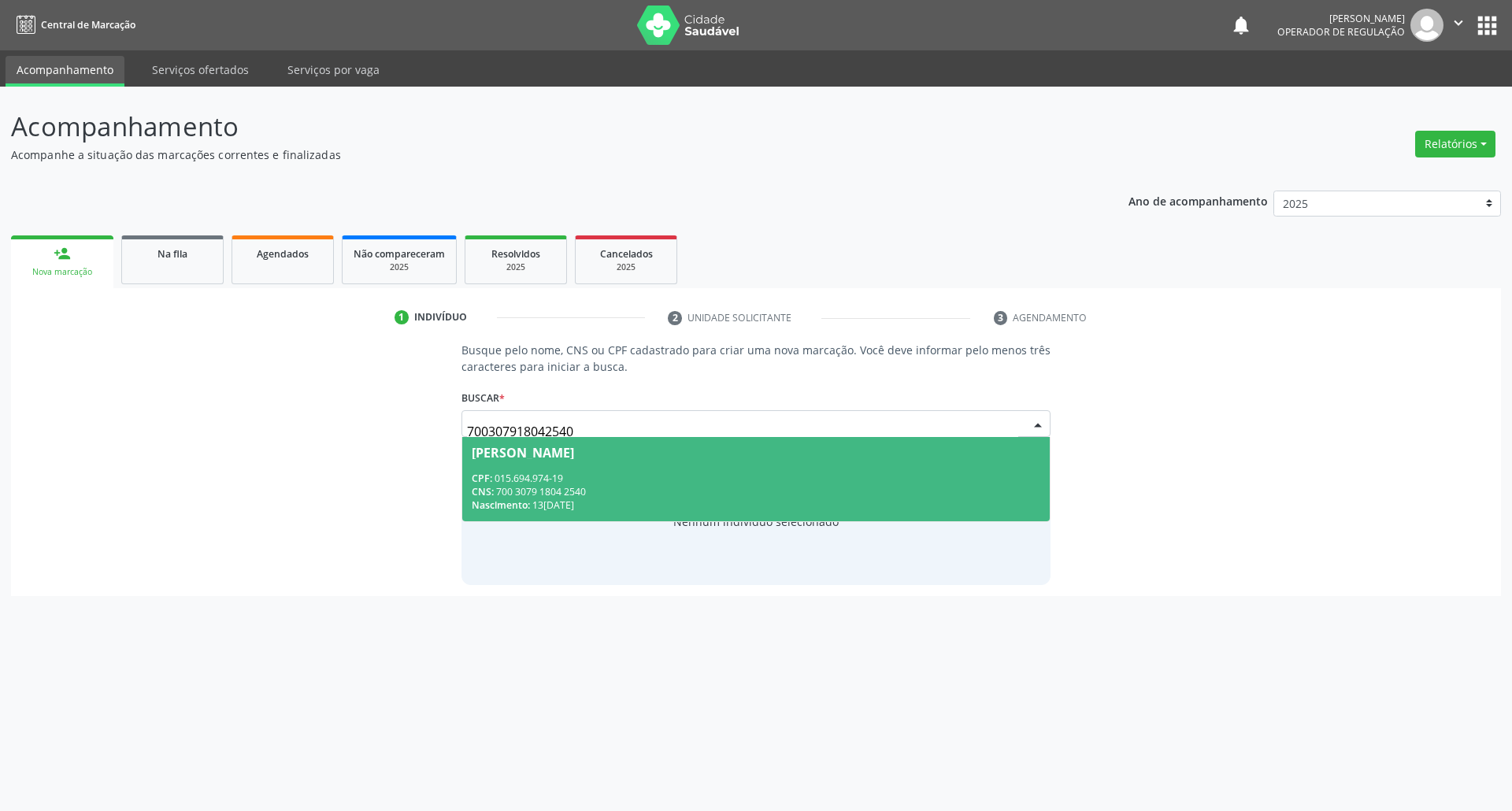
click at [532, 470] on span "Sa Pereira Gomes CPF: 015.694.974-19 CNS: 700 3079 1804 2540 Nascimento: 13/01/…" at bounding box center [756, 479] width 588 height 84
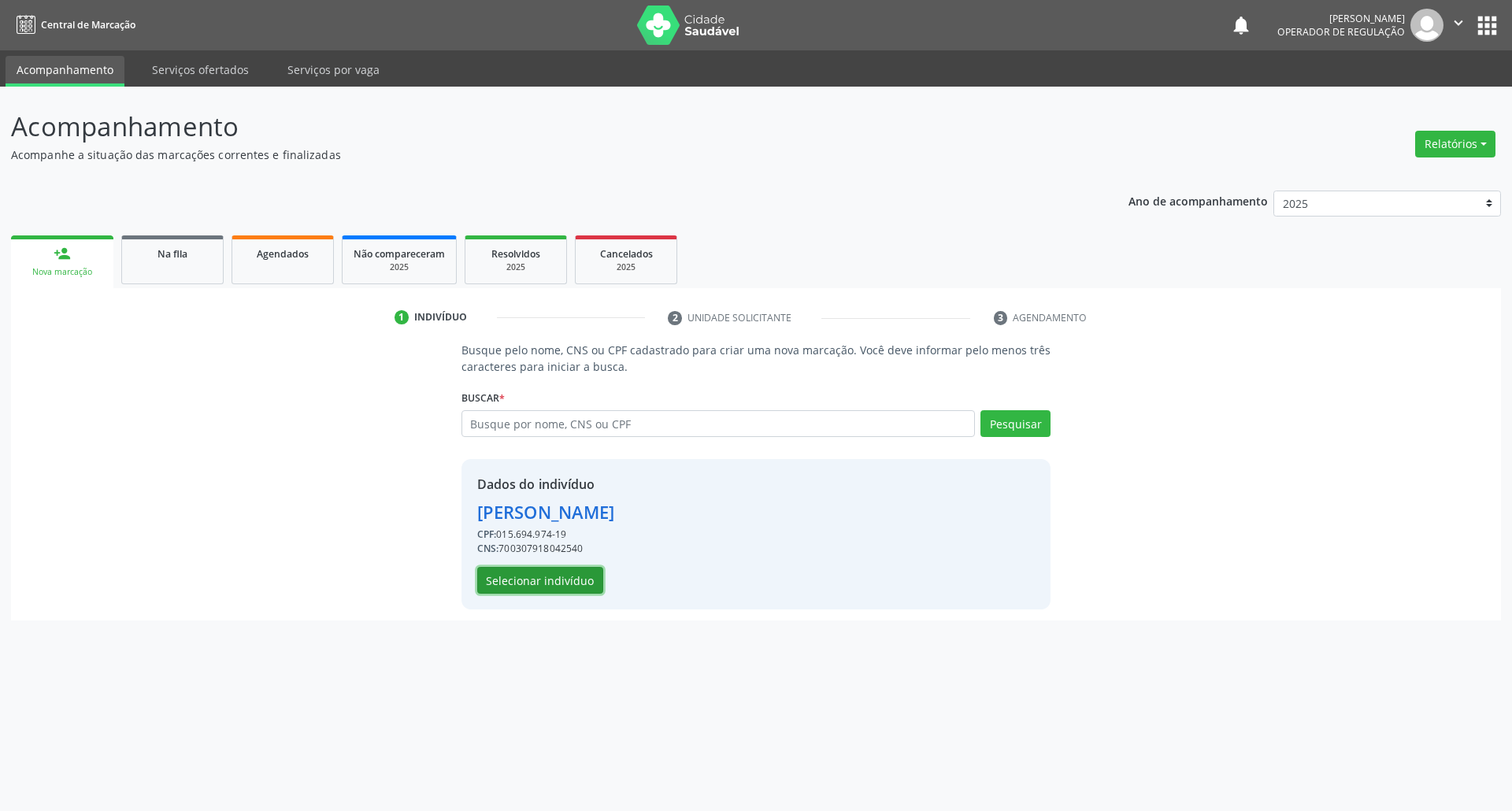
click at [550, 574] on button "Selecionar indivíduo" at bounding box center [540, 579] width 126 height 26
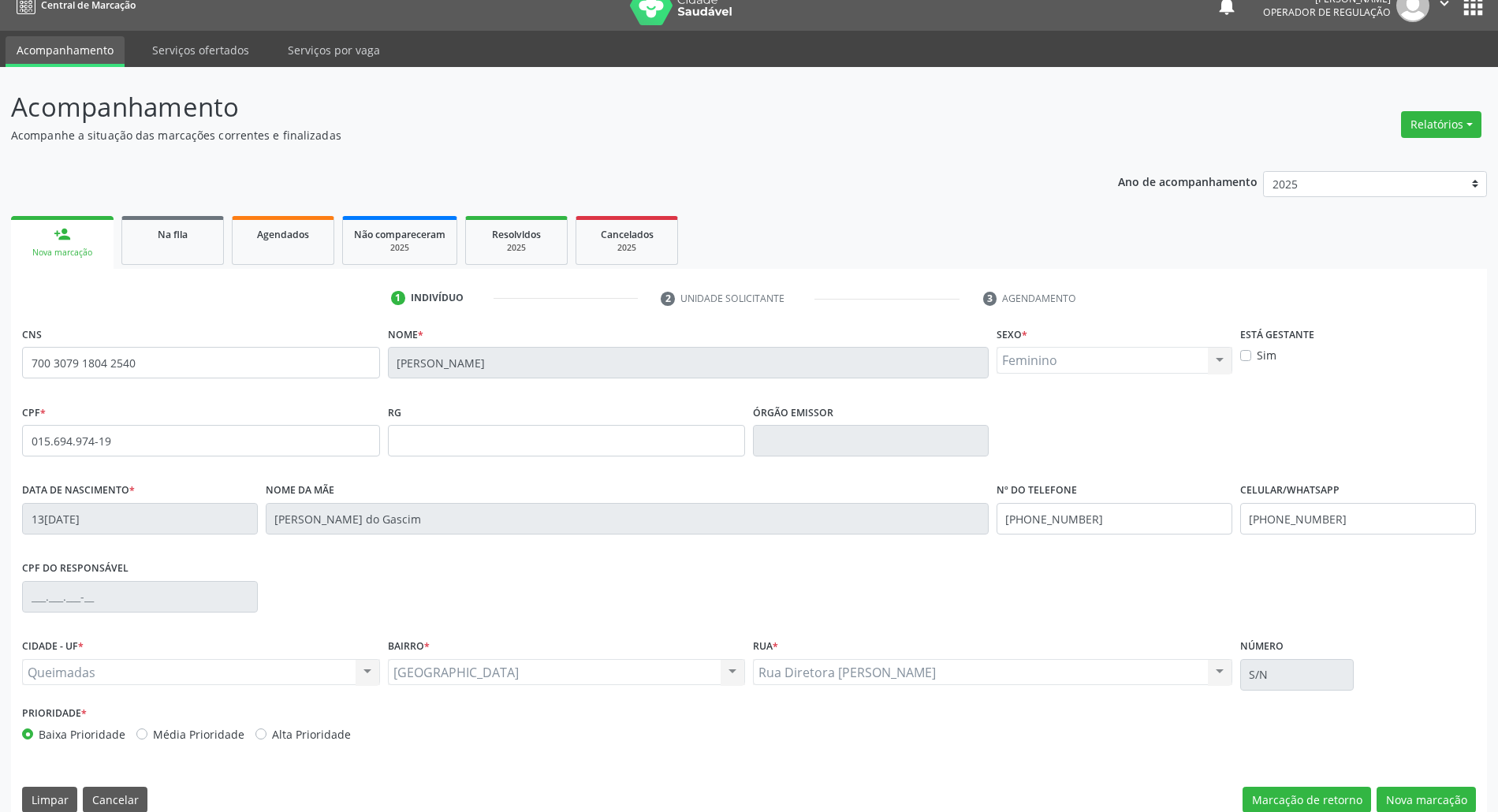
scroll to position [42, 0]
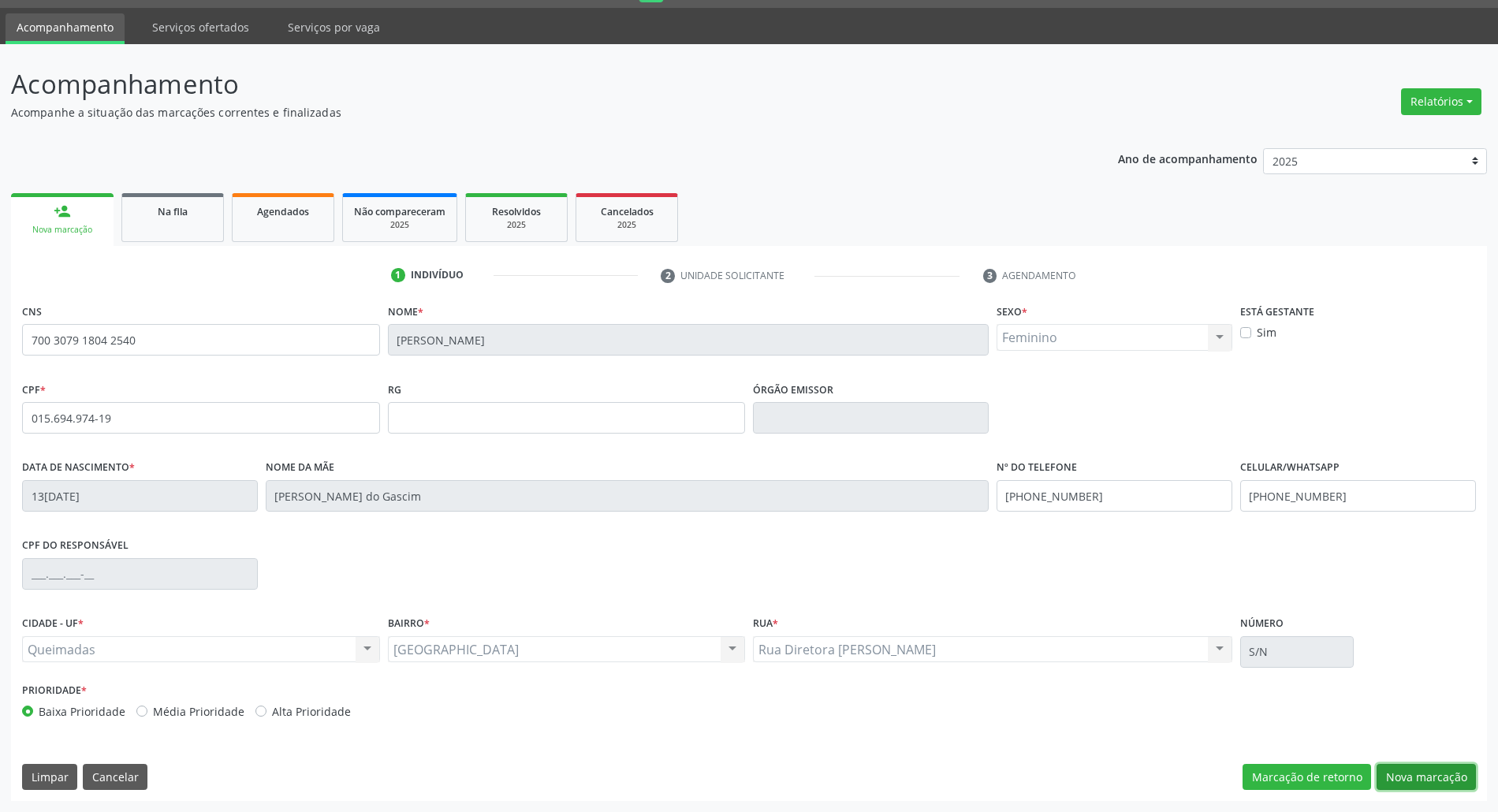
click at [756, 774] on button "Nova marcação" at bounding box center [1426, 777] width 99 height 26
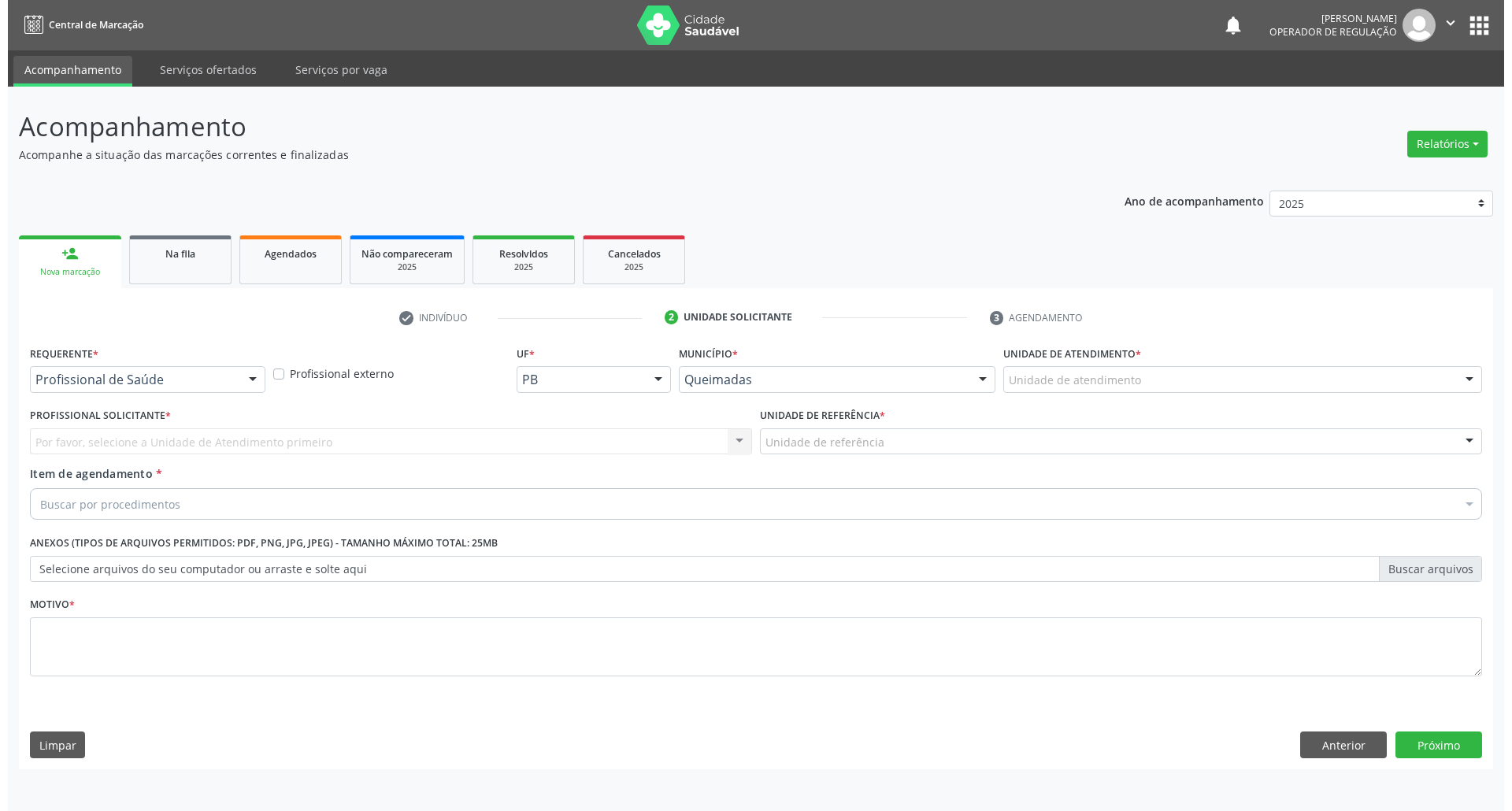
scroll to position [0, 0]
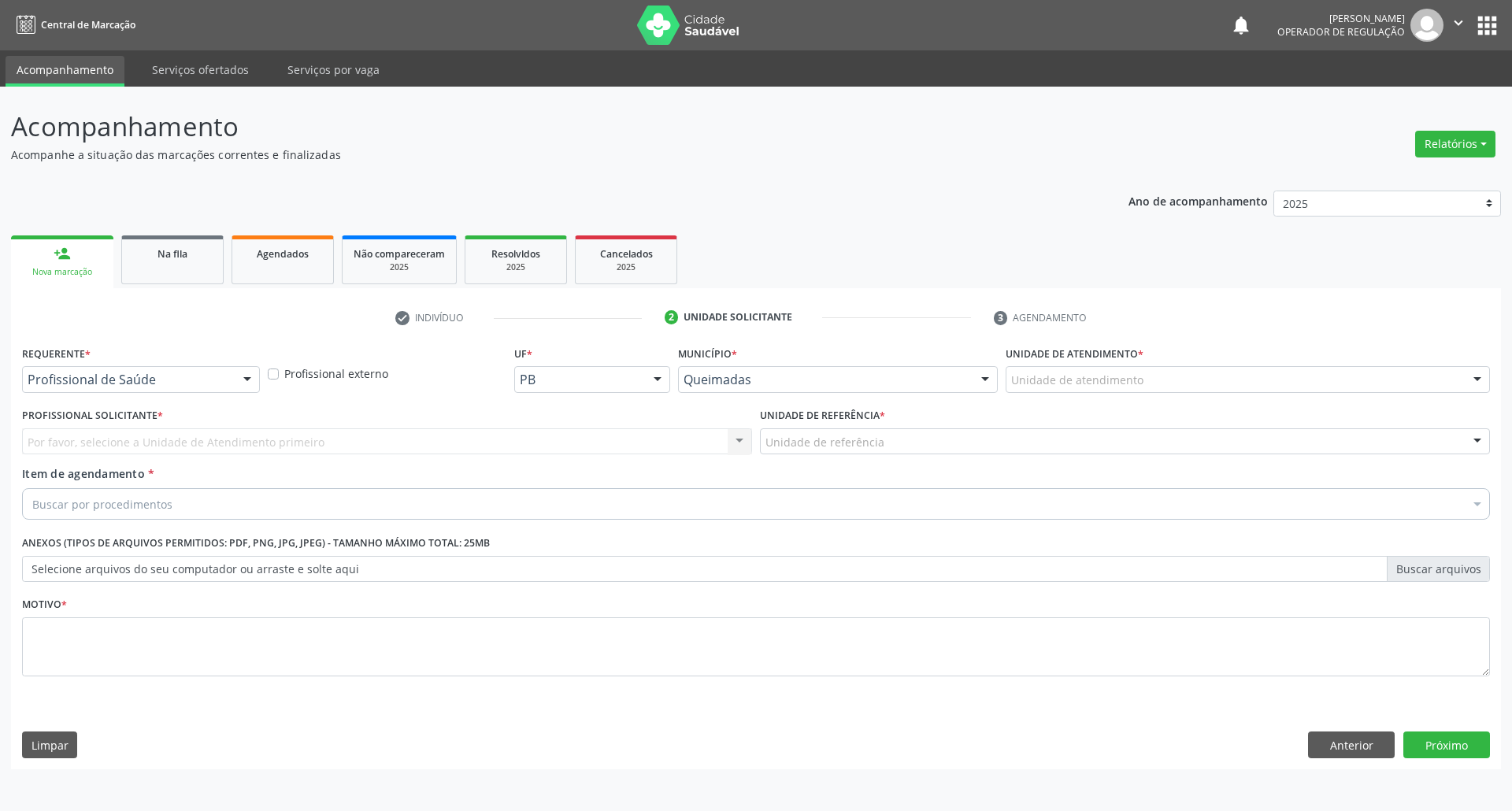
drag, startPoint x: 95, startPoint y: 360, endPoint x: 90, endPoint y: 441, distance: 81.2
click at [92, 366] on div "Requerente * Profissional de Saúde Profissional de Saúde Paciente Nenhum result…" at bounding box center [141, 367] width 238 height 50
click at [149, 398] on div "Requerente * Profissional de Saúde Profissional de Saúde Paciente Nenhum result…" at bounding box center [141, 372] width 245 height 62
drag, startPoint x: 162, startPoint y: 380, endPoint x: 158, endPoint y: 388, distance: 8.9
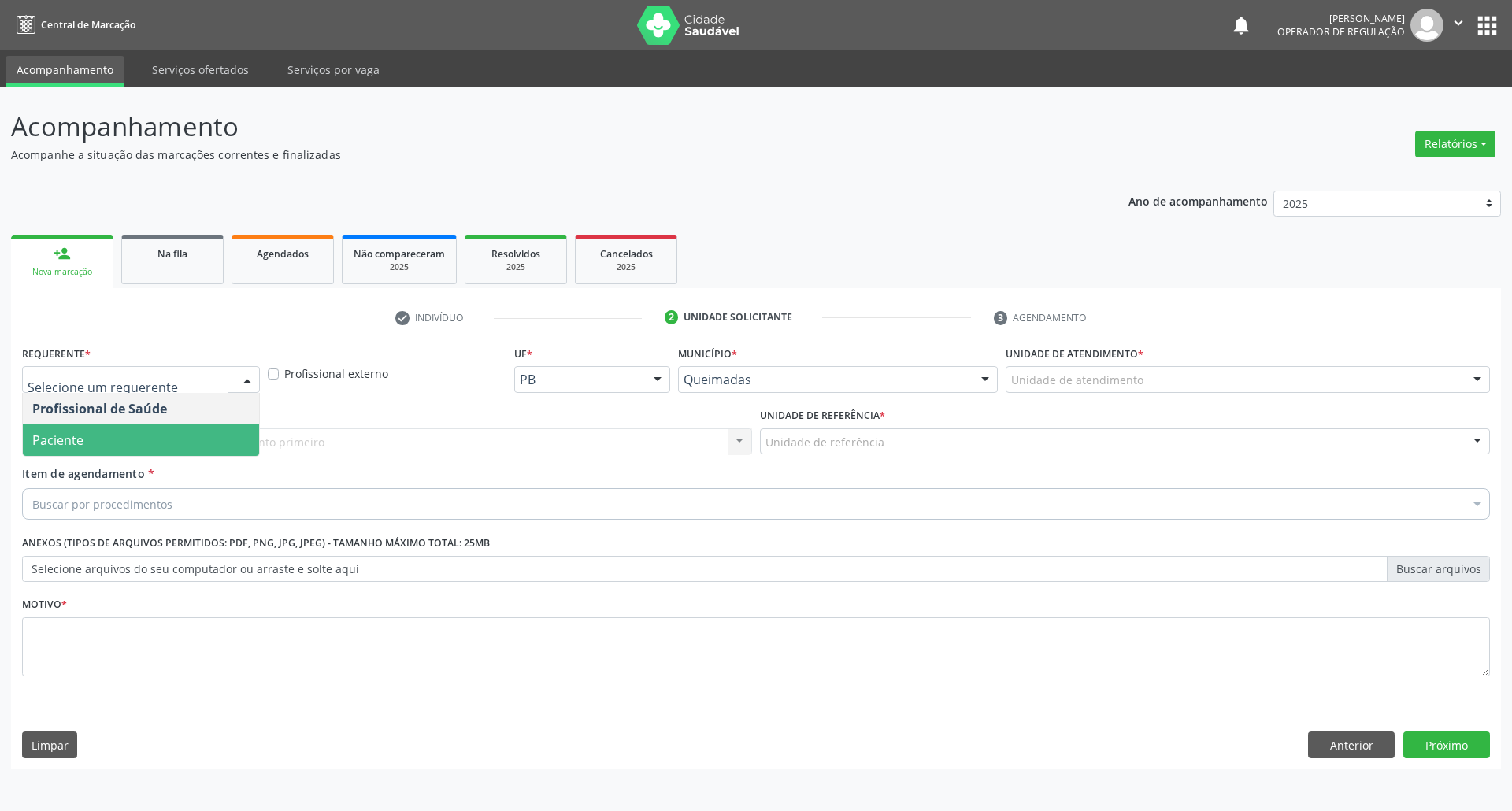
drag, startPoint x: 136, startPoint y: 439, endPoint x: 146, endPoint y: 439, distance: 10.0
click at [136, 438] on span "Paciente" at bounding box center [141, 439] width 237 height 31
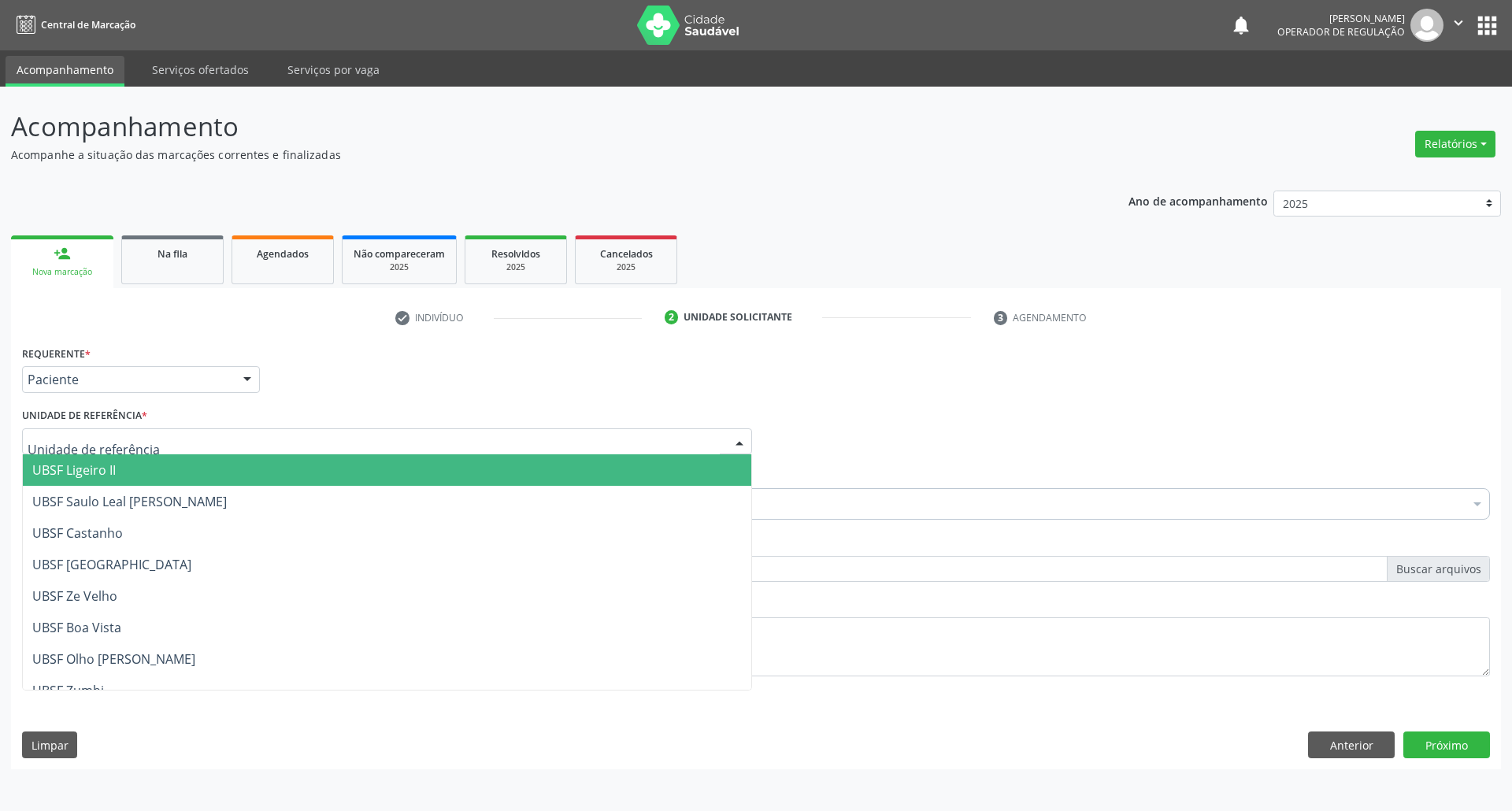
click at [153, 441] on div at bounding box center [387, 441] width 730 height 26
type input "TI"
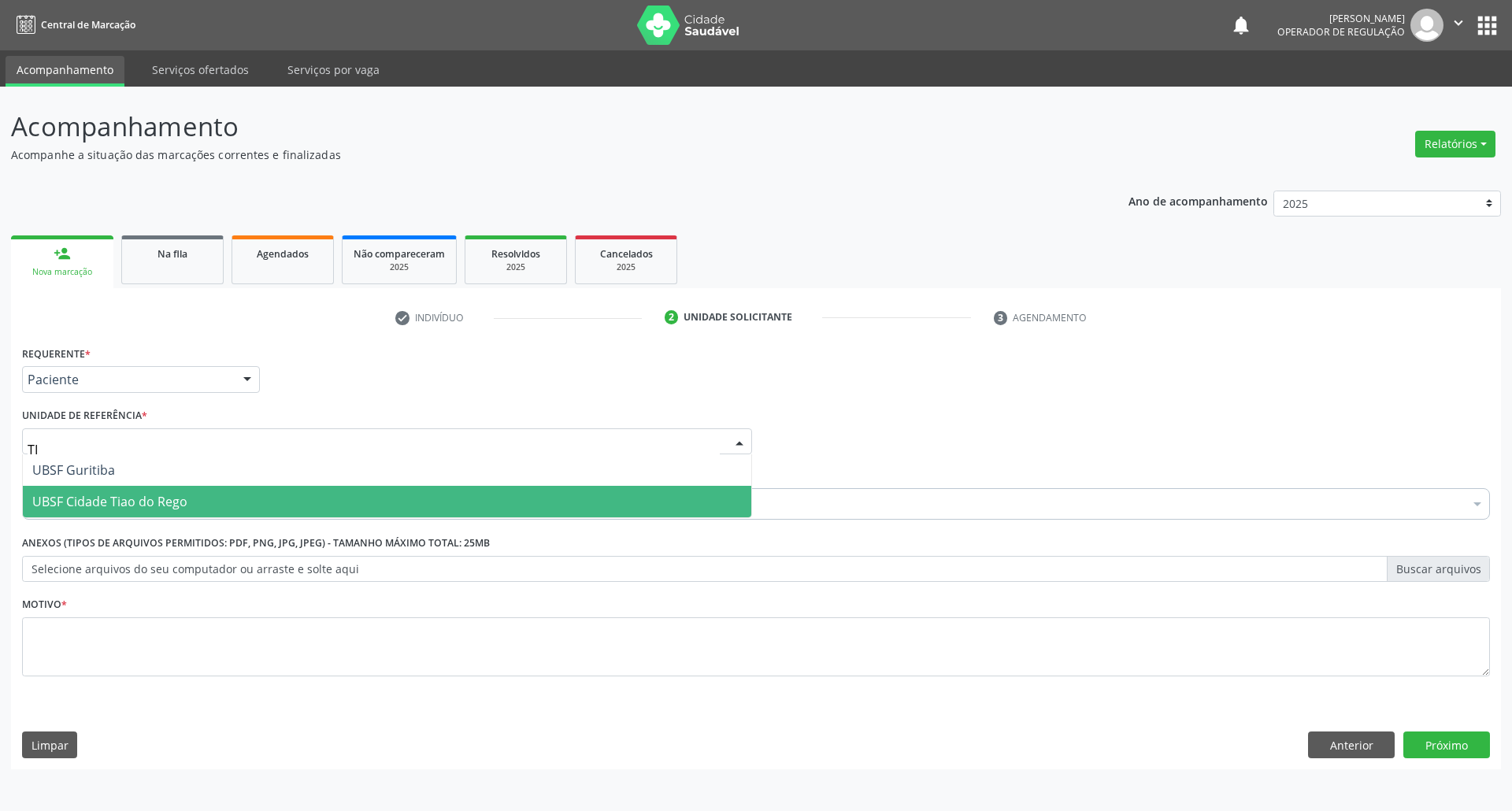
drag, startPoint x: 153, startPoint y: 467, endPoint x: 162, endPoint y: 499, distance: 33.2
click at [162, 499] on ul "UBSF Guritiba UBSF Cidade Tiao do Rego Nenhum resultado encontrado para: " TI "…" at bounding box center [387, 485] width 728 height 63
click at [162, 499] on span "UBSF Cidade Tiao do Rego" at bounding box center [109, 502] width 155 height 18
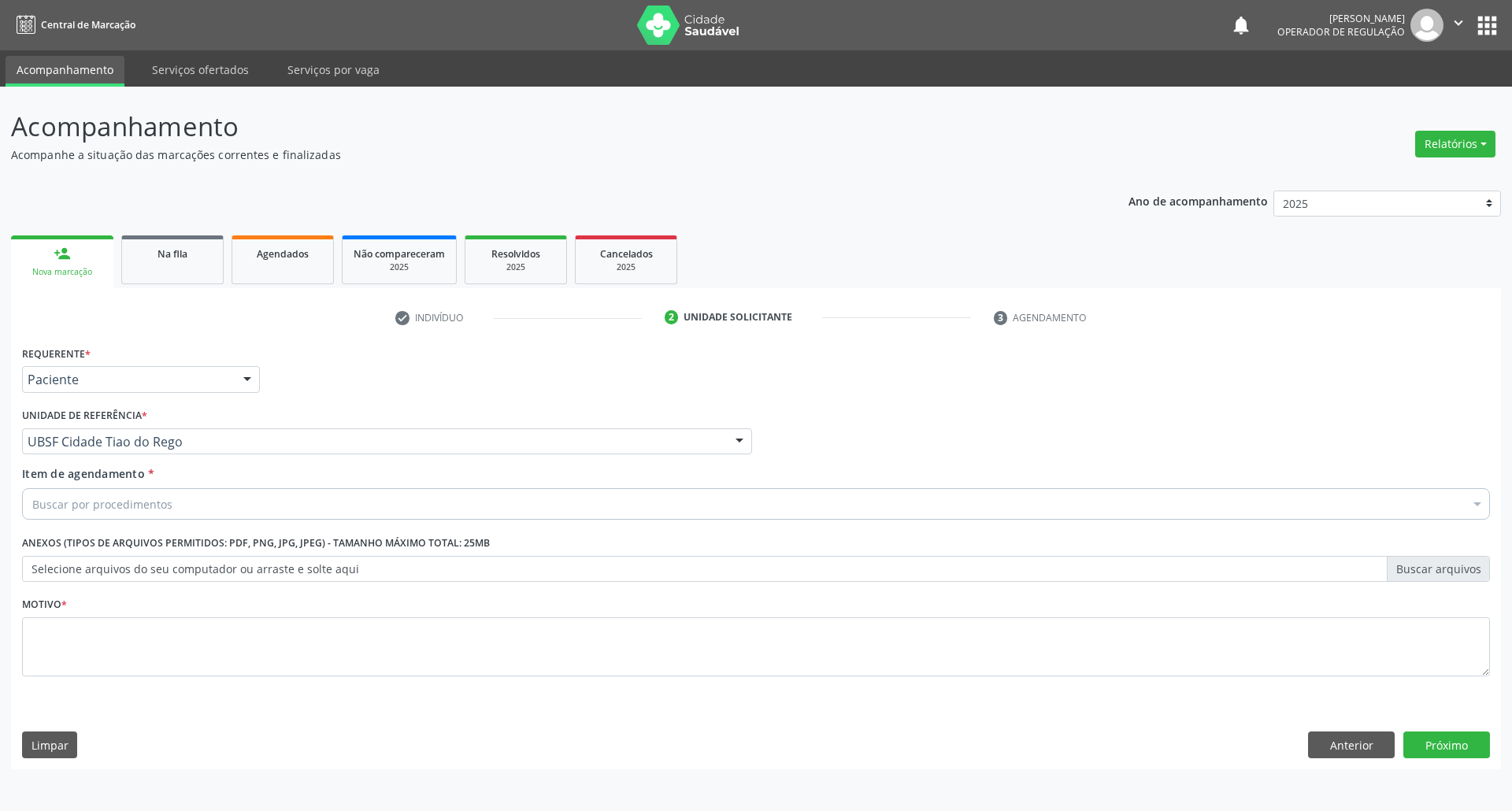
drag, startPoint x: 164, startPoint y: 479, endPoint x: 159, endPoint y: 503, distance: 24.5
click at [161, 479] on div "Item de agendamento * Buscar por procedimentos Selecionar todos 0604320140 - Ab…" at bounding box center [756, 490] width 1467 height 50
click at [67, 508] on input "PUHNHO" at bounding box center [747, 503] width 1431 height 31
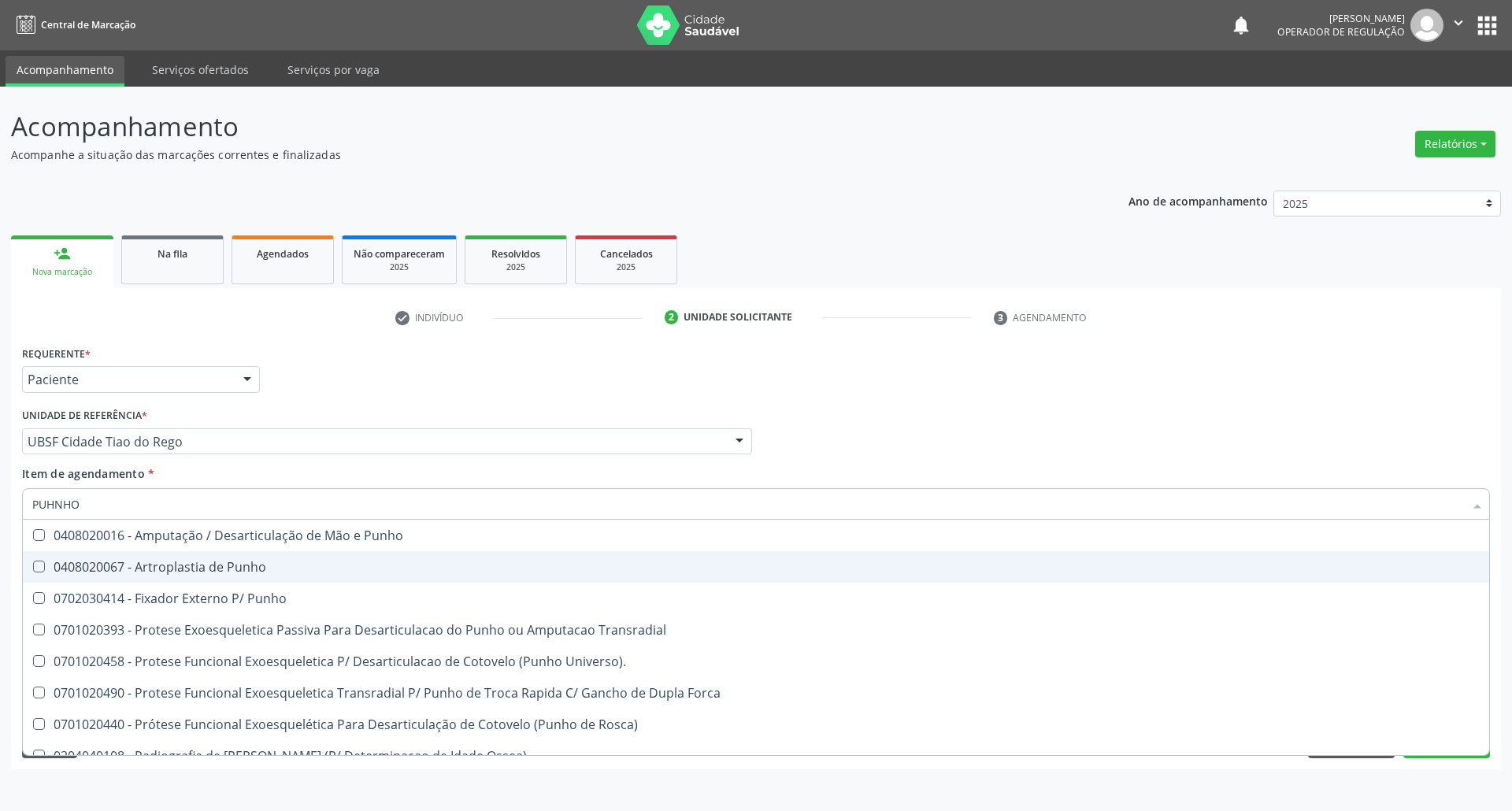
type input "PUNHO"
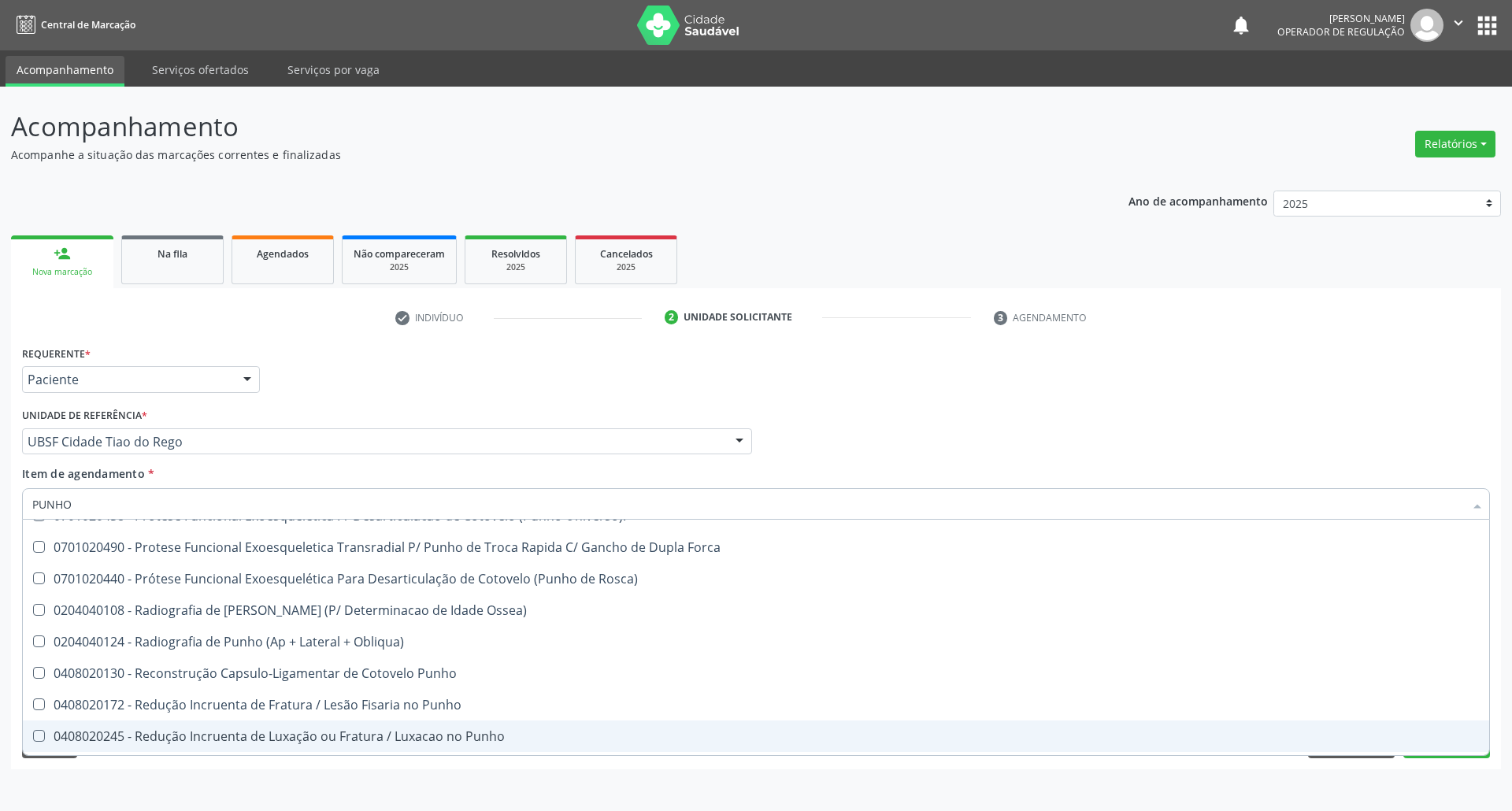
scroll to position [268, 0]
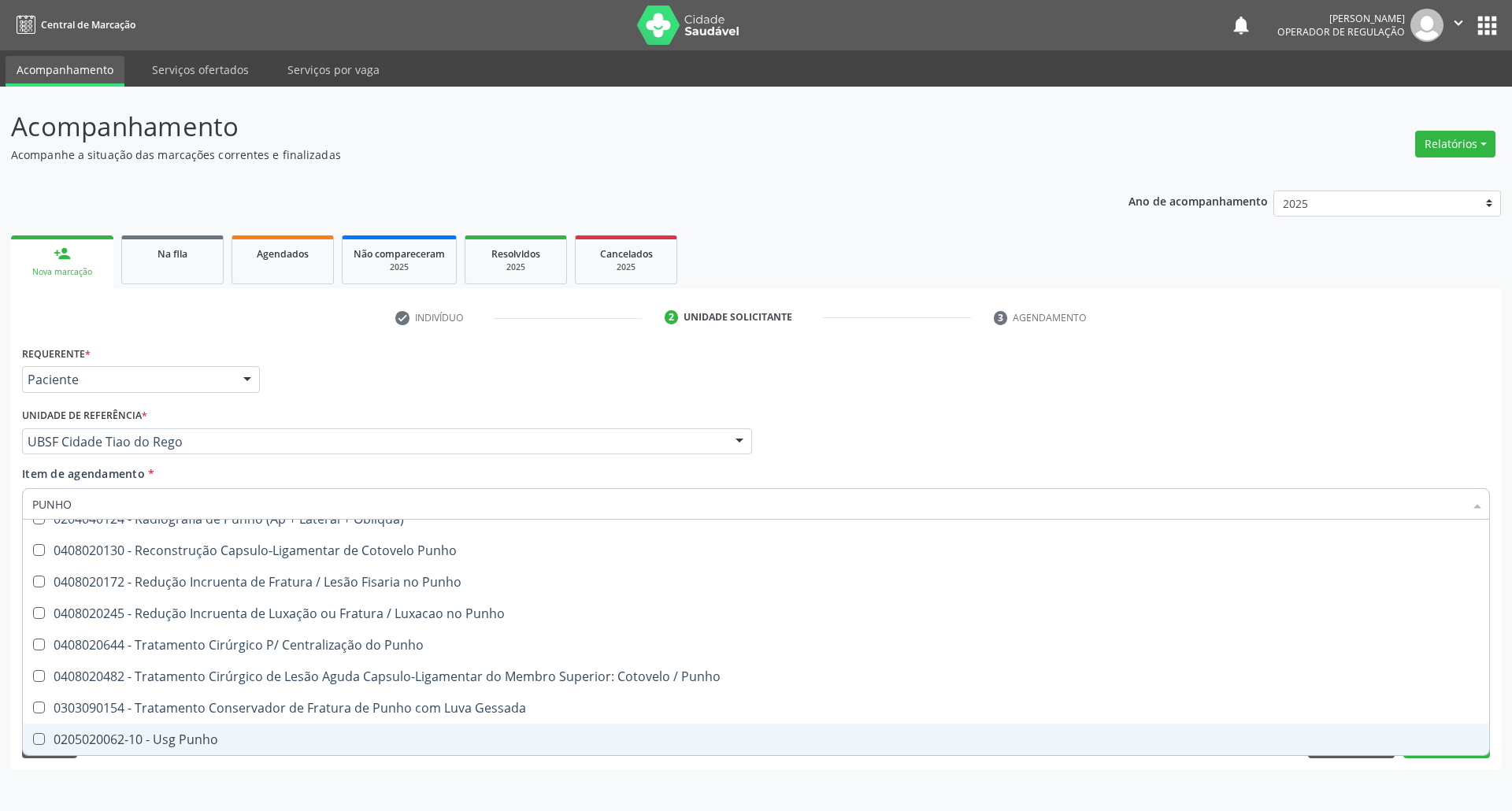
click at [235, 726] on span "0205020062-10 - Usg Punho" at bounding box center [756, 738] width 1466 height 31
checkbox Punho "true"
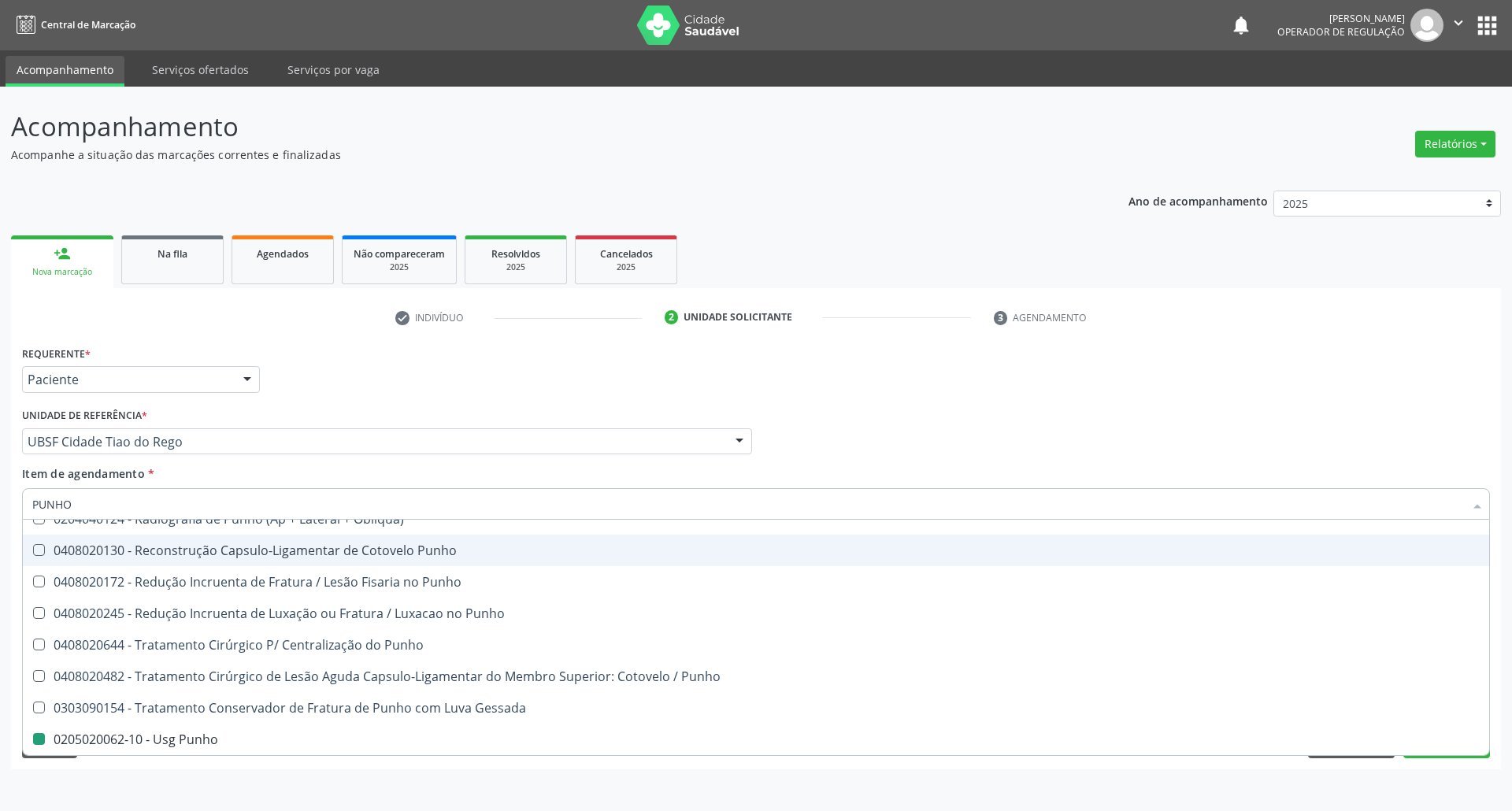
click at [675, 395] on div "Requerente * Paciente Profissional de Saúde Paciente Nenhum resultado encontrad…" at bounding box center [756, 372] width 1475 height 62
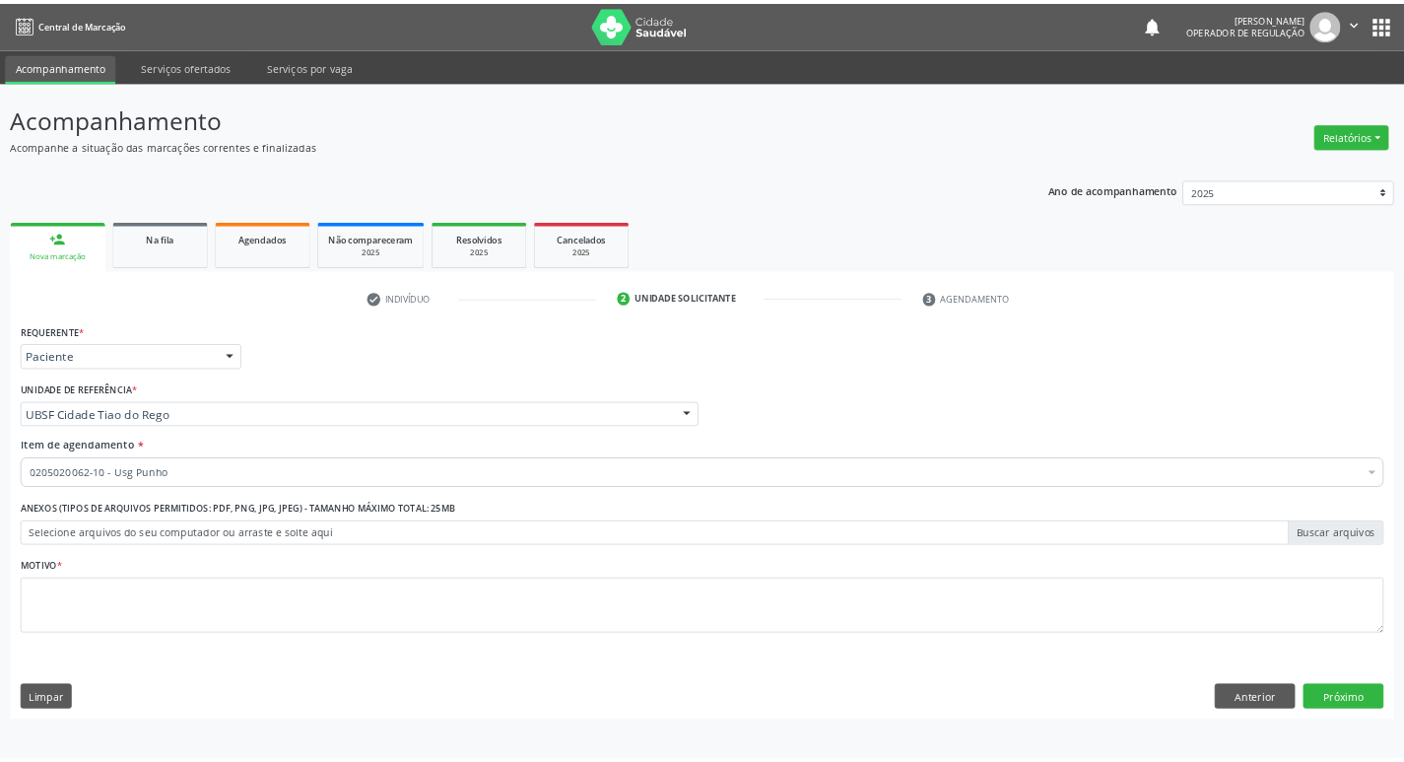
scroll to position [0, 0]
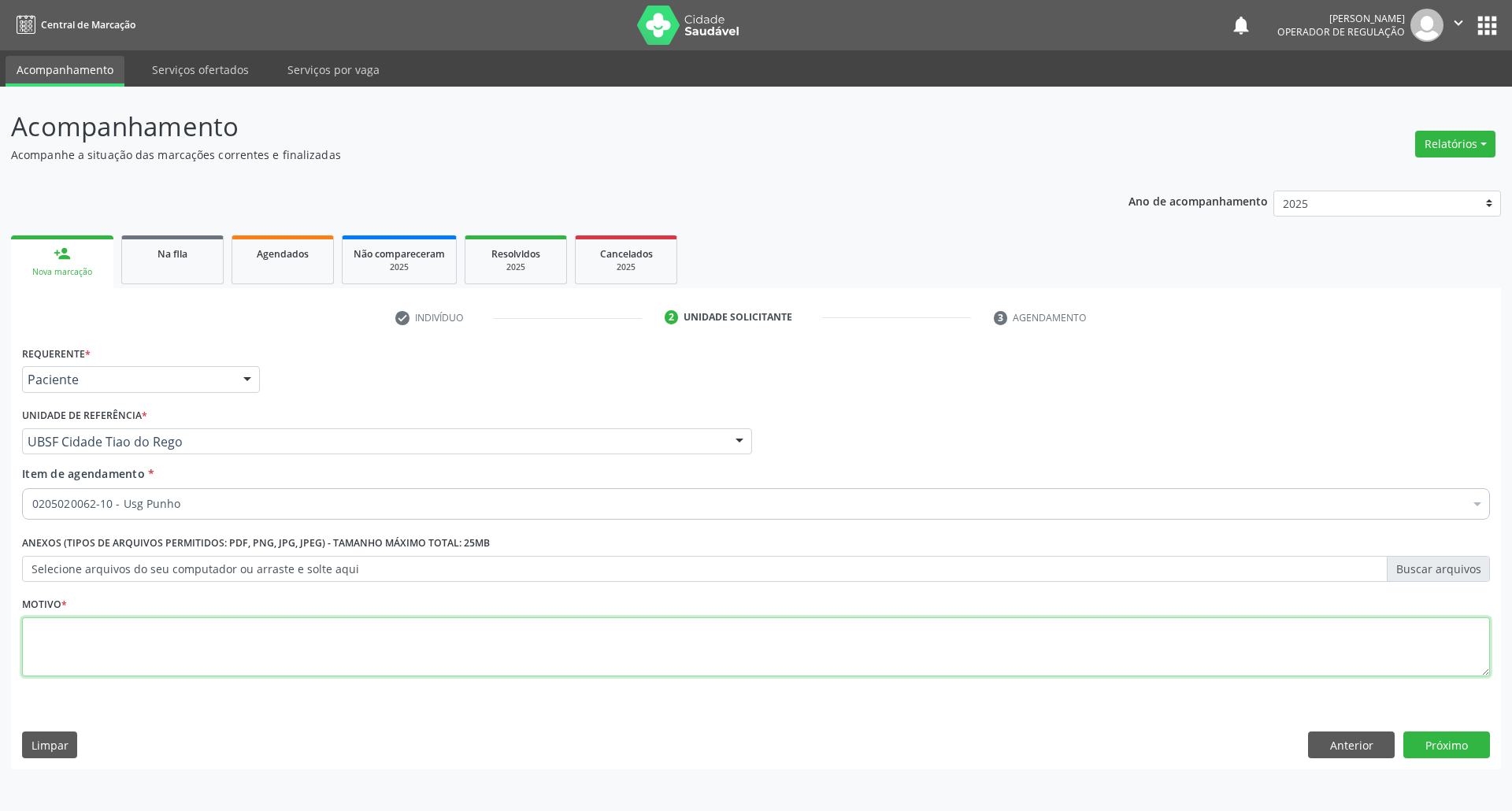
click at [357, 650] on textarea at bounding box center [756, 646] width 1467 height 60
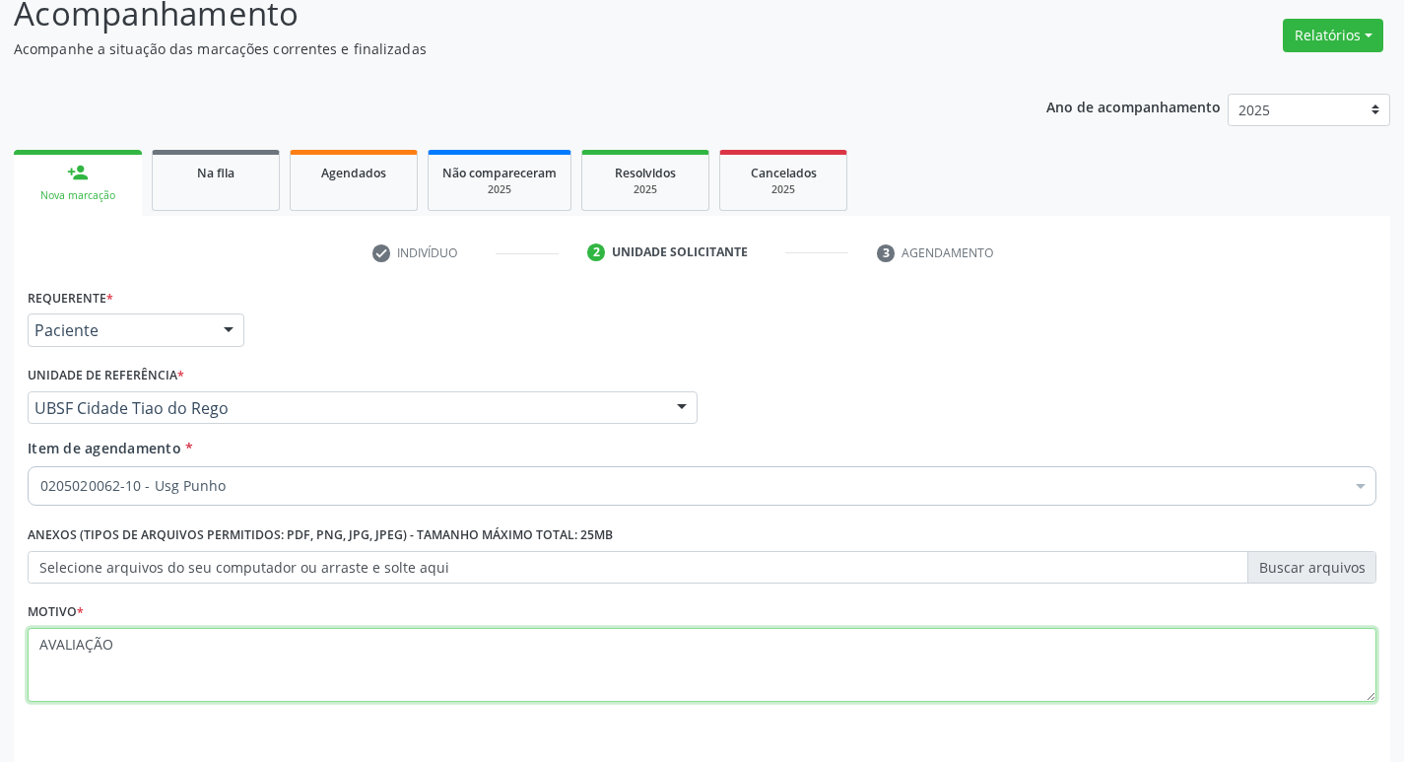
scroll to position [215, 0]
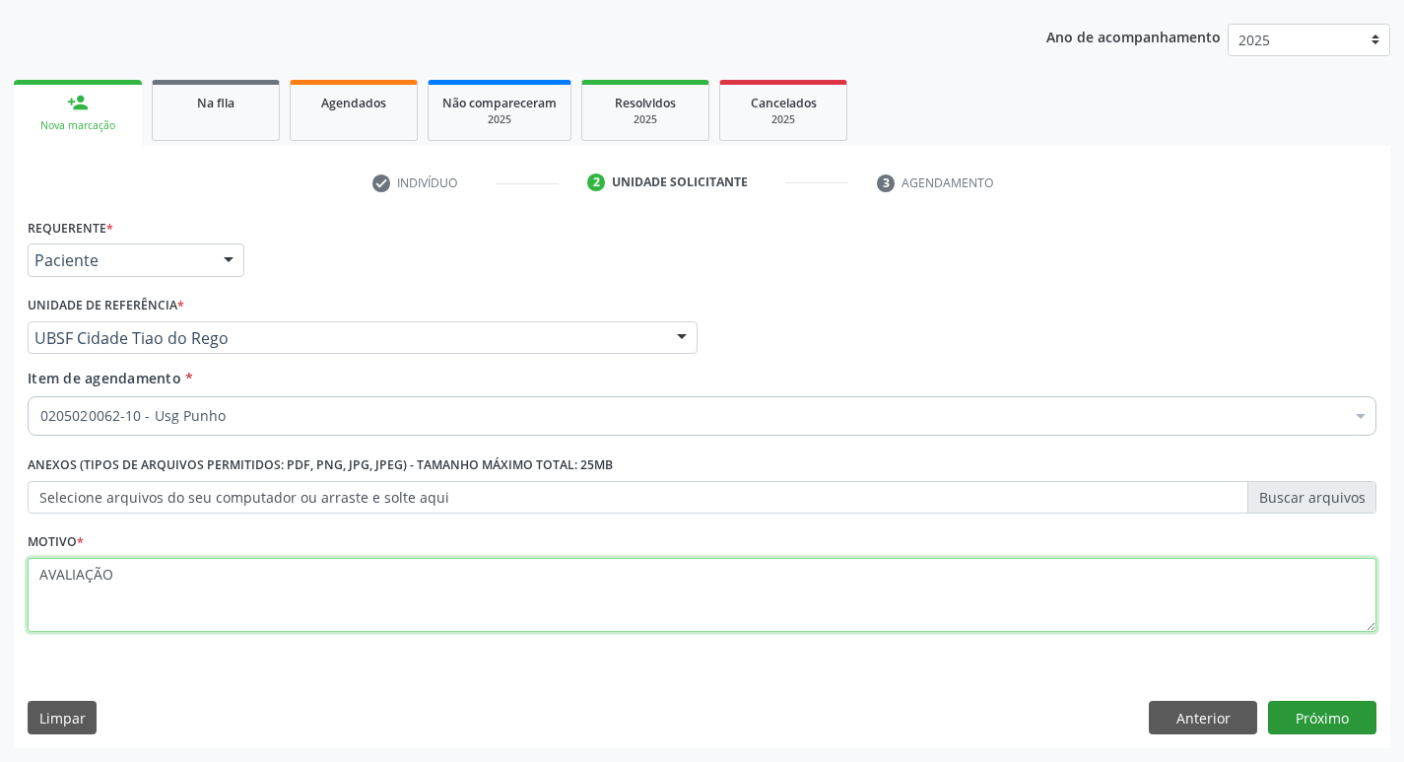
type textarea "AVALIAÇÃO"
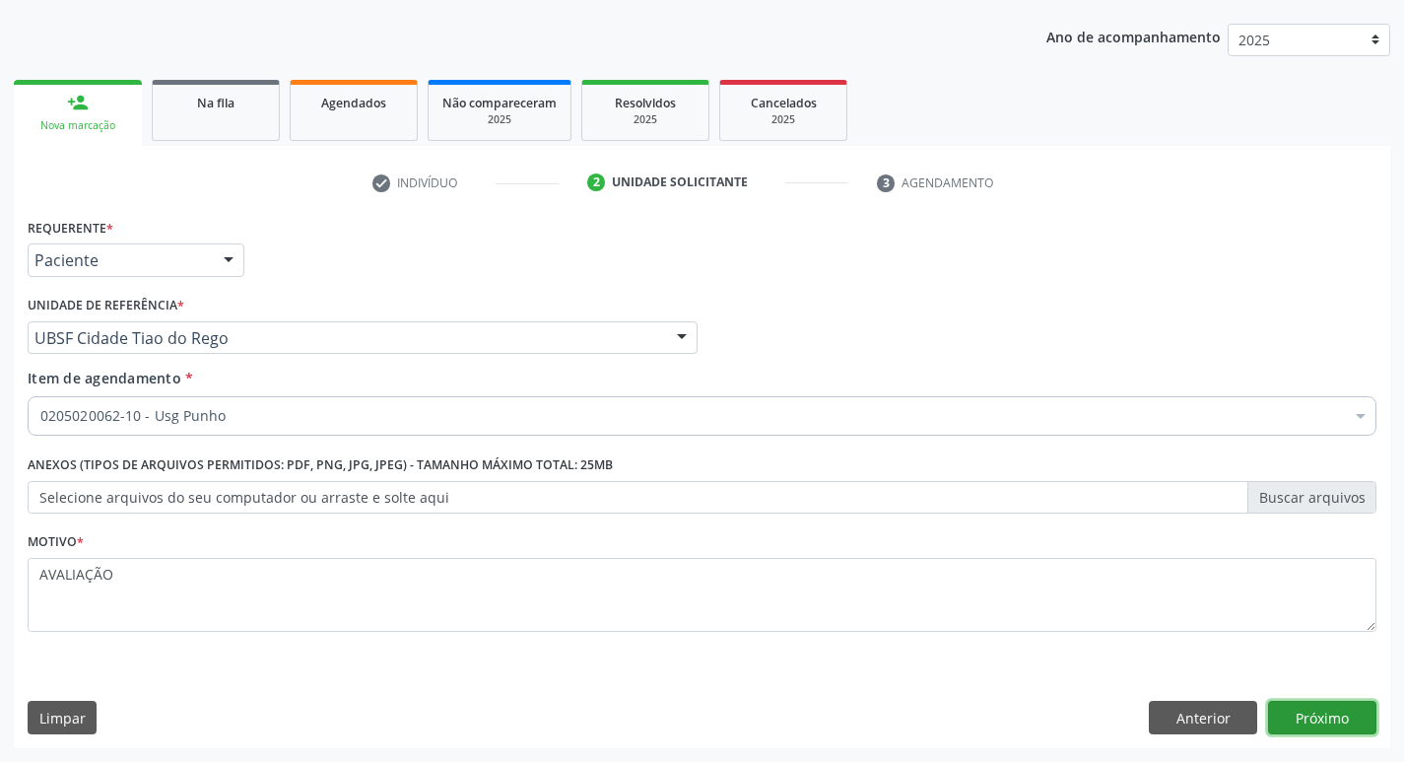
click at [945, 716] on button "Próximo" at bounding box center [1322, 716] width 108 height 33
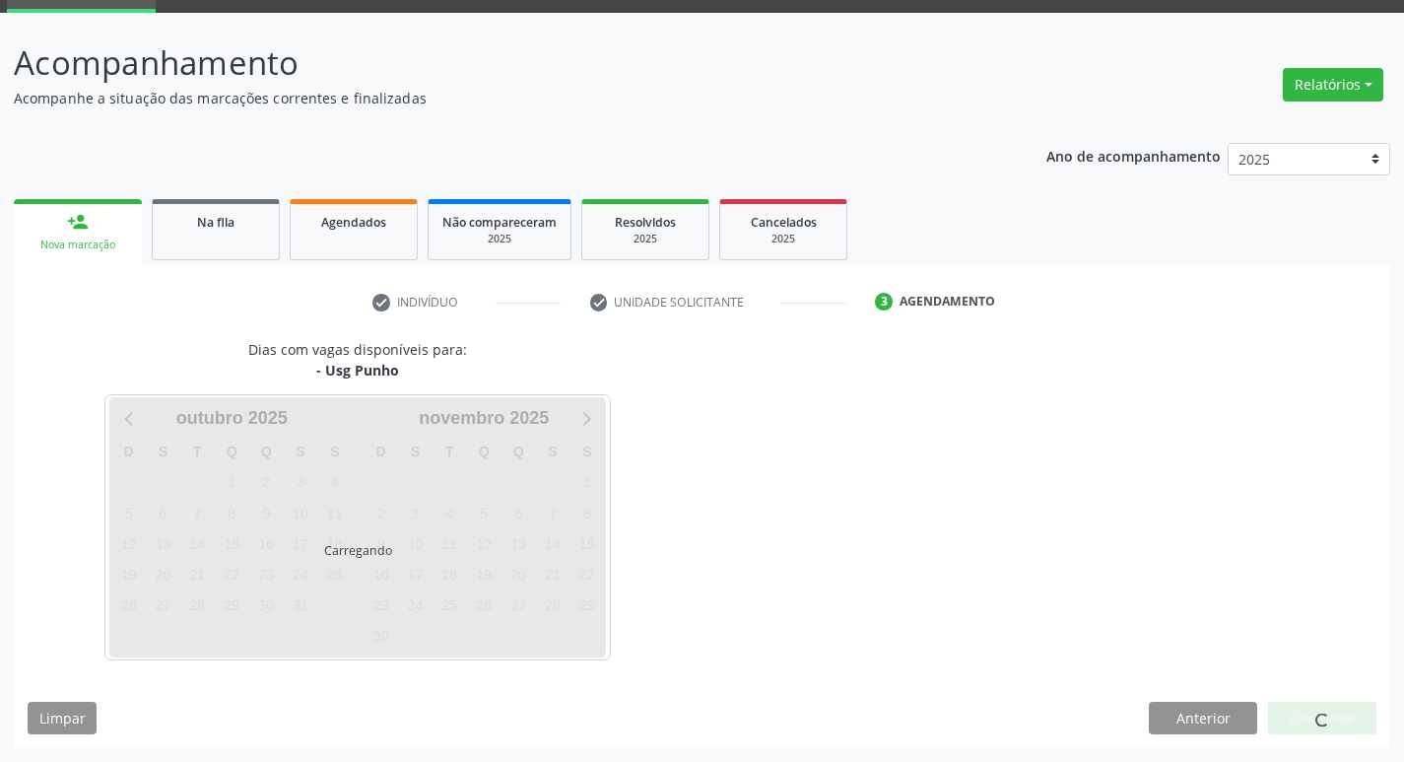
scroll to position [96, 0]
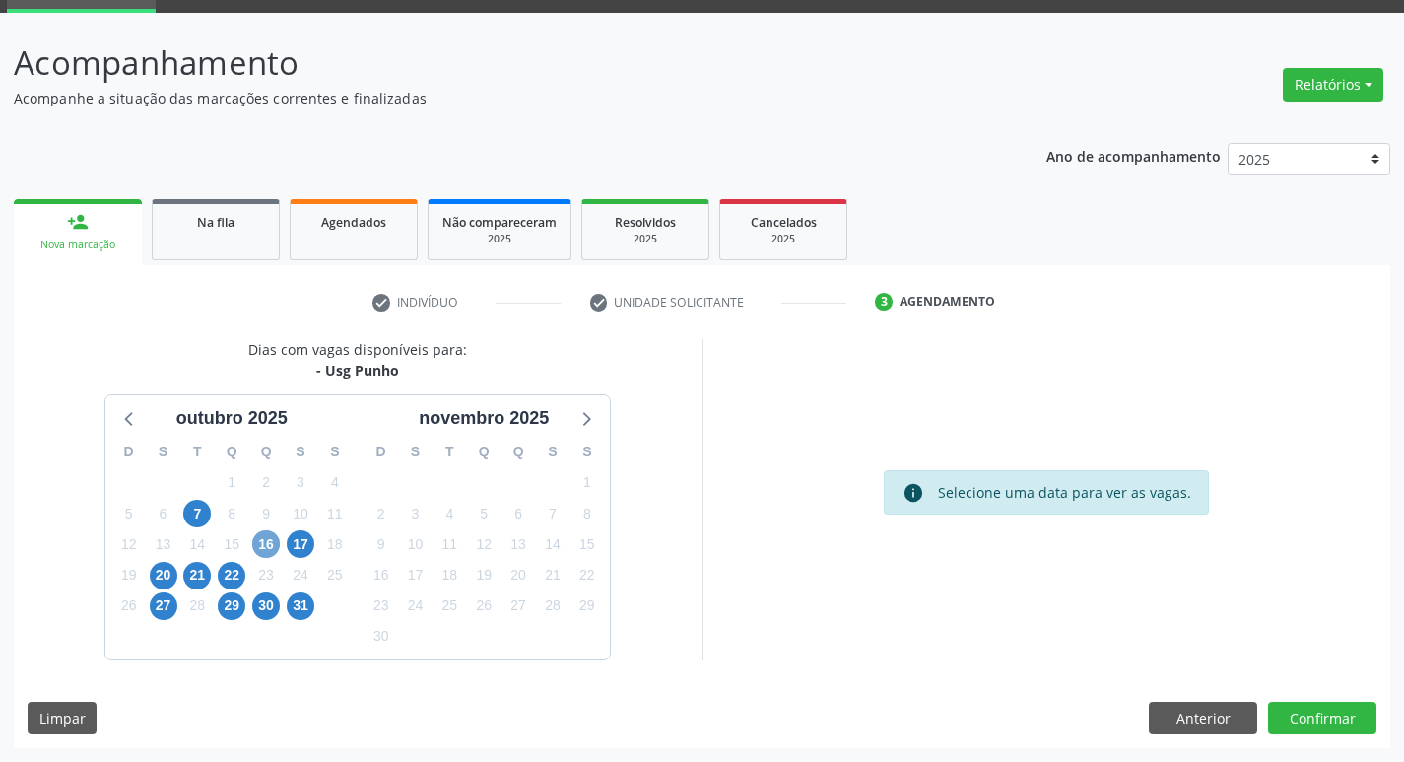
drag, startPoint x: 266, startPoint y: 542, endPoint x: 256, endPoint y: 537, distance: 11.0
click at [265, 542] on span "16" at bounding box center [266, 544] width 28 height 28
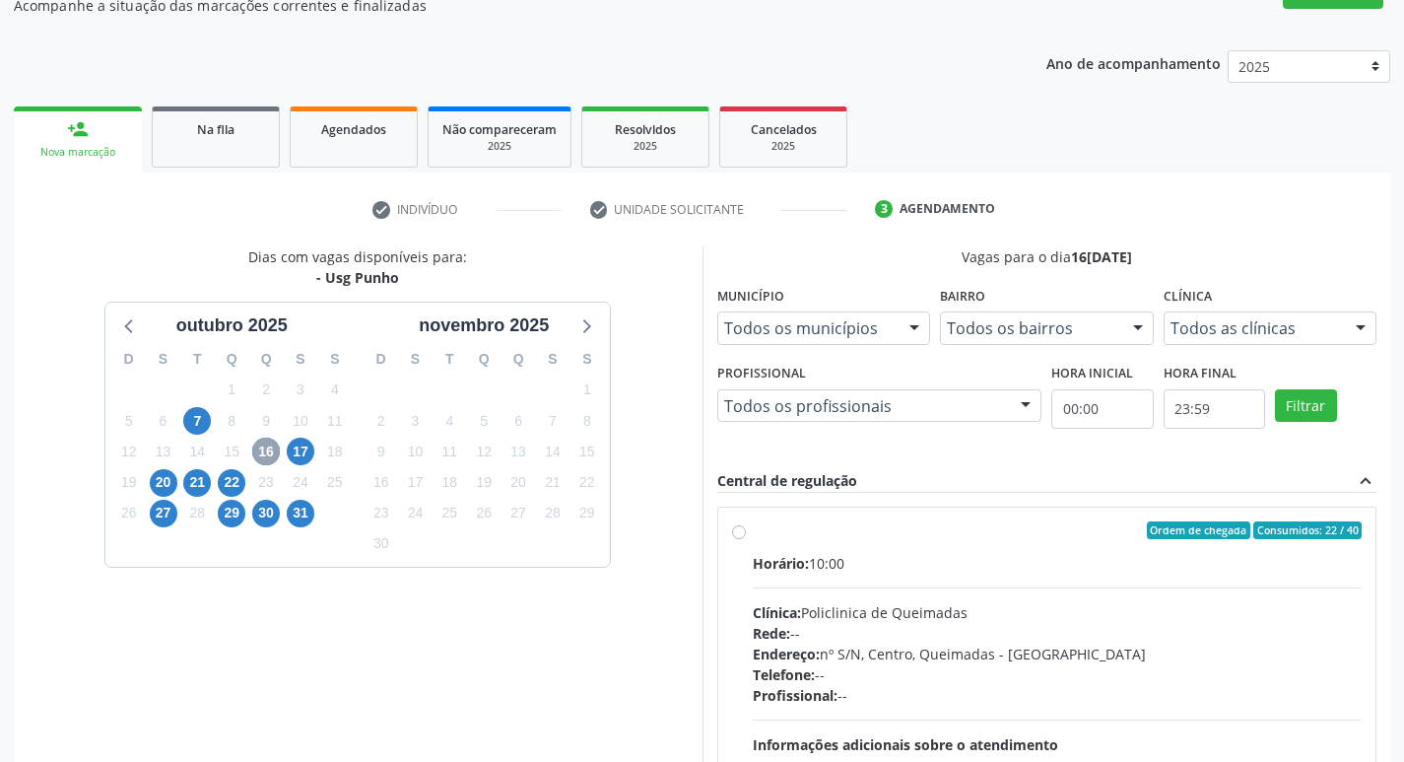
scroll to position [380, 0]
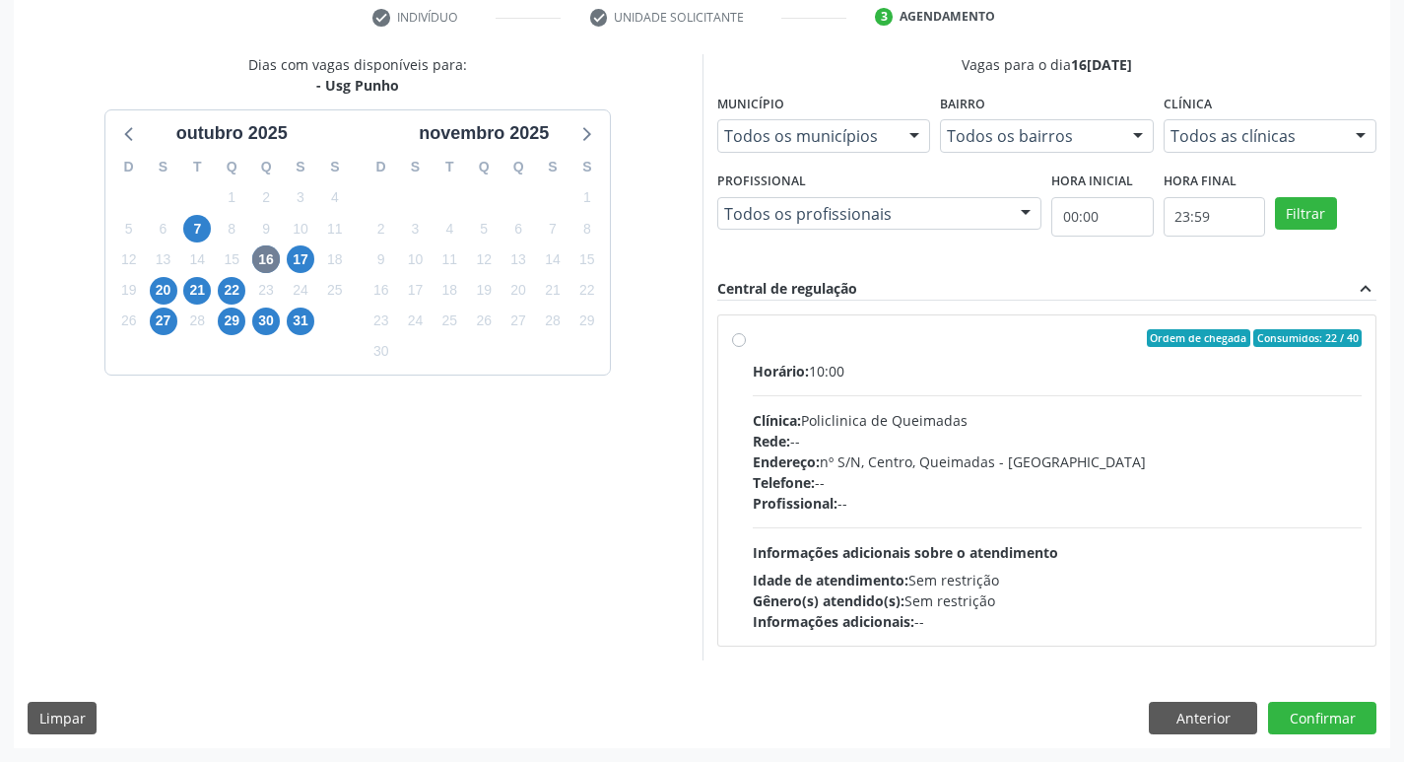
click at [936, 472] on div "Telefone: --" at bounding box center [1058, 482] width 610 height 21
click at [746, 347] on input "Ordem de chegada Consumidos: 22 / 40 Horário: 10:00 Clínica: Policlinica de Que…" at bounding box center [739, 338] width 14 height 18
radio input "true"
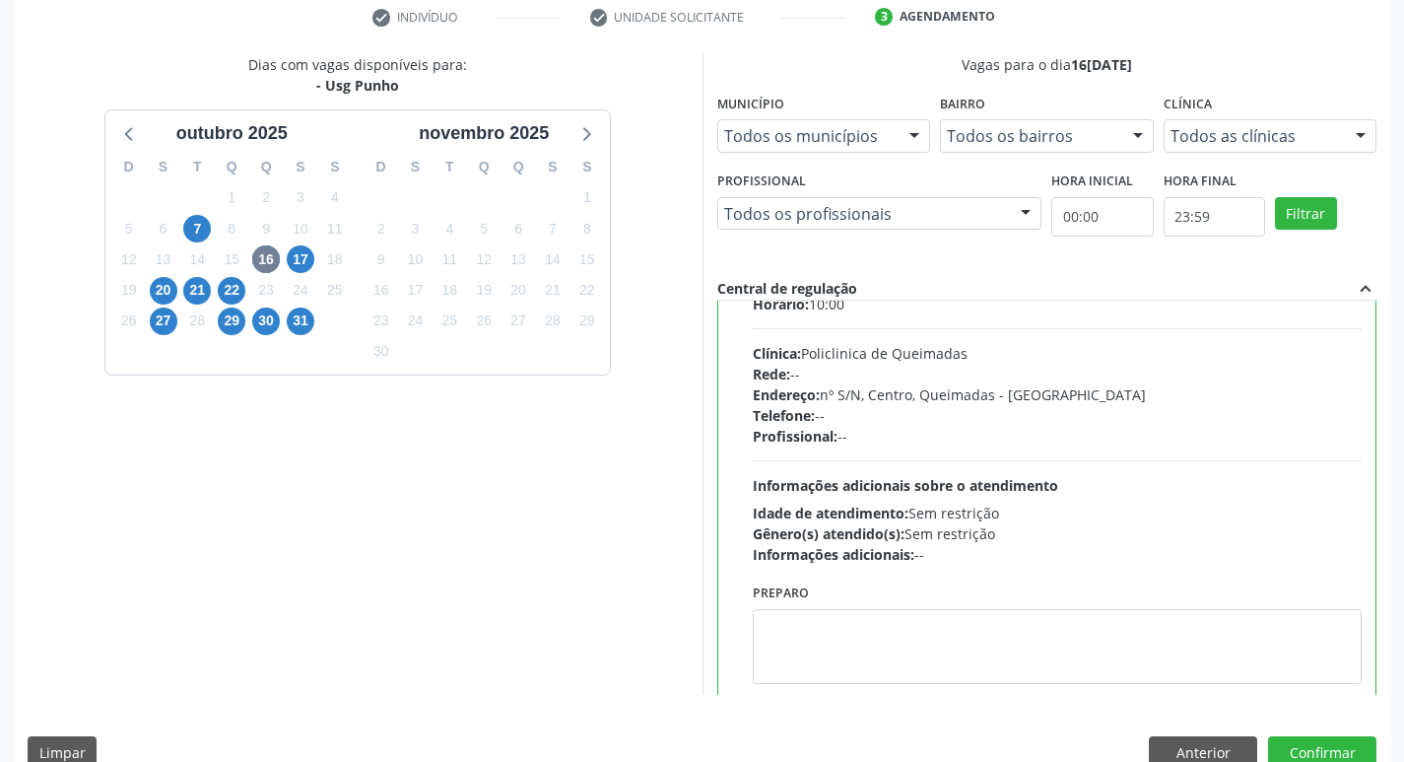
scroll to position [98, 0]
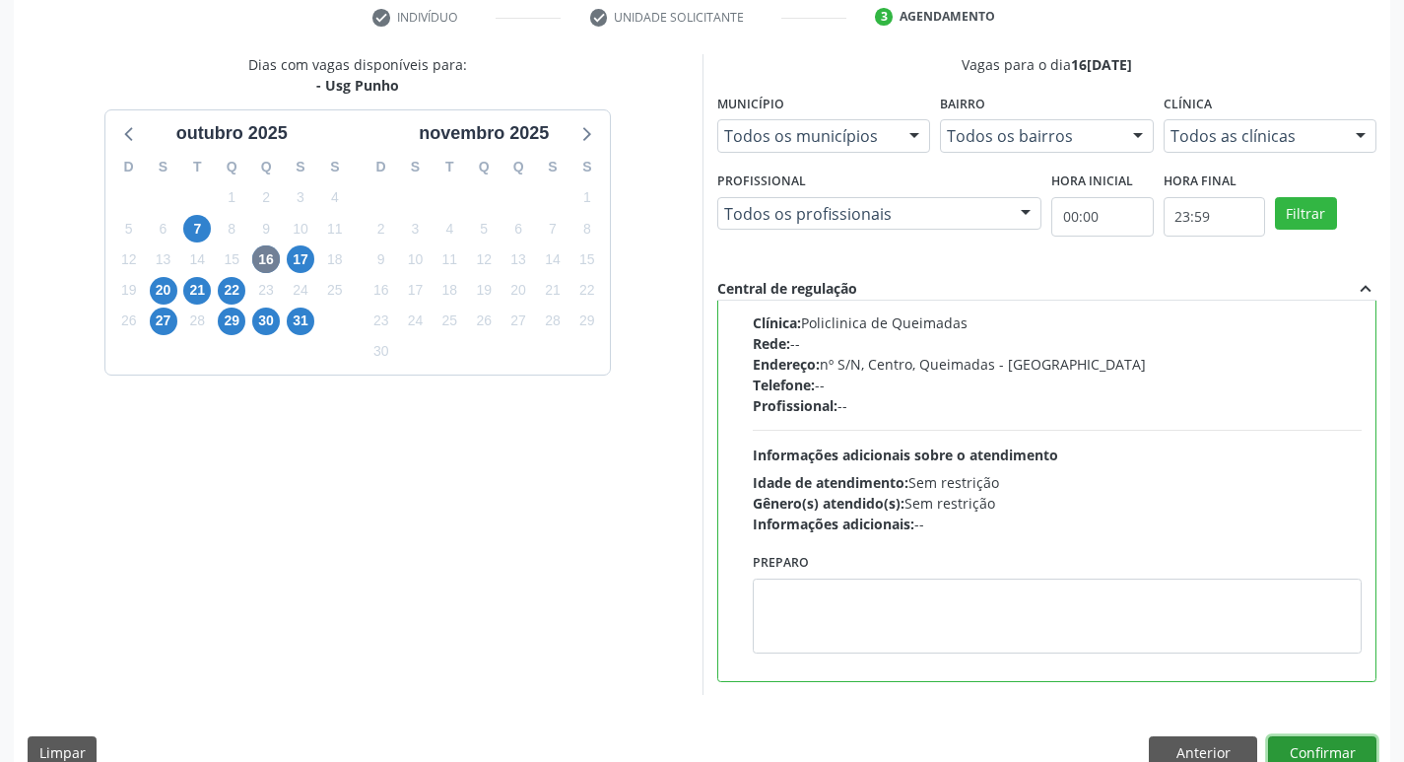
click at [945, 742] on button "Confirmar" at bounding box center [1322, 752] width 108 height 33
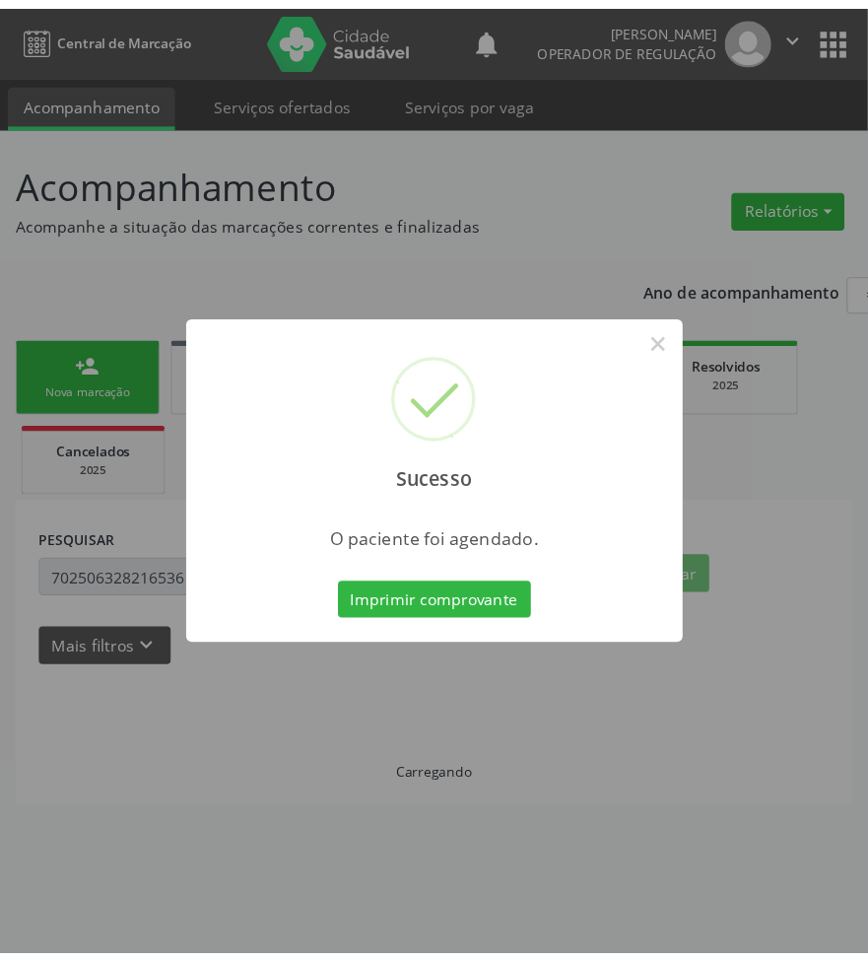
scroll to position [0, 0]
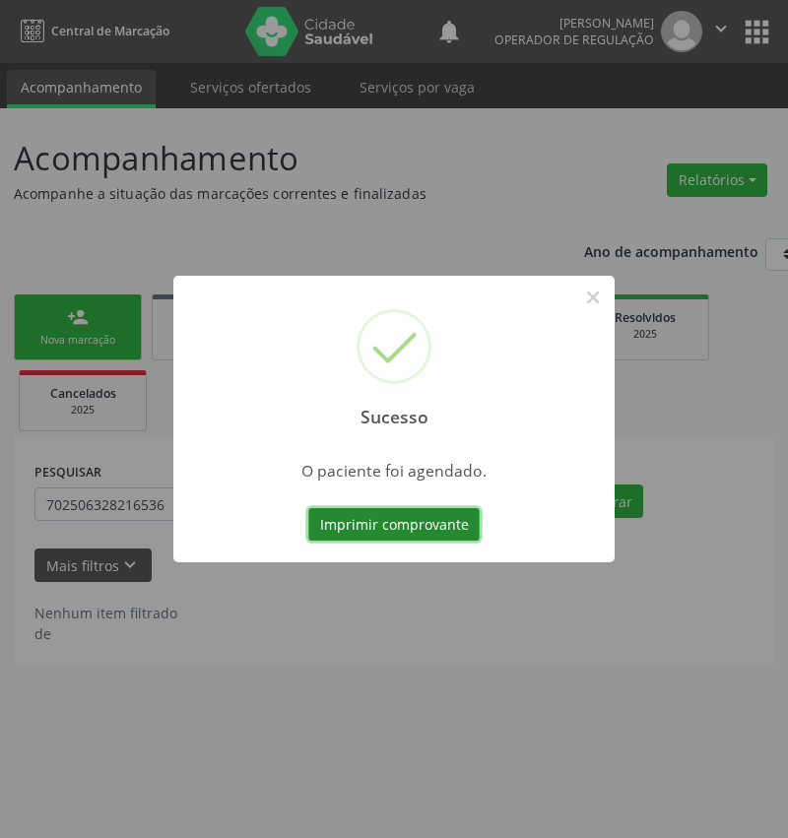
click at [409, 522] on button "Imprimir comprovante" at bounding box center [393, 524] width 171 height 33
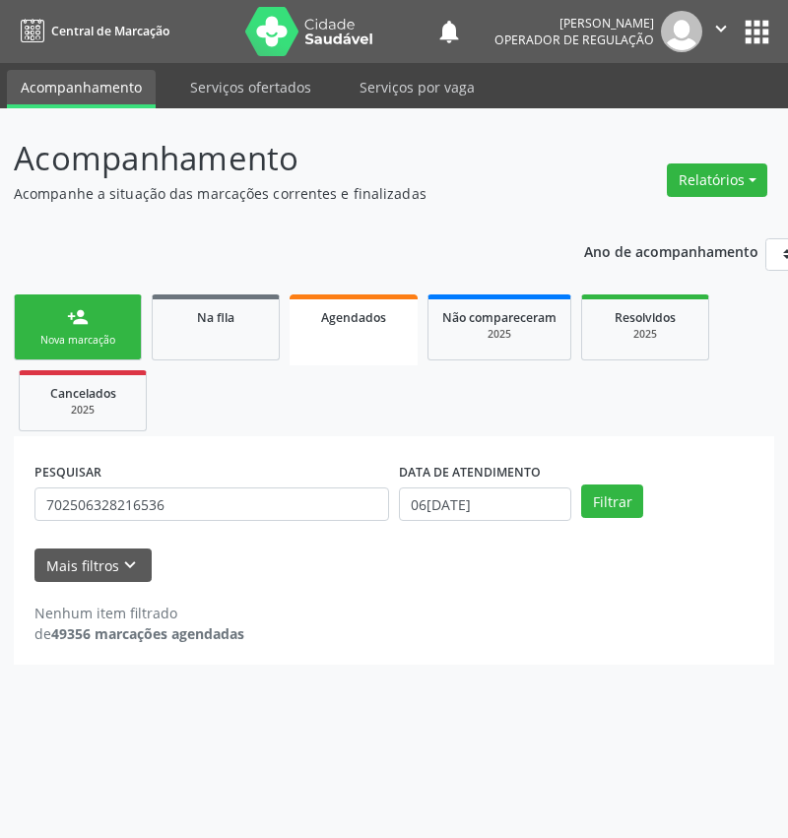
drag, startPoint x: 99, startPoint y: 305, endPoint x: 138, endPoint y: 277, distance: 48.7
click at [99, 306] on link "person_add Nova marcação" at bounding box center [78, 328] width 128 height 66
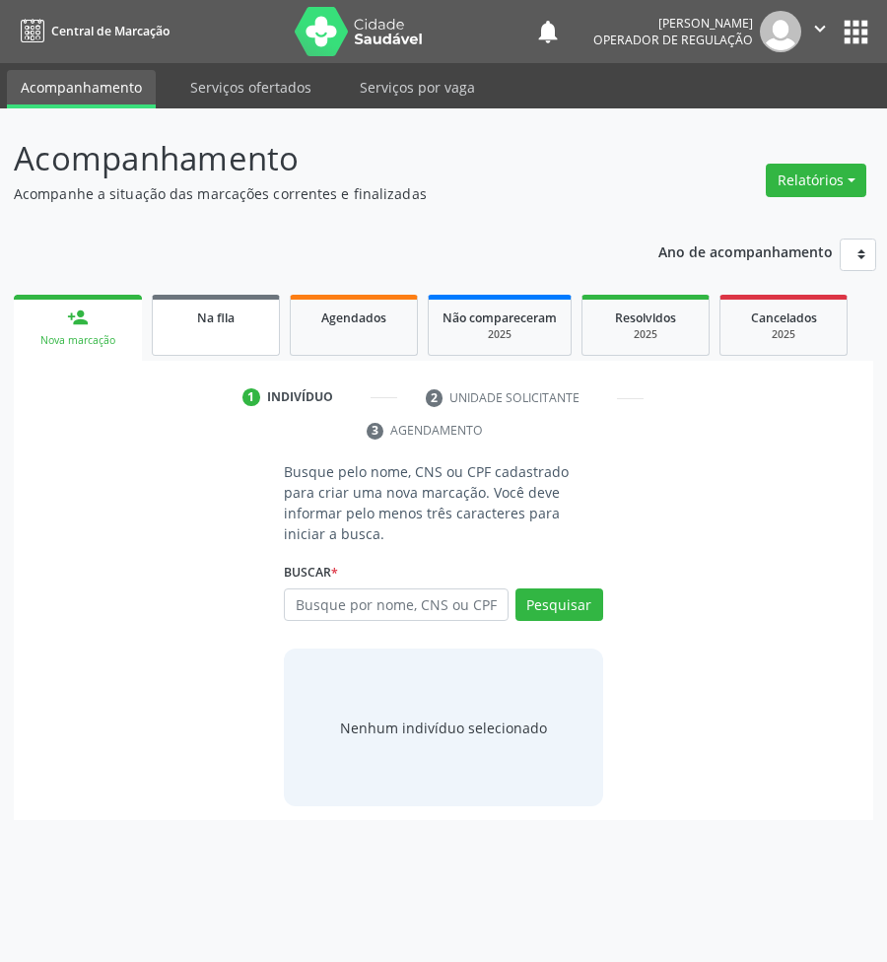
click at [219, 332] on link "Na fila" at bounding box center [216, 325] width 128 height 61
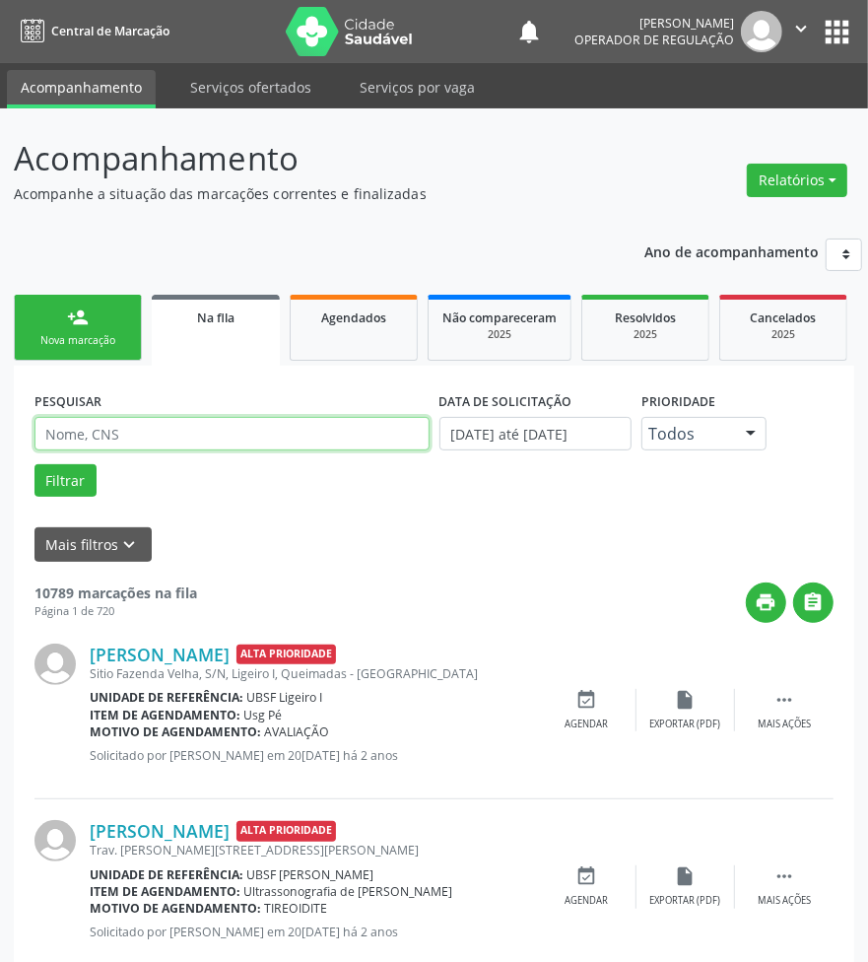
click at [242, 436] on input "text" at bounding box center [231, 433] width 395 height 33
click at [34, 464] on button "Filtrar" at bounding box center [65, 480] width 62 height 33
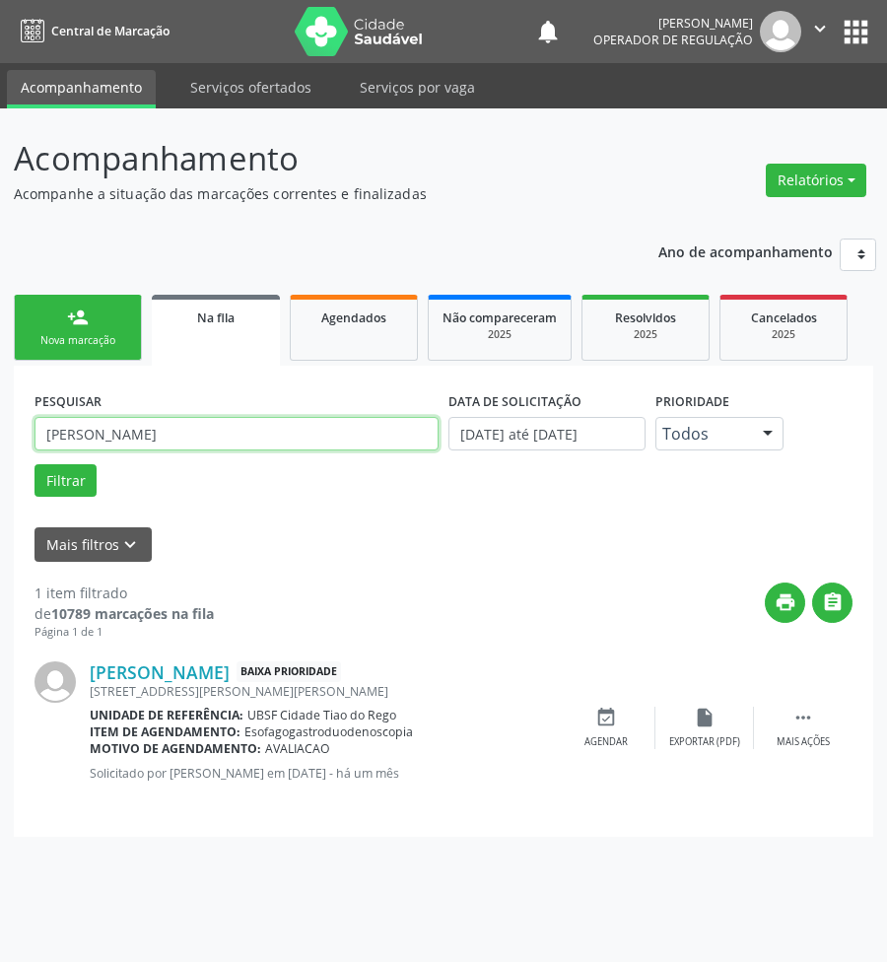
click at [233, 432] on input "JOÃO SEVERINO ALVES DA SILVA" at bounding box center [236, 433] width 404 height 33
paste input "700 3099 4395 9837"
type input "700 3099 4395 9837"
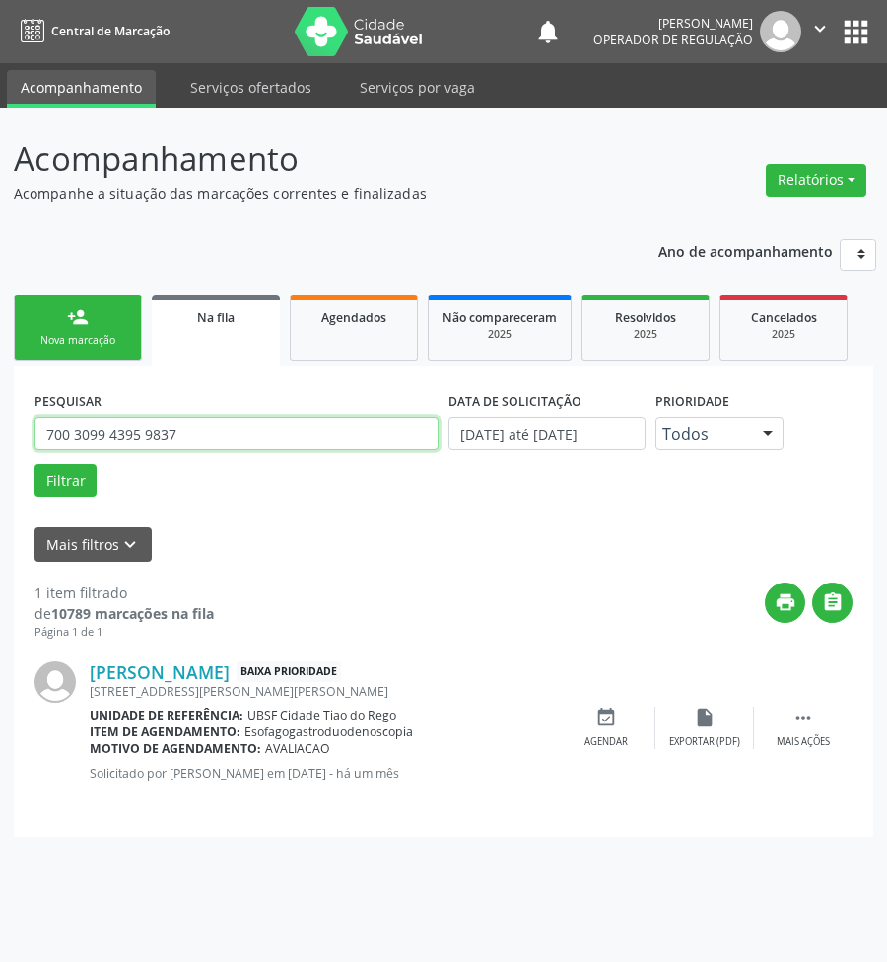
click at [34, 464] on button "Filtrar" at bounding box center [65, 480] width 62 height 33
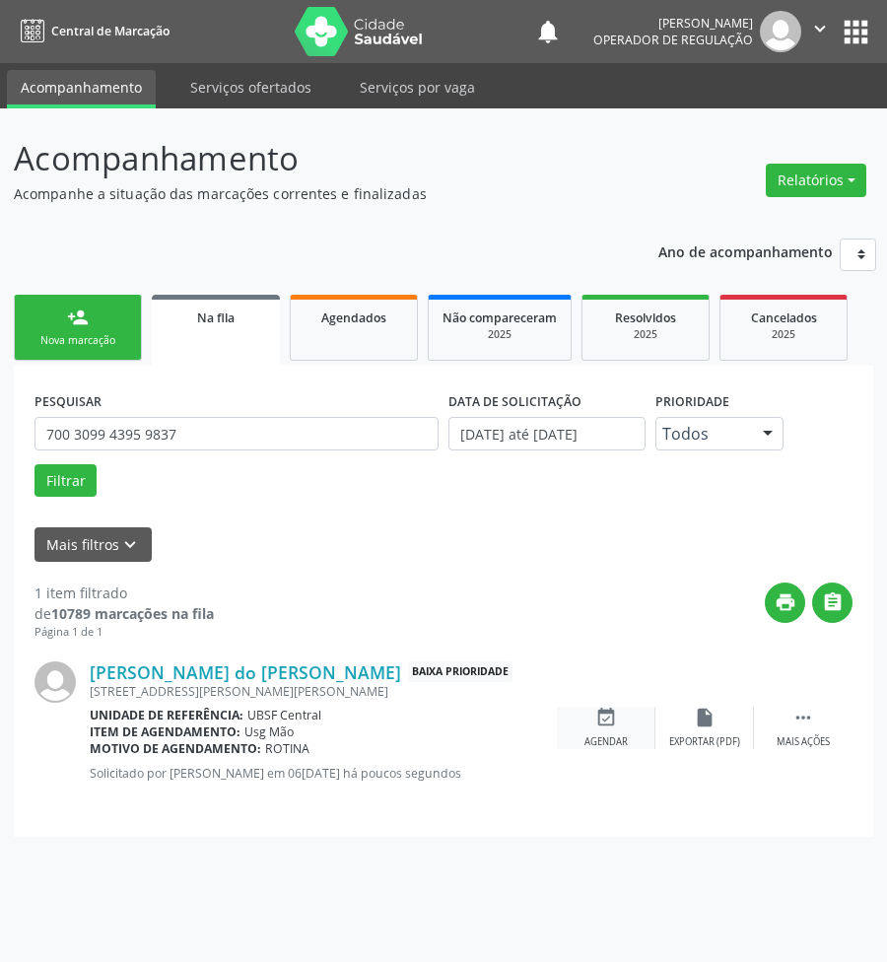
click at [613, 729] on div "event_available Agendar" at bounding box center [606, 727] width 99 height 42
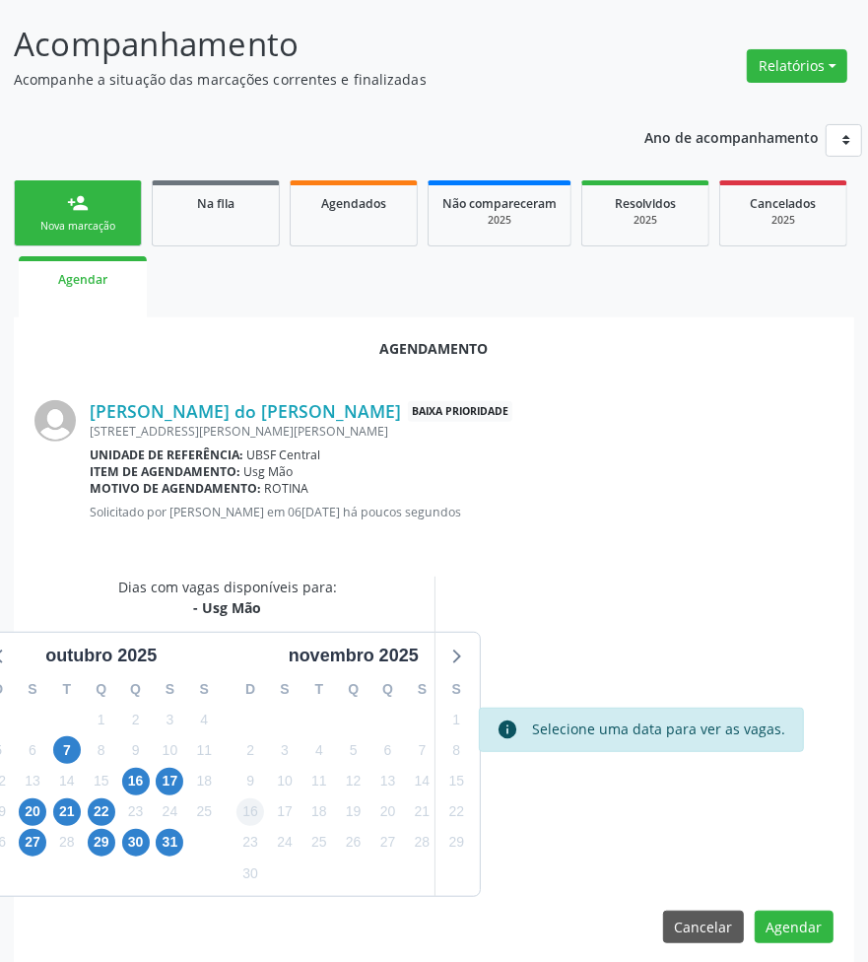
scroll to position [130, 0]
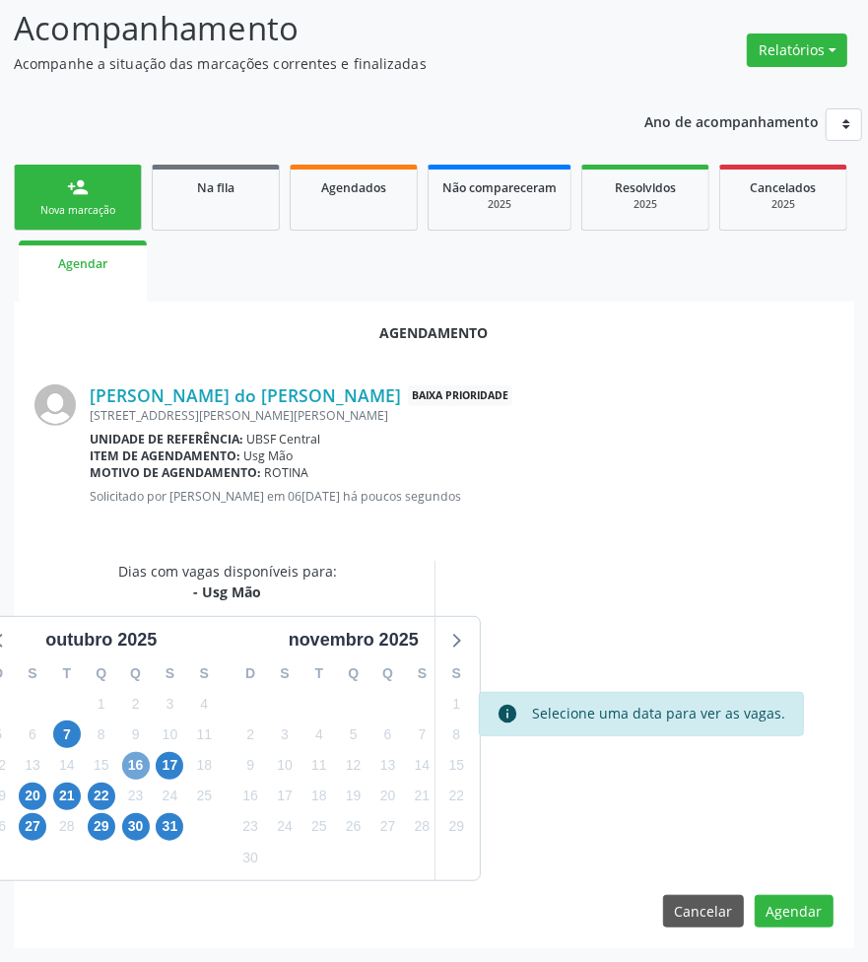
click at [140, 756] on span "16" at bounding box center [136, 766] width 28 height 28
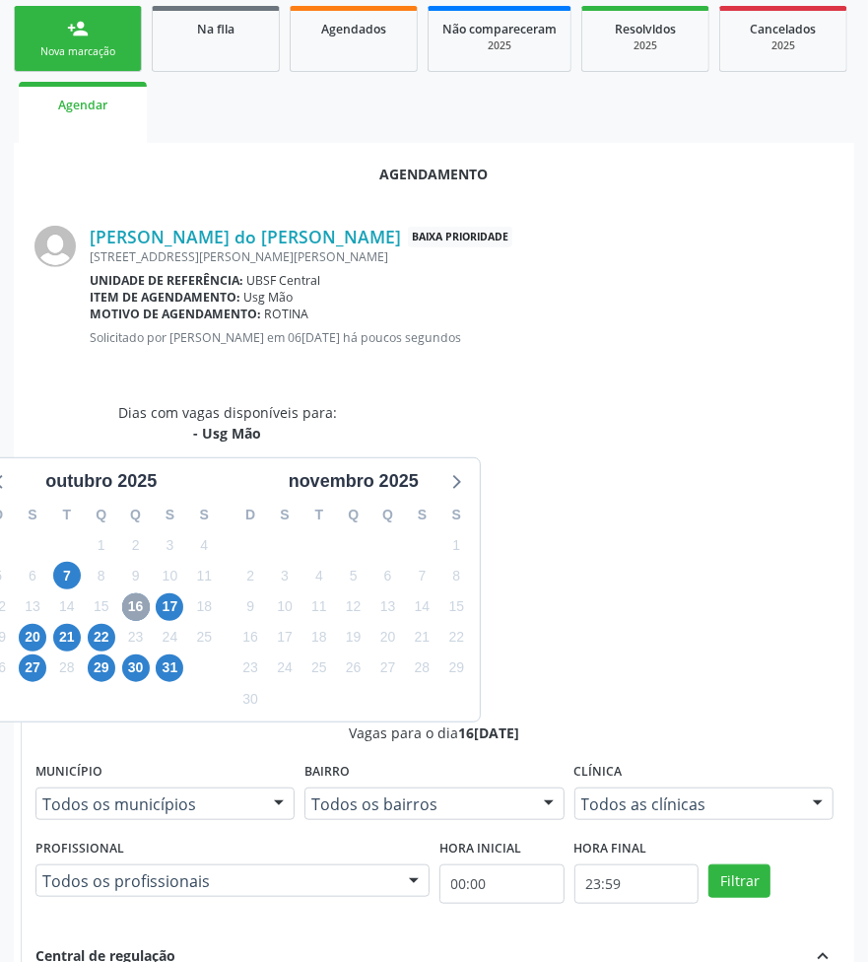
scroll to position [427, 0]
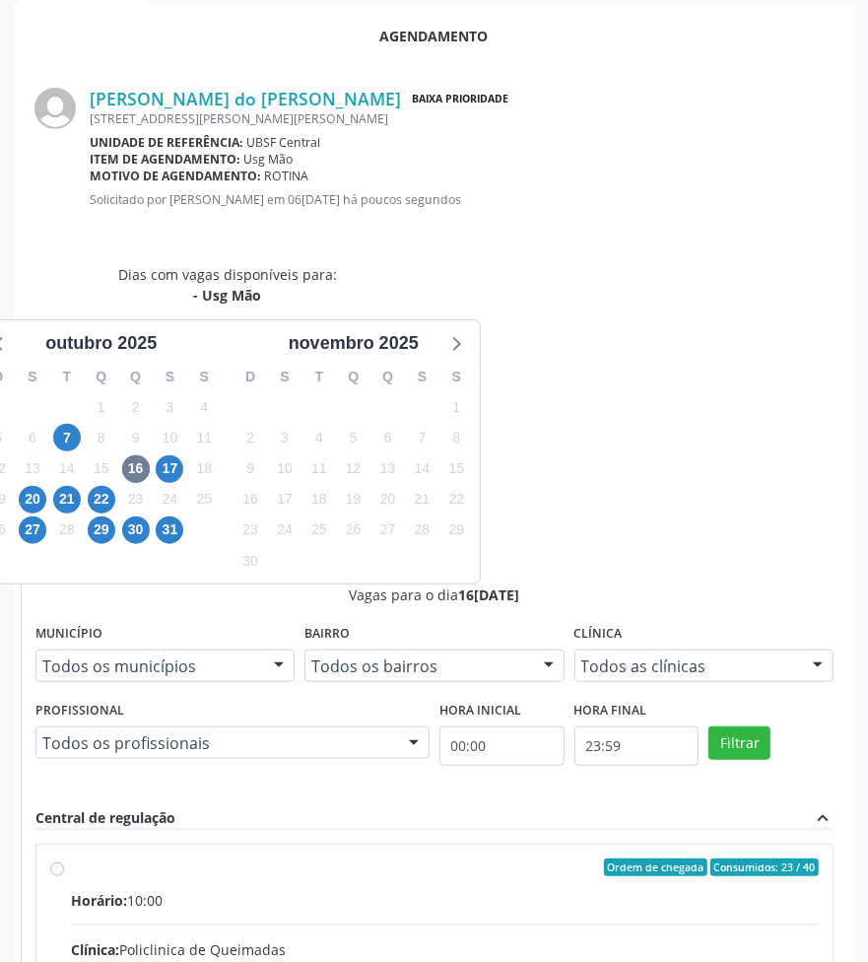
click at [64, 858] on input "Ordem de chegada Consumidos: 23 / 40 Horário: 10:00 Clínica: Policlinica de Que…" at bounding box center [57, 867] width 14 height 18
radio input "true"
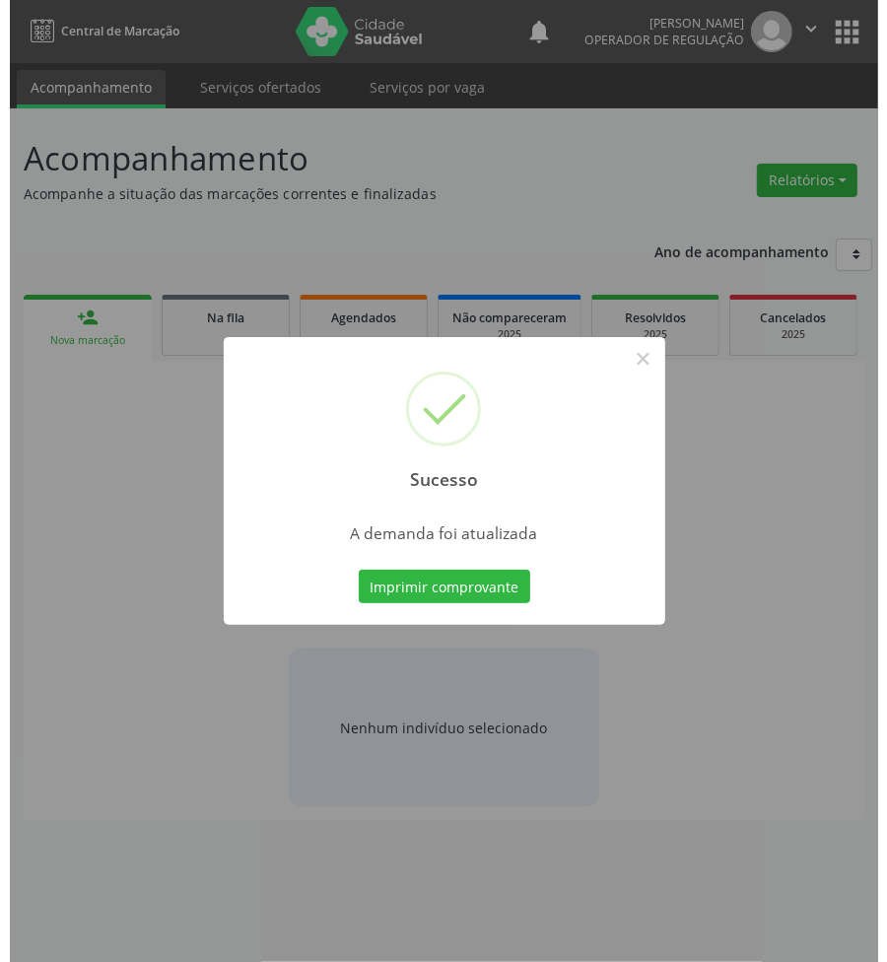
scroll to position [0, 0]
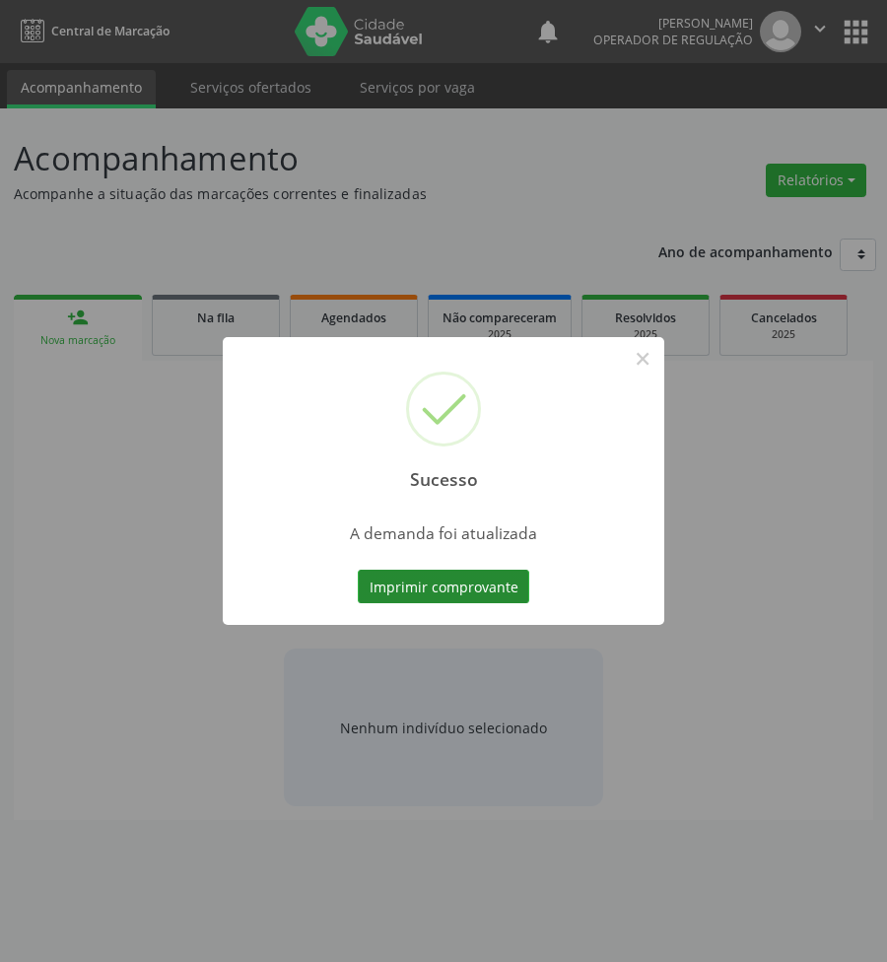
click at [479, 591] on button "Imprimir comprovante" at bounding box center [443, 585] width 171 height 33
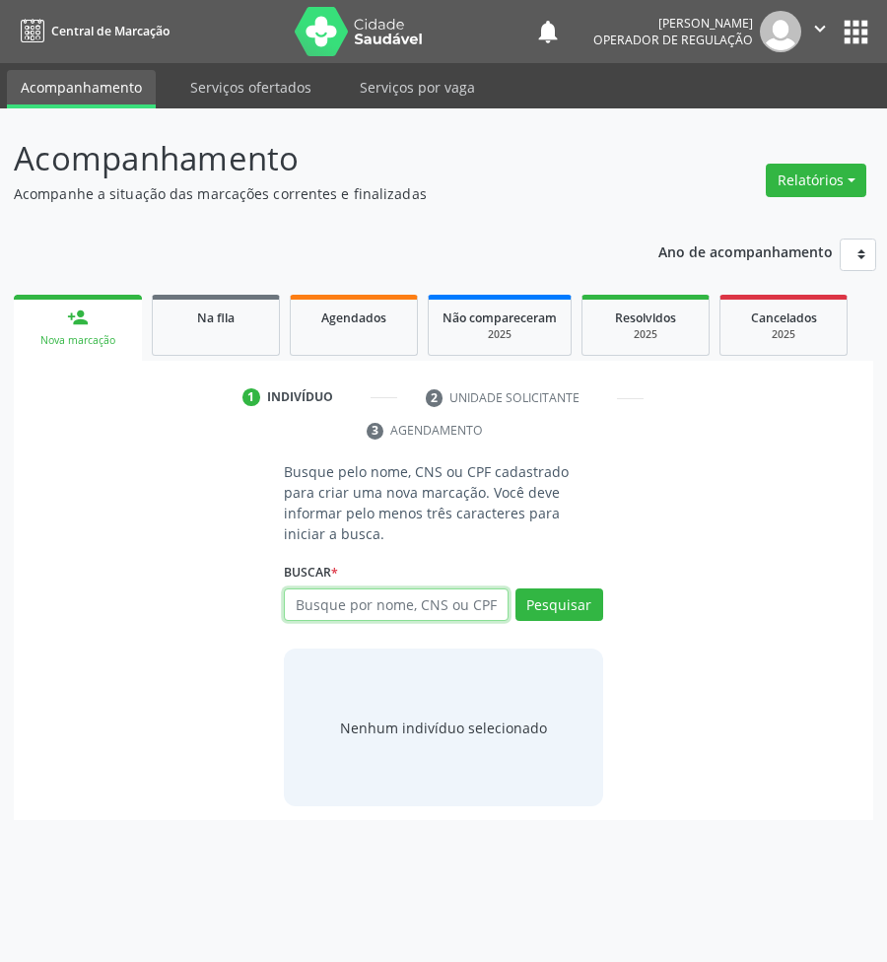
click at [372, 588] on input "text" at bounding box center [396, 604] width 225 height 33
type input "706804258250925"
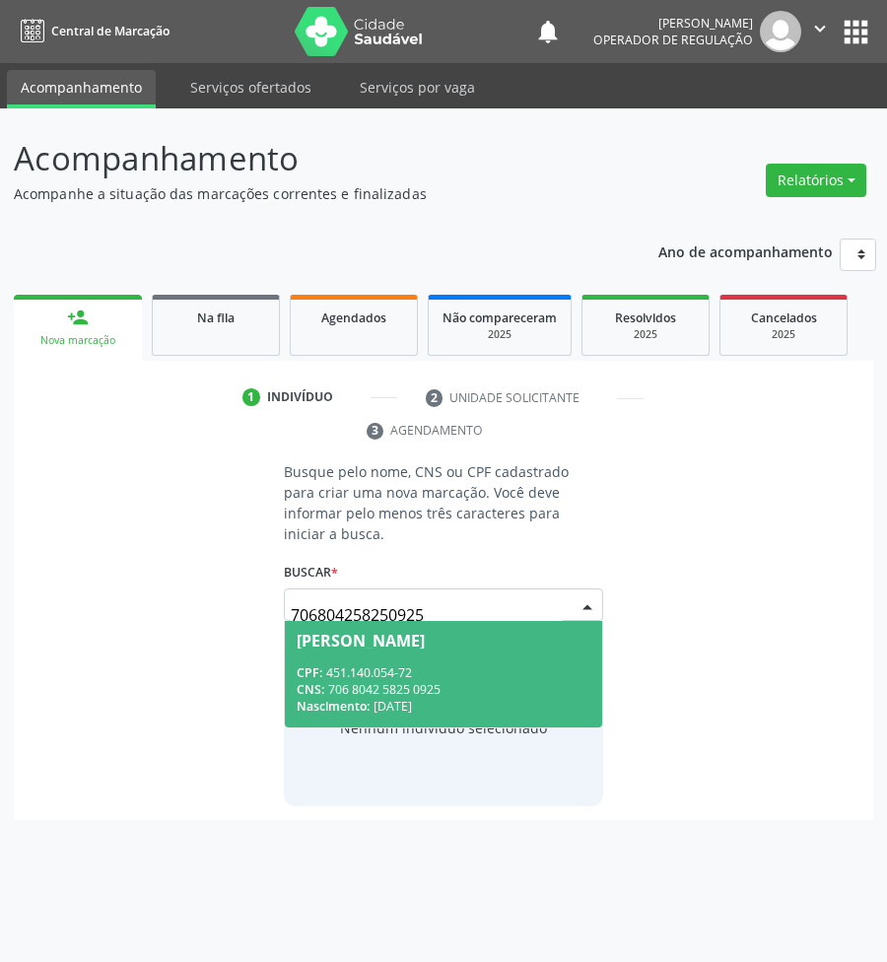
click at [394, 632] on div "José Vélez Monteiro" at bounding box center [361, 640] width 128 height 16
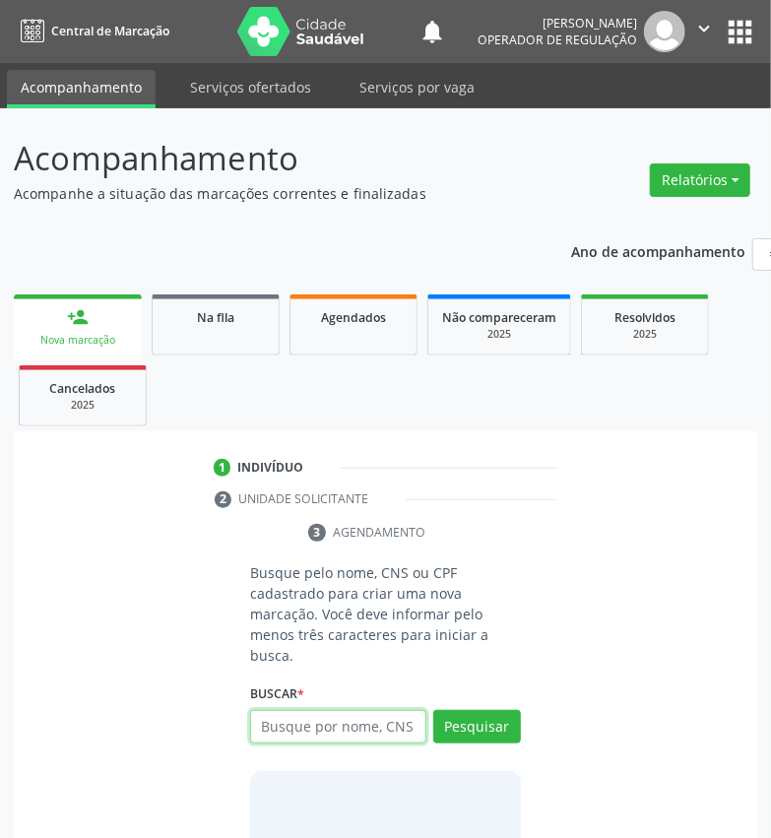
click at [342, 726] on input "text" at bounding box center [338, 726] width 176 height 33
click at [408, 726] on input "text" at bounding box center [338, 726] width 176 height 33
type input "700309943959837"
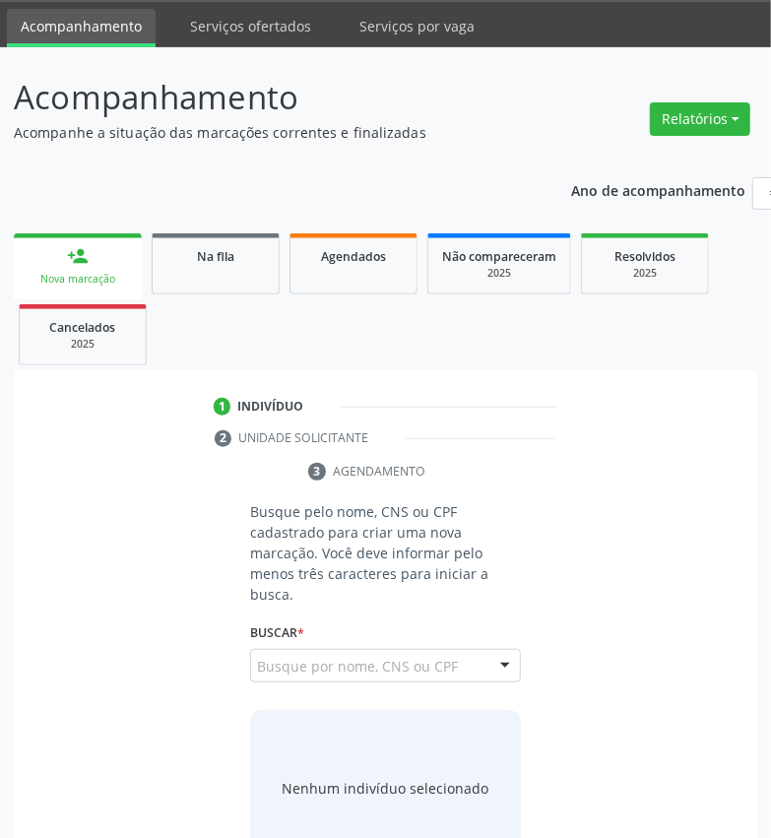
scroll to position [116, 0]
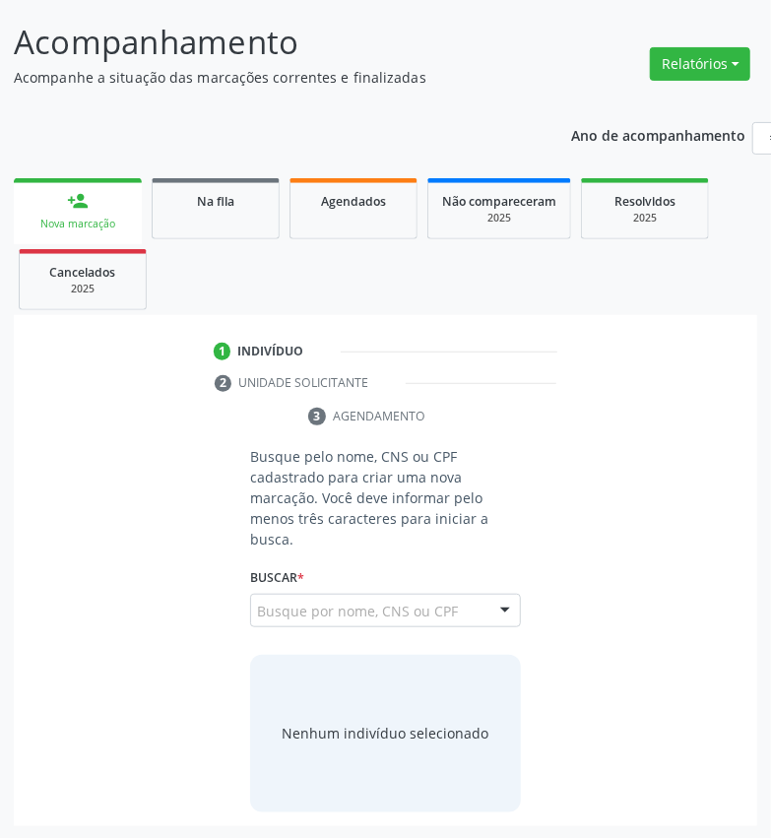
click at [257, 608] on input "700309943959837" at bounding box center [257, 620] width 0 height 39
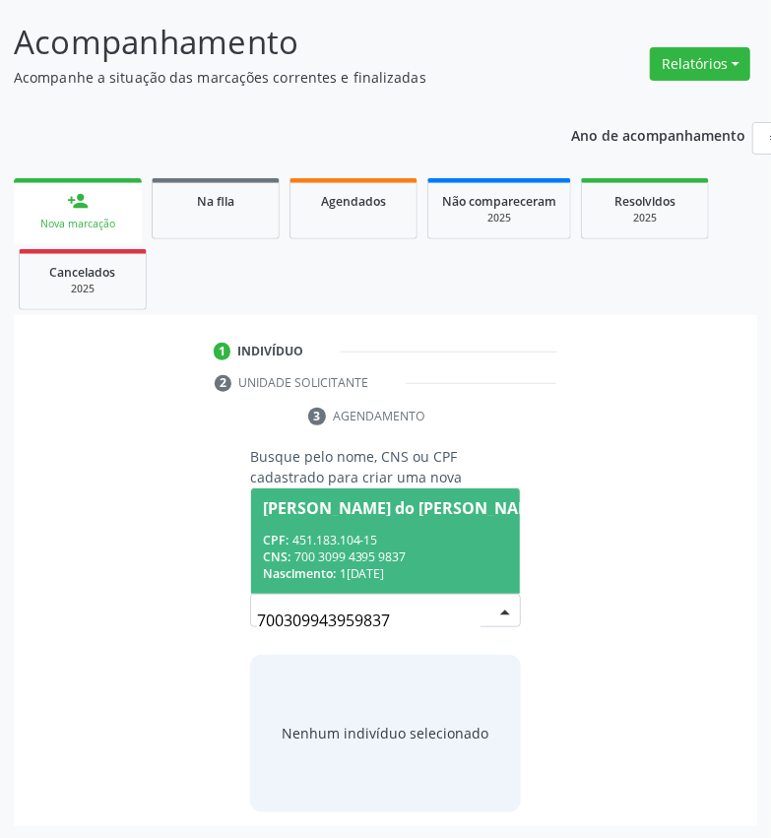
click at [400, 549] on div "CNS: 700 3099 4395 9837" at bounding box center [405, 557] width 284 height 17
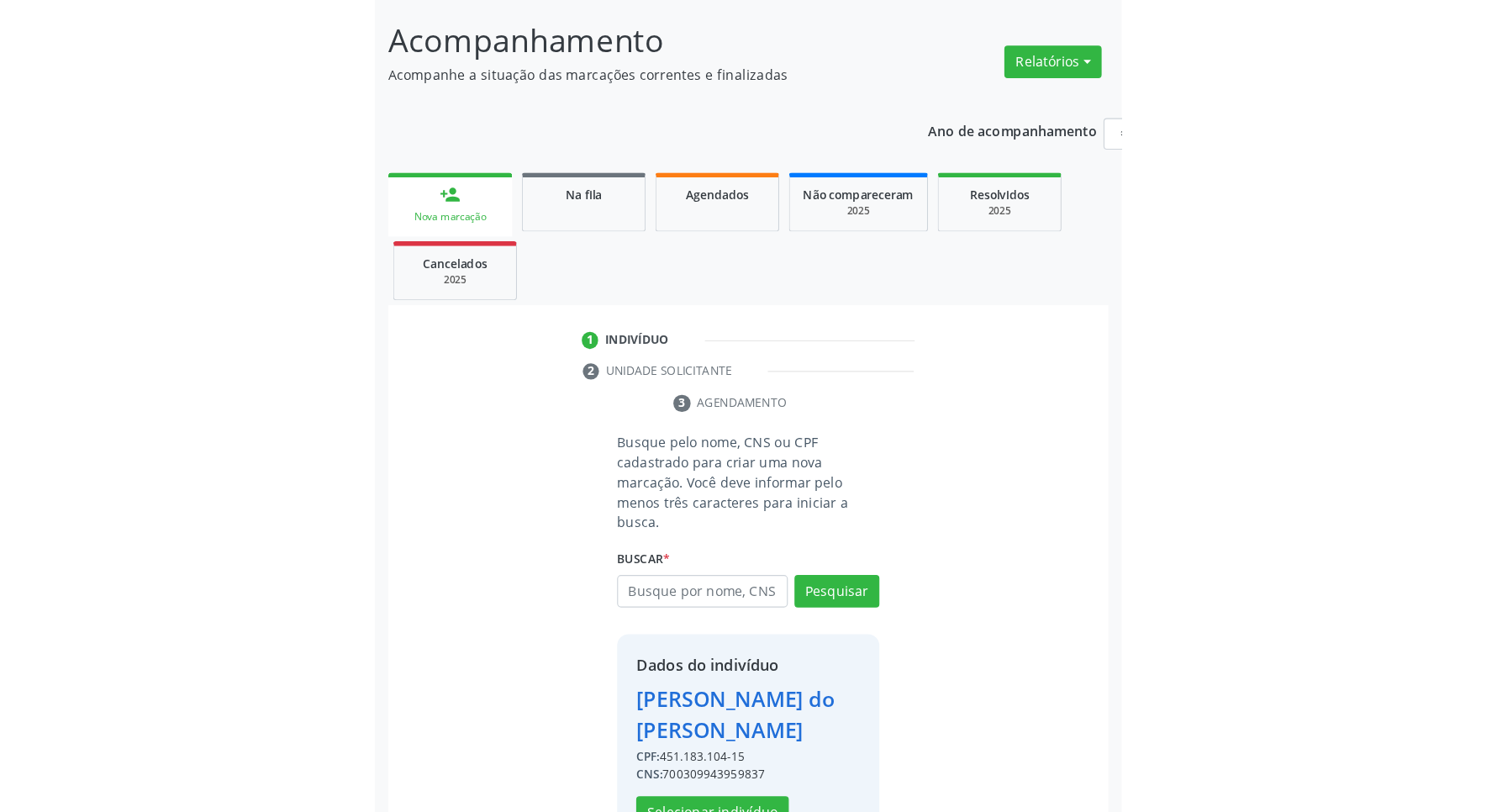
scroll to position [0, 0]
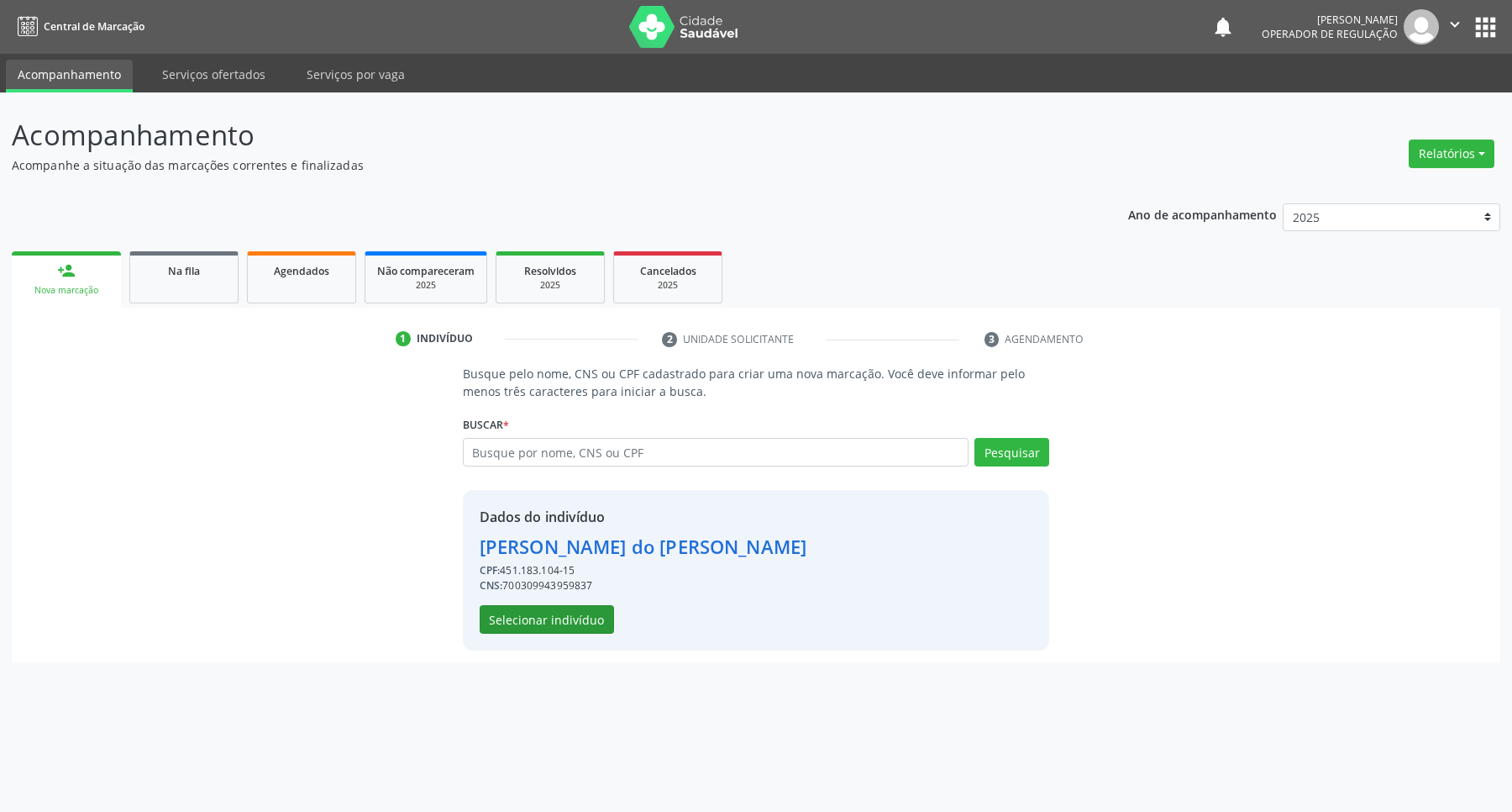
click at [582, 603] on div "Dados do indivíduo [PERSON_NAME] CPF: 451.183.104-15 CNS: 700309943959837 Selec…" at bounding box center [644, 570] width 327 height 127
click at [586, 610] on button "Selecionar indivíduo" at bounding box center [547, 618] width 135 height 28
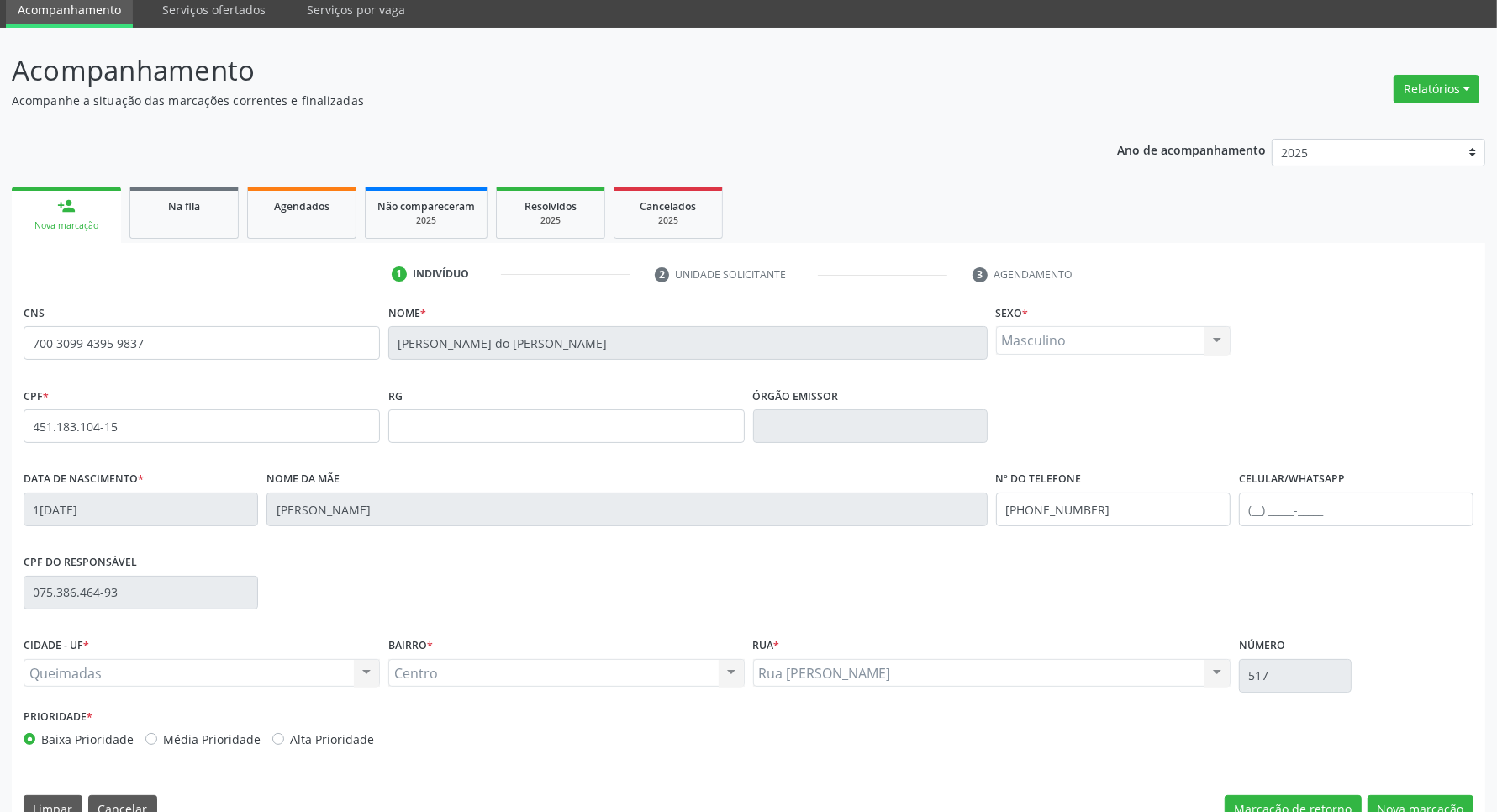
scroll to position [99, 0]
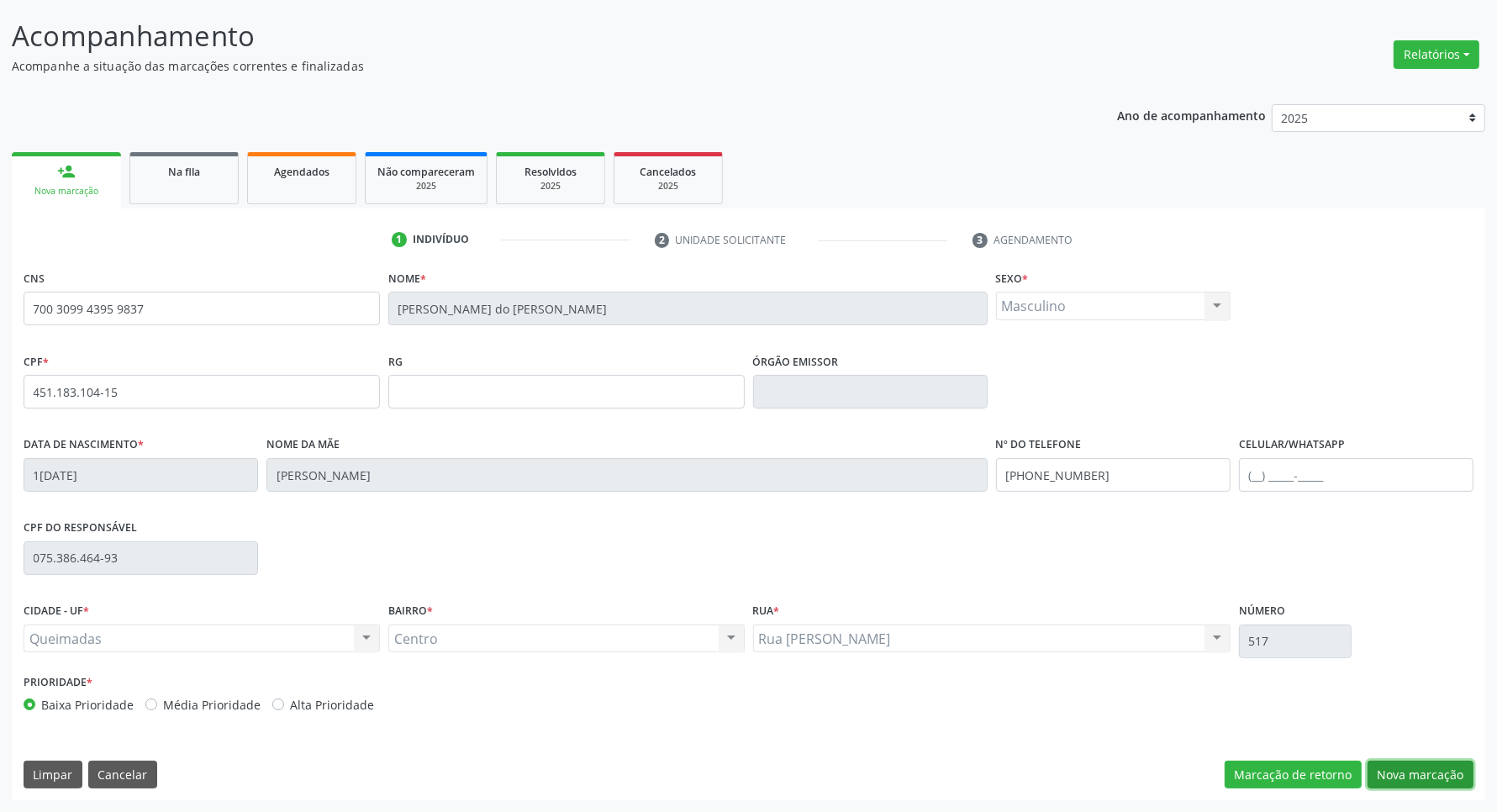
click at [592, 643] on button "Nova marcação" at bounding box center [1420, 774] width 106 height 28
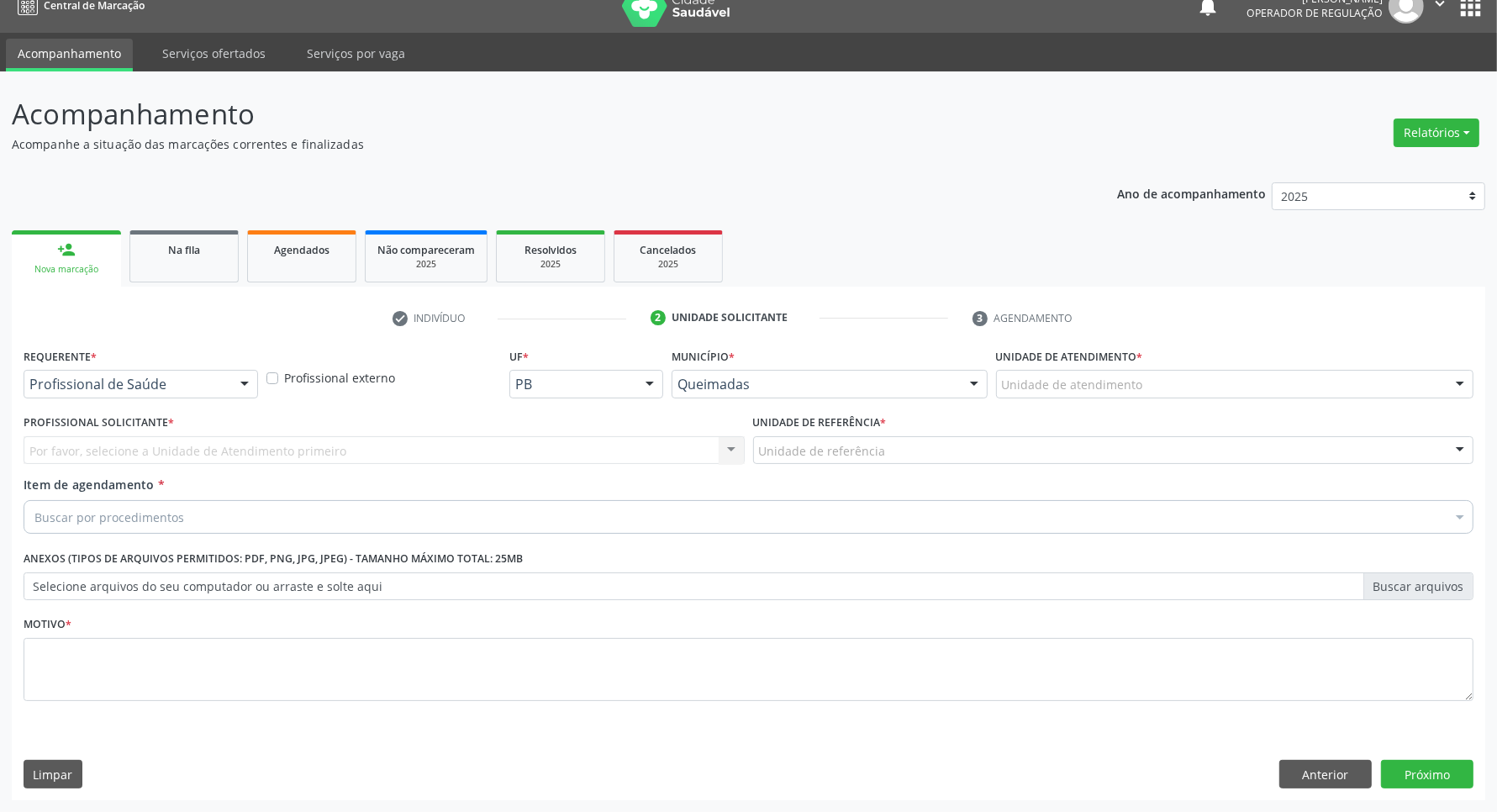
scroll to position [21, 0]
drag, startPoint x: 90, startPoint y: 386, endPoint x: 85, endPoint y: 437, distance: 51.2
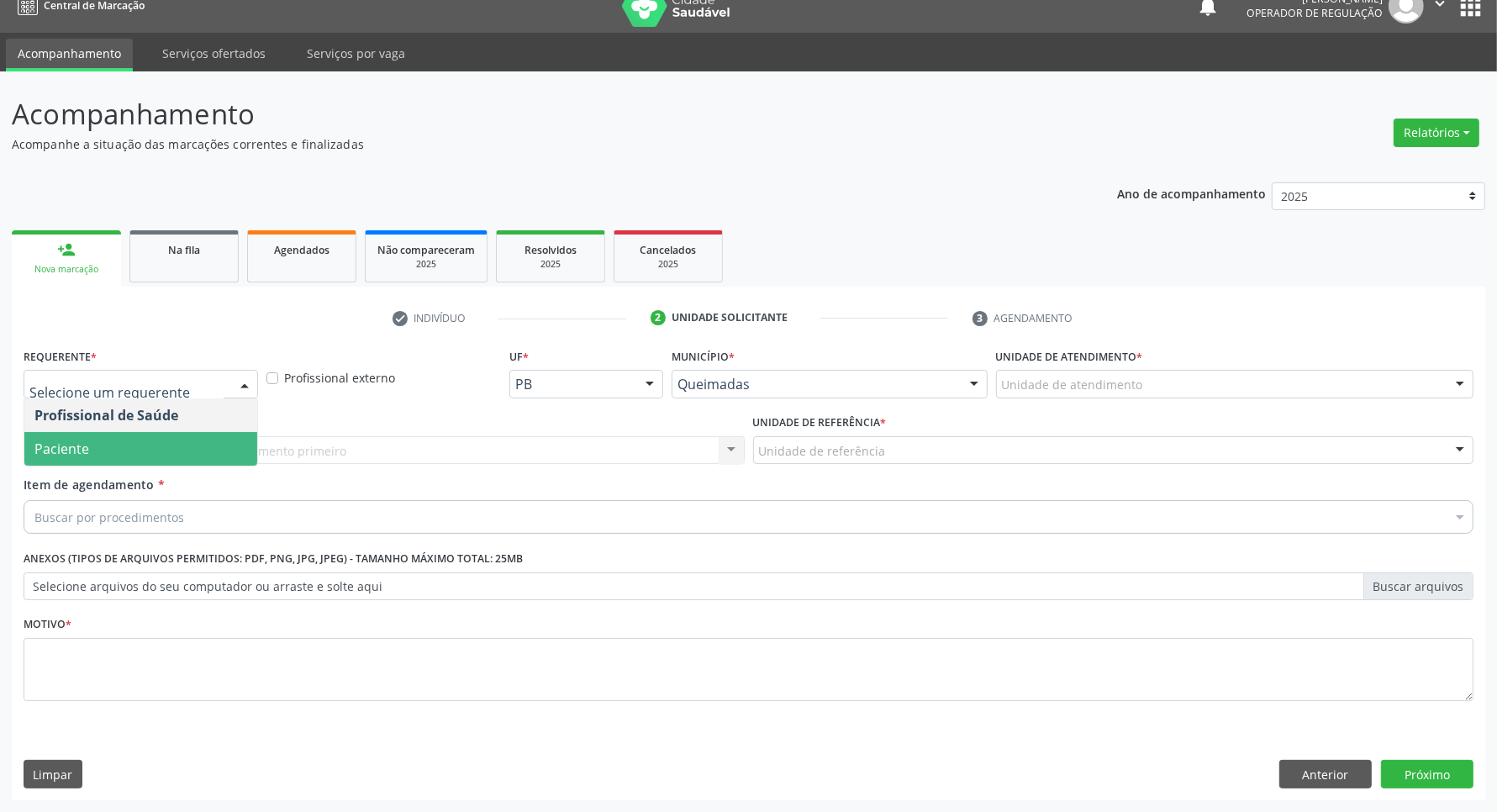
click at [85, 439] on span "Paciente" at bounding box center [61, 449] width 55 height 19
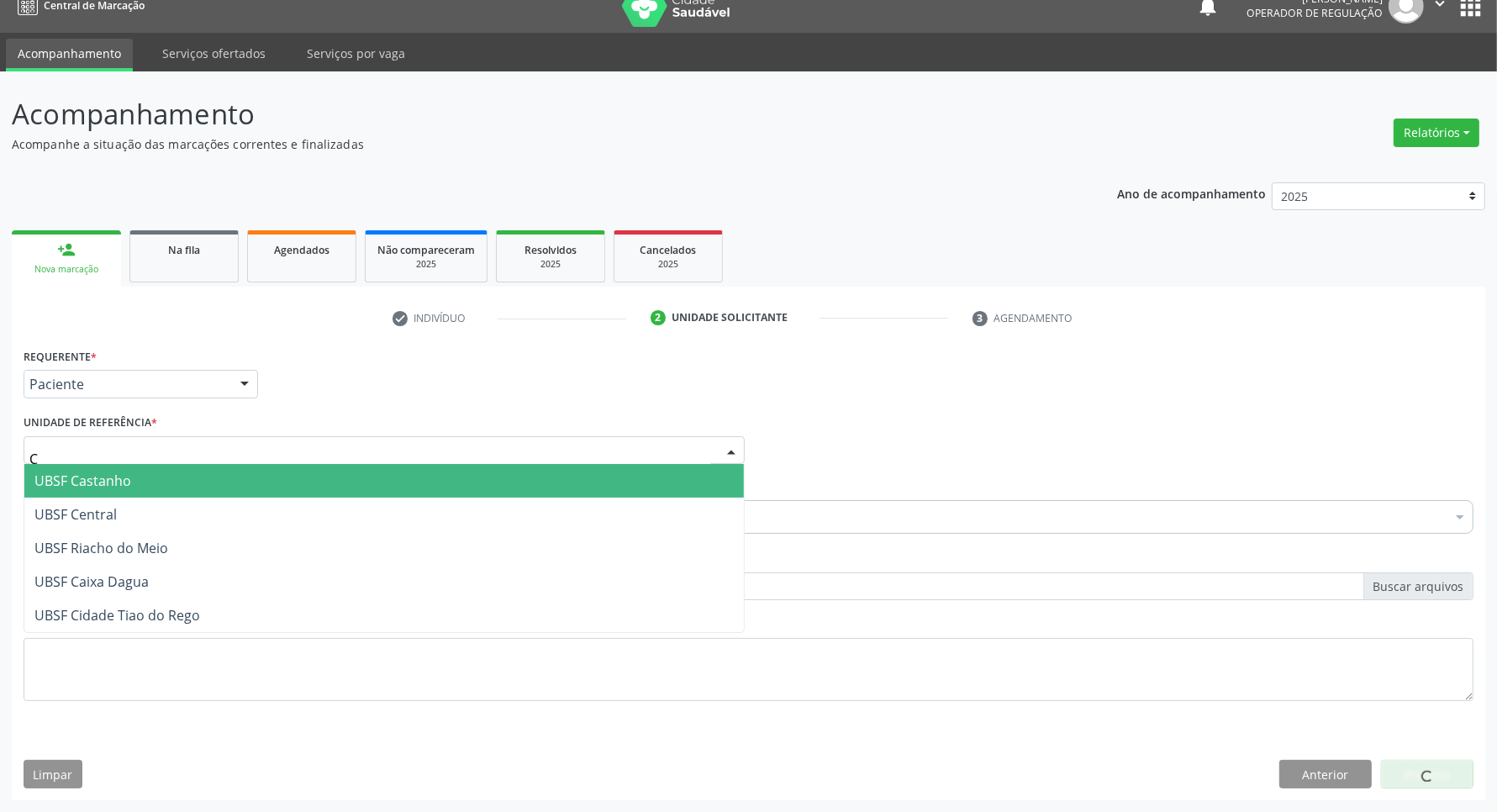
type input "CE"
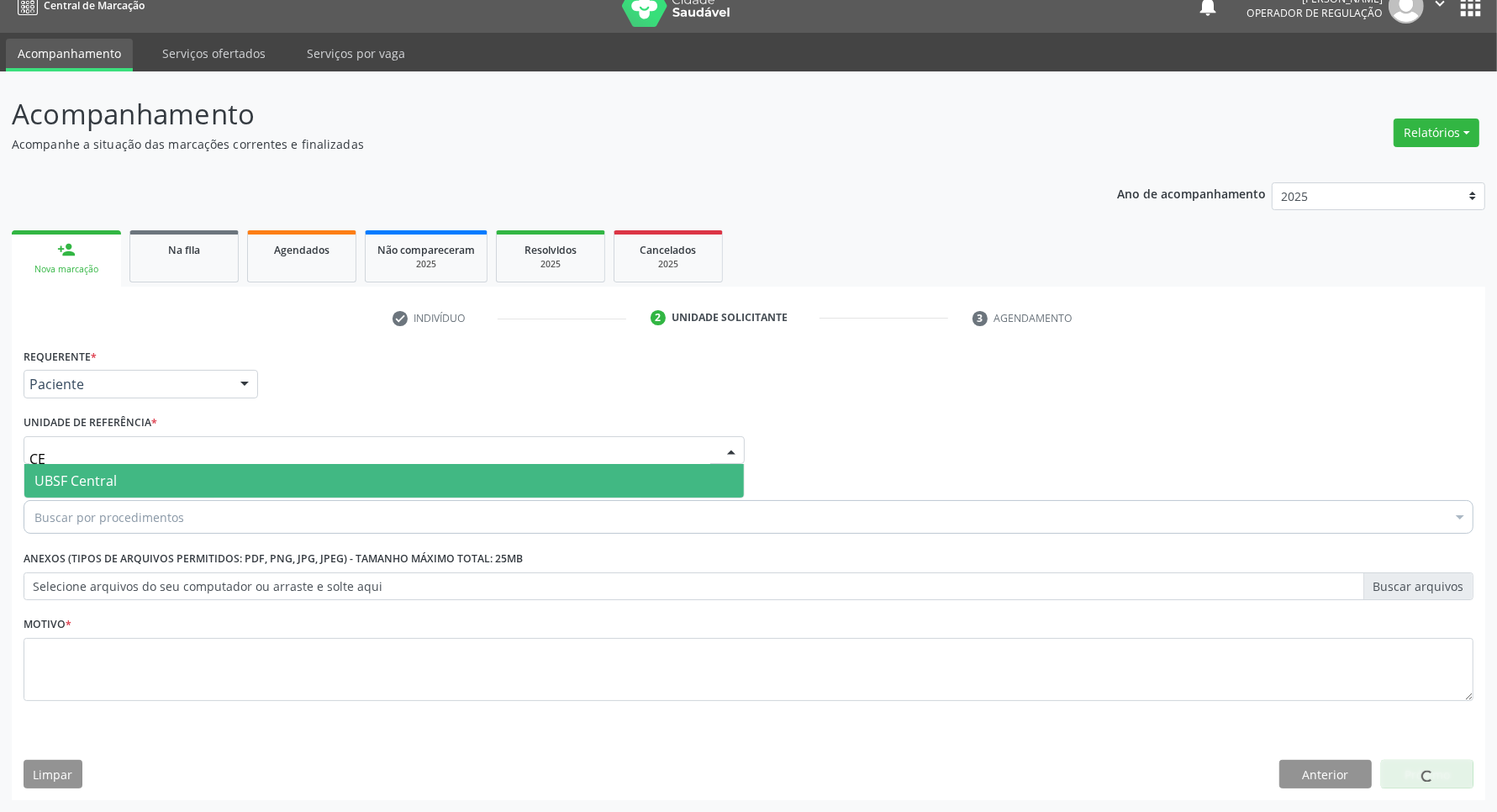
click at [109, 487] on span "UBSF Central" at bounding box center [75, 481] width 83 height 19
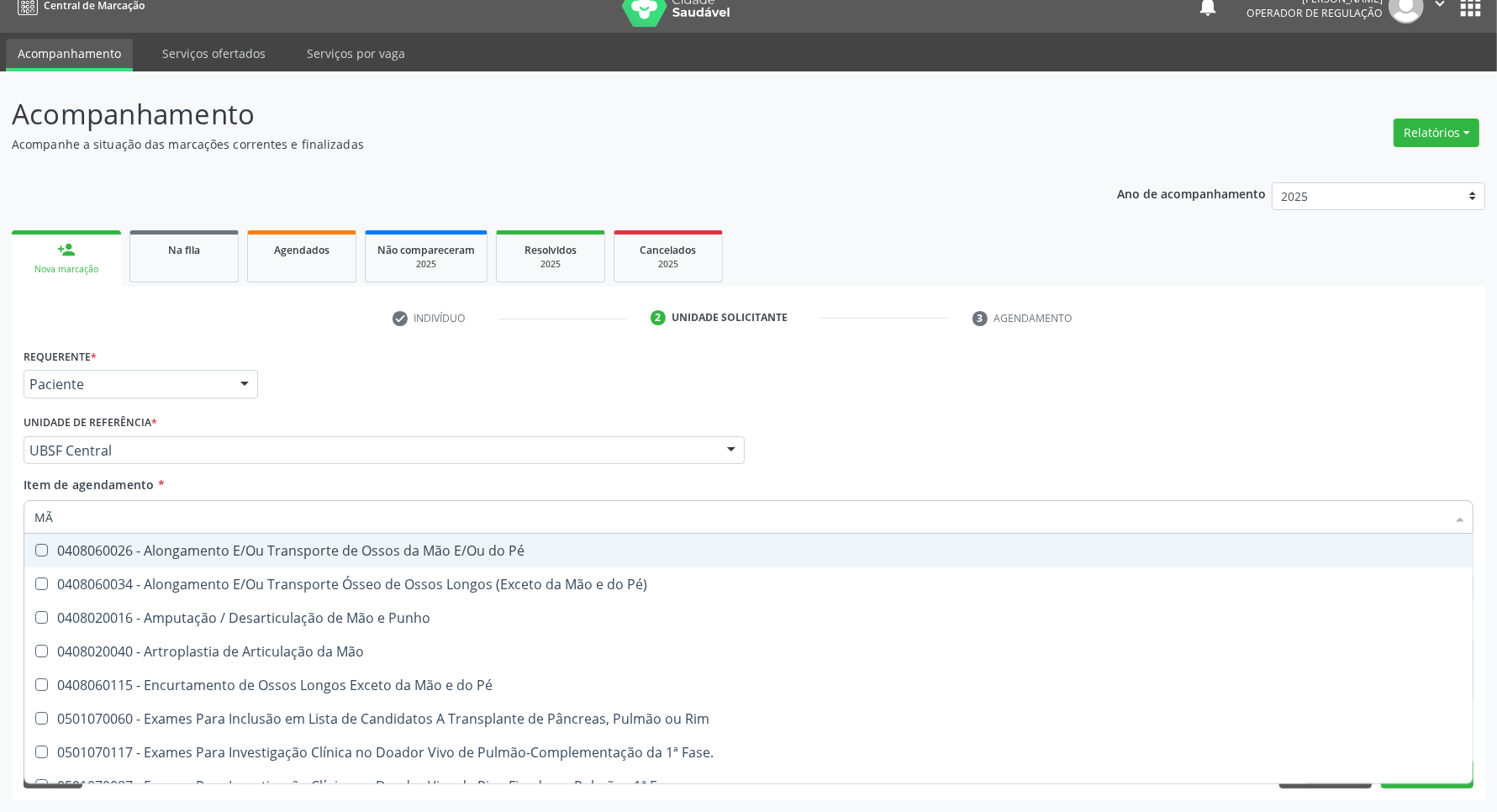
type input "MÃO"
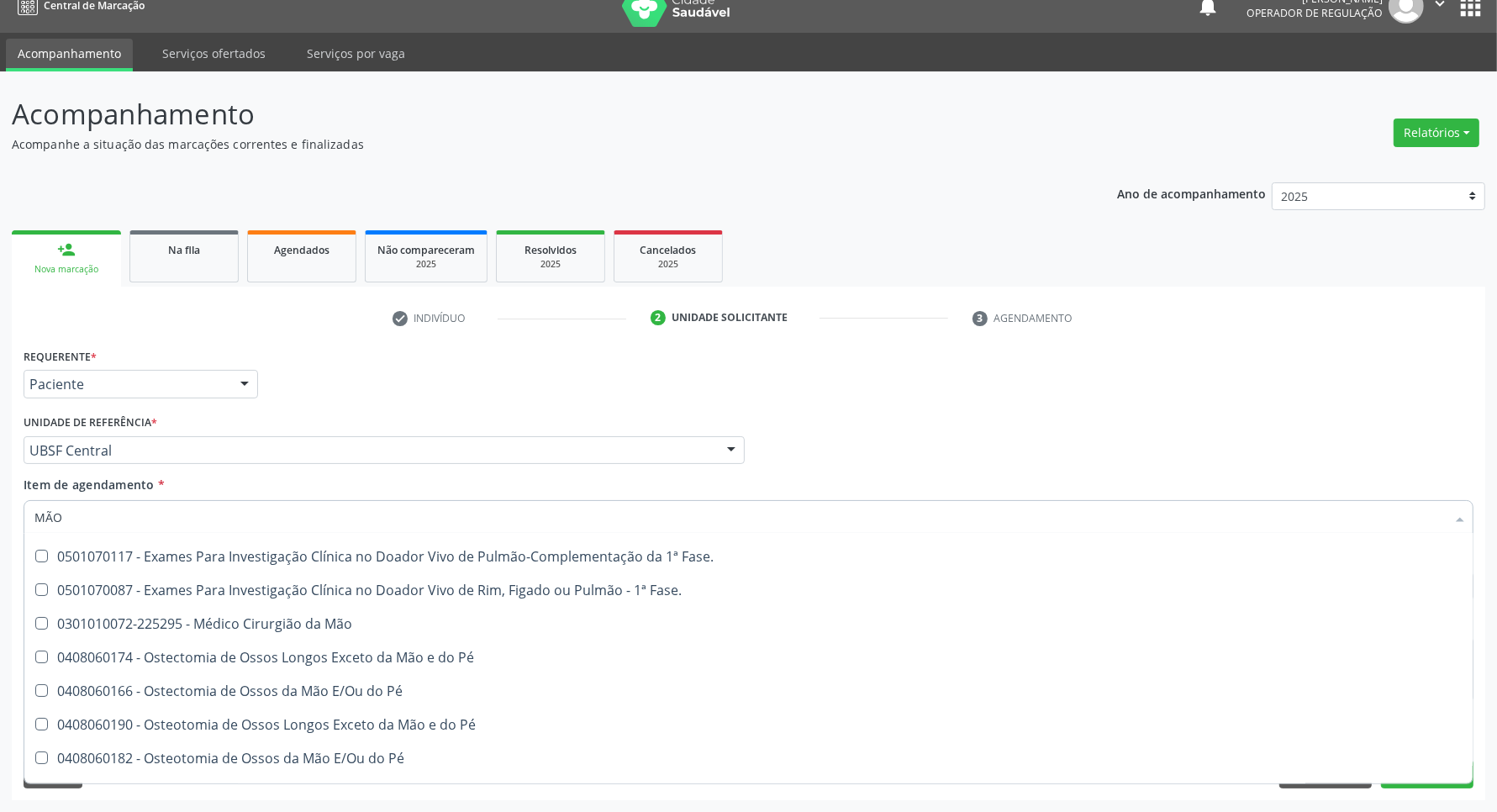
scroll to position [893, 0]
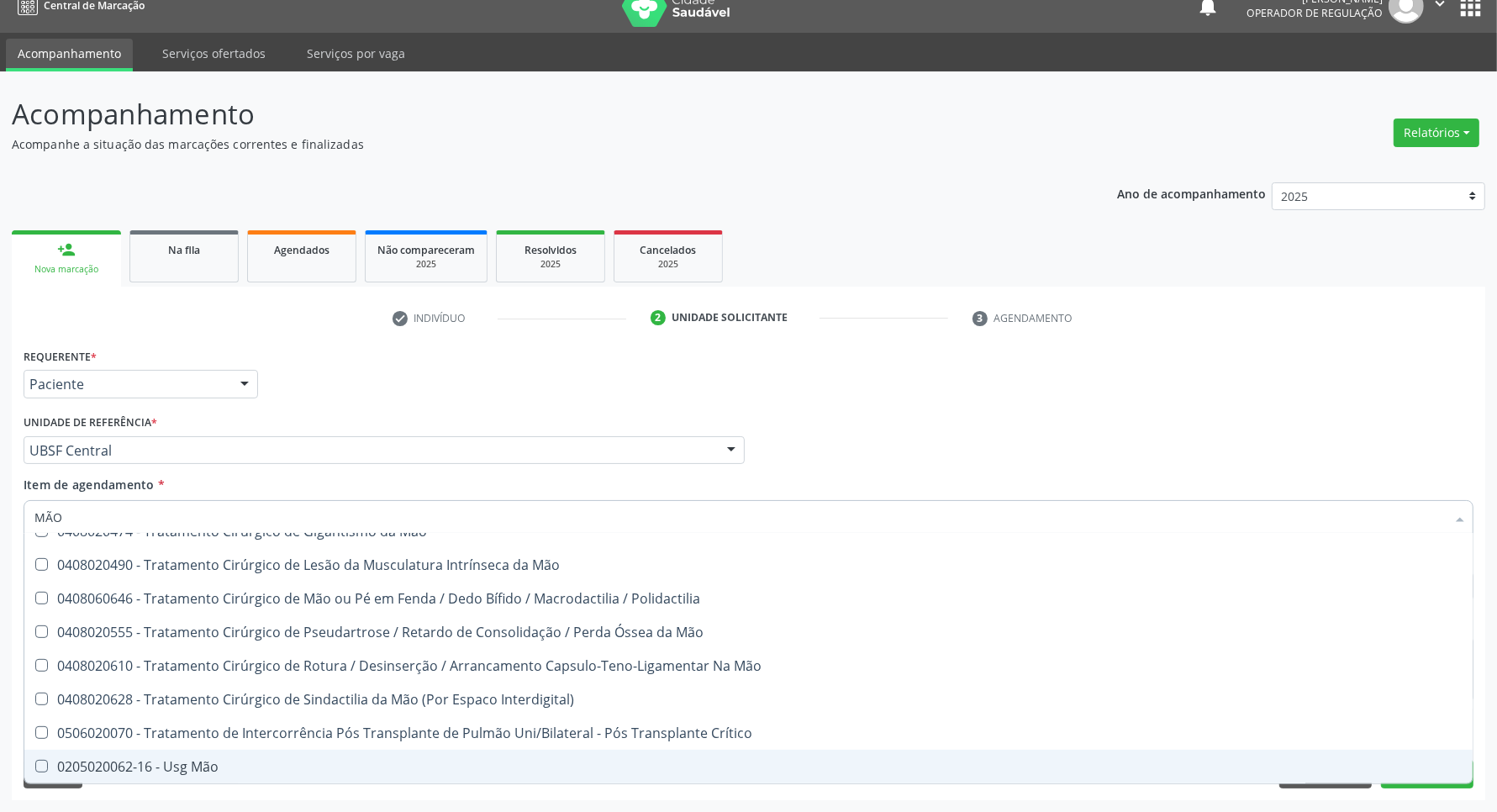
click at [383, 643] on div "0205020062-16 - Usg Mão" at bounding box center [748, 767] width 1428 height 14
checkbox Mão "true"
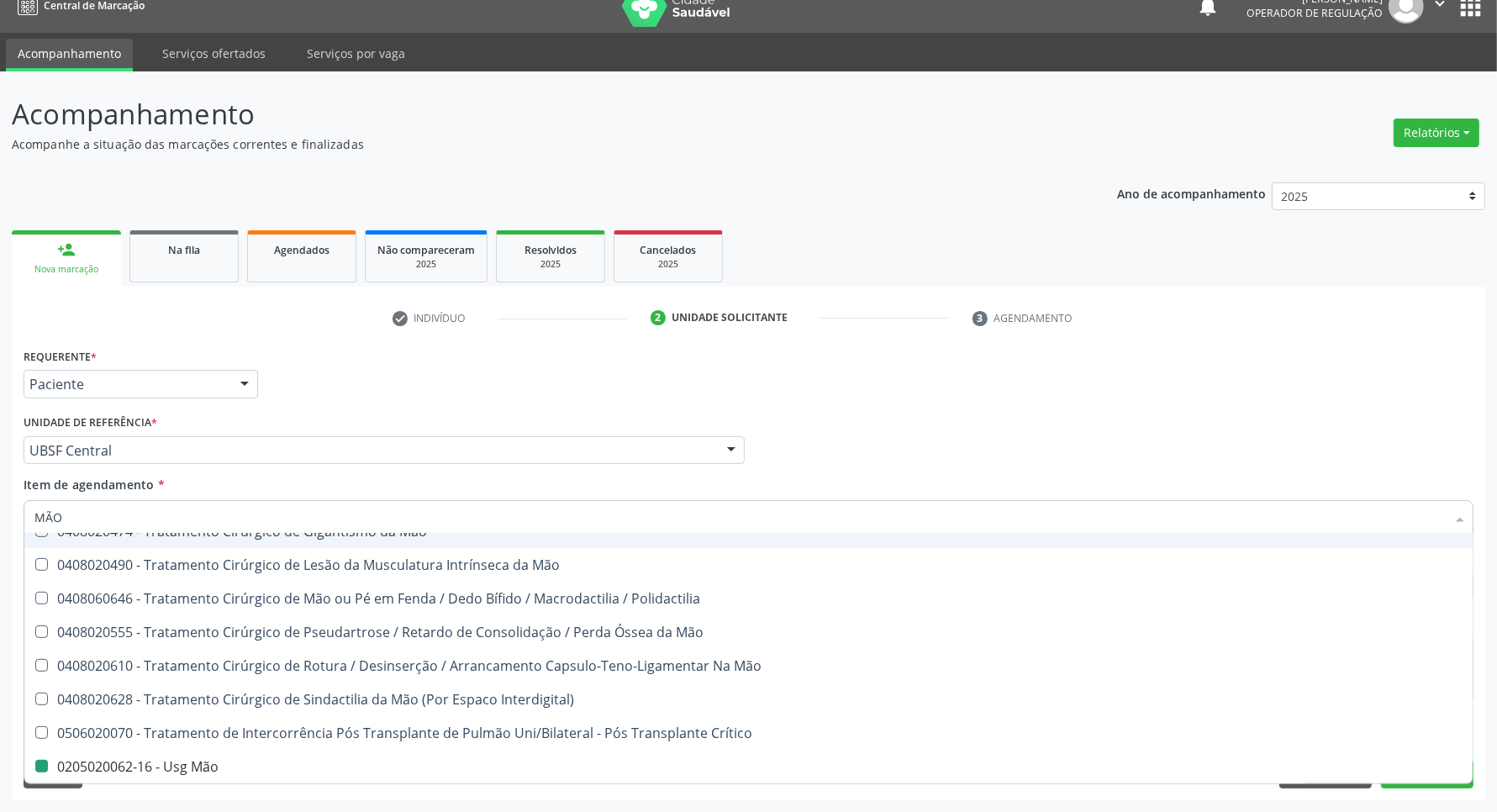
click at [510, 383] on div "Requerente * Paciente Profissional de Saúde Paciente Nenhum resultado encontrad…" at bounding box center [748, 376] width 1458 height 66
checkbox Pé\) "true"
checkbox Mão "false"
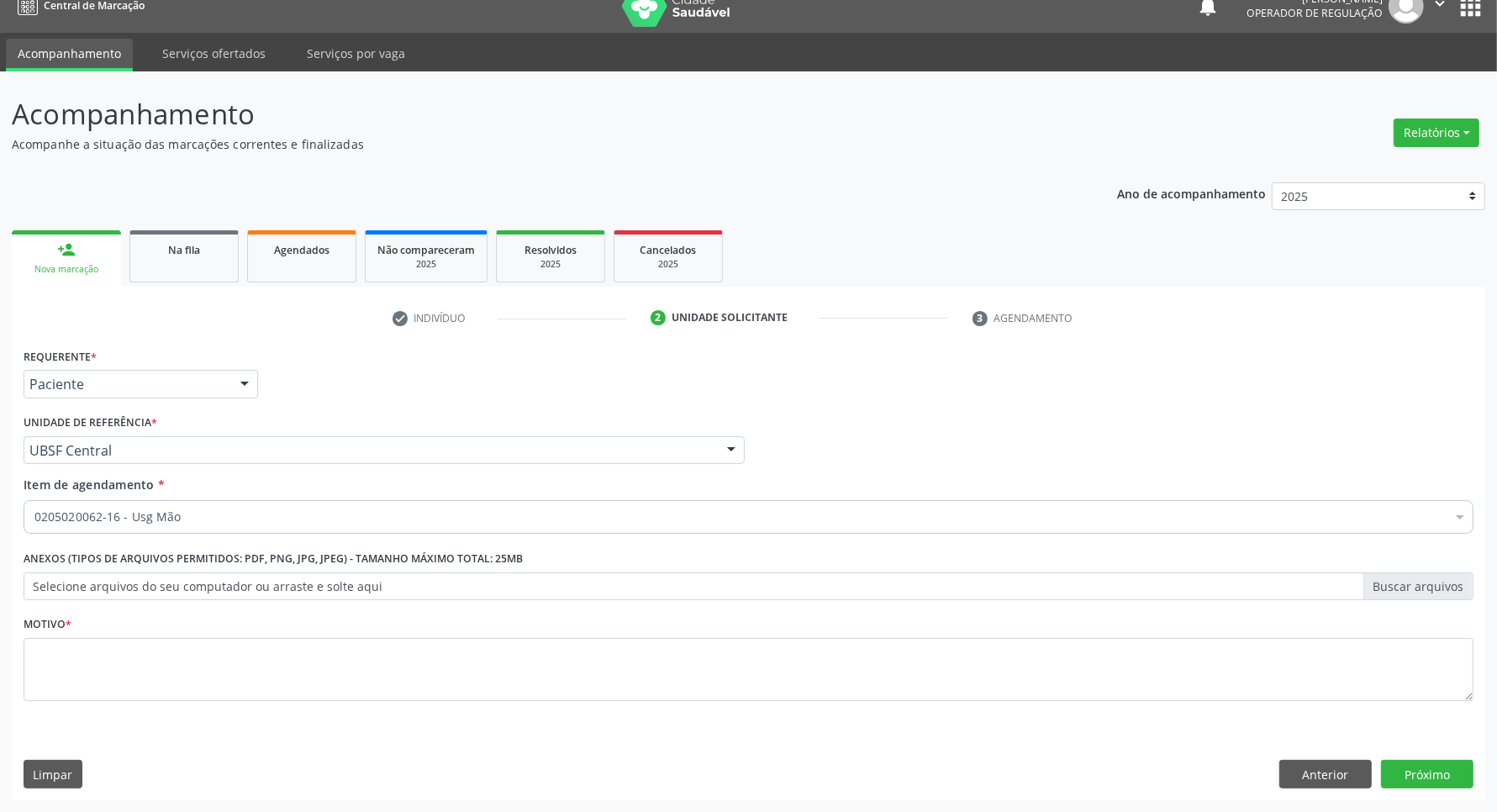
scroll to position [0, 0]
click at [386, 643] on textarea at bounding box center [748, 670] width 1449 height 64
type textarea "ROTINA"
click button "Próximo" at bounding box center [1427, 774] width 92 height 28
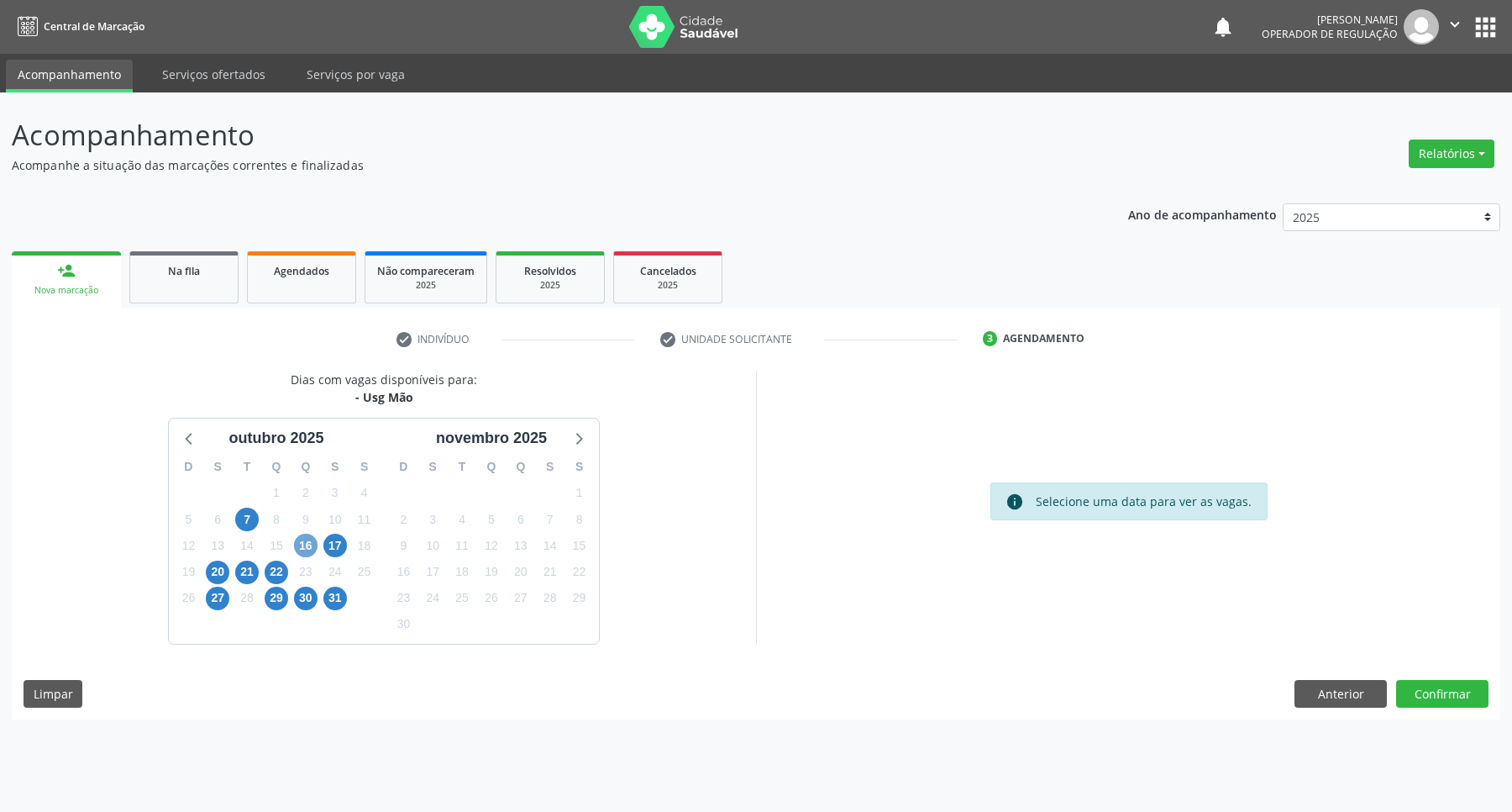
click at [308, 538] on span "16" at bounding box center [306, 546] width 24 height 24
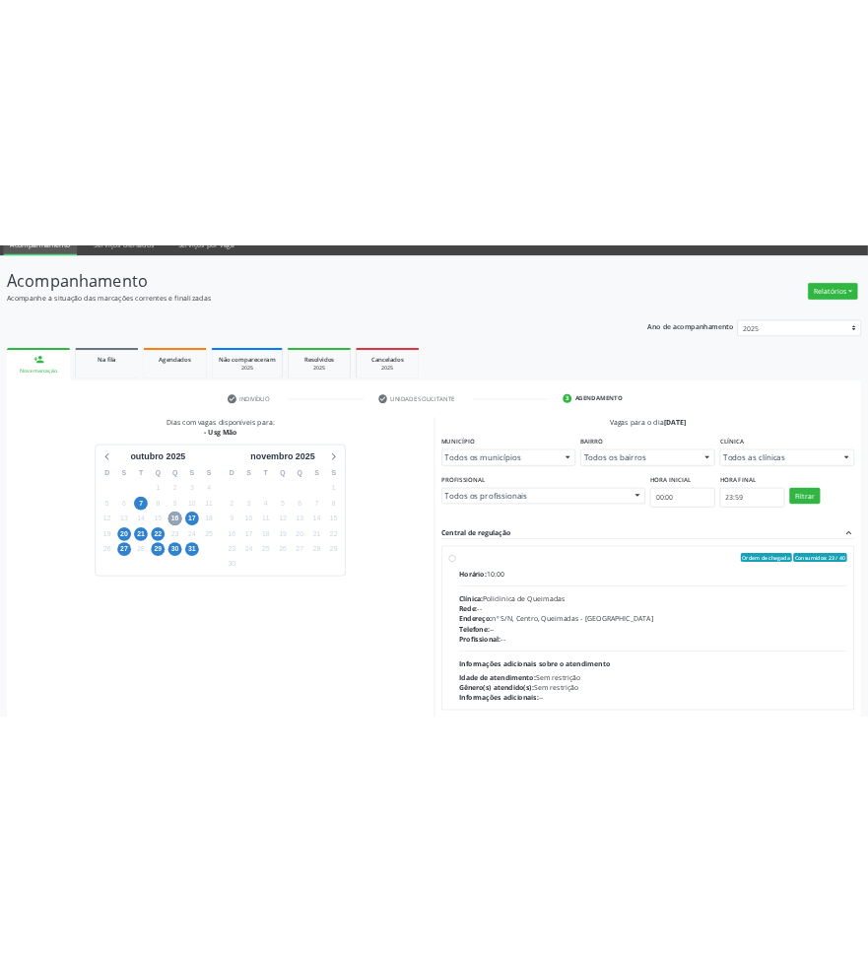
scroll to position [190, 0]
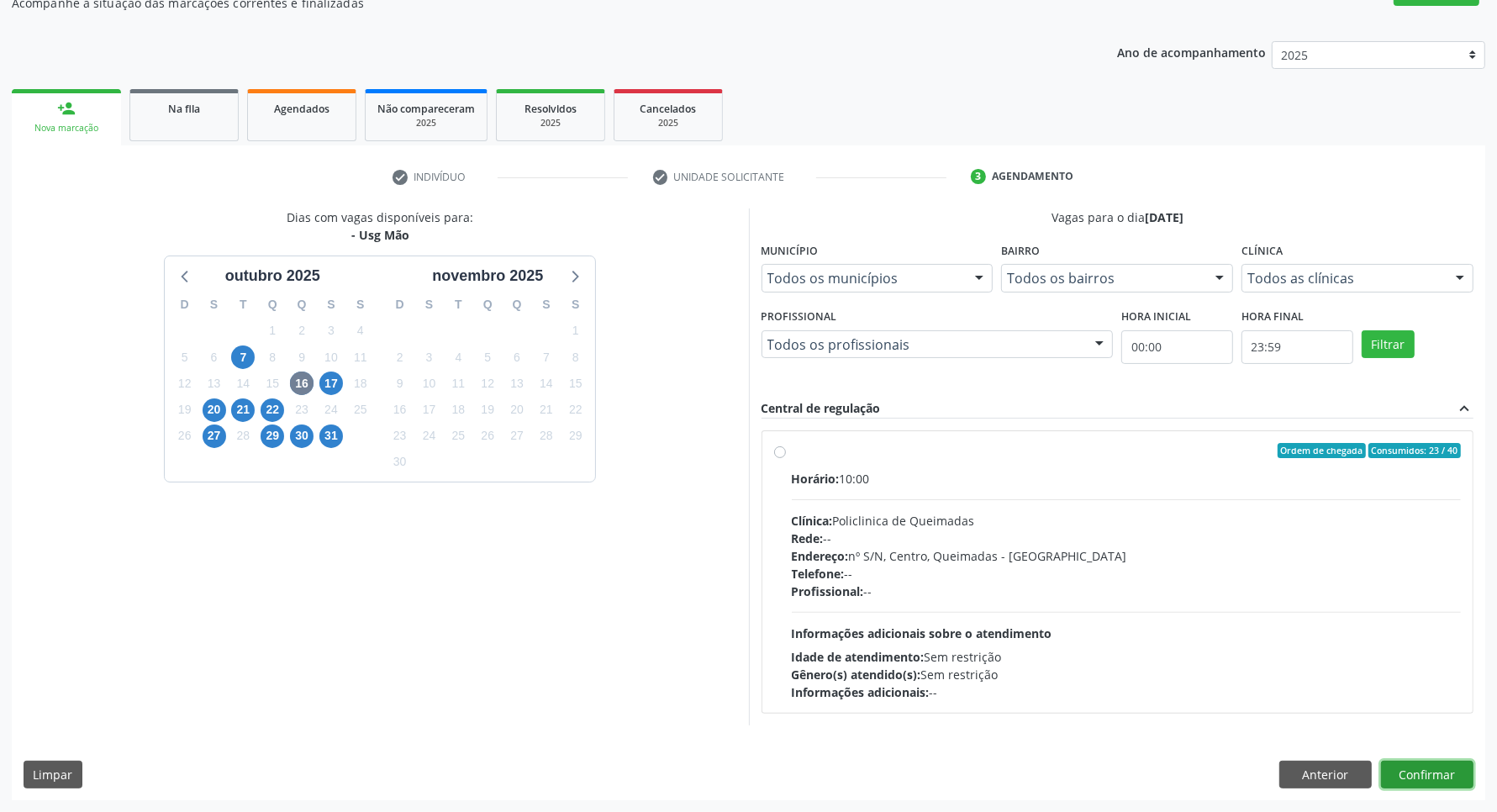
click at [592, 643] on button "Confirmar" at bounding box center [1427, 774] width 92 height 28
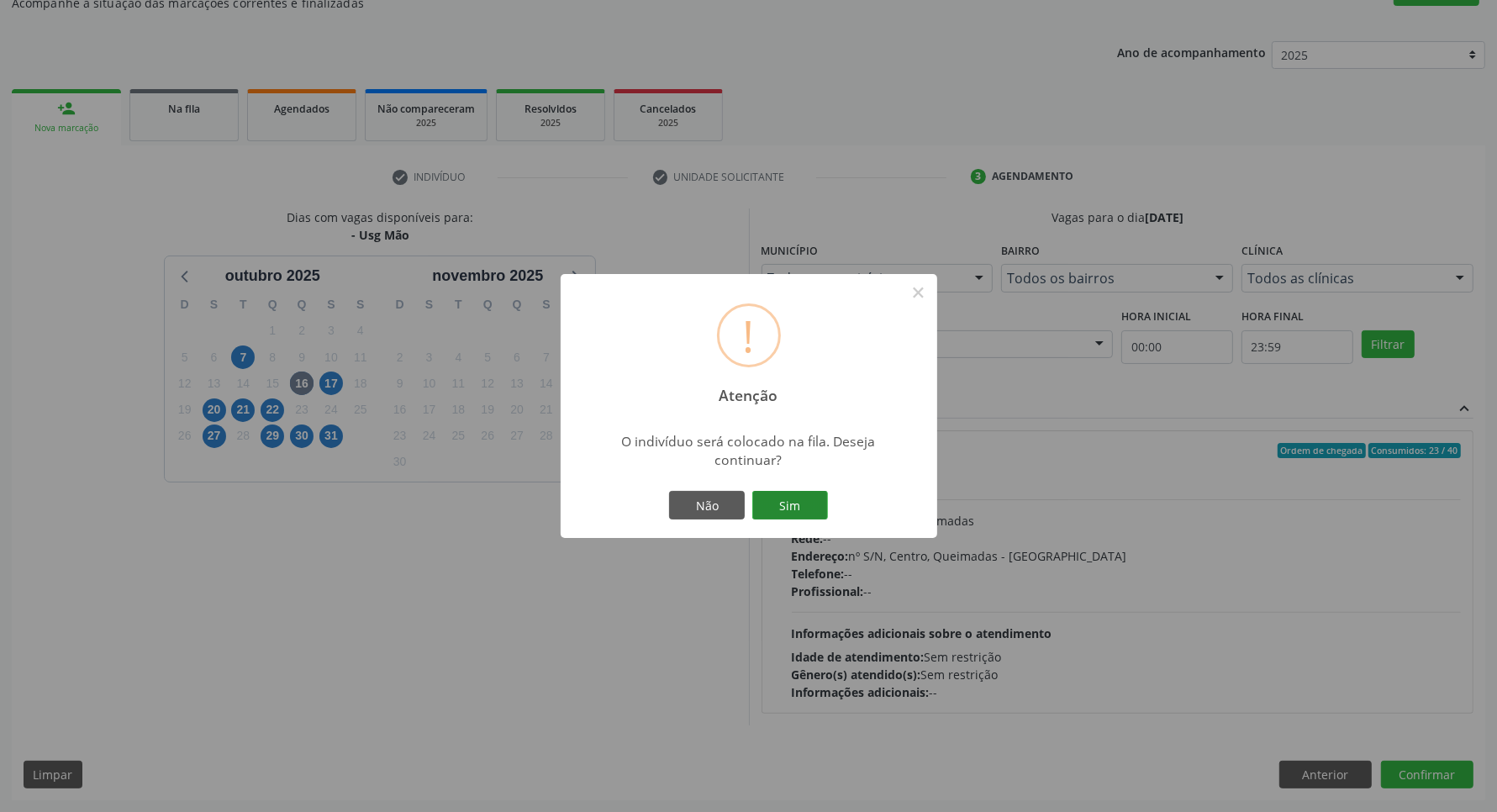
click at [592, 501] on button "Sim" at bounding box center [790, 504] width 76 height 28
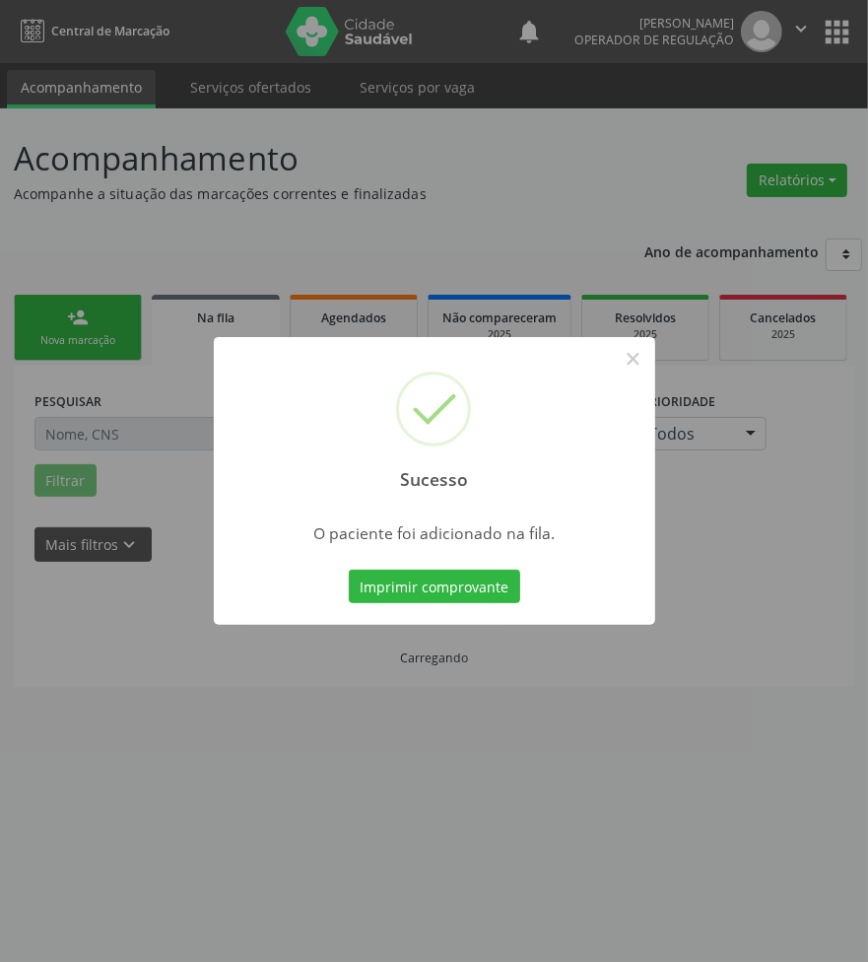
scroll to position [0, 0]
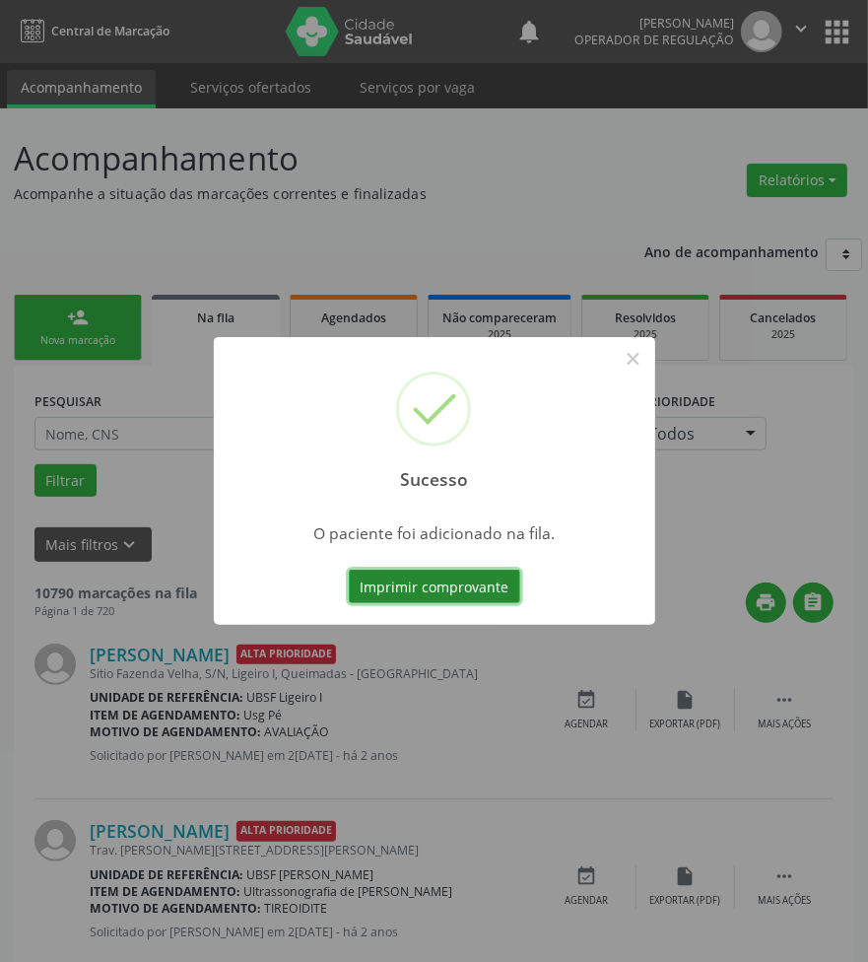
click at [432, 586] on button "Imprimir comprovante" at bounding box center [434, 585] width 171 height 33
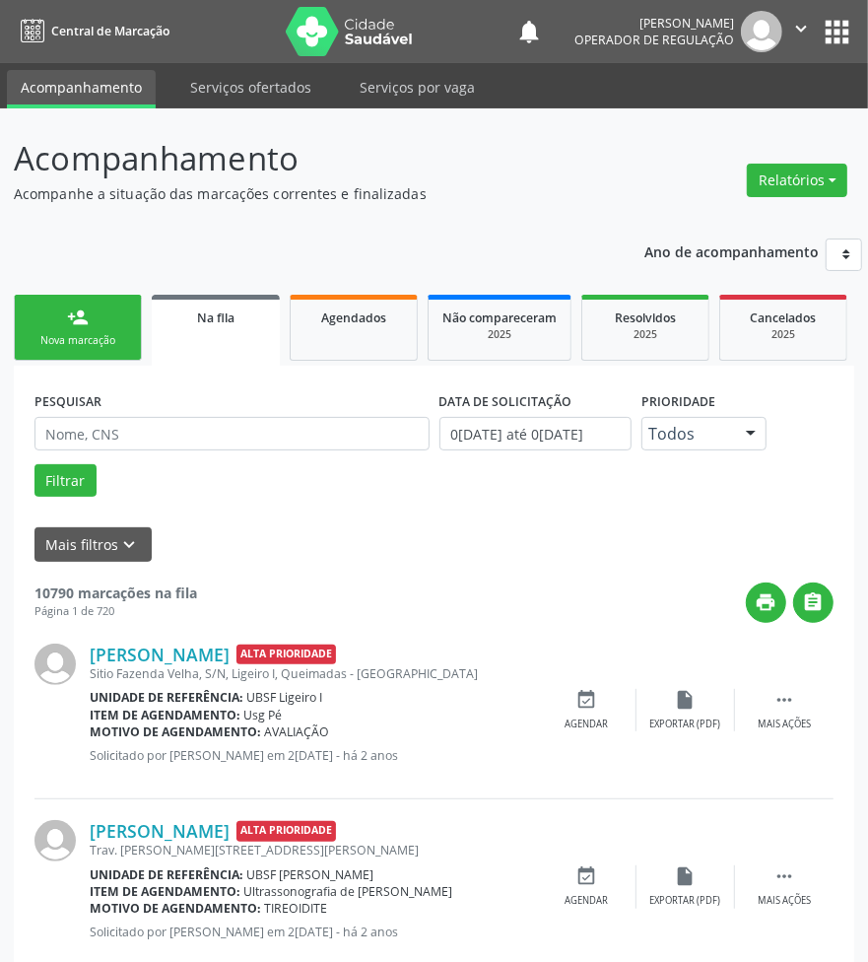
click at [90, 312] on link "person_add Nova marcação" at bounding box center [78, 328] width 128 height 66
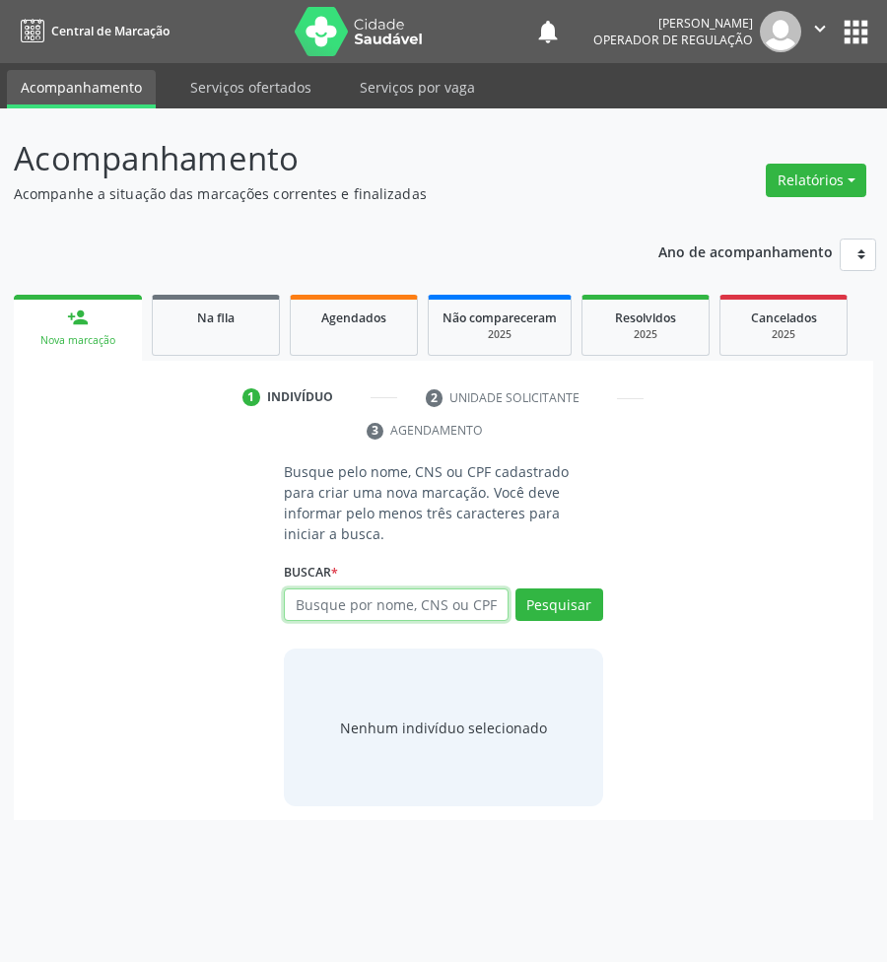
click at [321, 588] on input "text" at bounding box center [396, 604] width 225 height 33
type input "704009338924464"
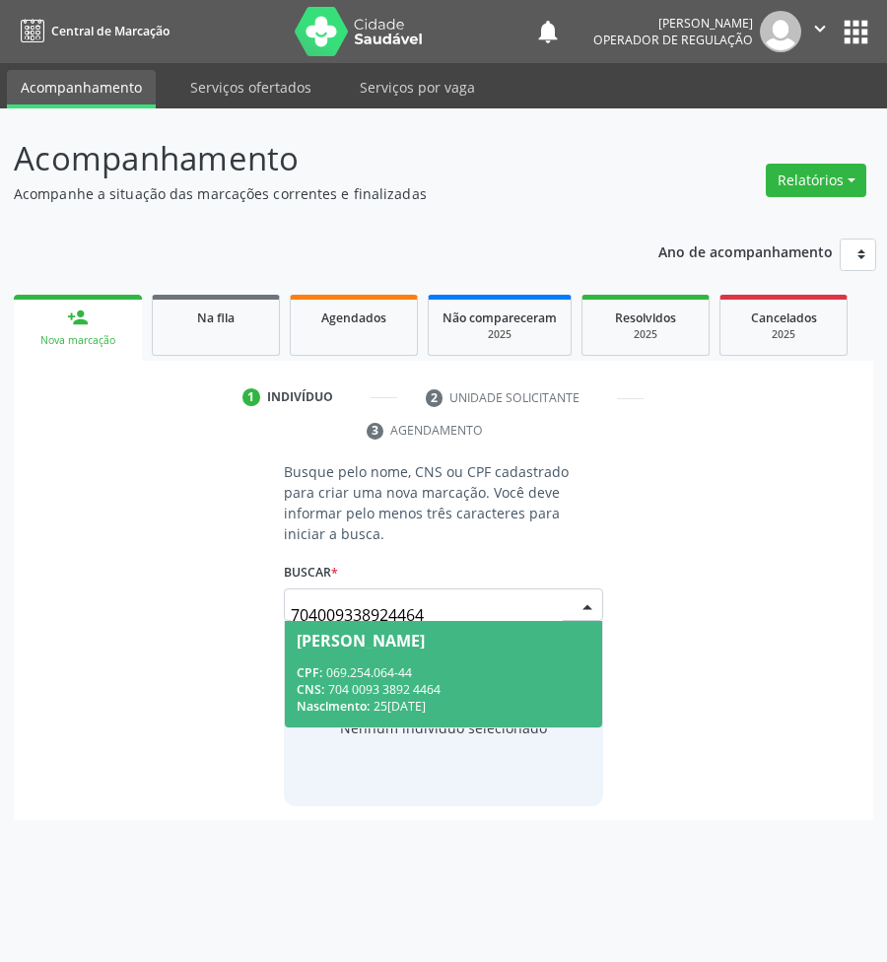
click at [376, 638] on span "[PERSON_NAME] CPF: 069.254.064-44 CNS: 704 0093 3892 4464 Nascimento: 25[DATE]" at bounding box center [443, 673] width 317 height 105
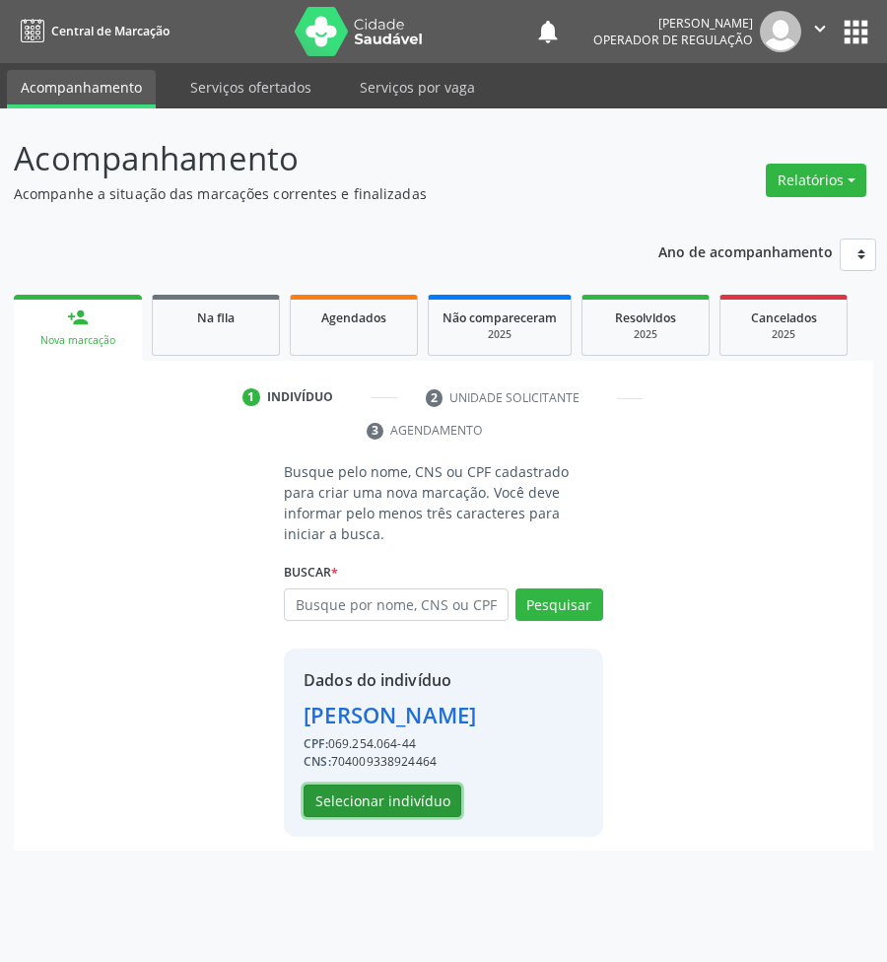
click at [384, 754] on button "Selecionar indivíduo" at bounding box center [382, 800] width 158 height 33
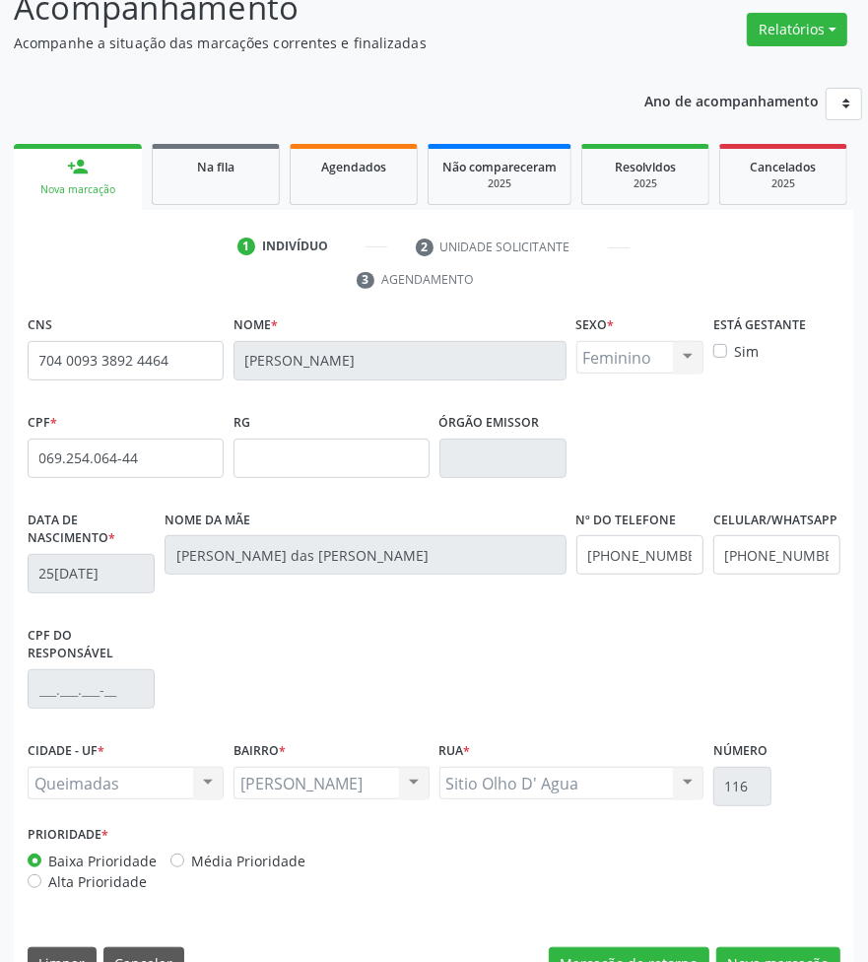
scroll to position [197, 0]
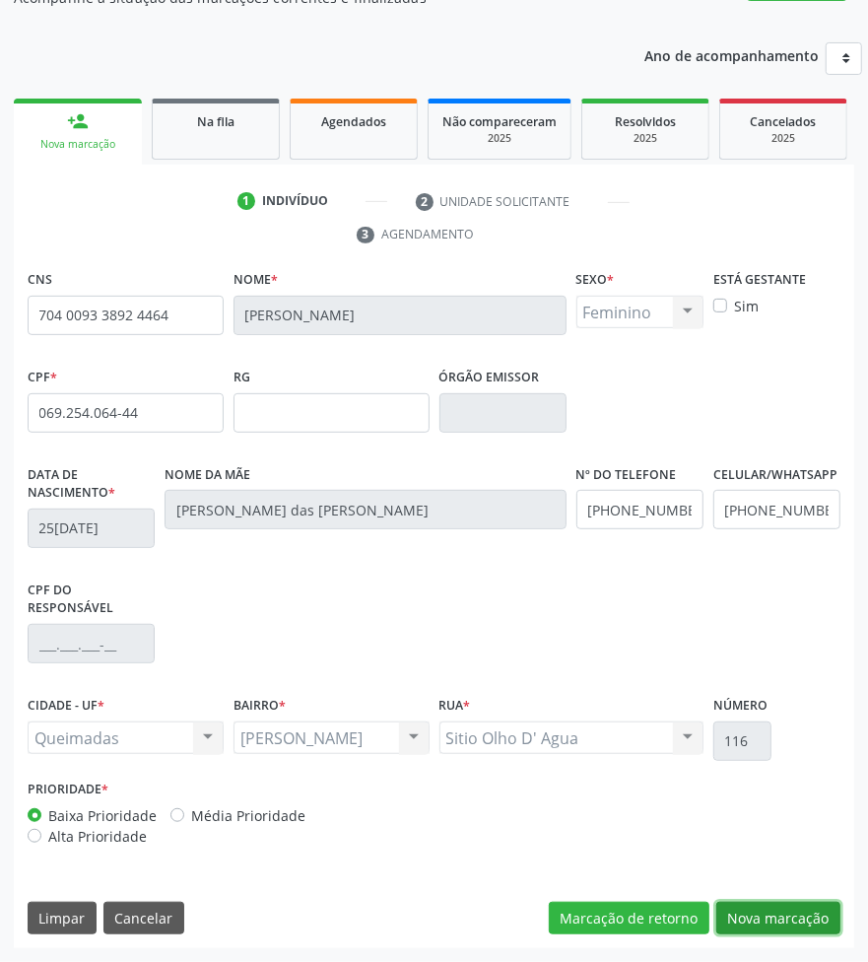
click at [694, 754] on button "Nova marcação" at bounding box center [778, 917] width 124 height 33
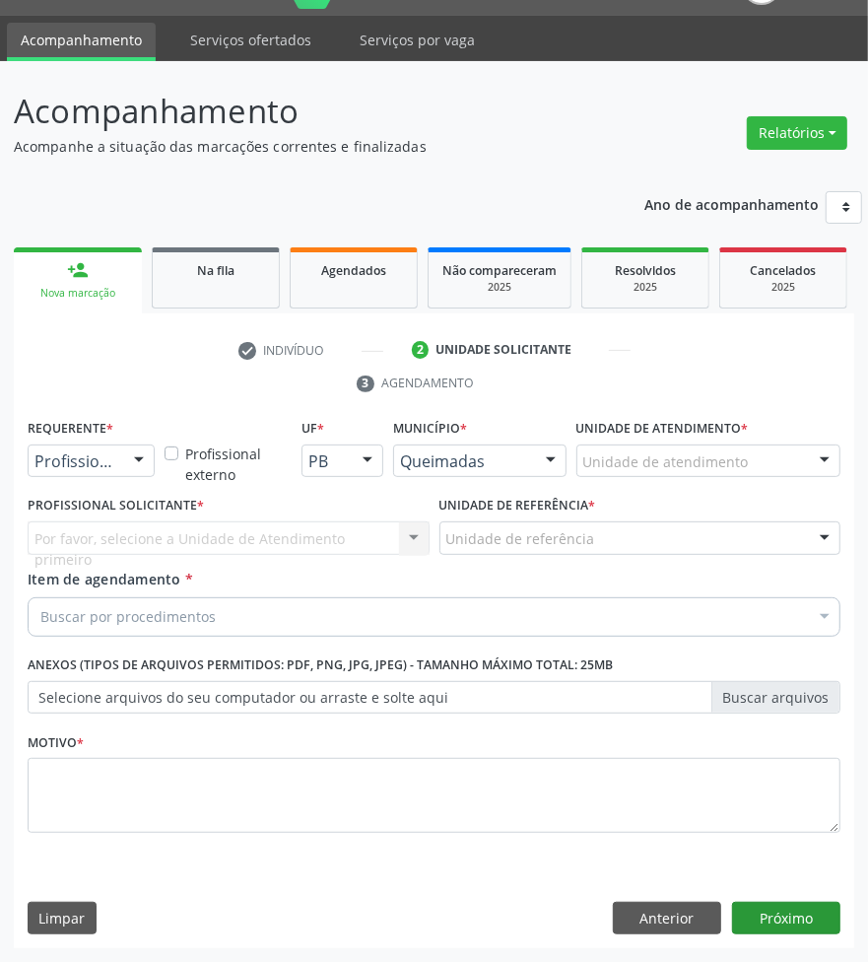
scroll to position [47, 0]
click at [116, 465] on div at bounding box center [91, 460] width 127 height 33
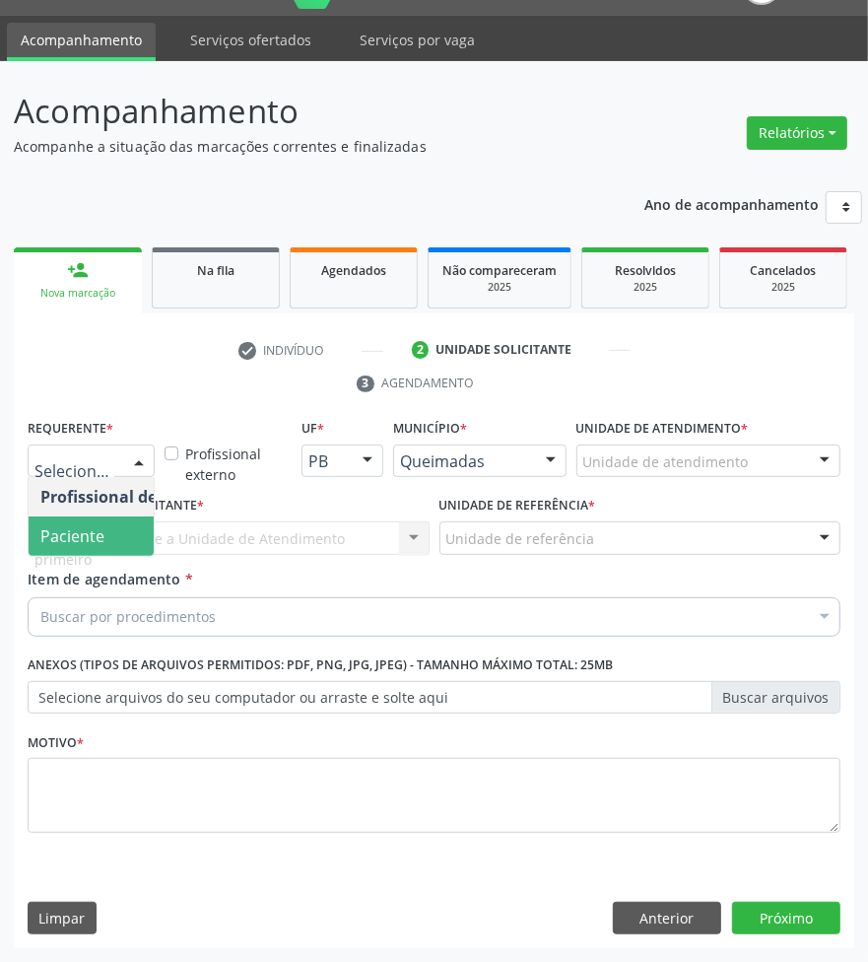
click at [85, 539] on span "Paciente" at bounding box center [72, 536] width 64 height 22
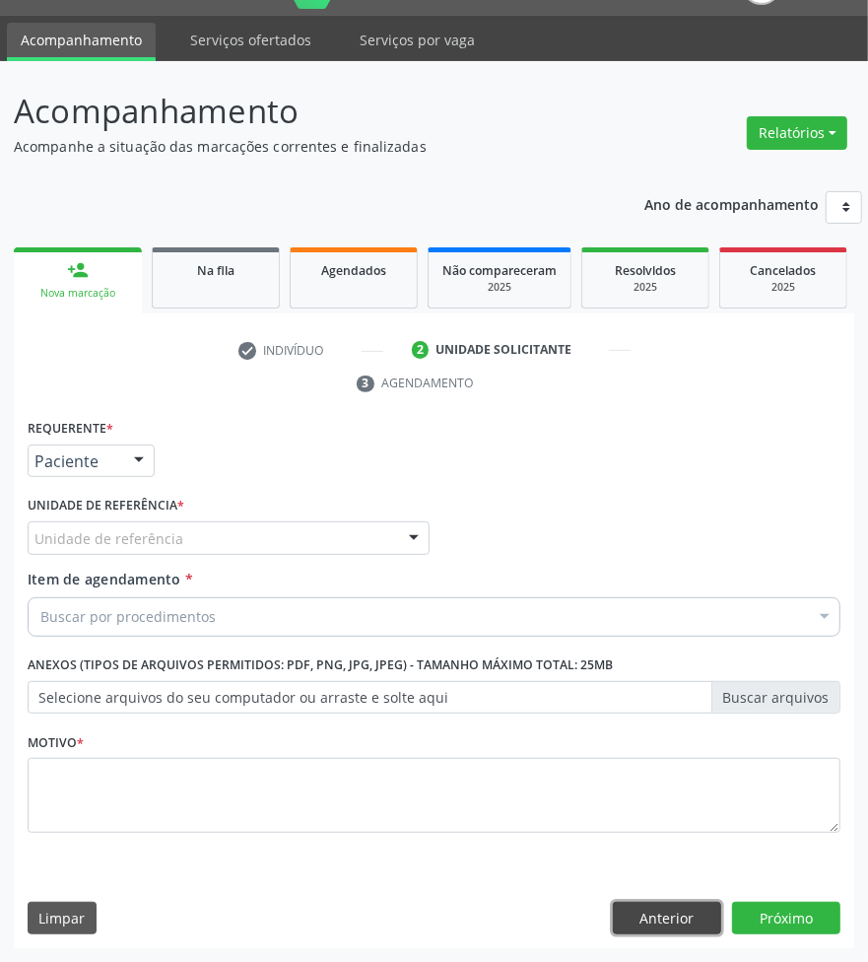
click at [675, 754] on button "Anterior" at bounding box center [667, 917] width 108 height 33
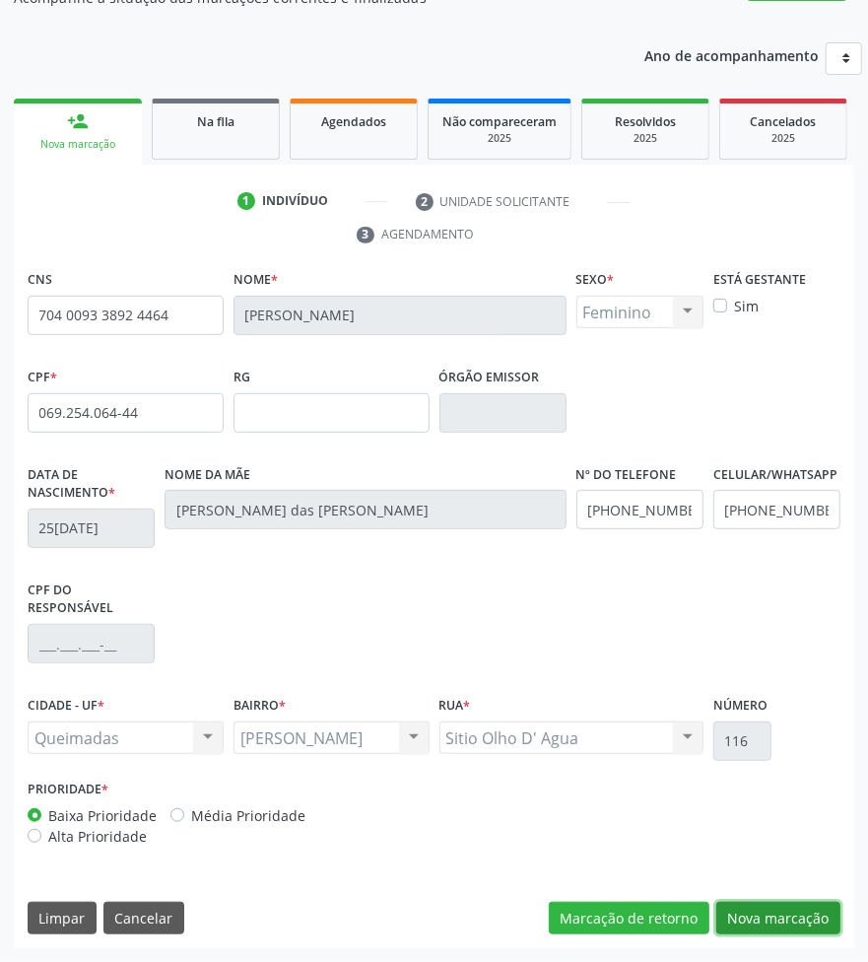
click at [694, 754] on button "Nova marcação" at bounding box center [778, 917] width 124 height 33
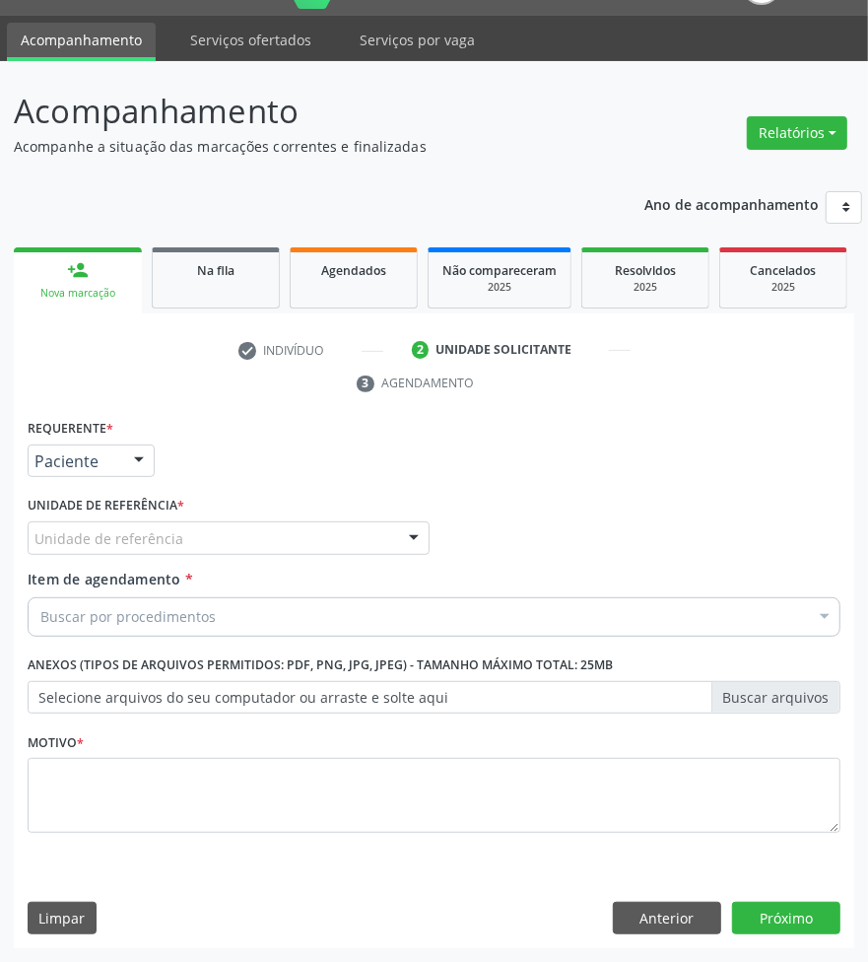
drag, startPoint x: 72, startPoint y: 515, endPoint x: 82, endPoint y: 534, distance: 21.2
click at [81, 530] on div "Unidade de referência * Unidade de referência UBSF Ligeiro II UBSF Saulo Leal […" at bounding box center [229, 522] width 402 height 63
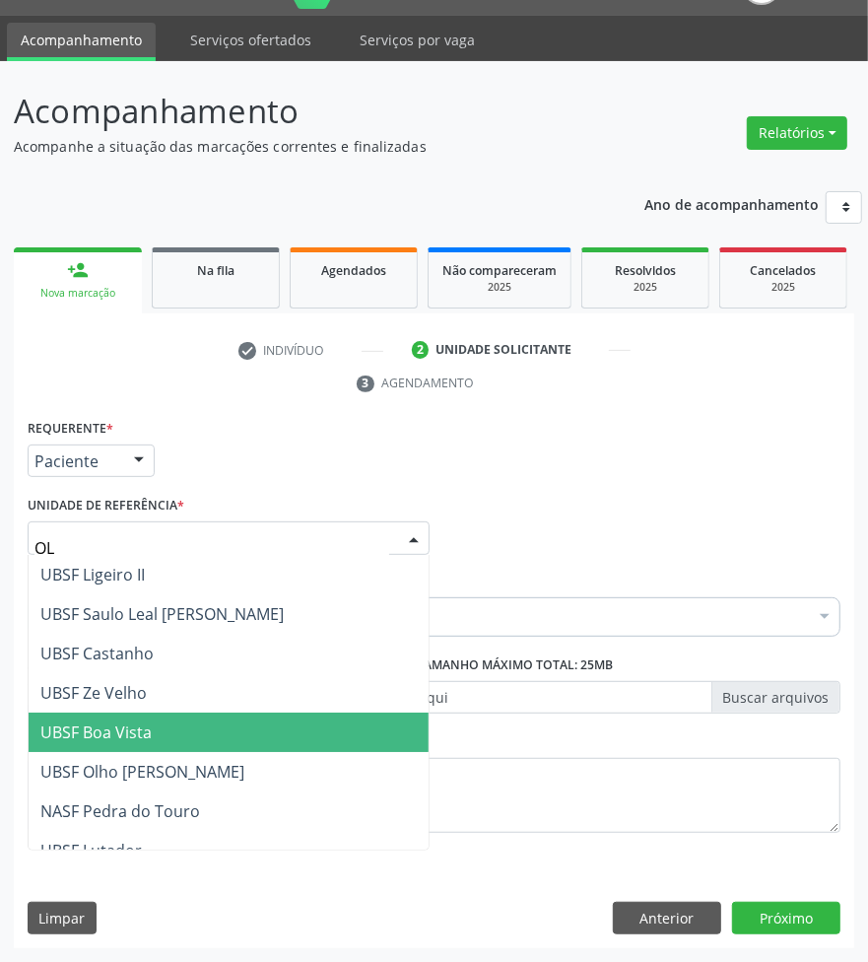
type input "OLH"
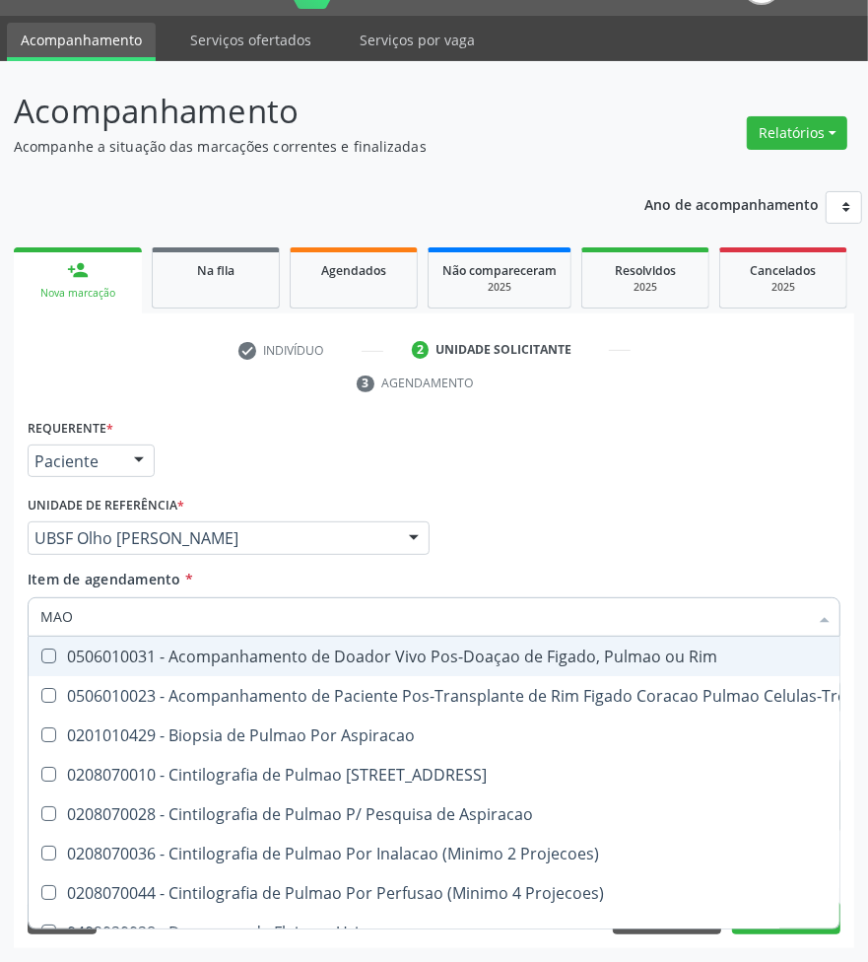
type input "MAO"
click at [411, 494] on div "Unidade de referência * UBSF Olho Dagua Salgado UBSF Ligeiro II UBSF Saulo Leal…" at bounding box center [229, 522] width 402 height 63
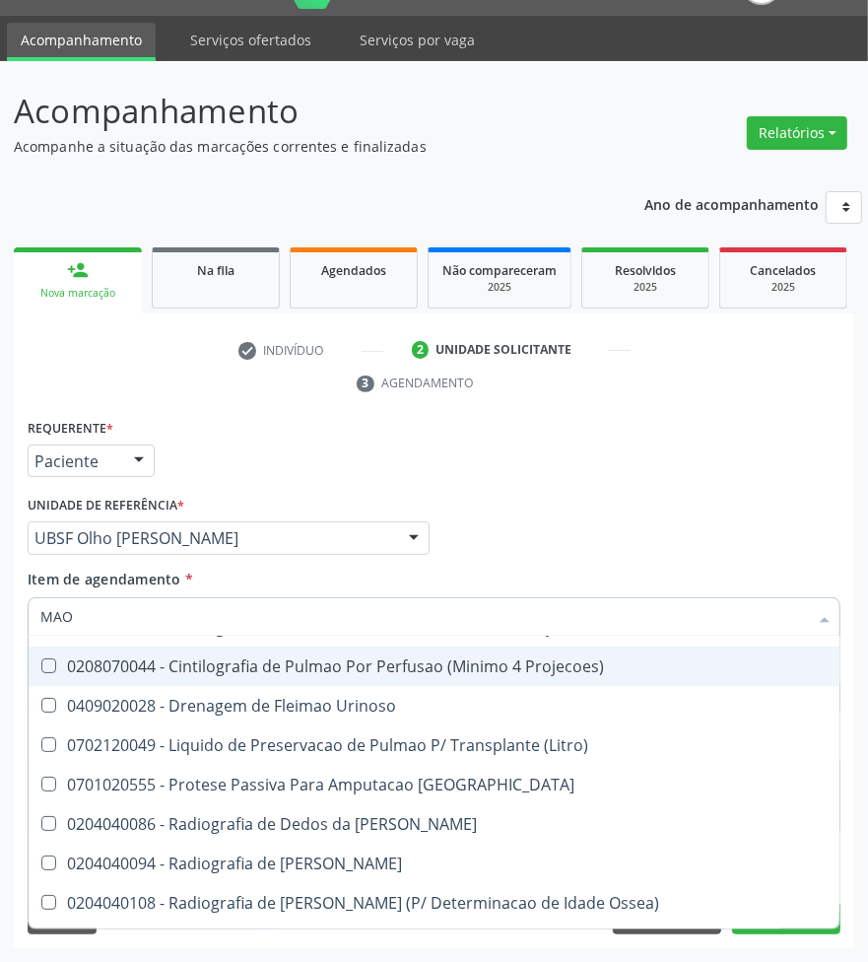
scroll to position [0, 0]
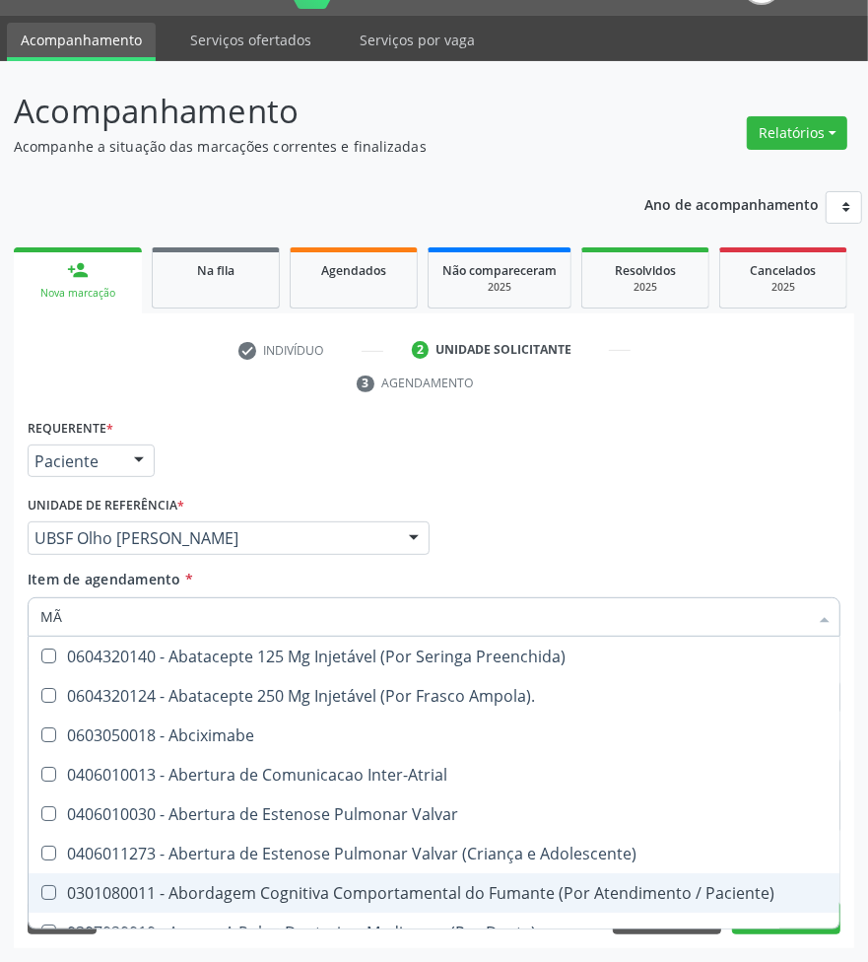
type input "MÃO"
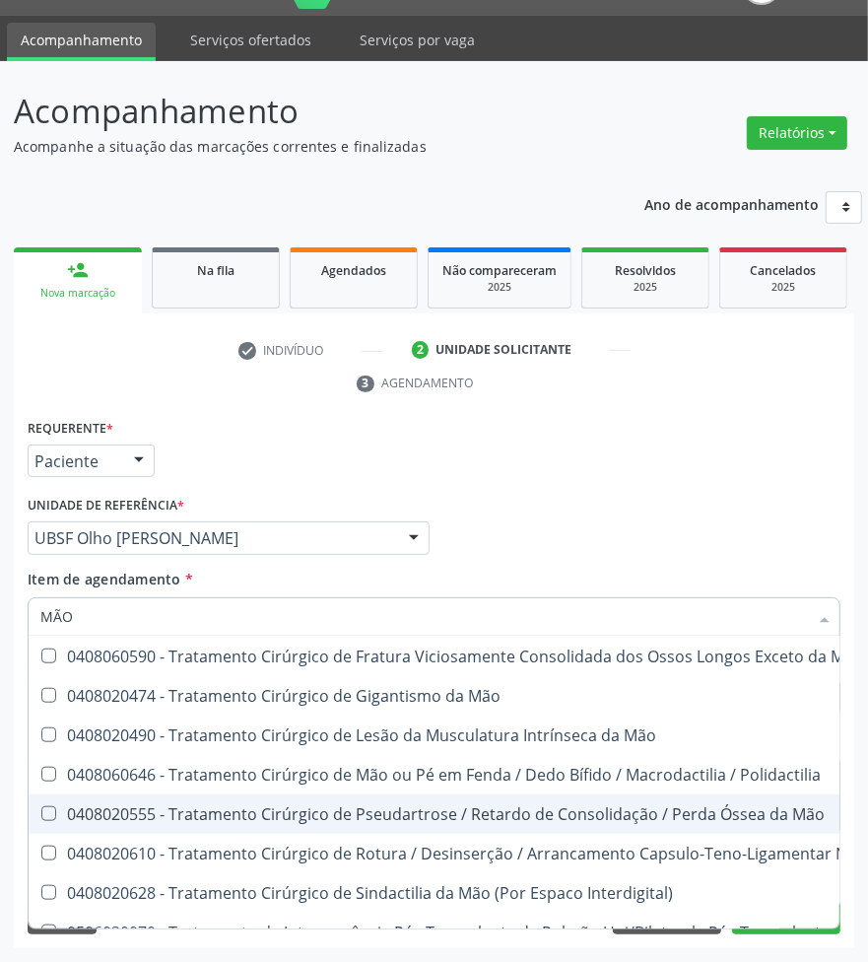
scroll to position [1066, 0]
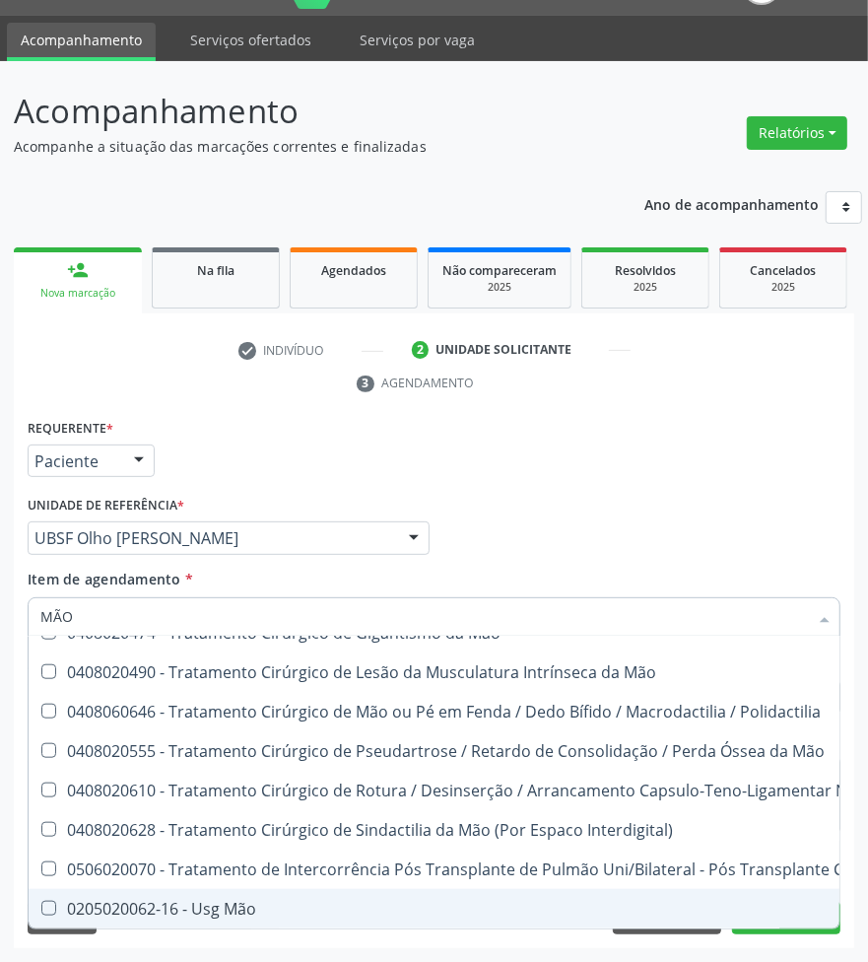
click at [234, 754] on div "0205020062-16 - Usg Mão" at bounding box center [484, 908] width 888 height 16
checkbox Mão "true"
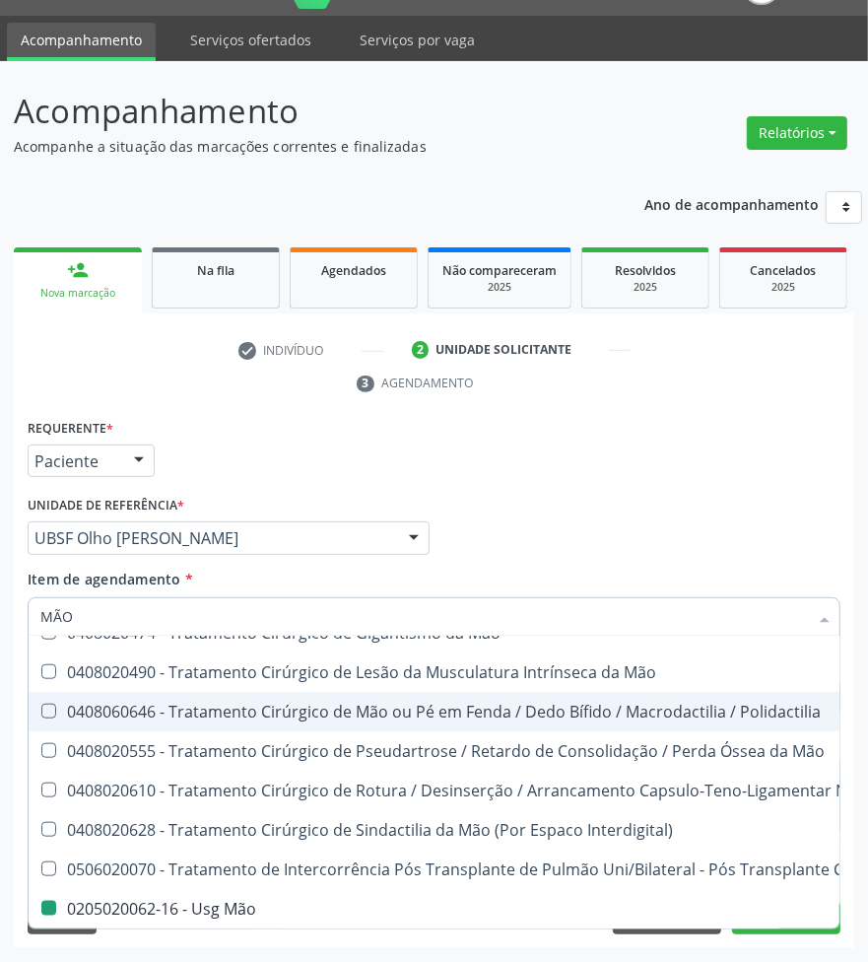
drag, startPoint x: 498, startPoint y: 478, endPoint x: 317, endPoint y: 783, distance: 354.6
click at [498, 479] on div "Requerente * Paciente Profissional de Saúde Paciente Nenhum resultado encontrad…" at bounding box center [434, 452] width 823 height 77
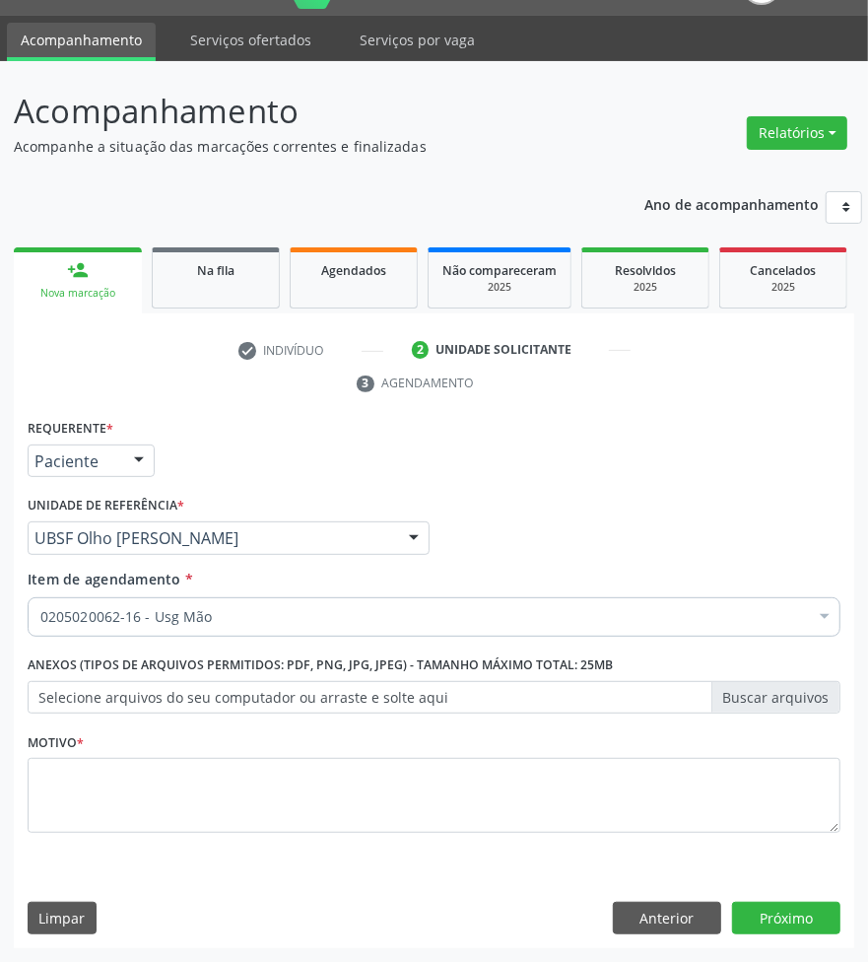
scroll to position [0, 0]
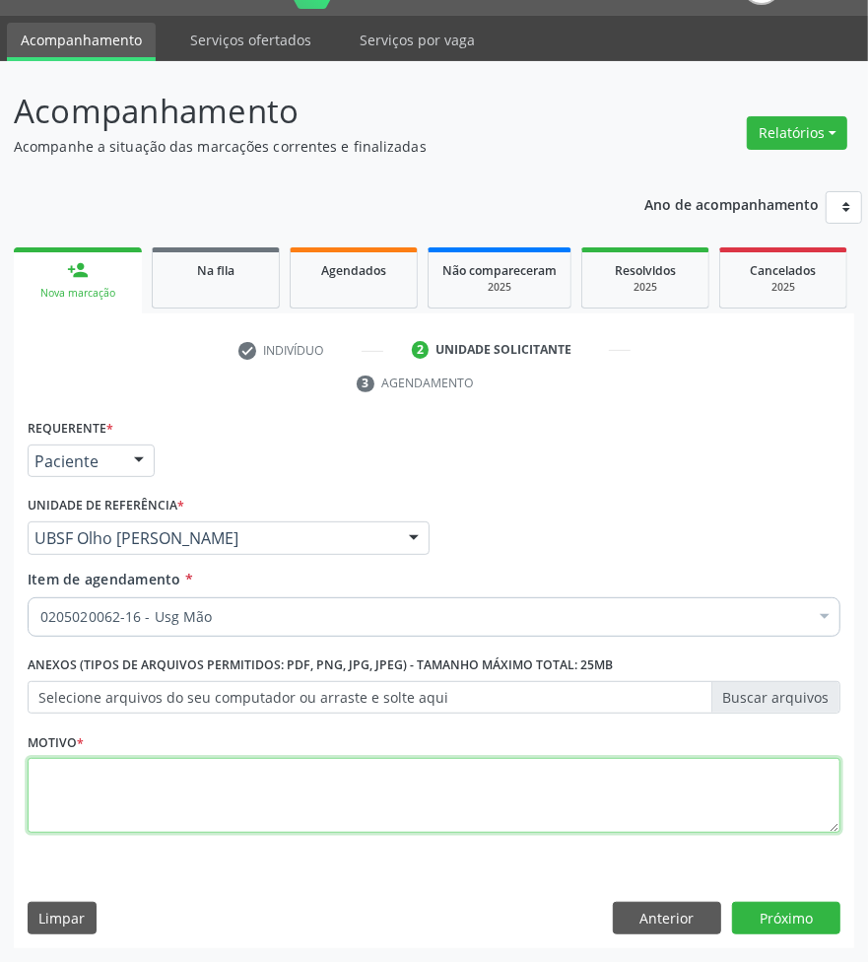
click at [223, 754] on textarea at bounding box center [434, 795] width 813 height 75
type textarea "AVALIAÇÃO"
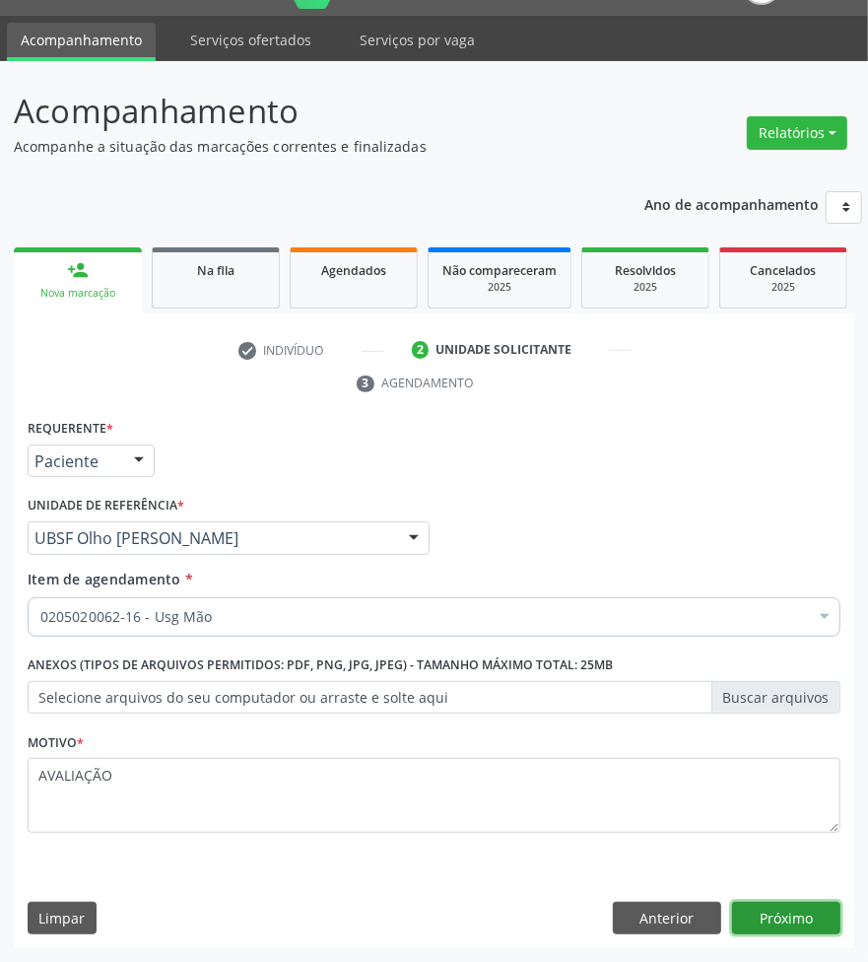
click button "Próximo" at bounding box center [786, 917] width 108 height 33
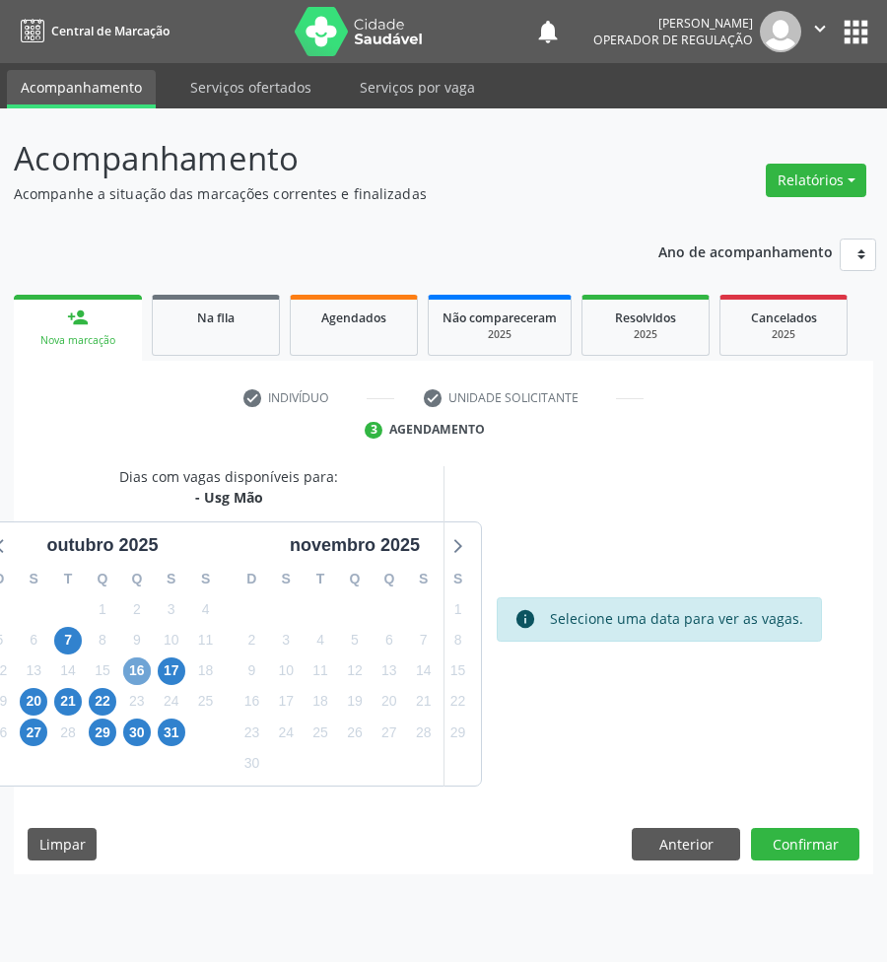
click at [144, 671] on span "16" at bounding box center [137, 671] width 28 height 28
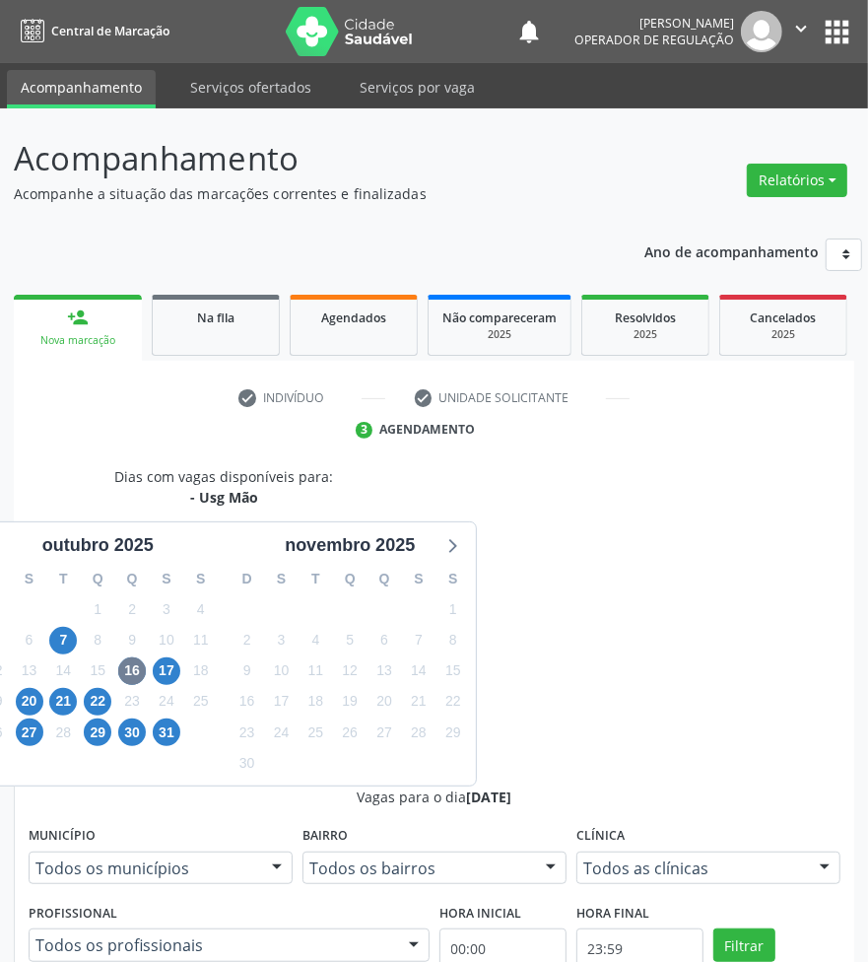
drag, startPoint x: 623, startPoint y: 779, endPoint x: 559, endPoint y: 780, distance: 64.0
radio input "true"
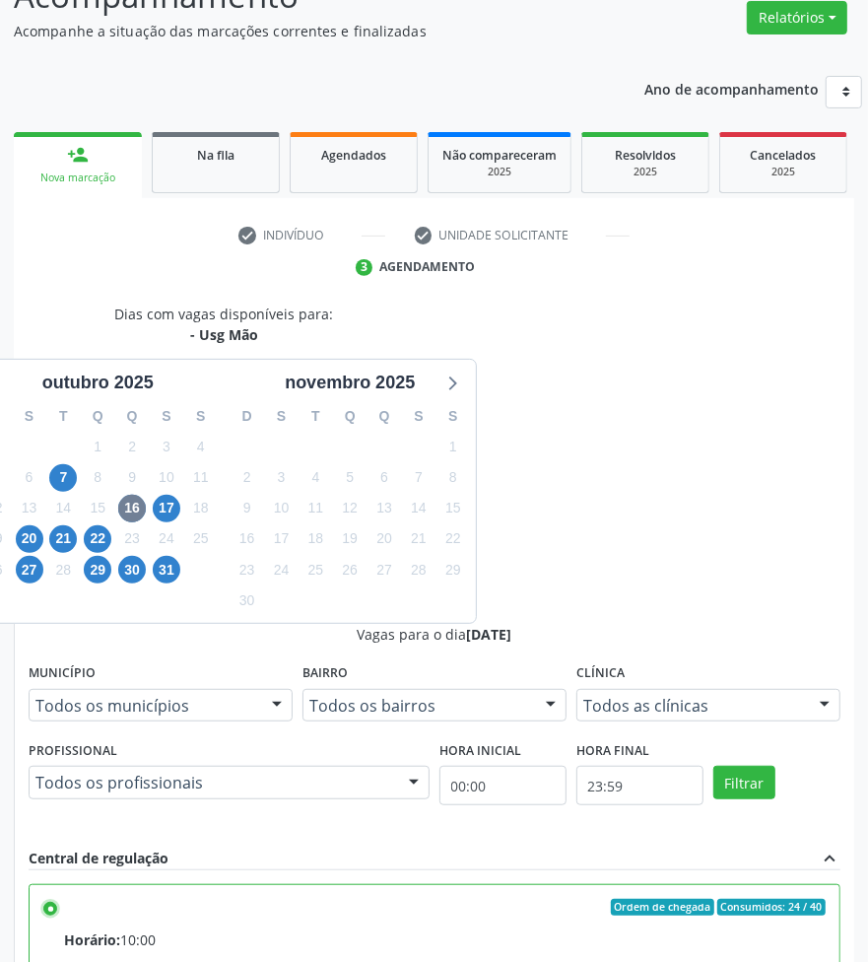
scroll to position [257, 0]
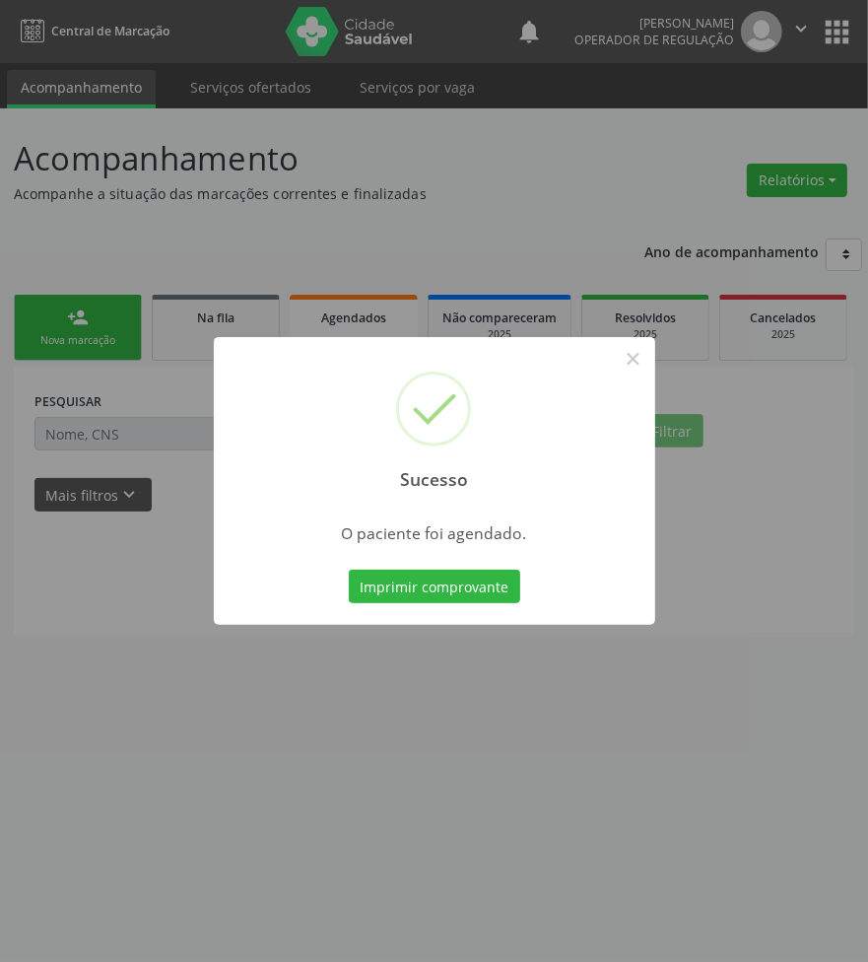
scroll to position [0, 0]
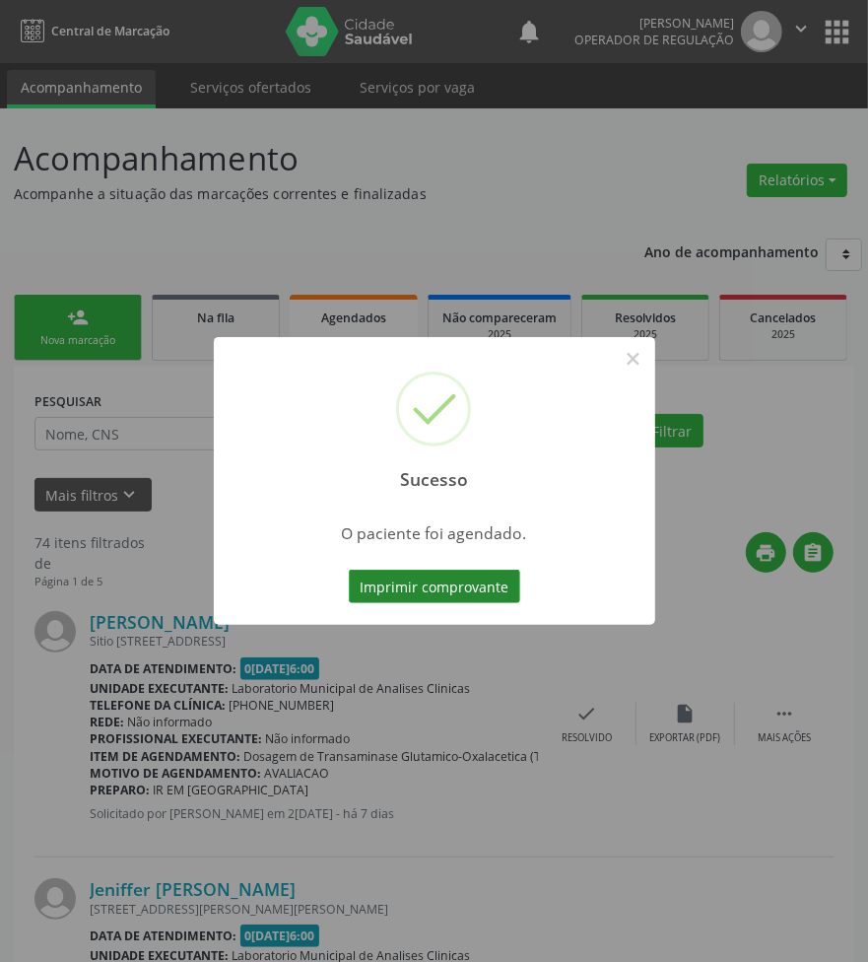
click at [465, 579] on button "Imprimir comprovante" at bounding box center [434, 585] width 171 height 33
